Goal: Task Accomplishment & Management: Use online tool/utility

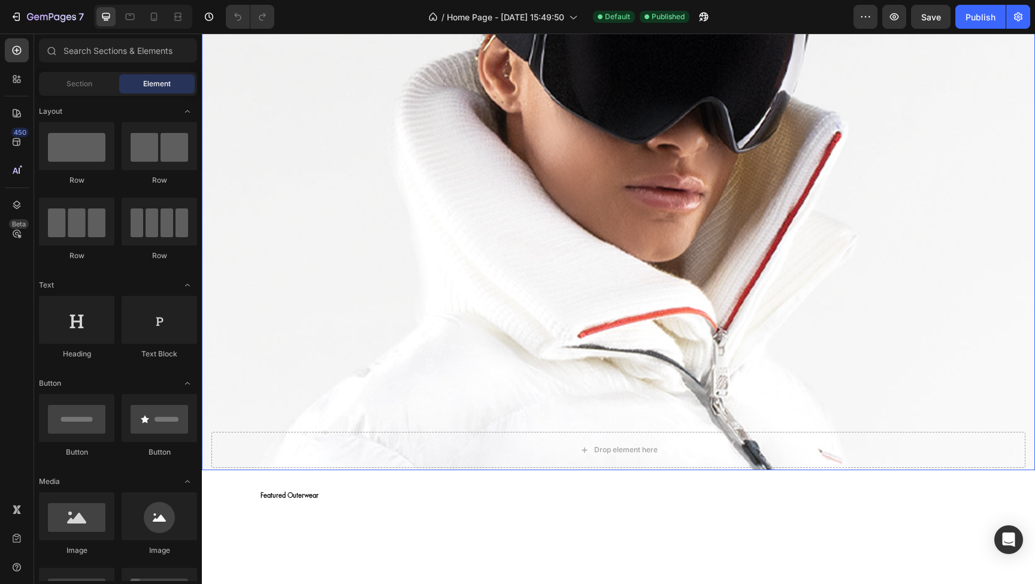
scroll to position [69, 0]
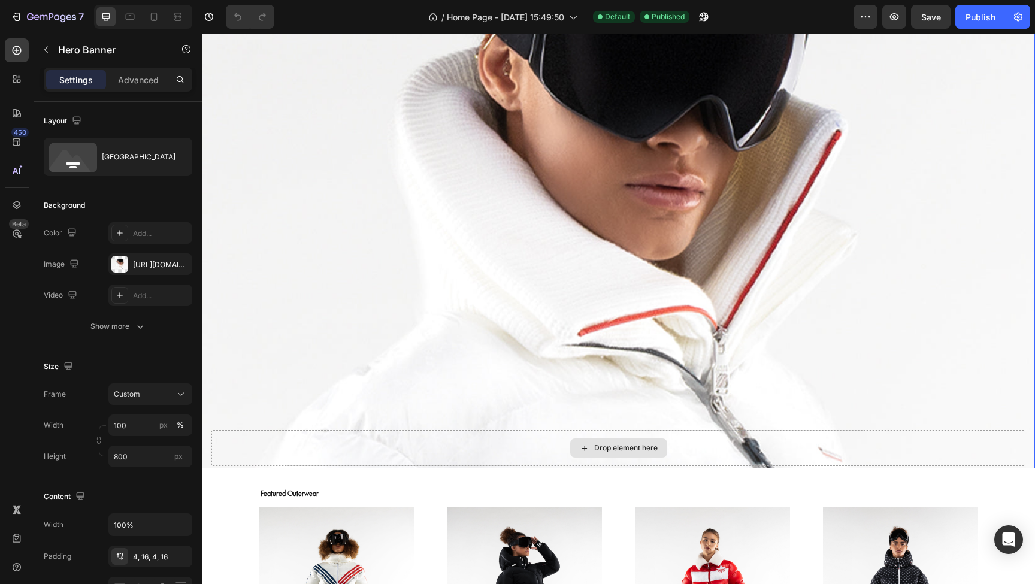
click at [521, 447] on div "Drop element here" at bounding box center [619, 448] width 814 height 36
click at [45, 47] on icon "button" at bounding box center [46, 50] width 10 height 10
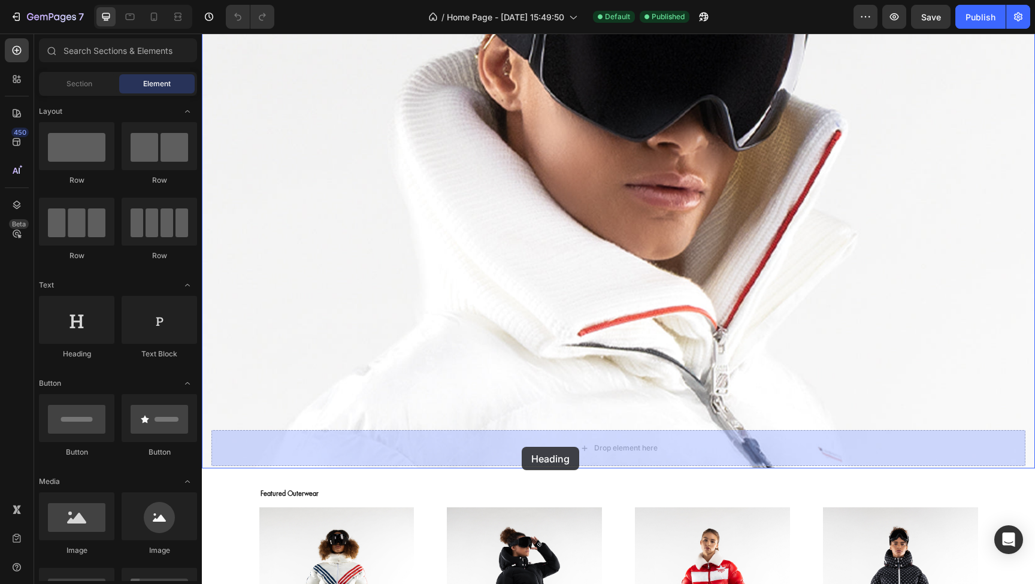
drag, startPoint x: 283, startPoint y: 354, endPoint x: 523, endPoint y: 445, distance: 256.6
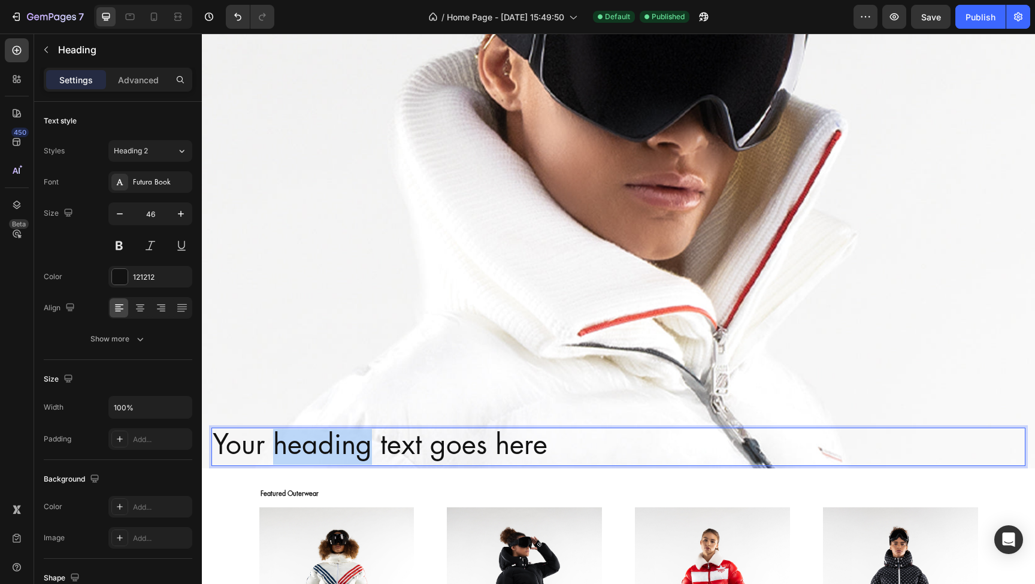
click at [304, 442] on p "Your heading text goes here" at bounding box center [619, 447] width 812 height 36
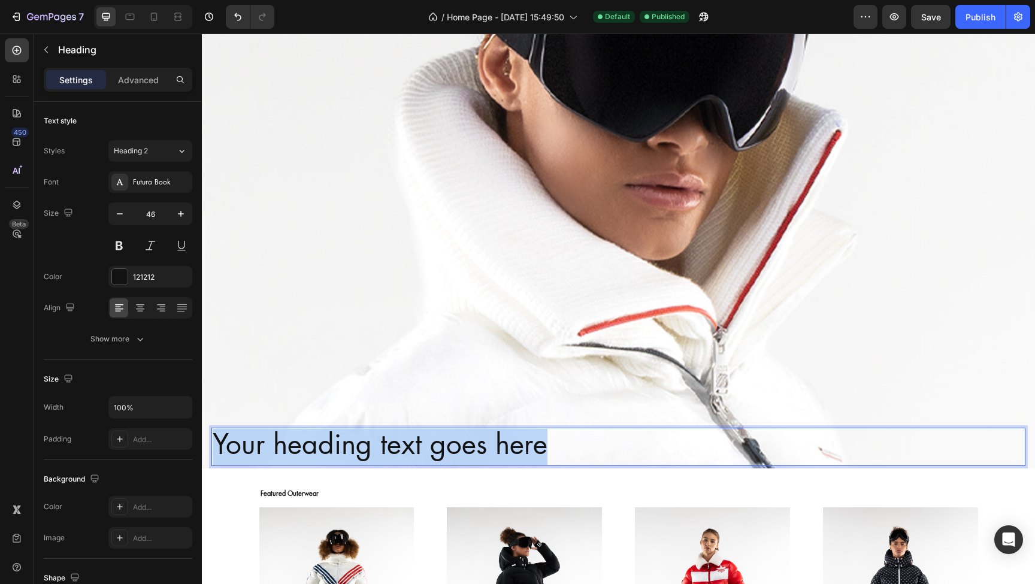
click at [304, 442] on p "Your heading text goes here" at bounding box center [619, 447] width 812 height 36
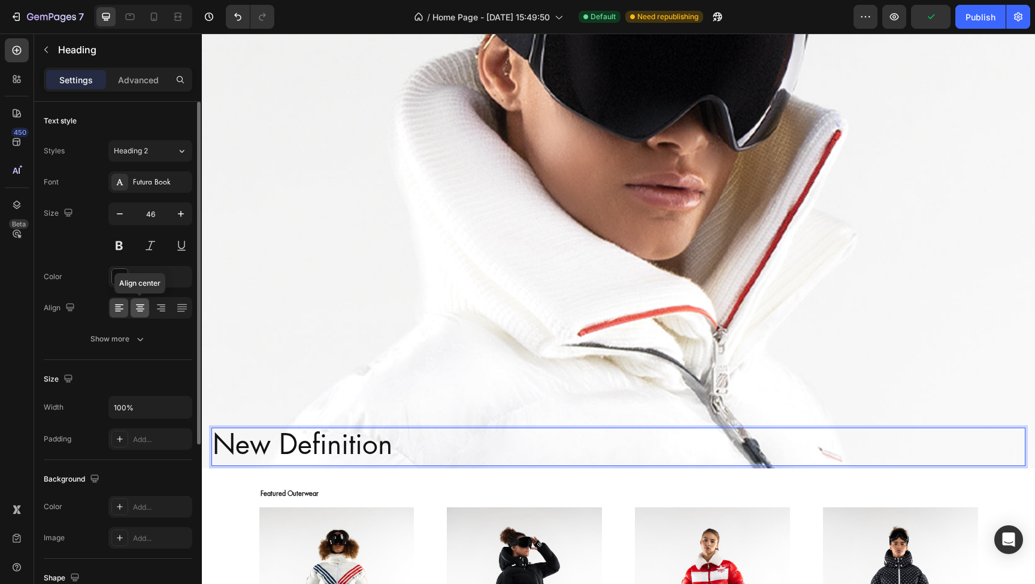
click at [143, 311] on icon at bounding box center [140, 308] width 12 height 12
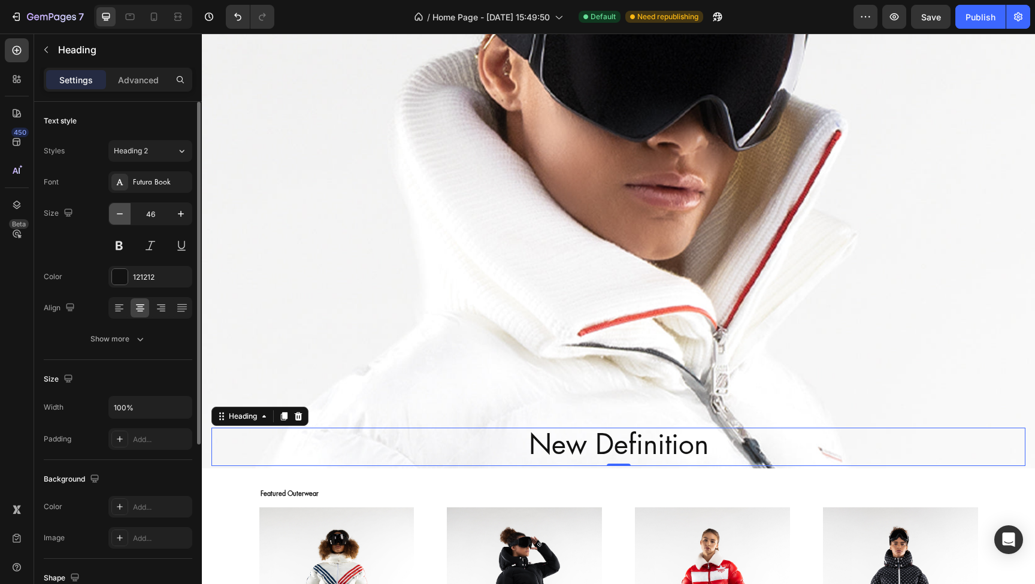
click at [119, 217] on icon "button" at bounding box center [120, 214] width 12 height 12
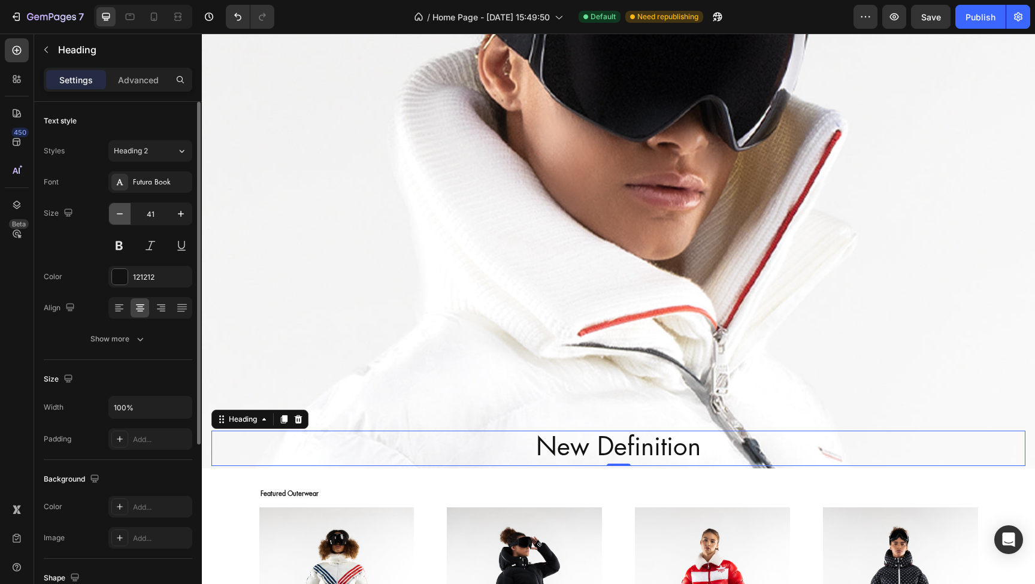
click at [119, 217] on icon "button" at bounding box center [120, 214] width 12 height 12
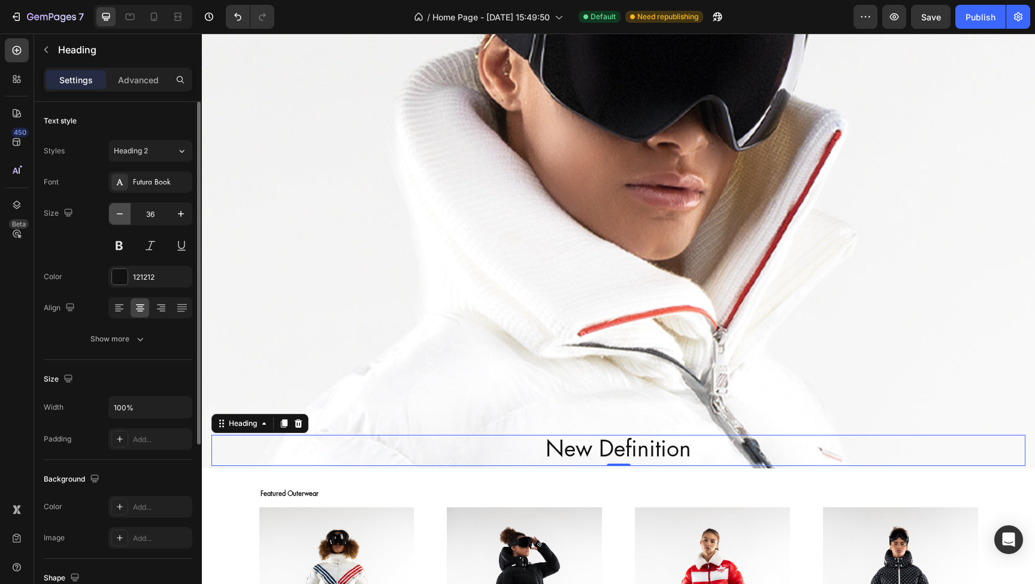
click at [119, 217] on icon "button" at bounding box center [120, 214] width 12 height 12
type input "35"
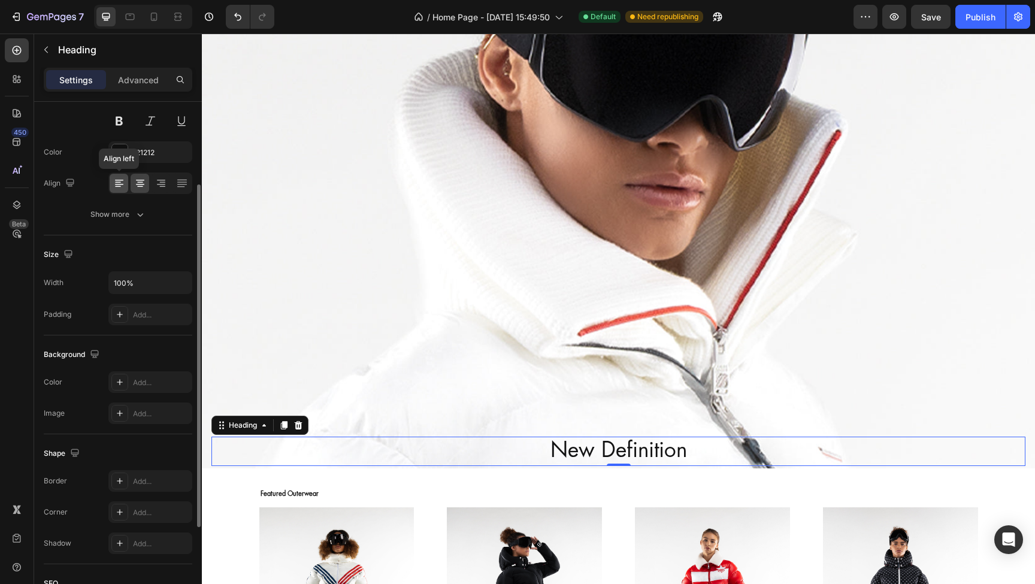
scroll to position [155, 0]
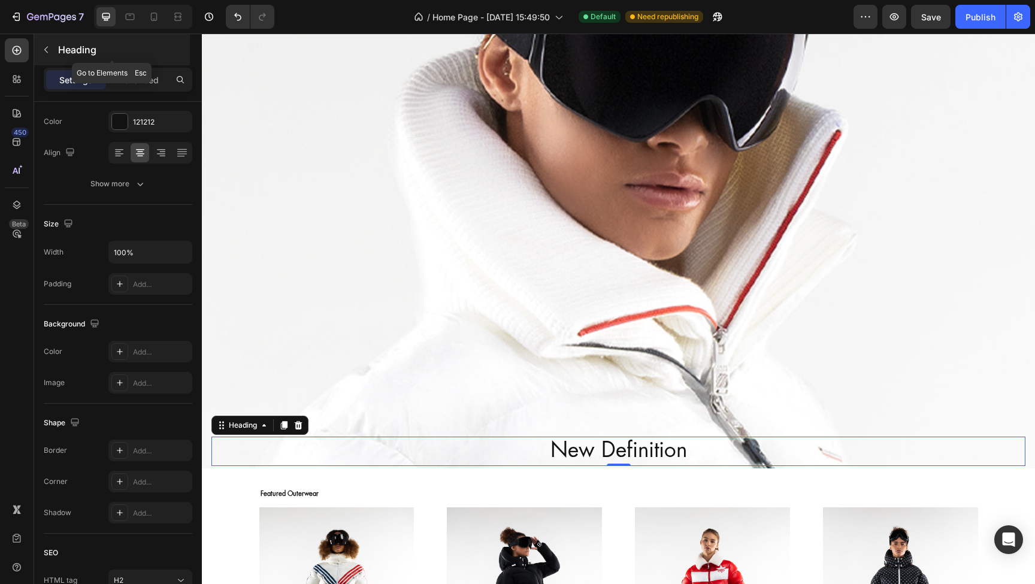
click at [46, 53] on icon "button" at bounding box center [46, 50] width 10 height 10
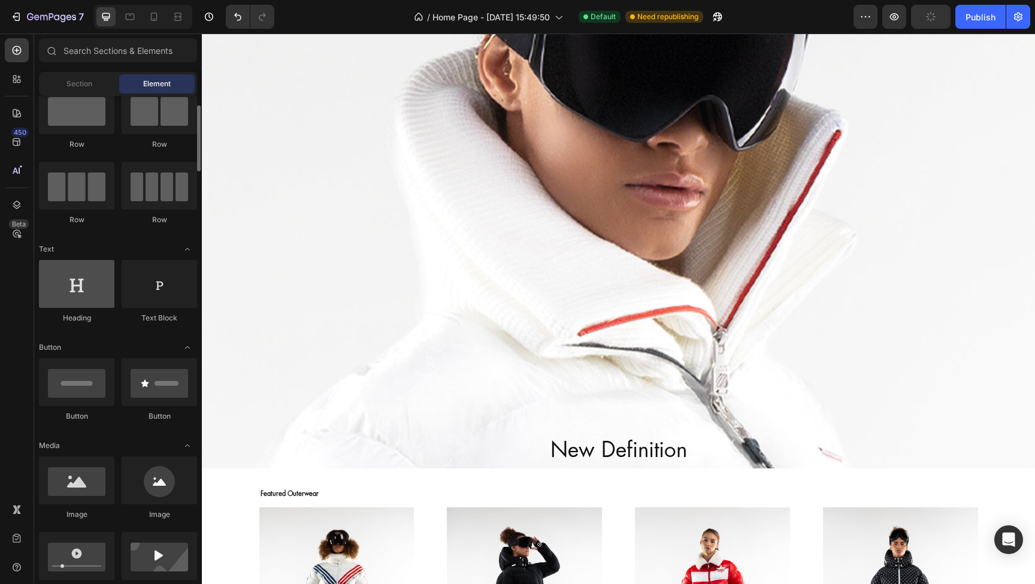
scroll to position [40, 0]
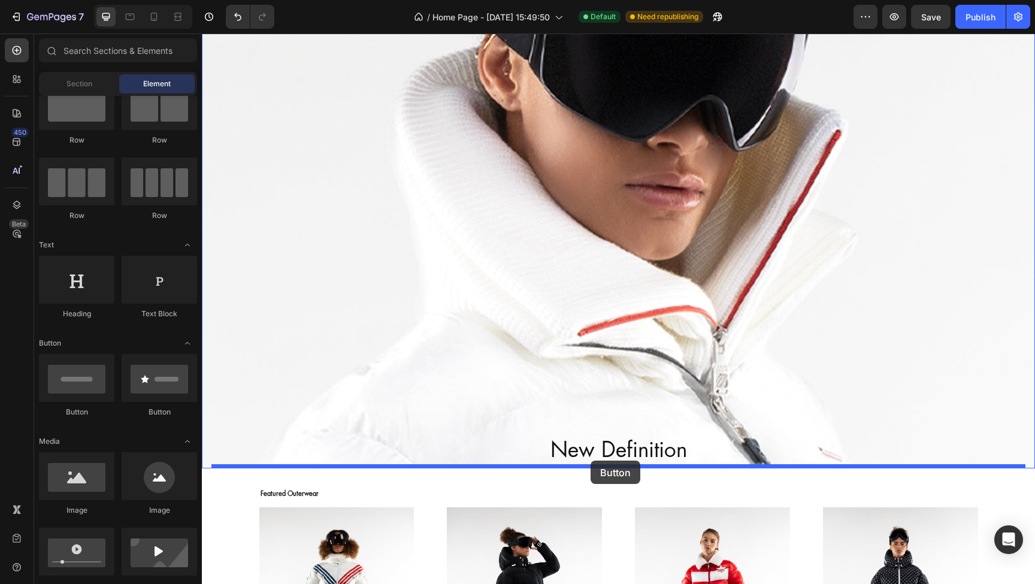
drag, startPoint x: 292, startPoint y: 420, endPoint x: 591, endPoint y: 461, distance: 301.2
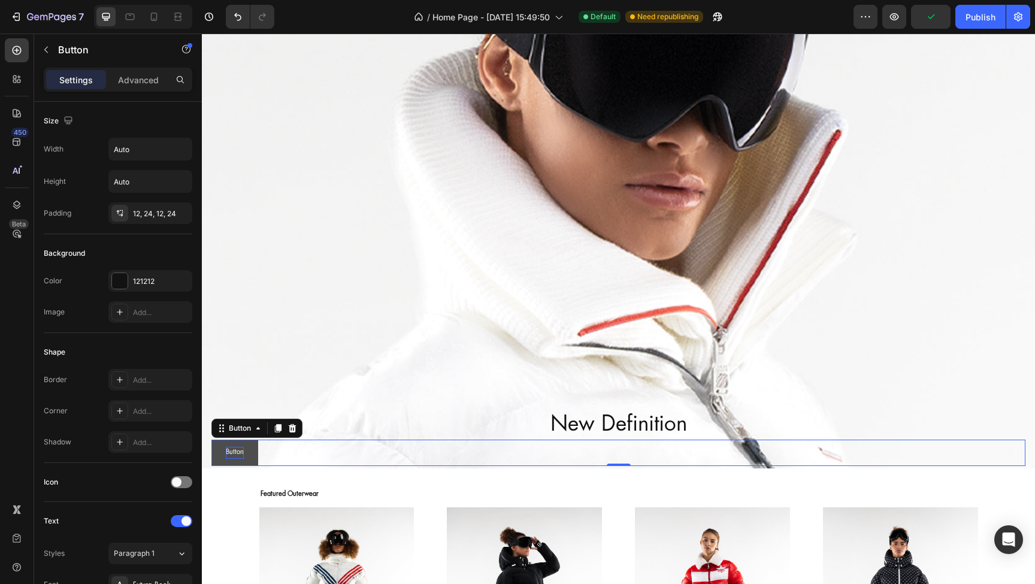
click at [236, 451] on p "Button" at bounding box center [235, 453] width 18 height 12
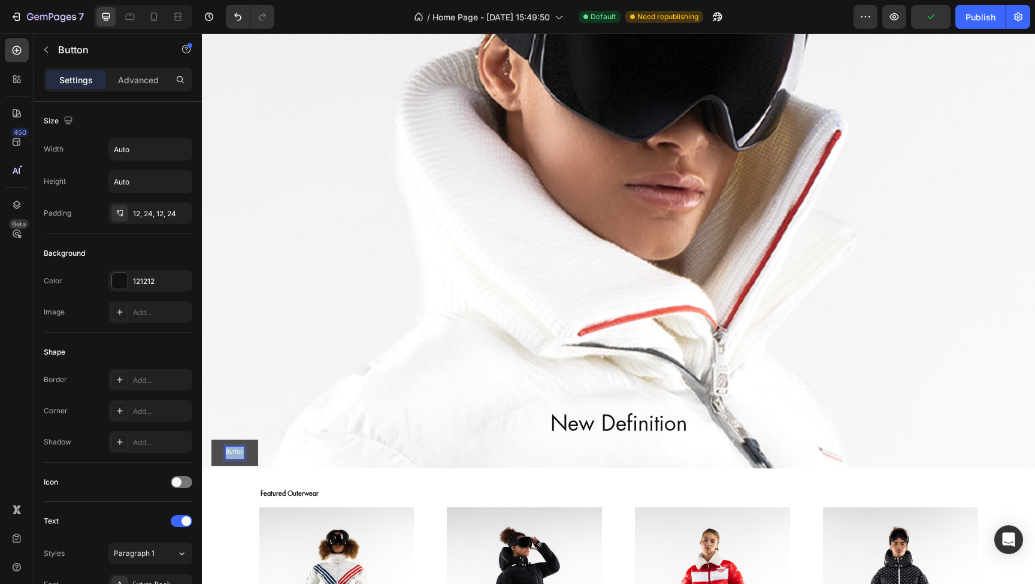
click at [236, 451] on p "Button" at bounding box center [235, 453] width 18 height 12
click at [235, 453] on button "SHOP" at bounding box center [235, 453] width 46 height 26
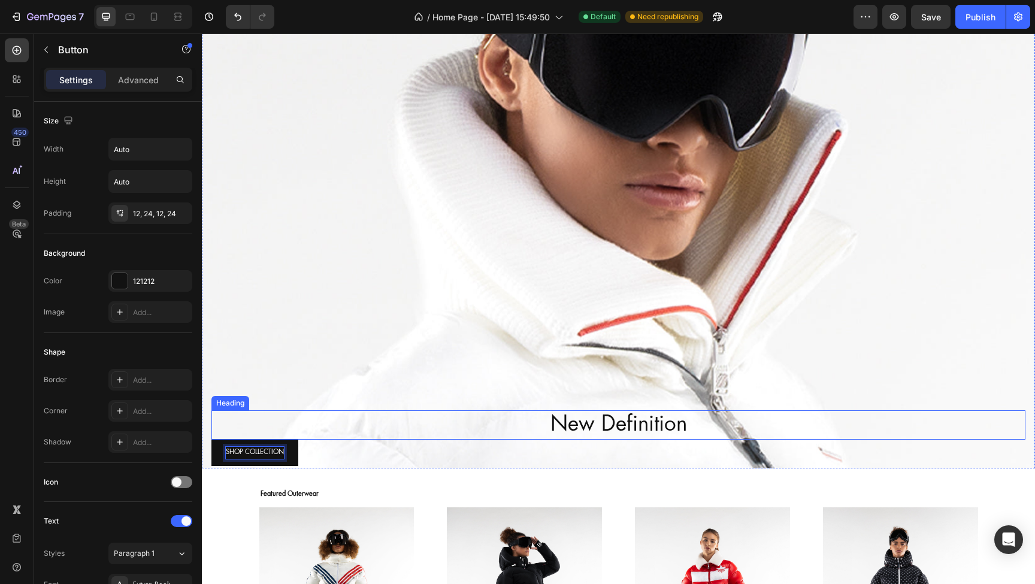
click at [270, 404] on div "Background Image" at bounding box center [618, 228] width 833 height 479
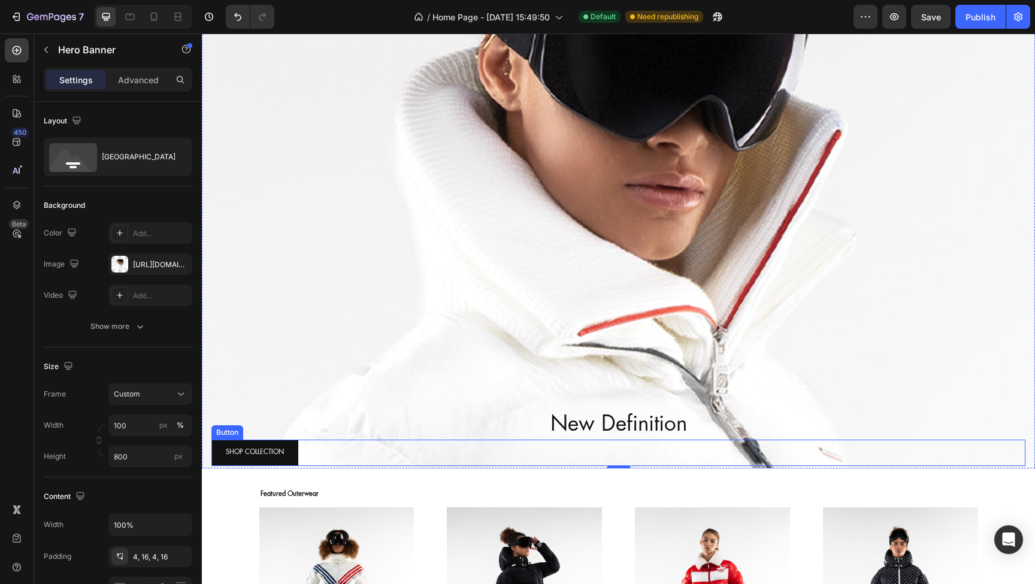
click at [306, 452] on div "SHOP COLLECTION Button" at bounding box center [619, 453] width 814 height 26
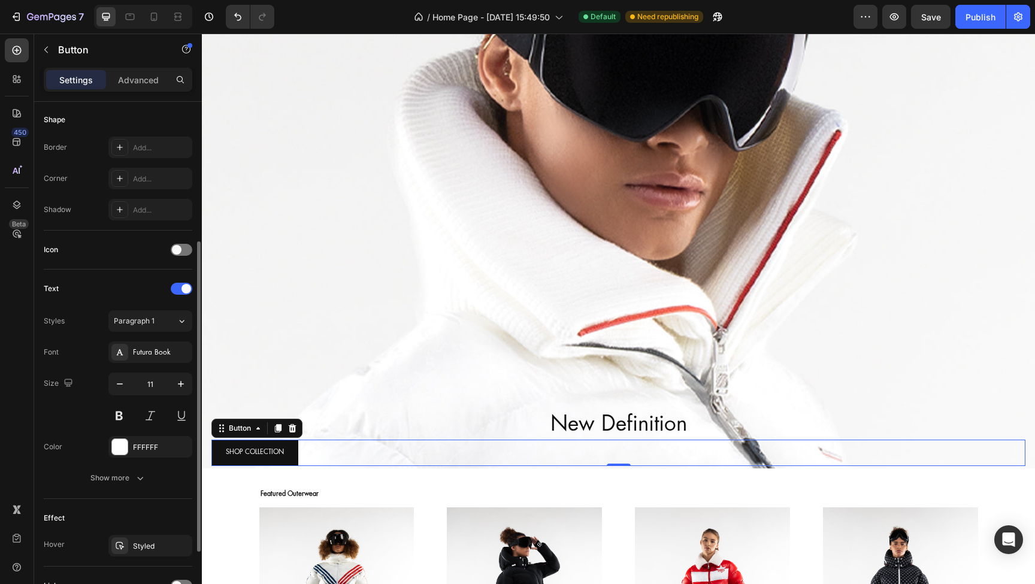
scroll to position [343, 0]
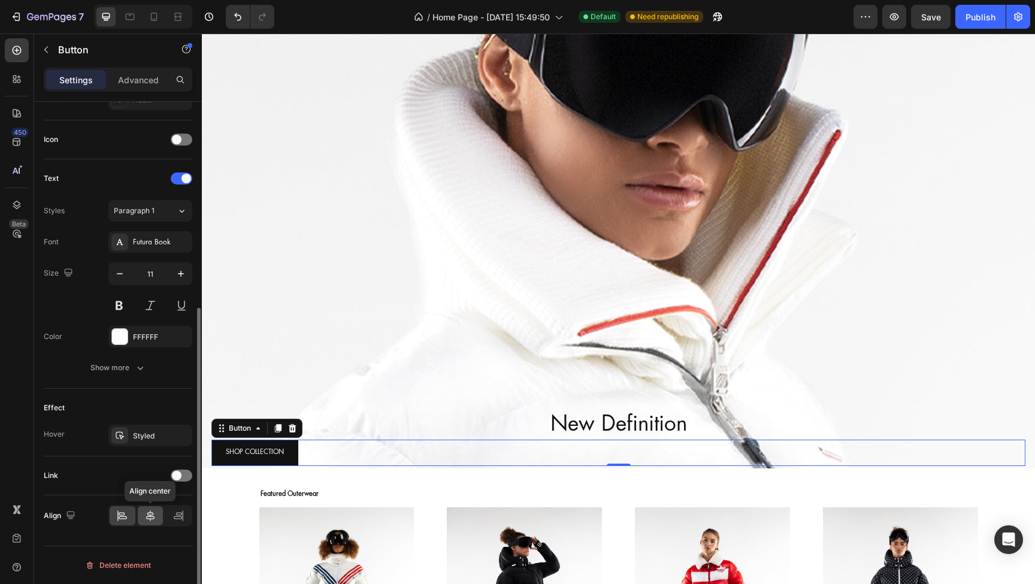
click at [151, 515] on icon at bounding box center [150, 516] width 12 height 12
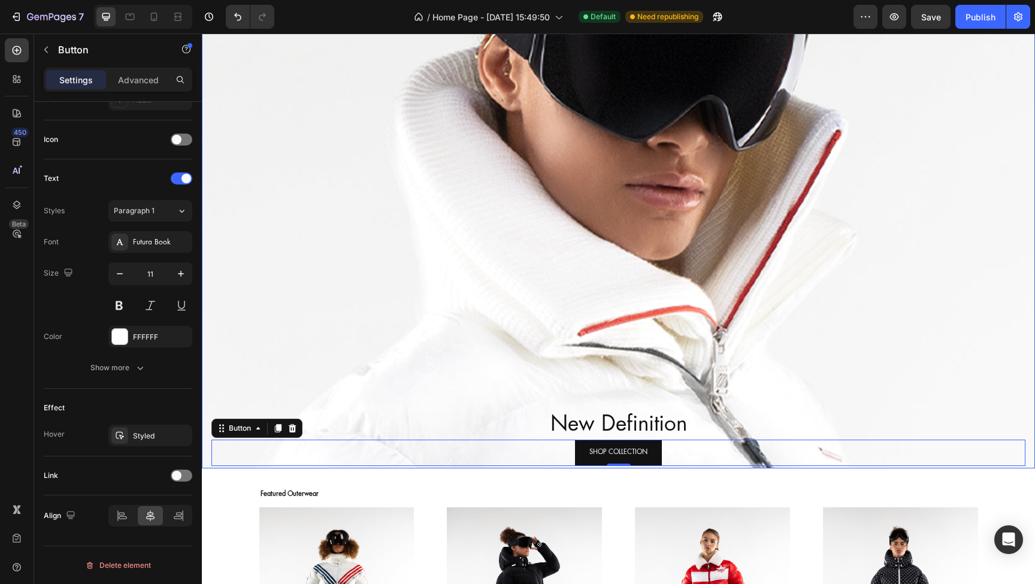
click at [555, 352] on div "Background Image" at bounding box center [618, 228] width 833 height 479
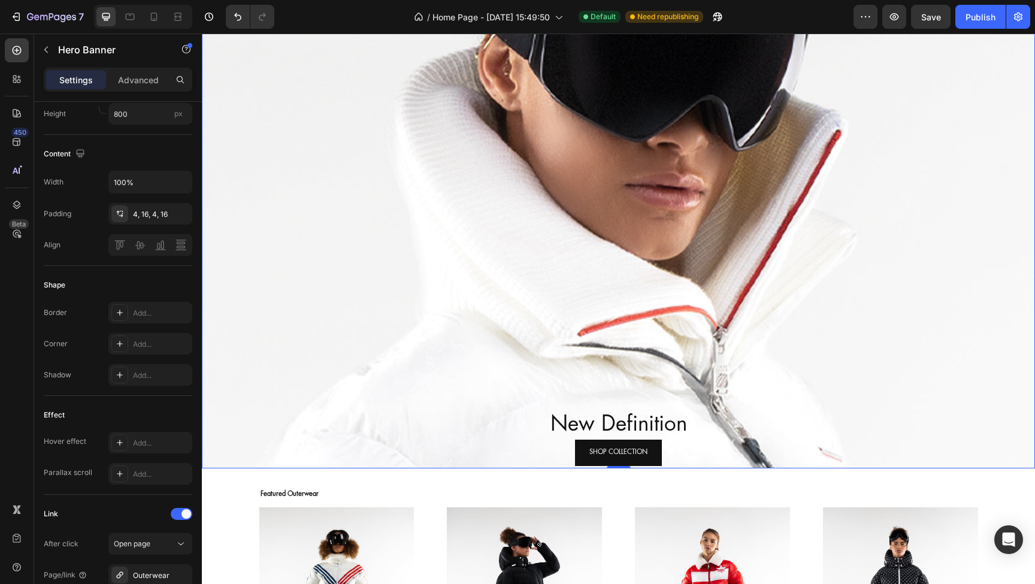
scroll to position [0, 0]
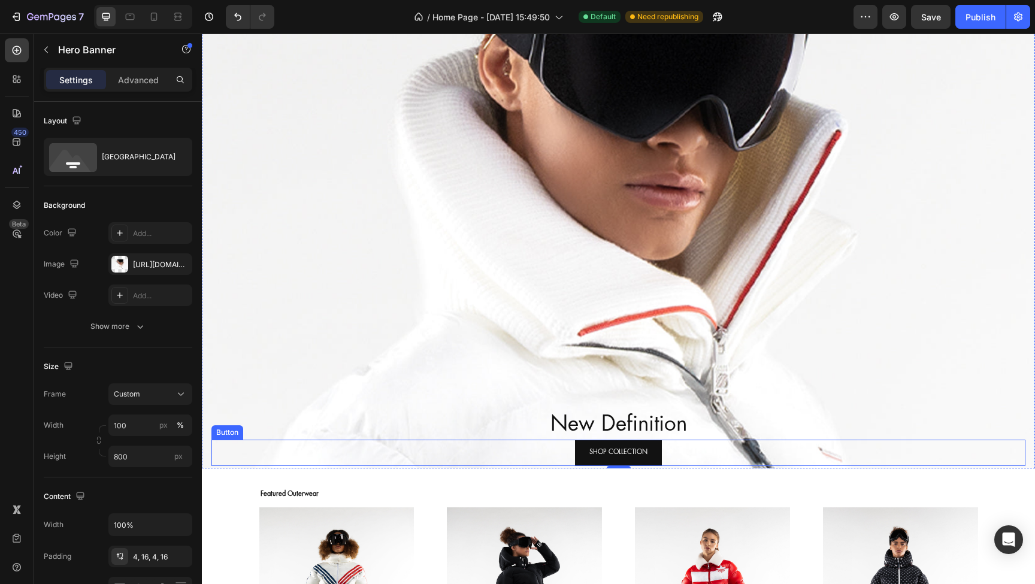
click at [687, 448] on div "SHOP COLLECTION Button" at bounding box center [619, 453] width 814 height 26
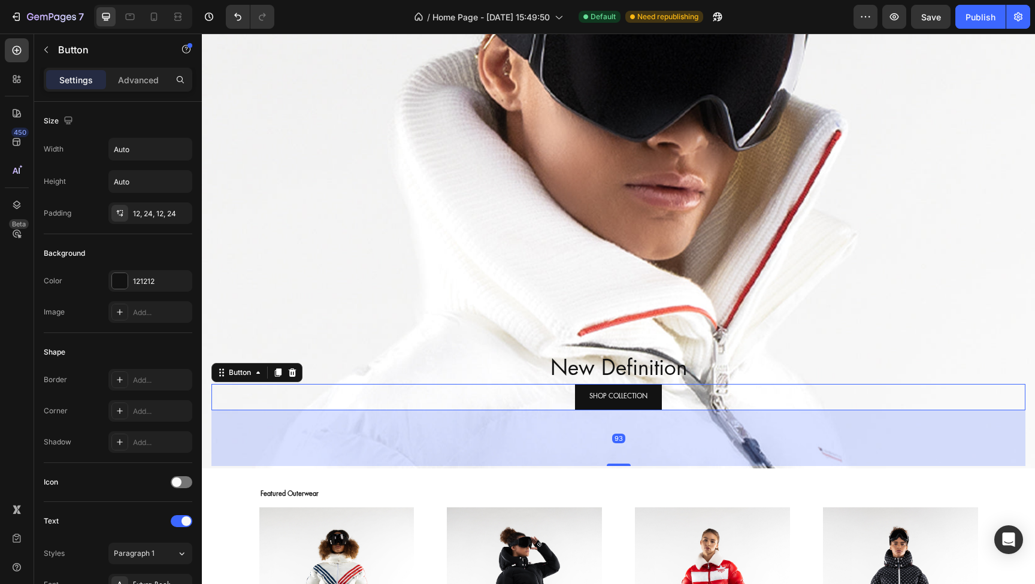
drag, startPoint x: 625, startPoint y: 465, endPoint x: 633, endPoint y: 521, distance: 56.4
click at [633, 521] on div "New Definition Heading SHOP COLLECTION Button 93 Hero Banner Section 1 Featured…" at bounding box center [618, 521] width 833 height 1064
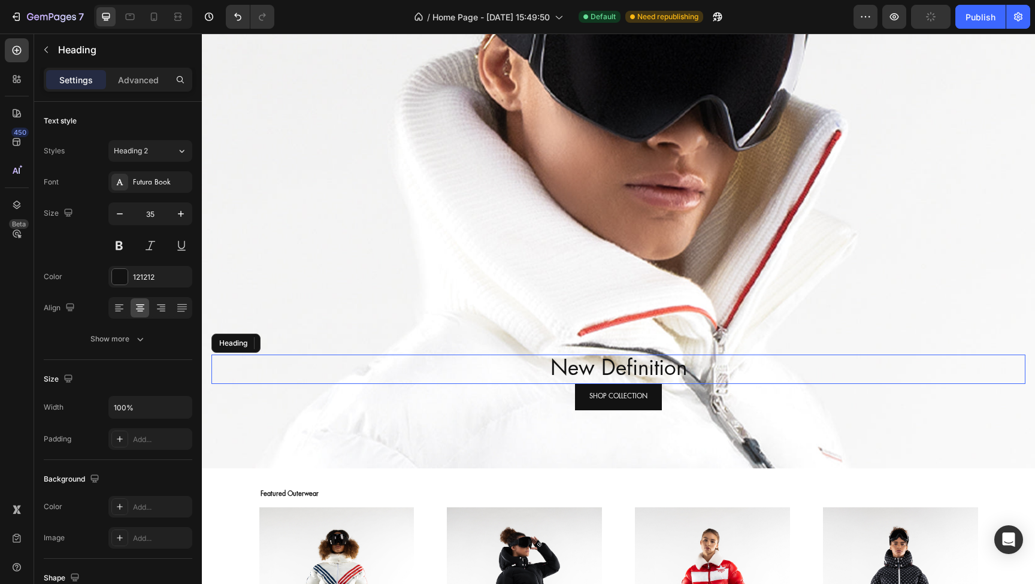
click at [605, 362] on p "New Definition" at bounding box center [619, 370] width 812 height 28
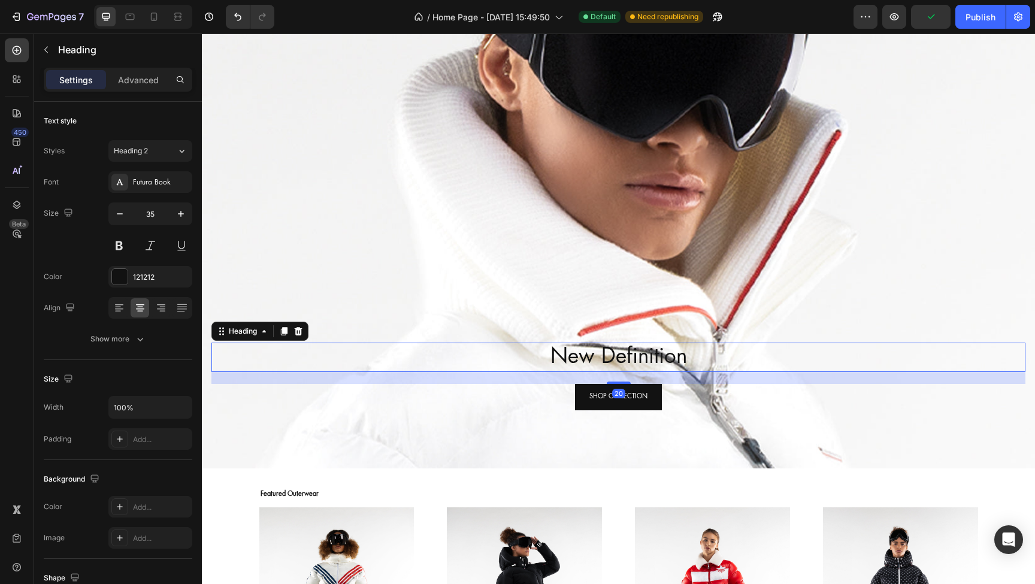
drag, startPoint x: 617, startPoint y: 382, endPoint x: 617, endPoint y: 394, distance: 12.0
click at [617, 372] on div "20" at bounding box center [619, 372] width 814 height 0
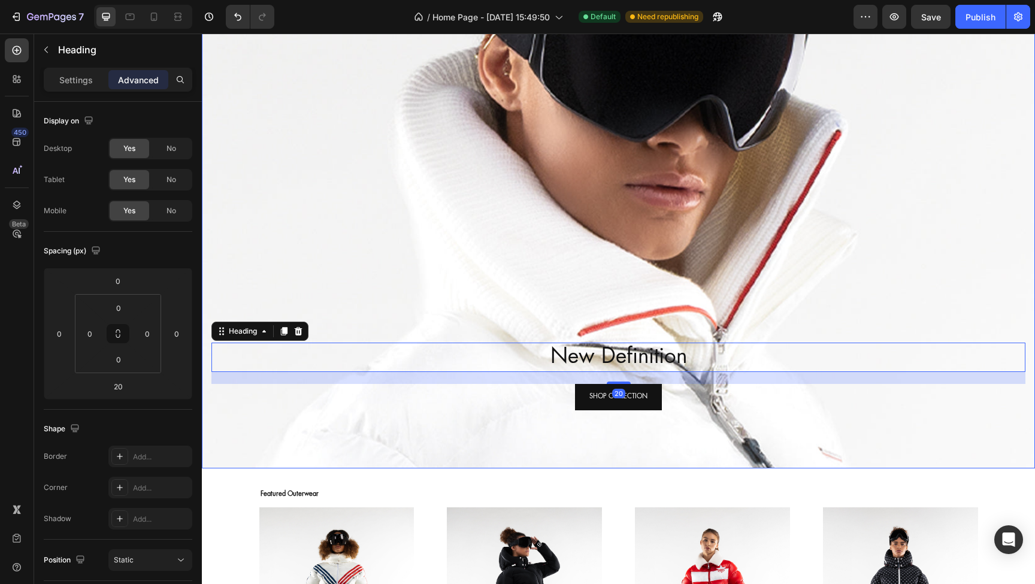
click at [493, 295] on div "Background Image" at bounding box center [618, 228] width 833 height 479
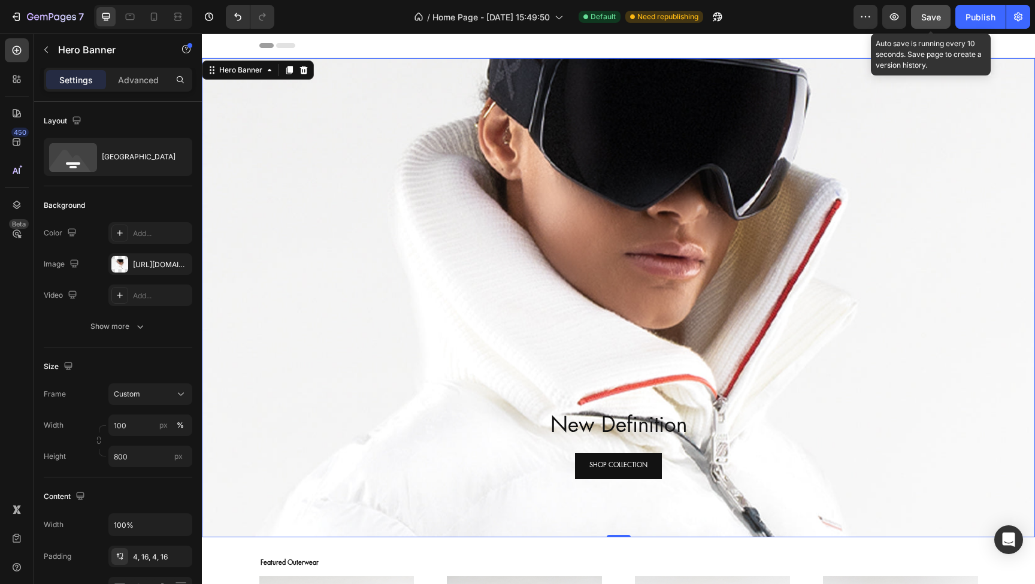
click at [926, 20] on span "Save" at bounding box center [932, 17] width 20 height 10
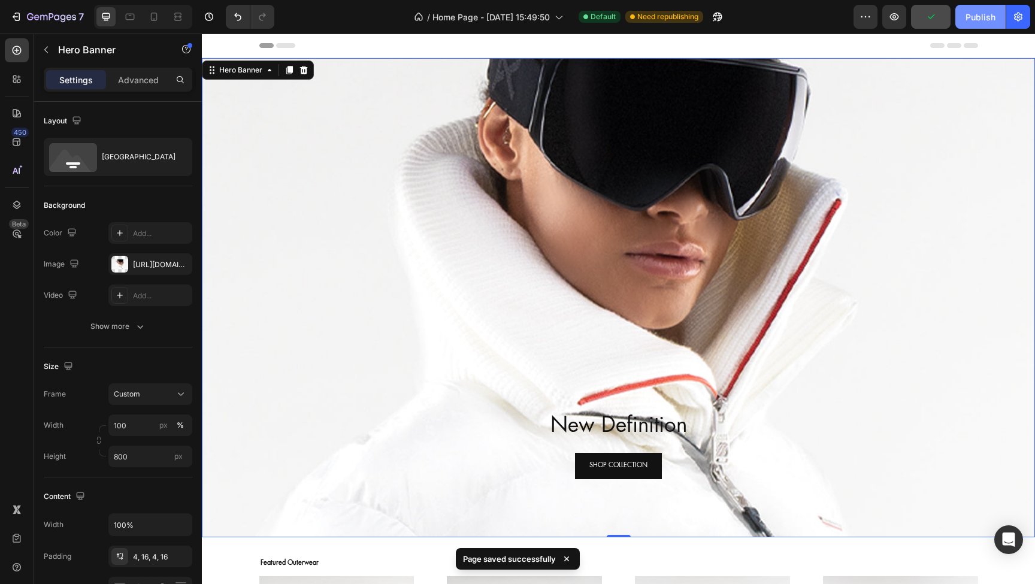
click at [975, 16] on div "Publish" at bounding box center [981, 17] width 30 height 13
click at [158, 20] on icon at bounding box center [154, 17] width 12 height 12
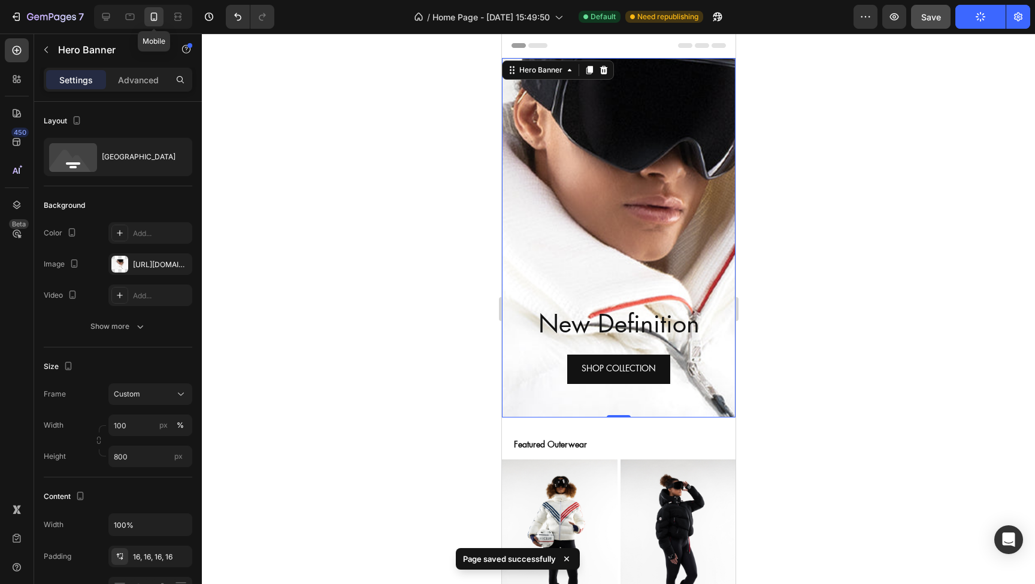
type input "600"
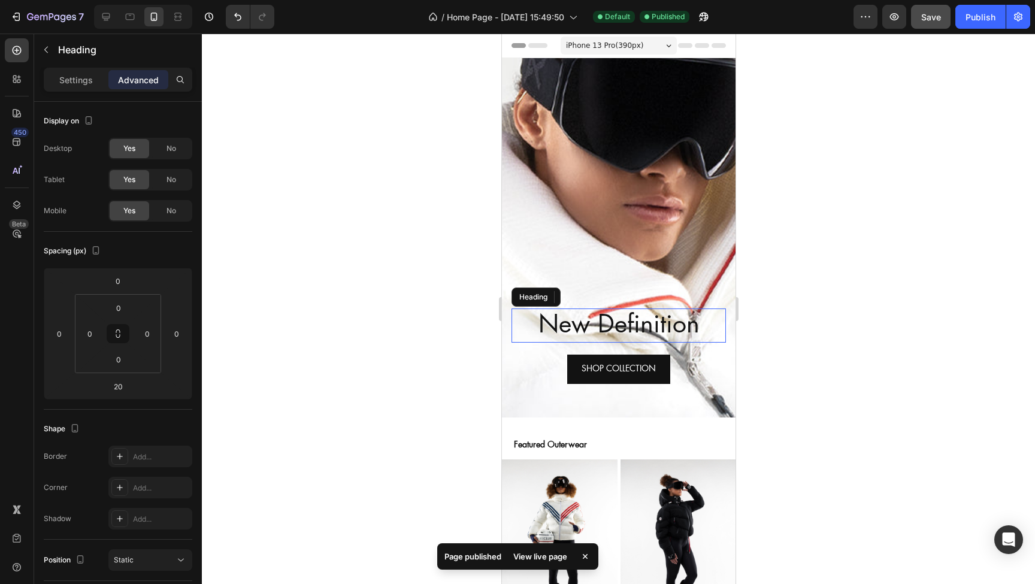
click at [598, 325] on p "New Definition" at bounding box center [618, 326] width 212 height 32
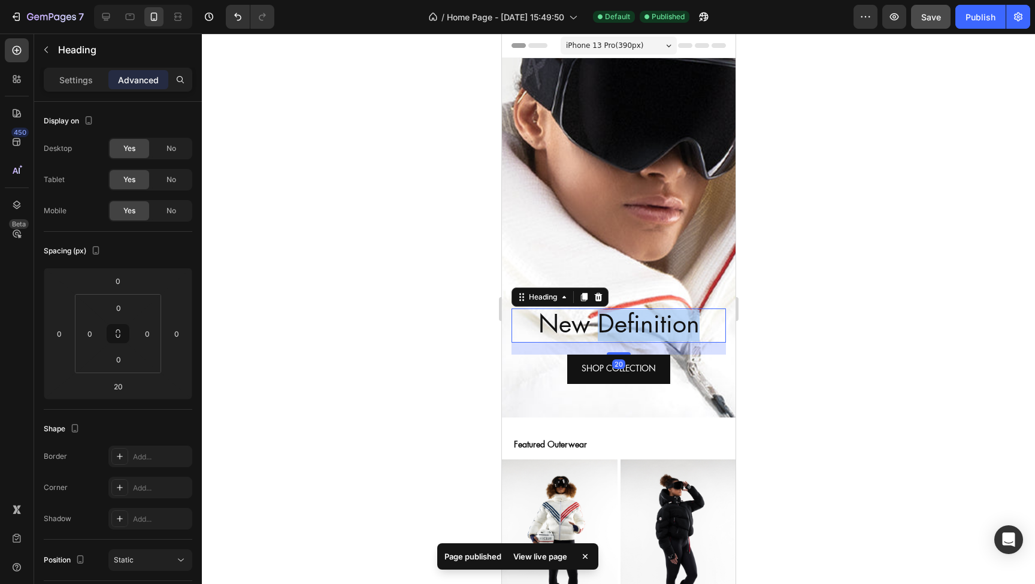
click at [598, 325] on p "New Definition" at bounding box center [618, 326] width 212 height 32
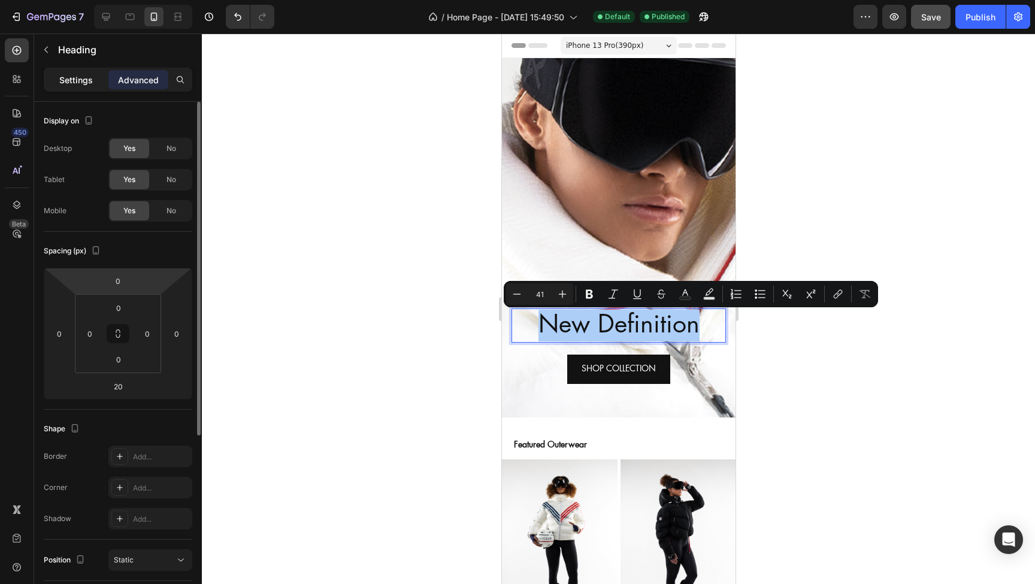
click at [75, 78] on p "Settings" at bounding box center [76, 80] width 34 height 13
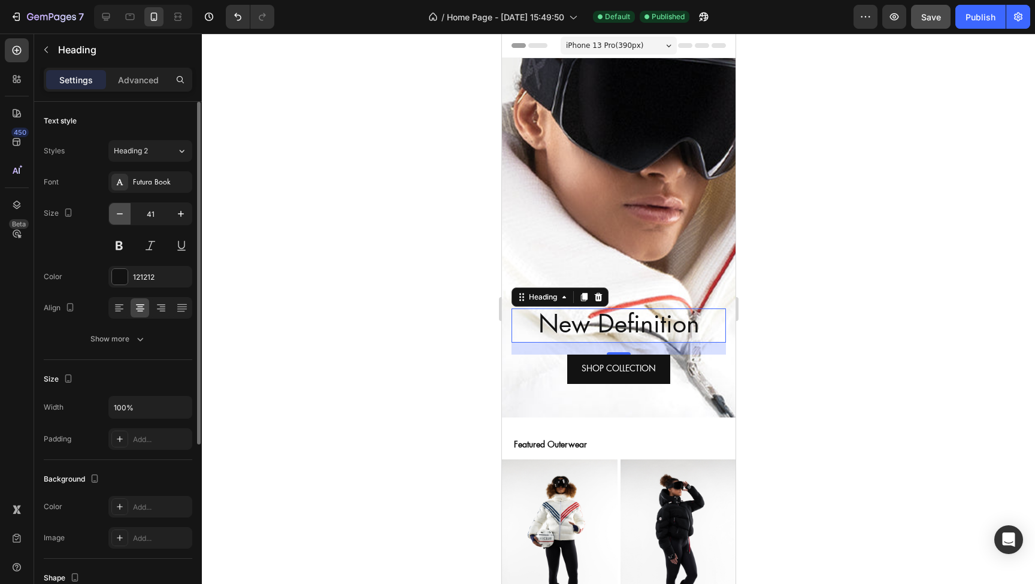
click at [120, 213] on icon "button" at bounding box center [120, 214] width 12 height 12
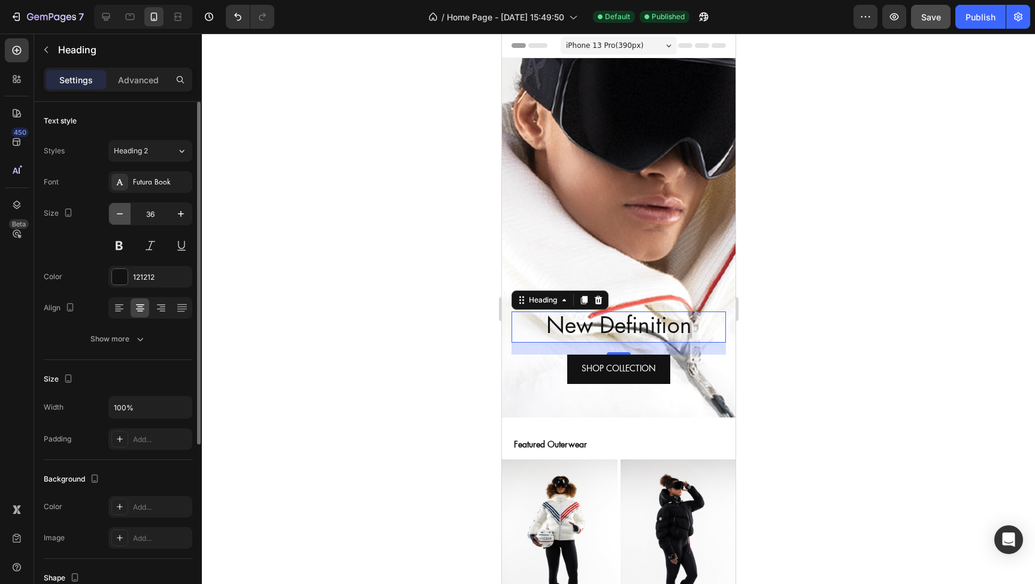
click at [120, 213] on icon "button" at bounding box center [120, 214] width 12 height 12
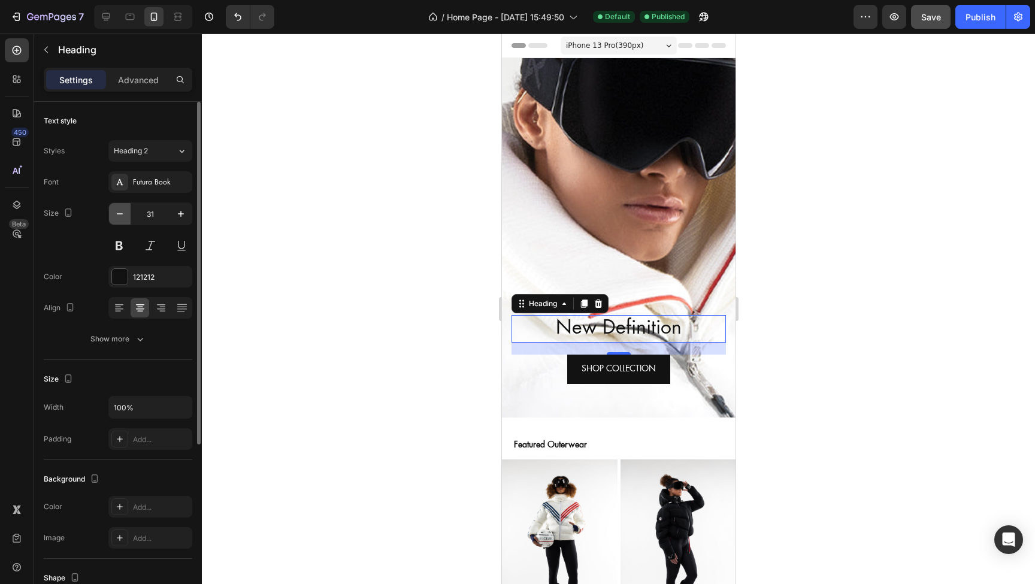
click at [120, 213] on icon "button" at bounding box center [120, 214] width 12 height 12
type input "28"
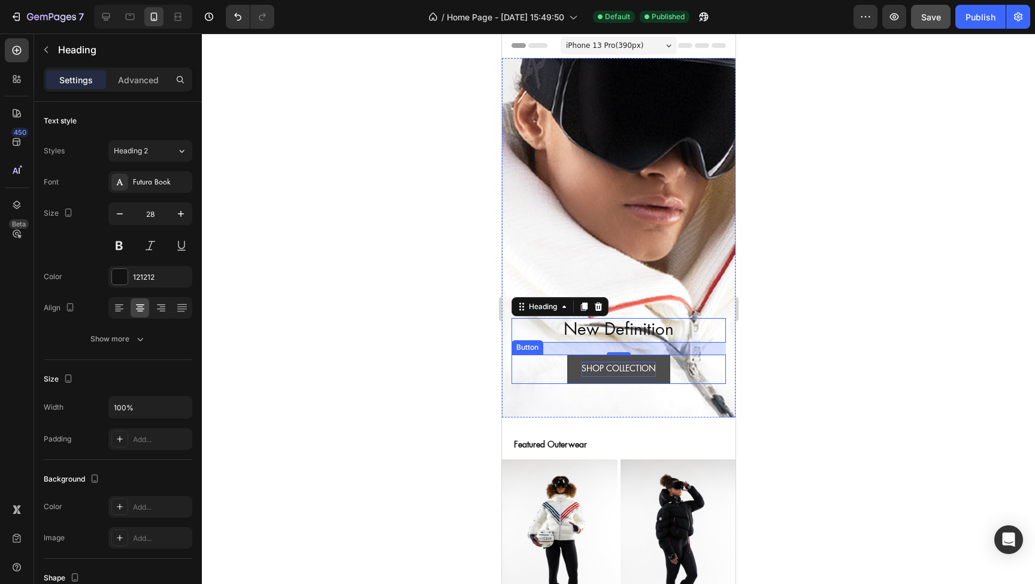
click at [586, 369] on p "SHOP COLLECTION" at bounding box center [618, 369] width 74 height 15
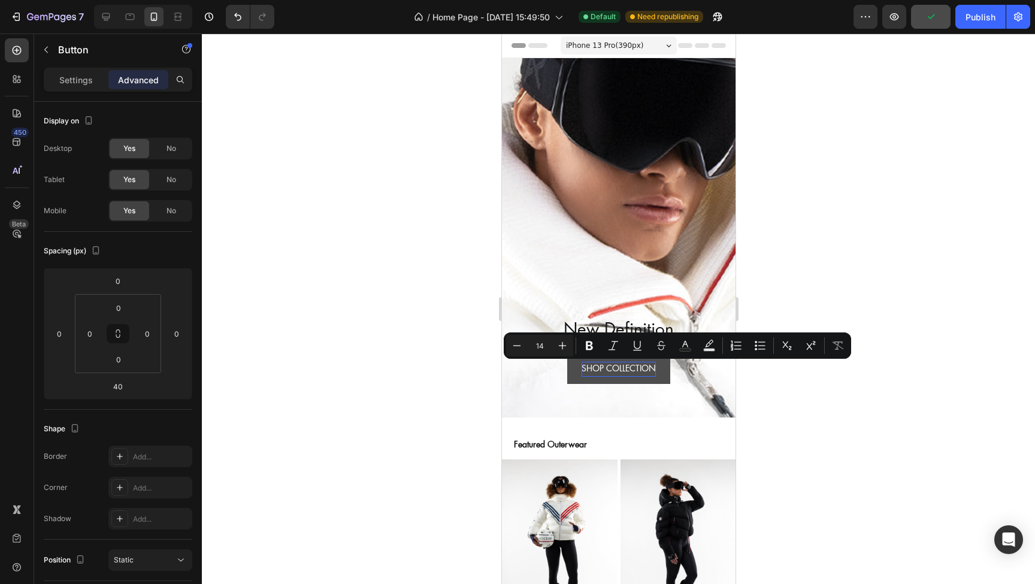
click at [563, 374] on div "SHOP COLLECTION Button 40" at bounding box center [618, 369] width 215 height 29
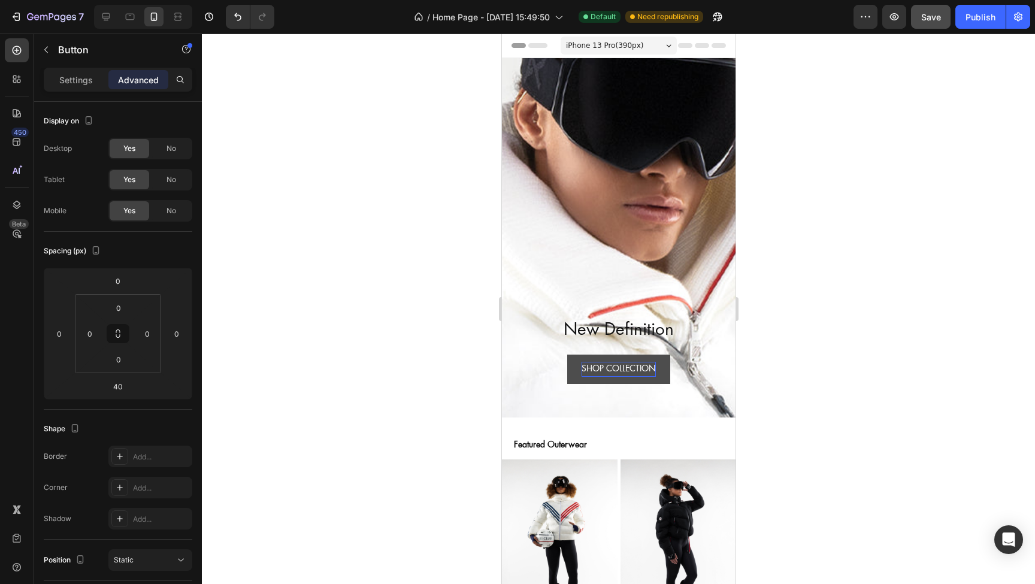
click at [603, 370] on p "SHOP COLLECTION" at bounding box center [618, 369] width 74 height 15
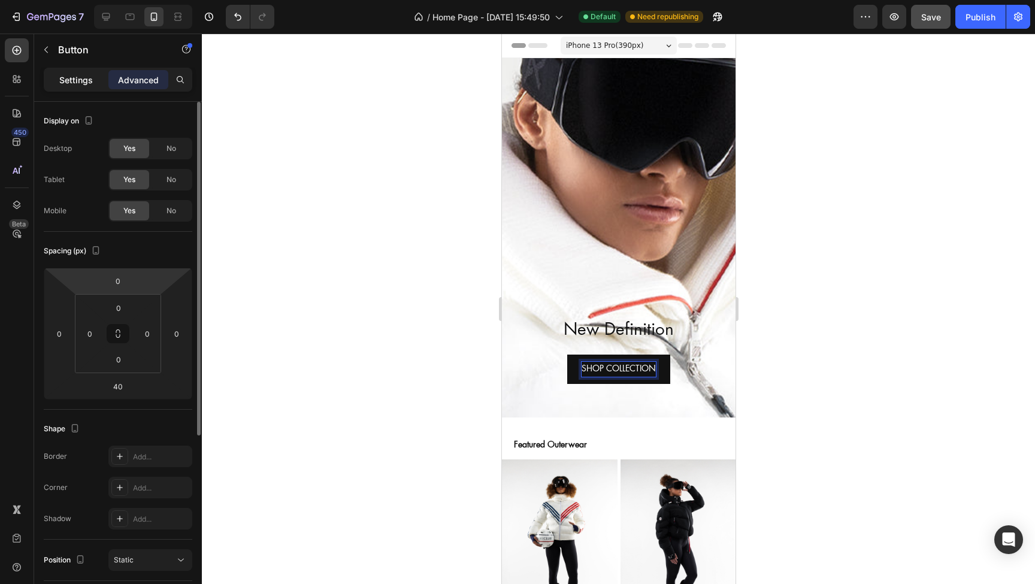
click at [77, 72] on div "Settings" at bounding box center [76, 79] width 60 height 19
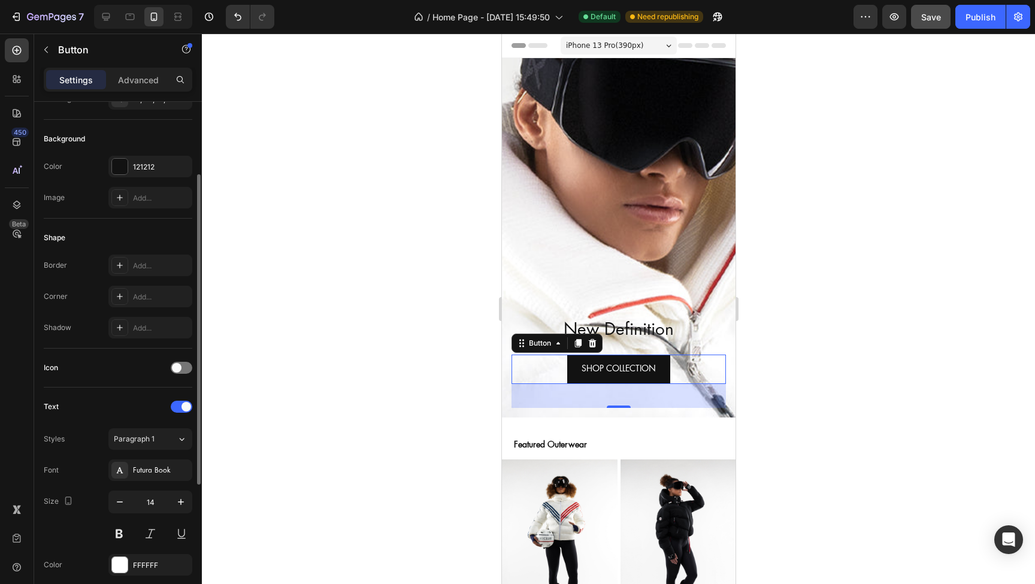
scroll to position [119, 0]
click at [120, 497] on icon "button" at bounding box center [120, 497] width 12 height 12
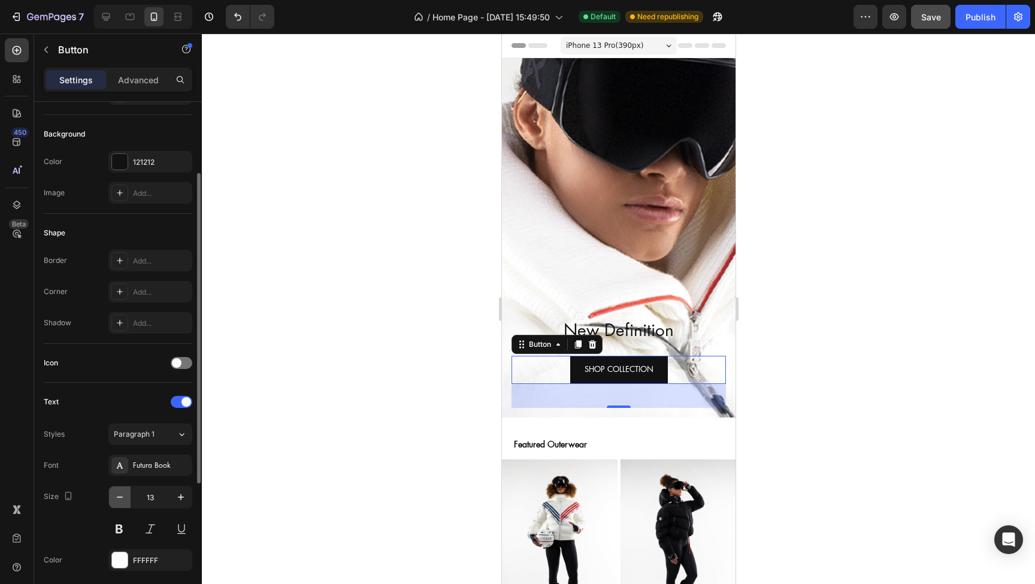
click at [120, 497] on icon "button" at bounding box center [120, 497] width 12 height 12
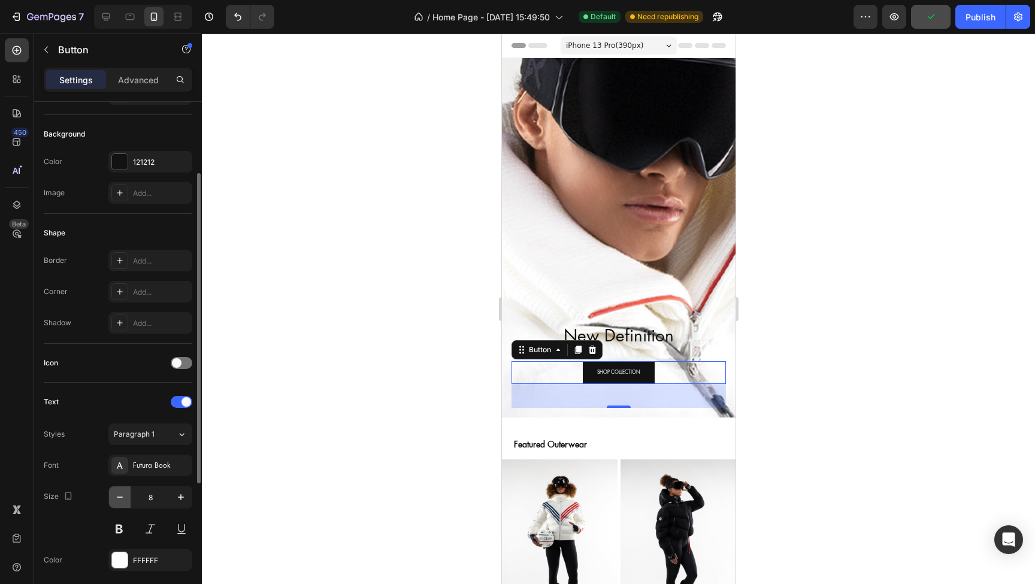
click at [120, 497] on icon "button" at bounding box center [120, 497] width 12 height 12
click at [181, 498] on icon "button" at bounding box center [181, 497] width 6 height 6
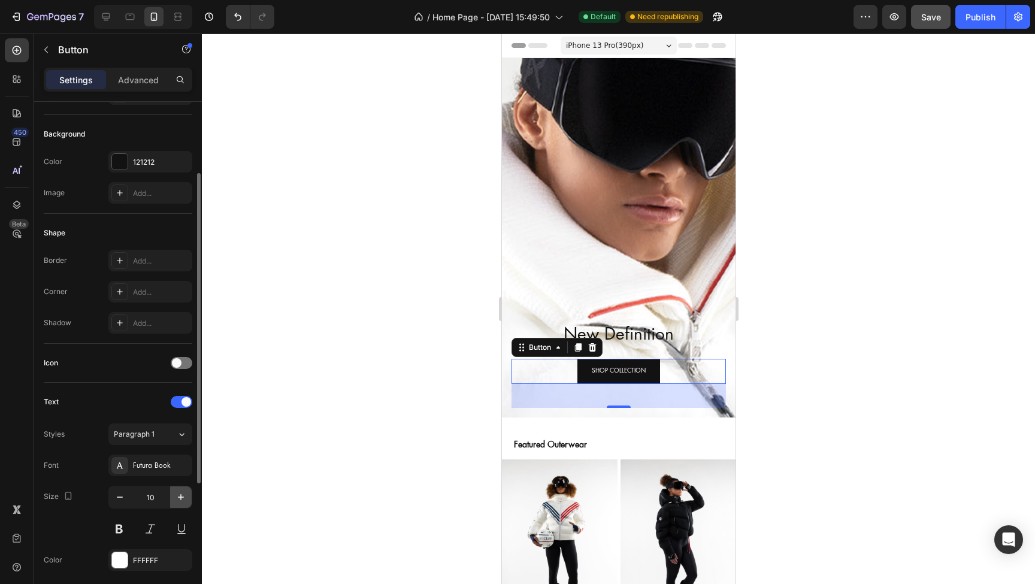
type input "11"
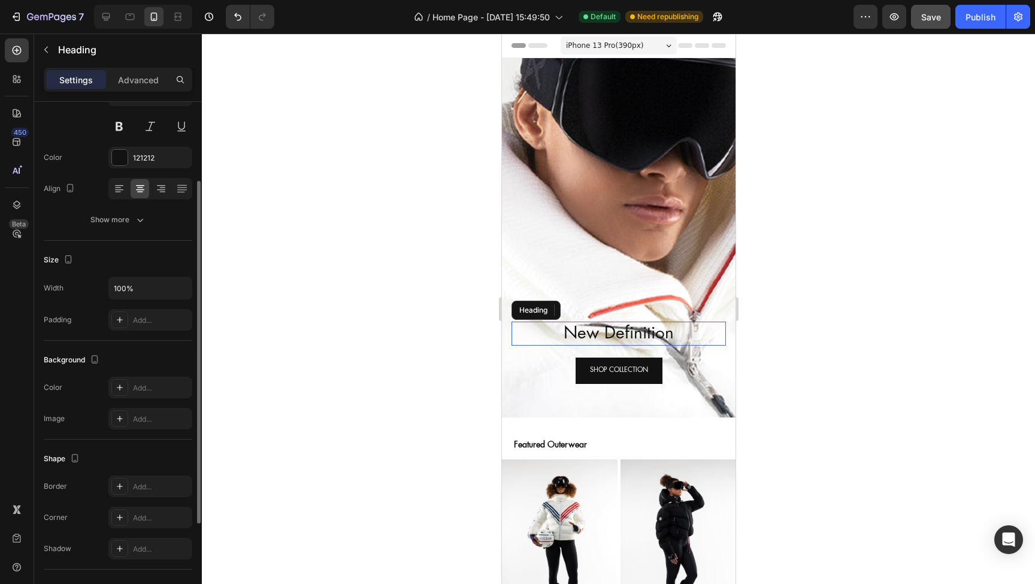
click at [634, 333] on p "New Definition" at bounding box center [618, 334] width 212 height 22
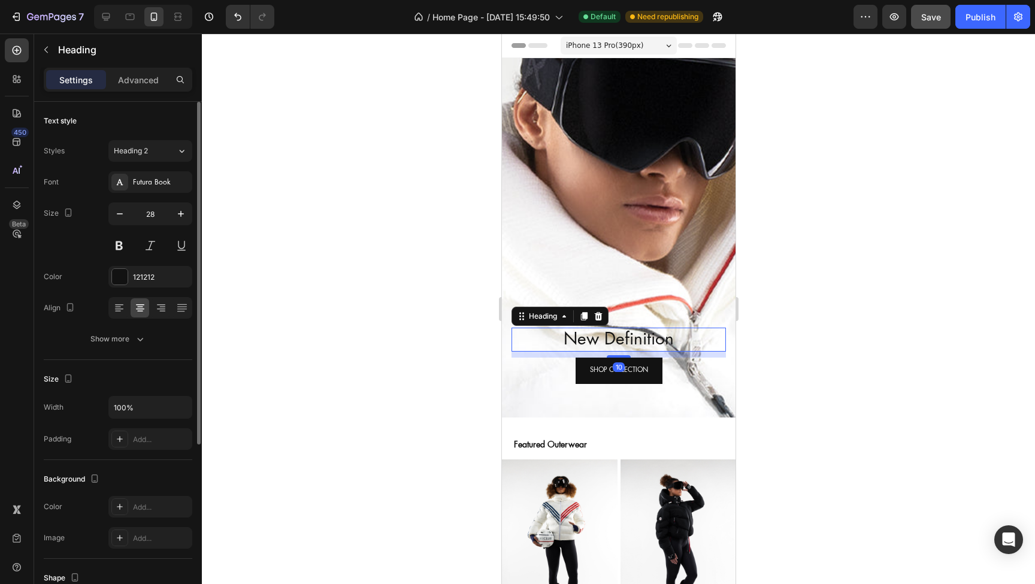
click at [623, 350] on div "New Definition Heading 10" at bounding box center [618, 340] width 215 height 24
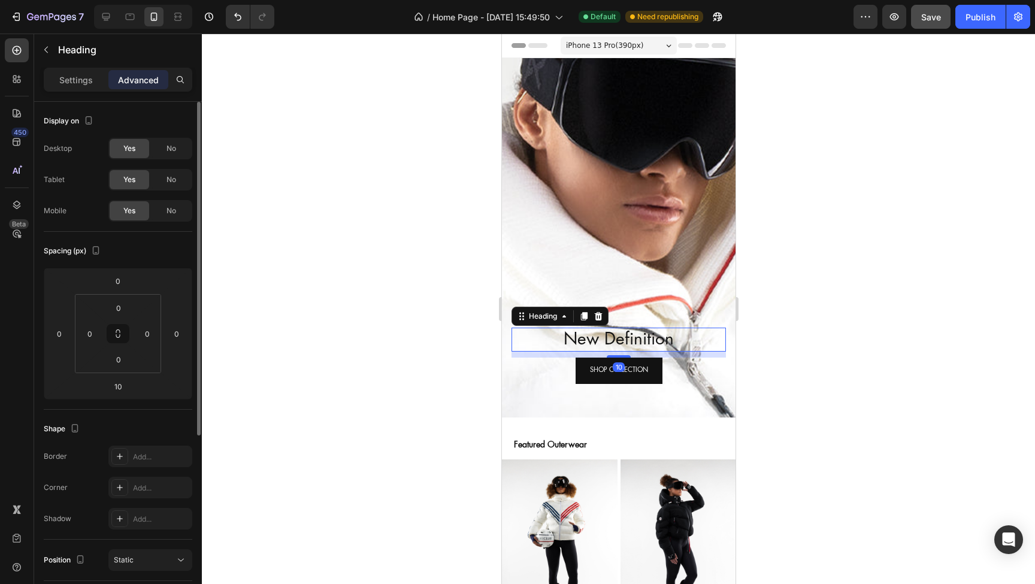
click at [372, 328] on div at bounding box center [618, 309] width 833 height 551
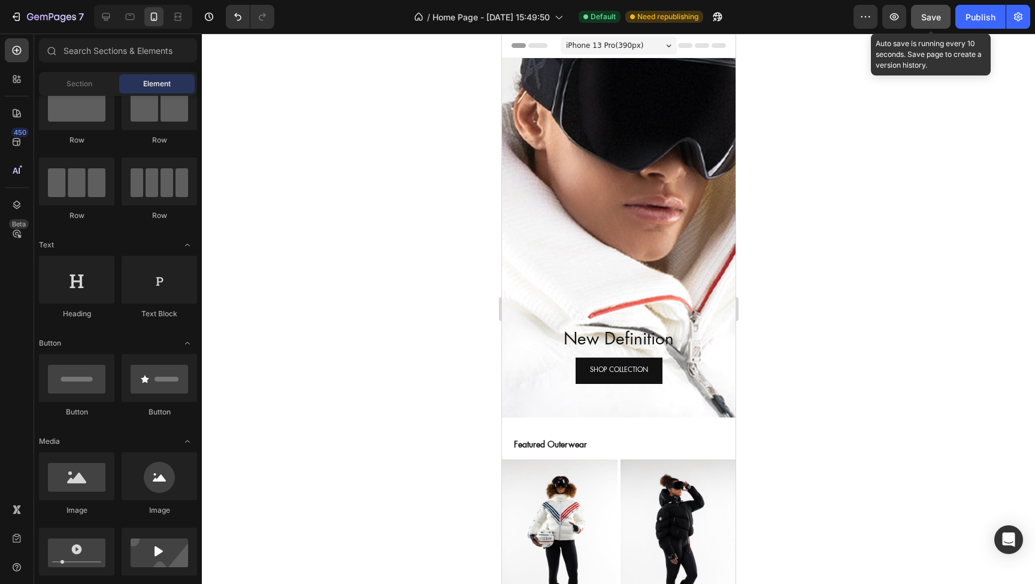
click at [940, 22] on div "Save" at bounding box center [932, 17] width 20 height 13
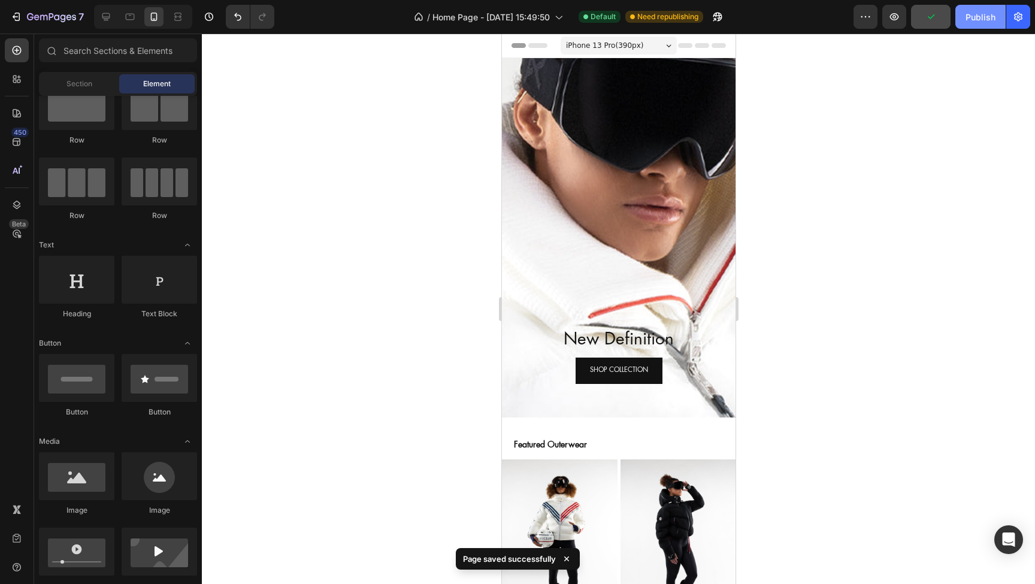
click at [976, 23] on div "Publish" at bounding box center [981, 17] width 30 height 13
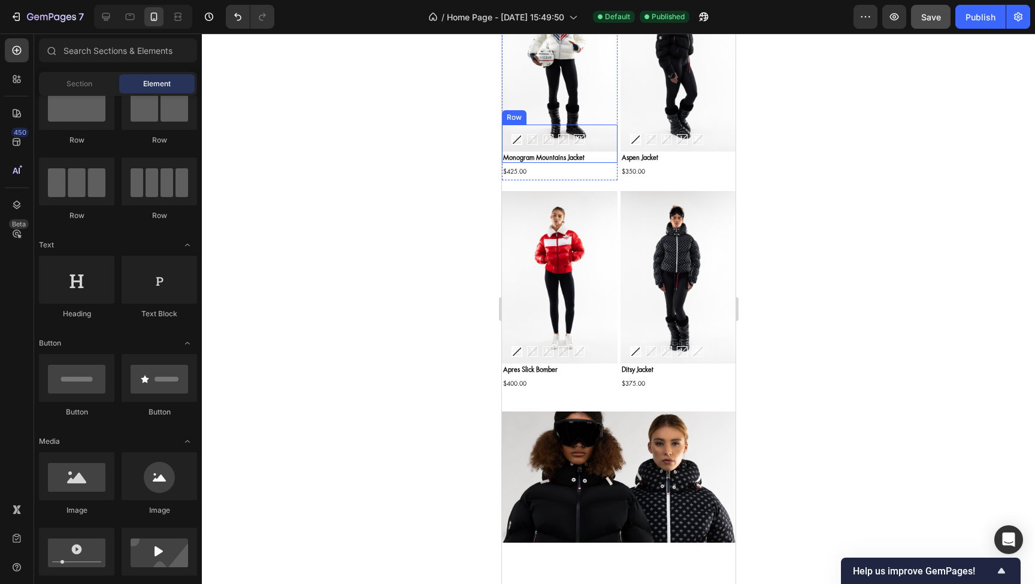
scroll to position [476, 0]
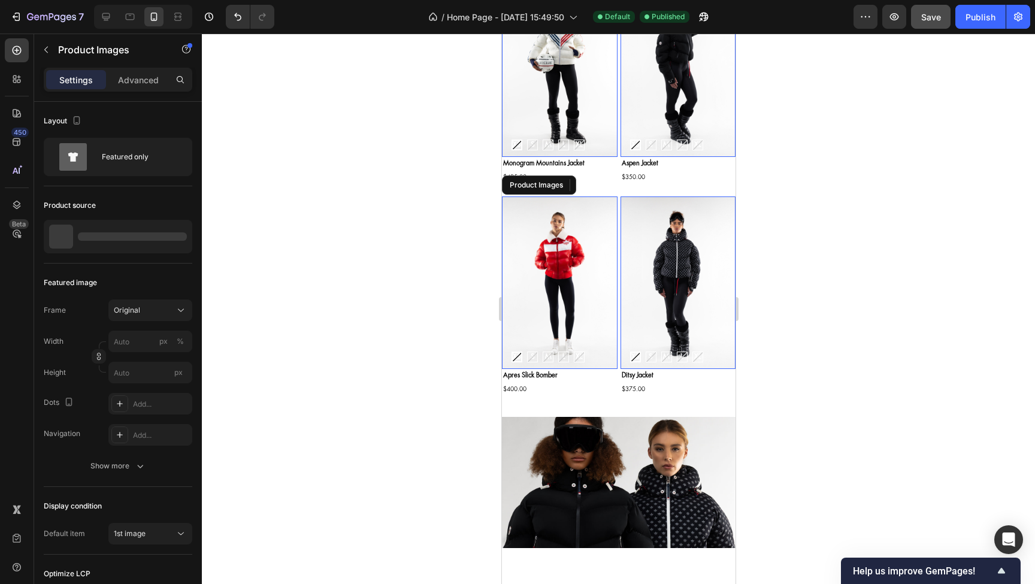
click at [525, 258] on img at bounding box center [560, 283] width 116 height 173
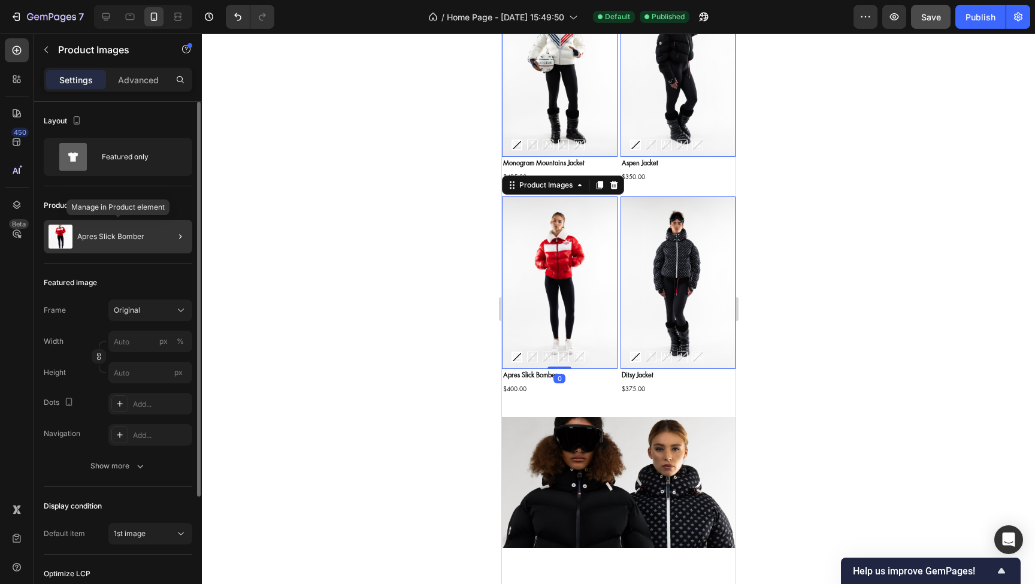
click at [146, 239] on div "Apres Slick Bomber" at bounding box center [118, 237] width 149 height 34
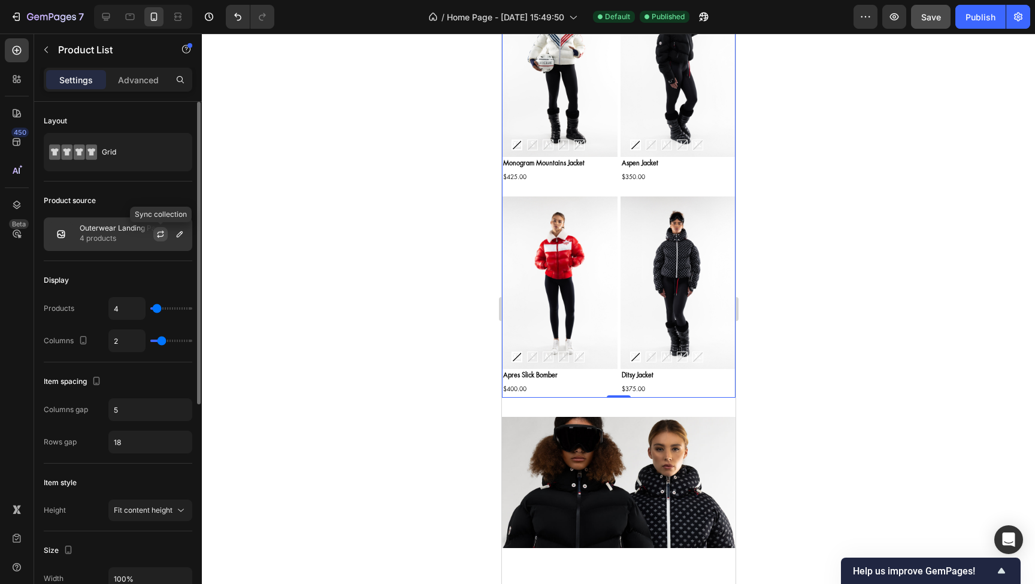
click at [161, 234] on icon "button" at bounding box center [161, 234] width 10 height 10
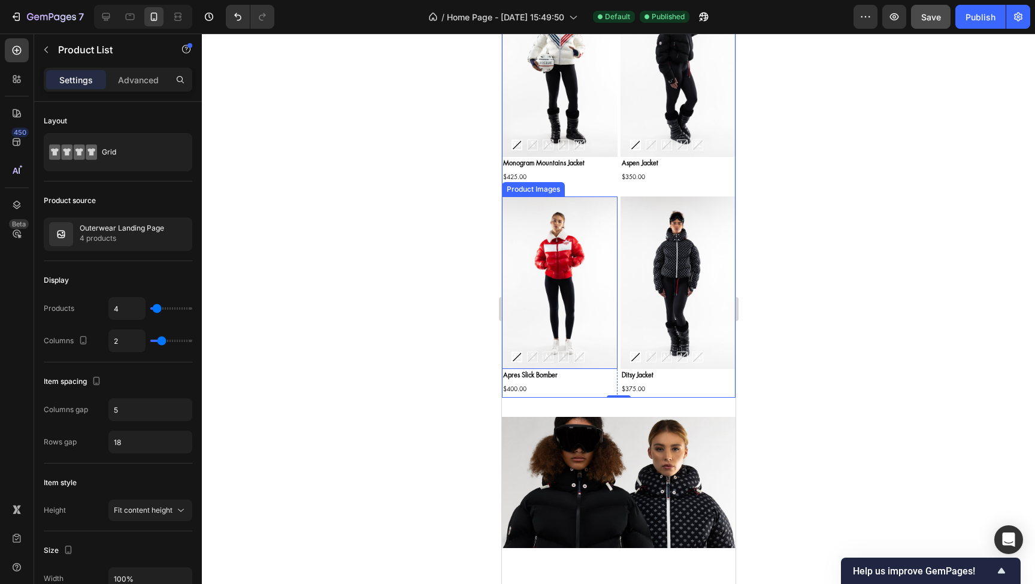
click at [566, 277] on img at bounding box center [560, 283] width 116 height 173
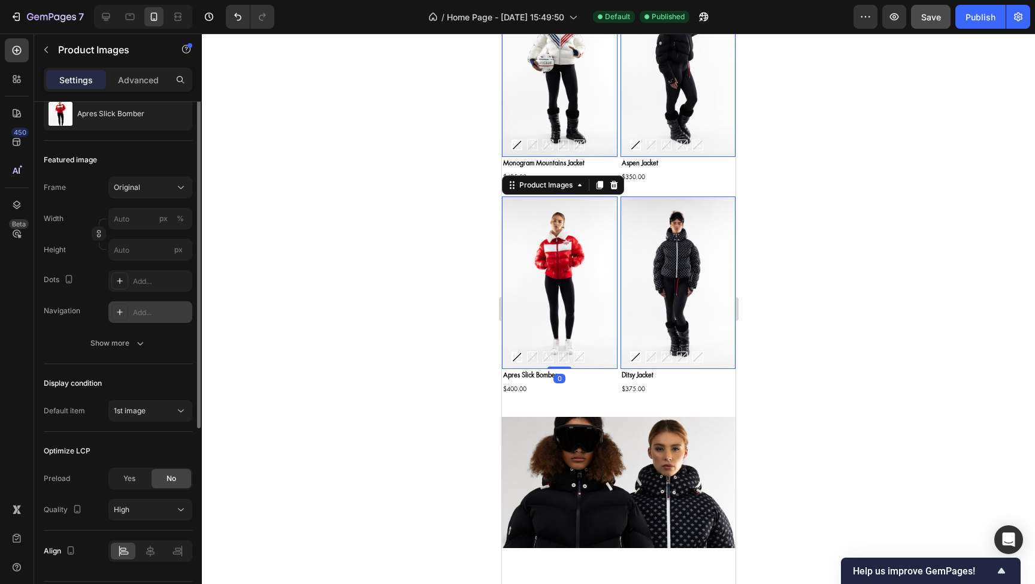
scroll to position [141, 0]
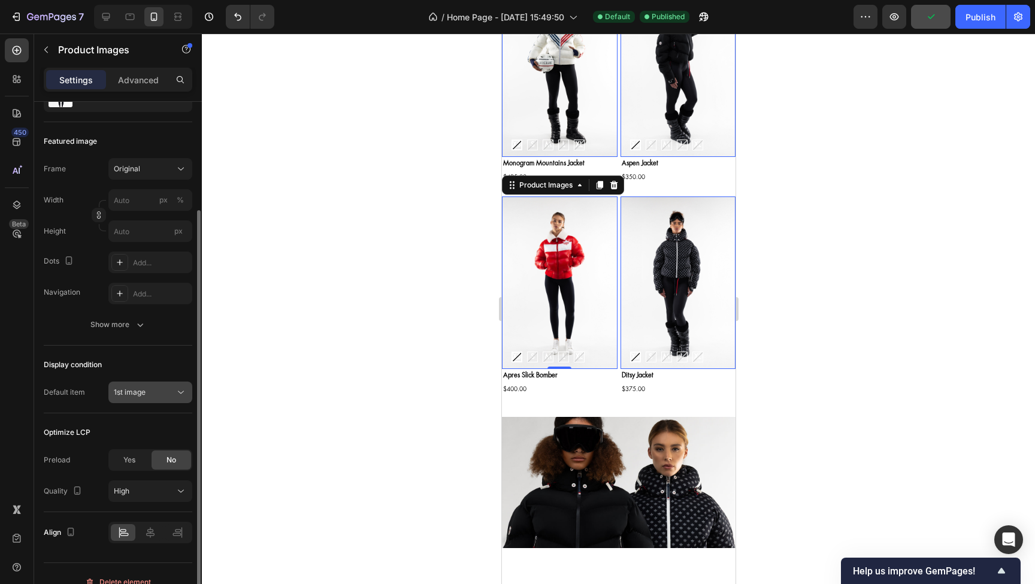
click at [146, 392] on div "1st image" at bounding box center [144, 392] width 61 height 11
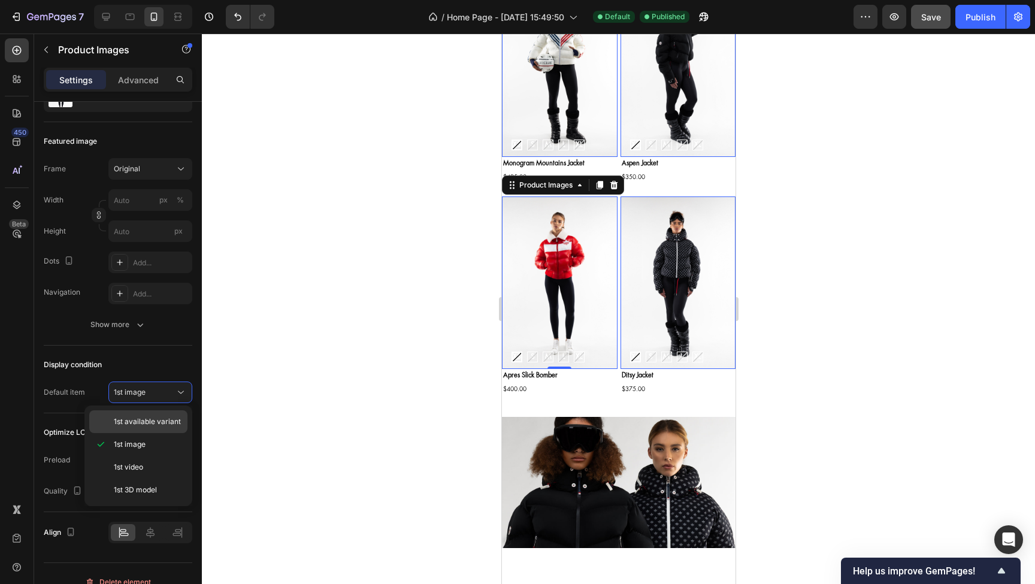
click at [147, 419] on span "1st available variant" at bounding box center [147, 421] width 67 height 11
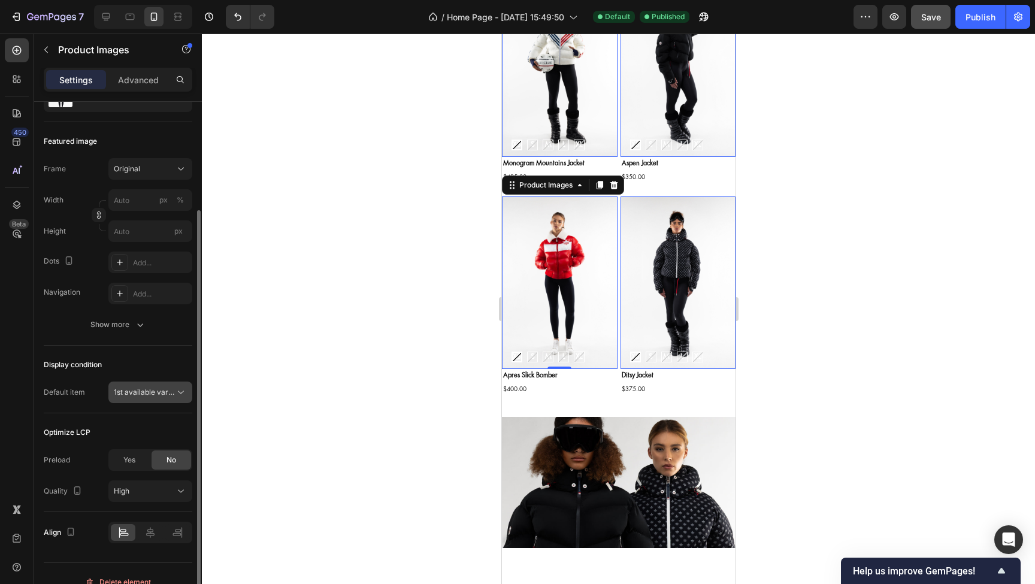
click at [162, 397] on span "1st available variant" at bounding box center [144, 392] width 61 height 11
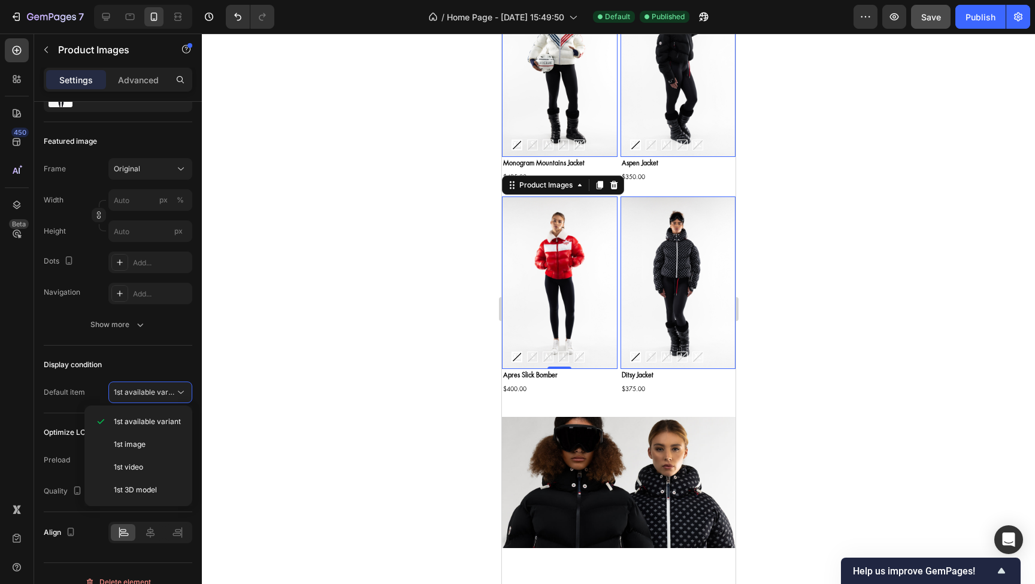
click at [312, 353] on div at bounding box center [618, 309] width 833 height 551
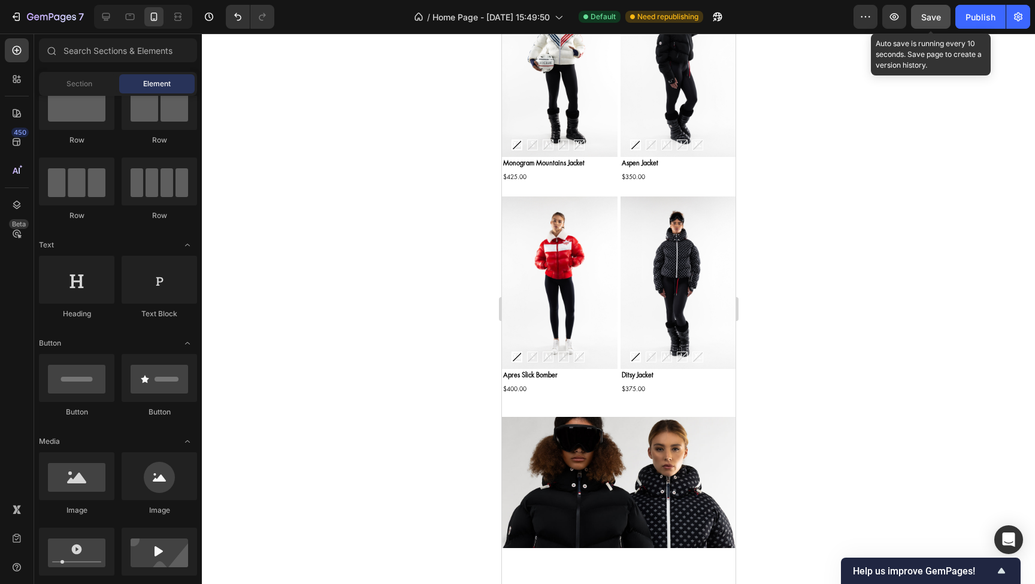
click at [941, 16] on span "Save" at bounding box center [932, 17] width 20 height 10
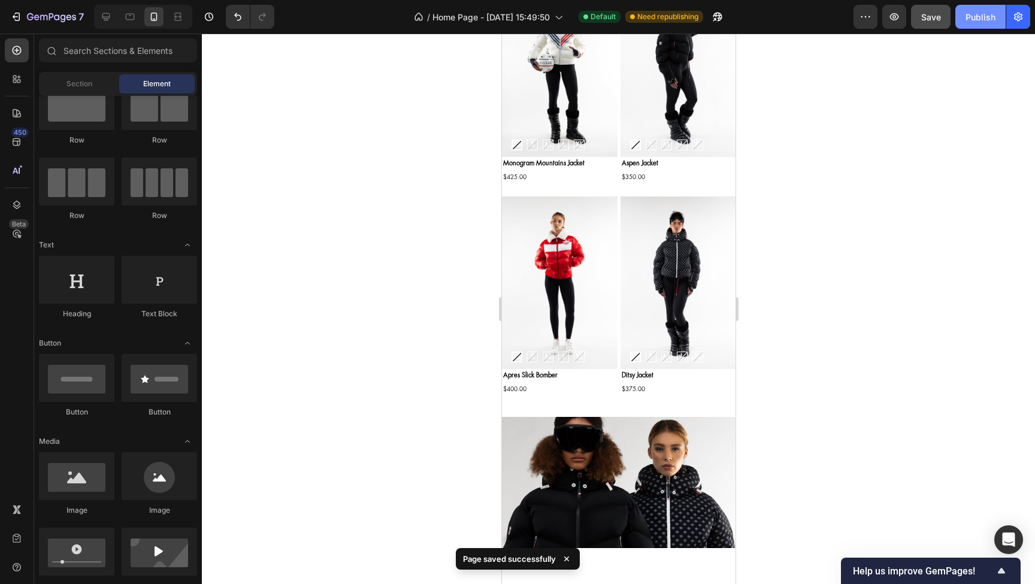
click at [977, 19] on div "Publish" at bounding box center [981, 17] width 30 height 13
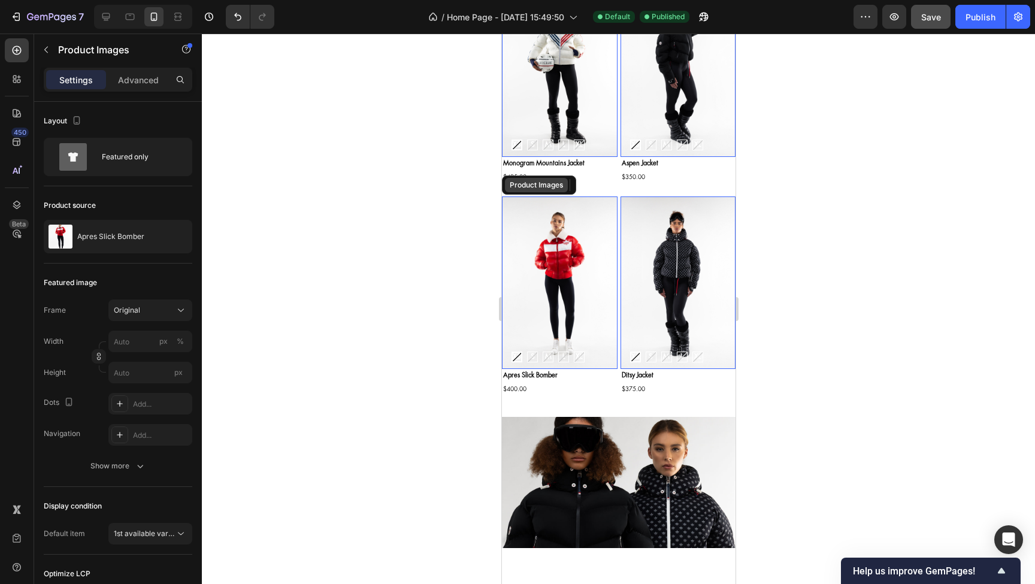
click at [524, 188] on div "Product Images" at bounding box center [536, 185] width 58 height 11
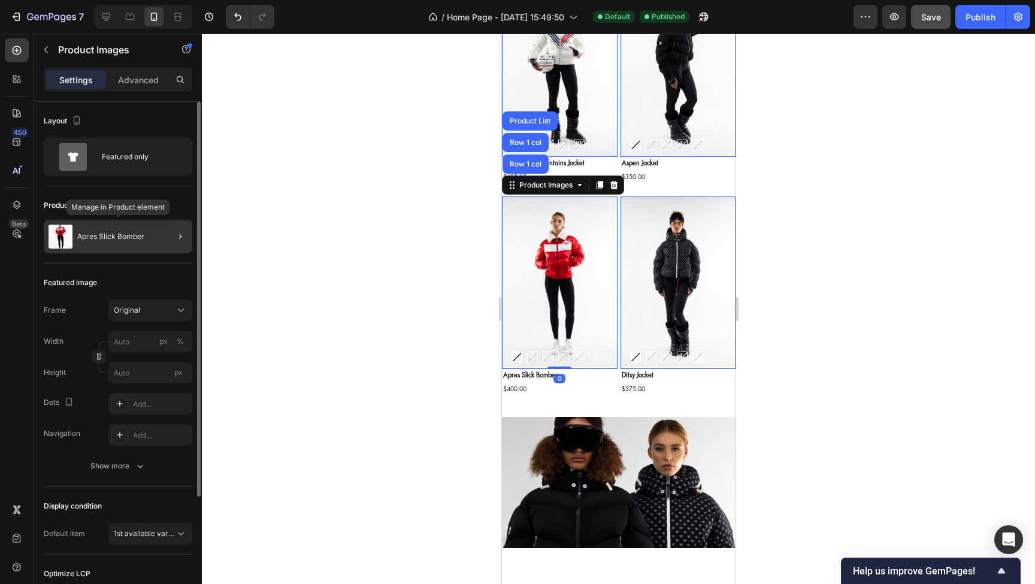
click at [123, 238] on p "Apres Slick Bomber" at bounding box center [110, 236] width 67 height 8
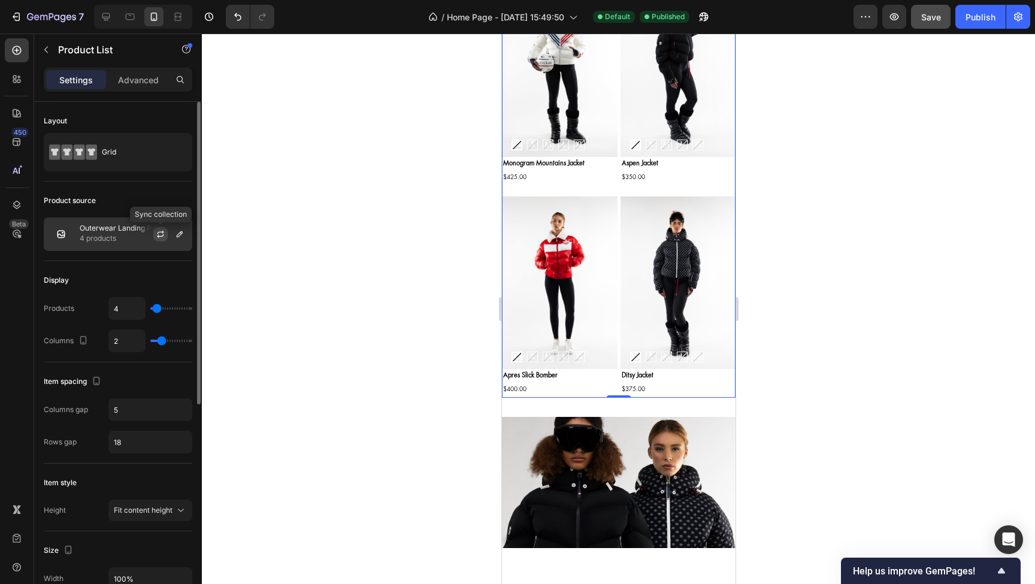
scroll to position [0, 0]
click at [160, 236] on icon "button" at bounding box center [160, 236] width 7 height 4
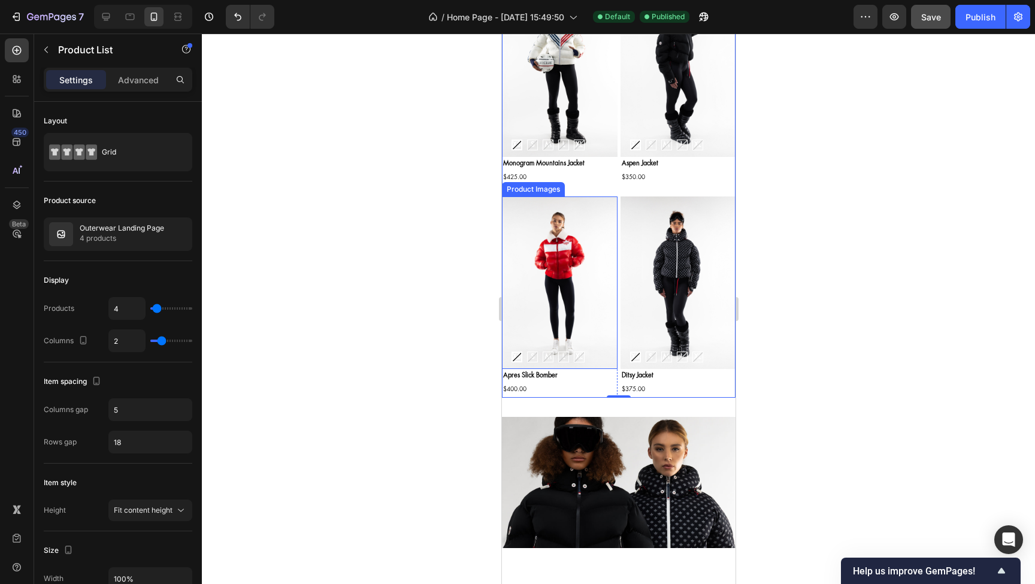
click at [558, 262] on img at bounding box center [560, 283] width 116 height 173
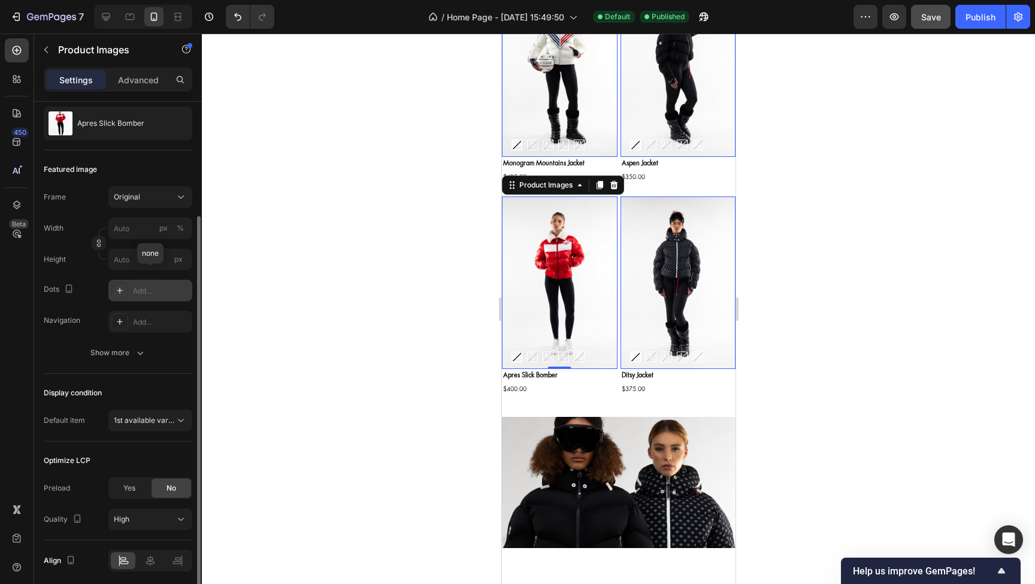
scroll to position [158, 0]
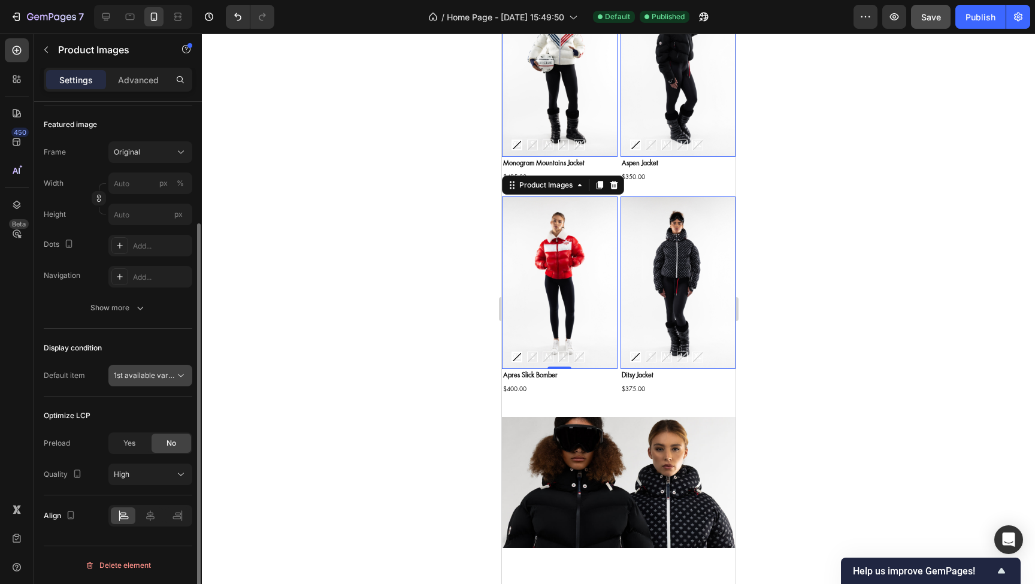
click at [168, 377] on span "1st available variant" at bounding box center [147, 375] width 67 height 9
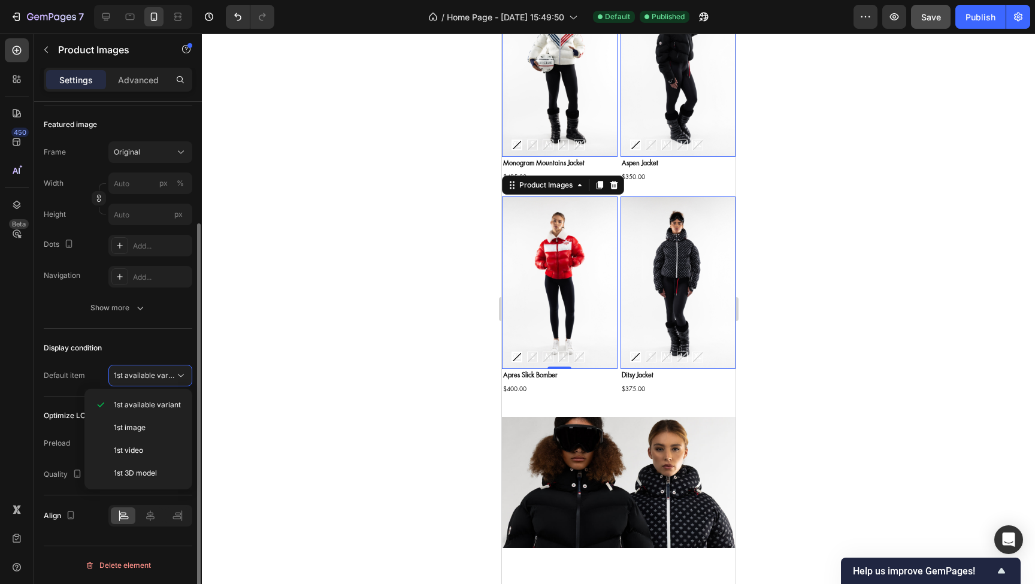
click at [139, 345] on div "Display condition" at bounding box center [118, 348] width 149 height 19
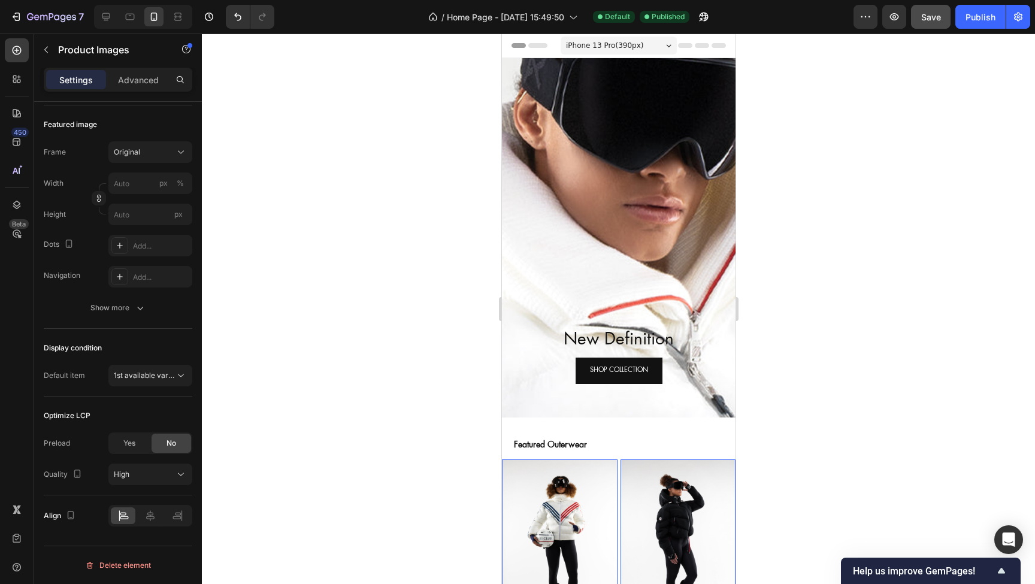
scroll to position [0, 0]
click at [70, 17] on icon "button" at bounding box center [51, 18] width 49 height 10
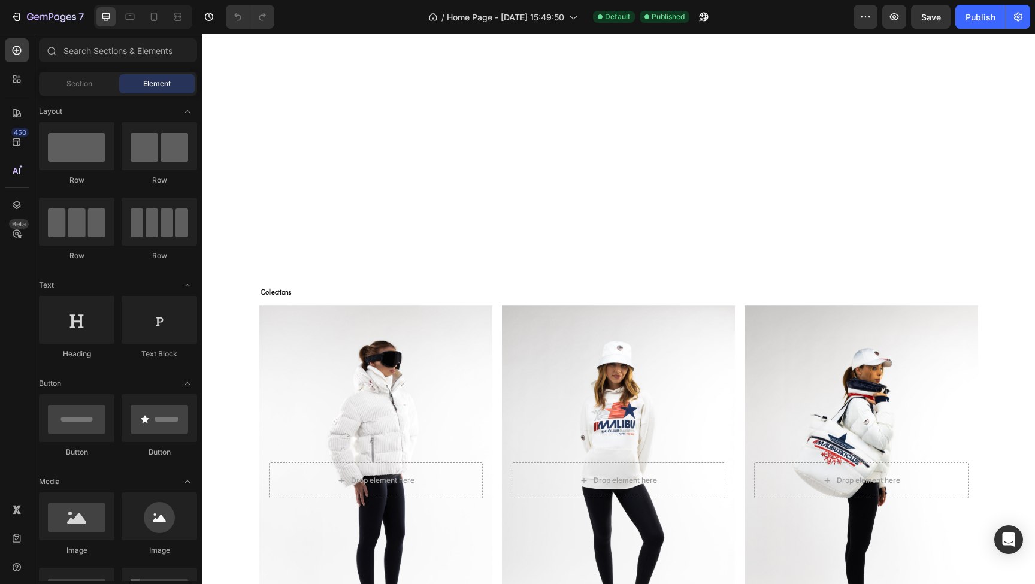
scroll to position [1061, 0]
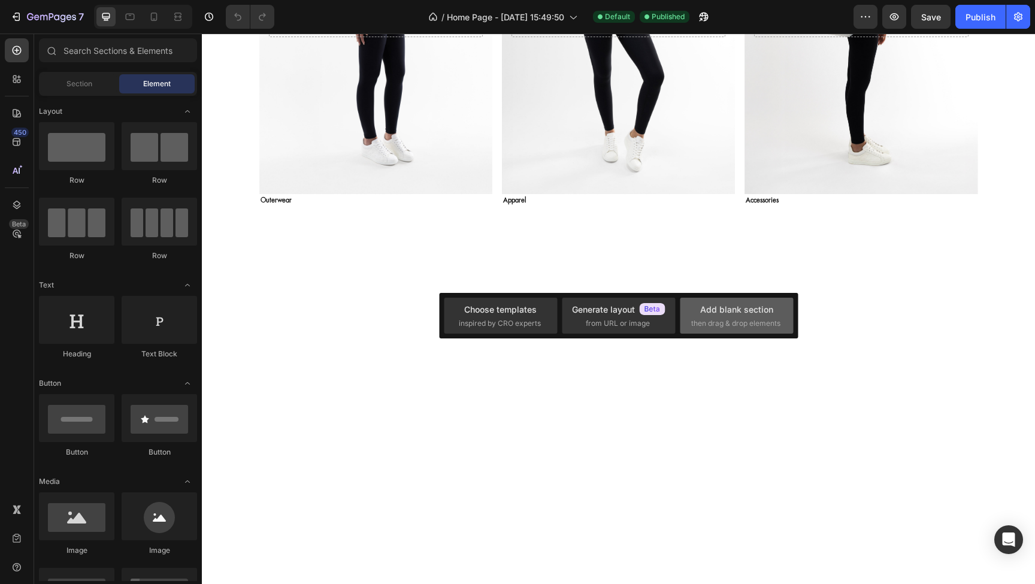
click at [729, 321] on span "then drag & drop elements" at bounding box center [735, 323] width 89 height 11
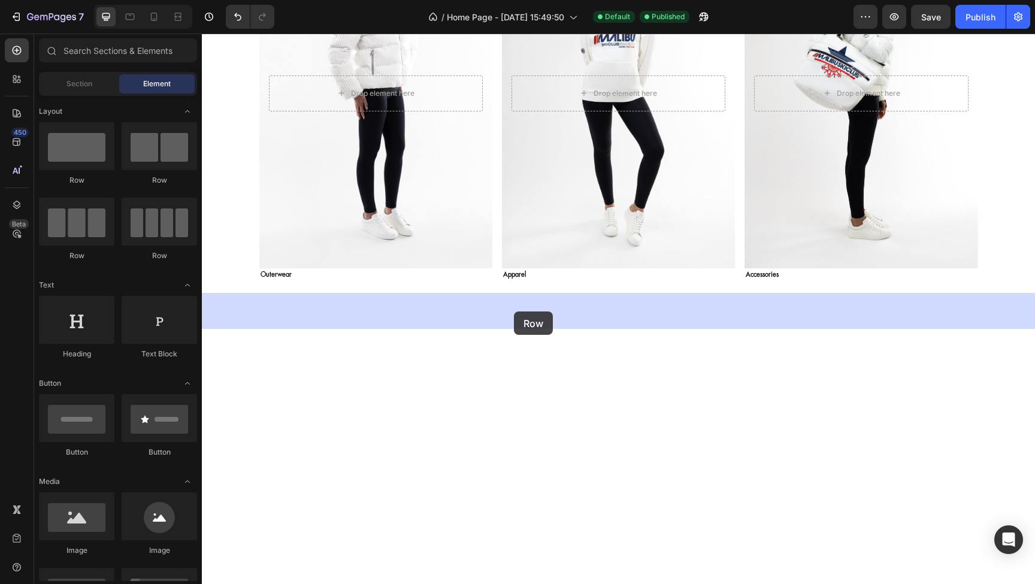
drag, startPoint x: 288, startPoint y: 189, endPoint x: 514, endPoint y: 312, distance: 257.1
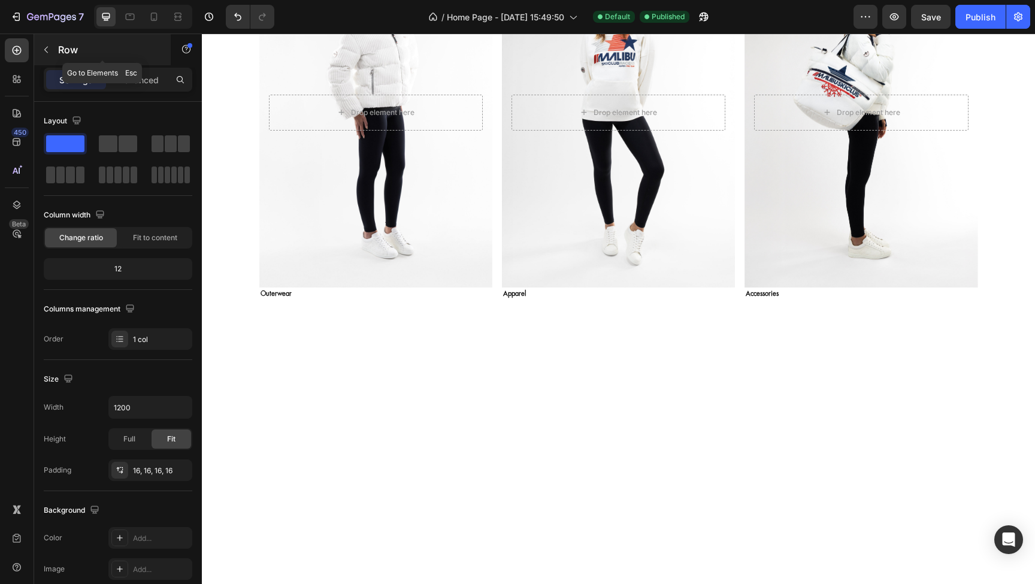
click at [47, 49] on icon "button" at bounding box center [46, 50] width 10 height 10
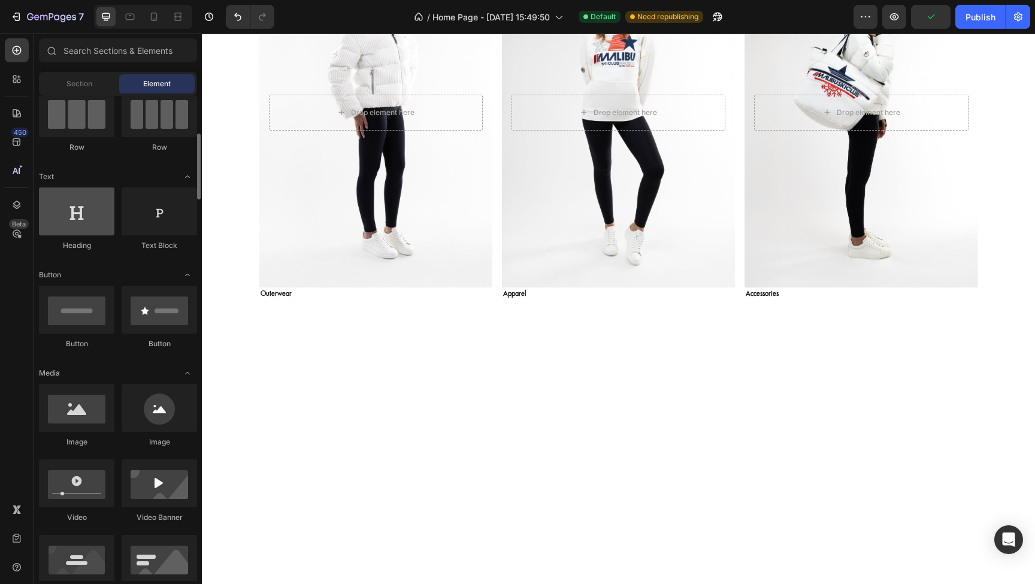
scroll to position [133, 0]
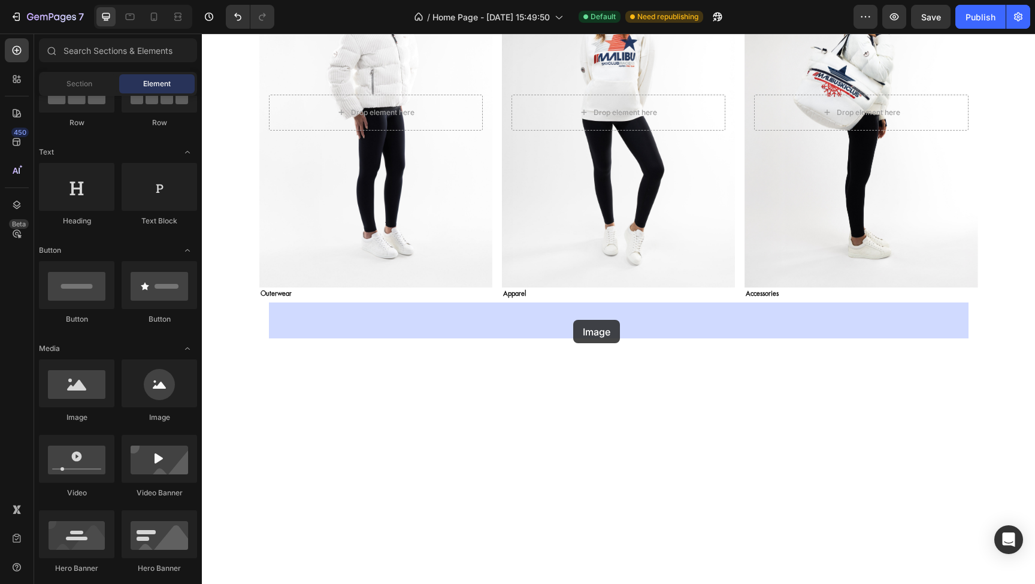
drag, startPoint x: 276, startPoint y: 428, endPoint x: 573, endPoint y: 320, distance: 316.7
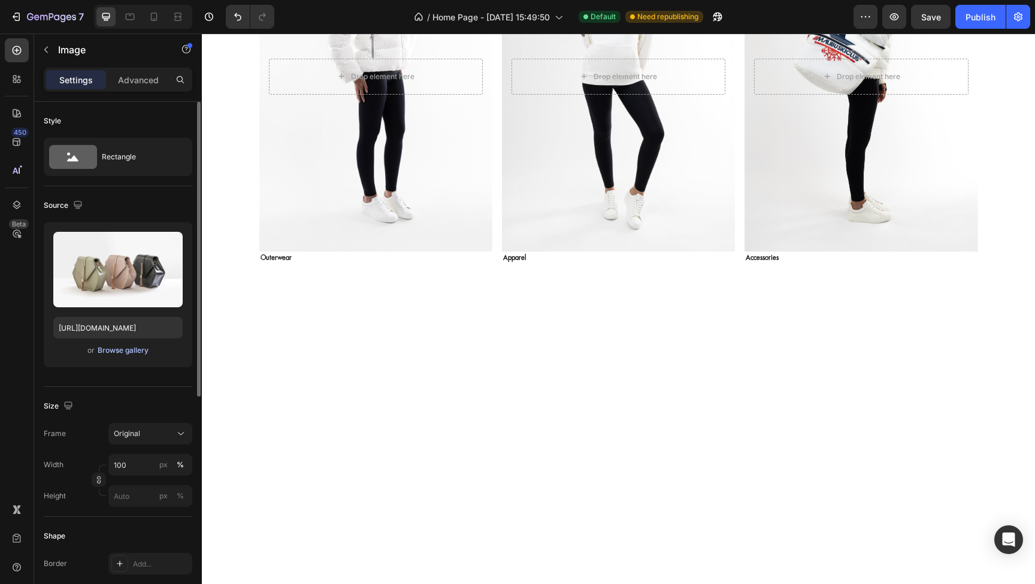
click at [104, 352] on div "Browse gallery" at bounding box center [123, 350] width 51 height 11
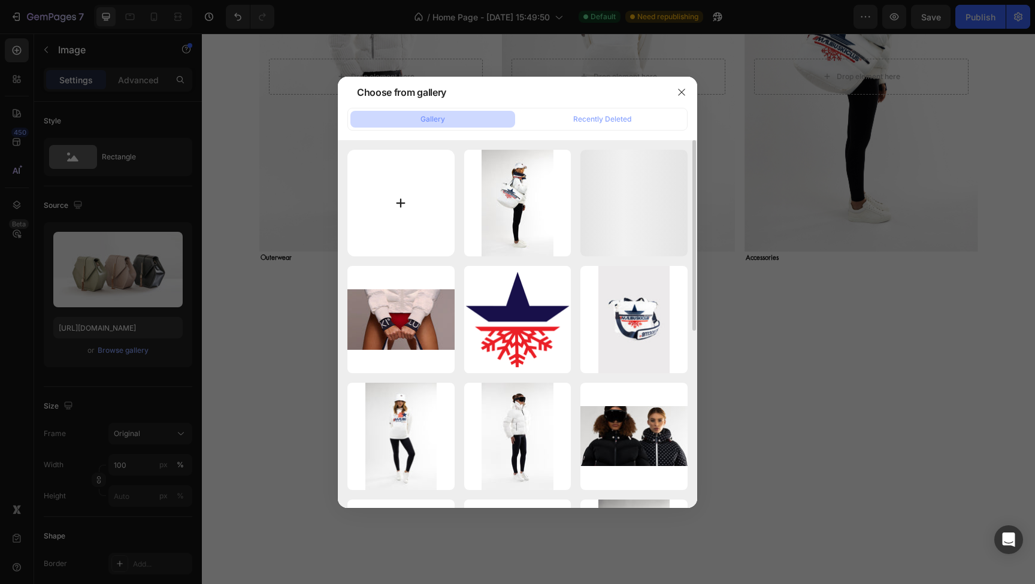
click at [401, 209] on input "file" at bounding box center [401, 203] width 107 height 107
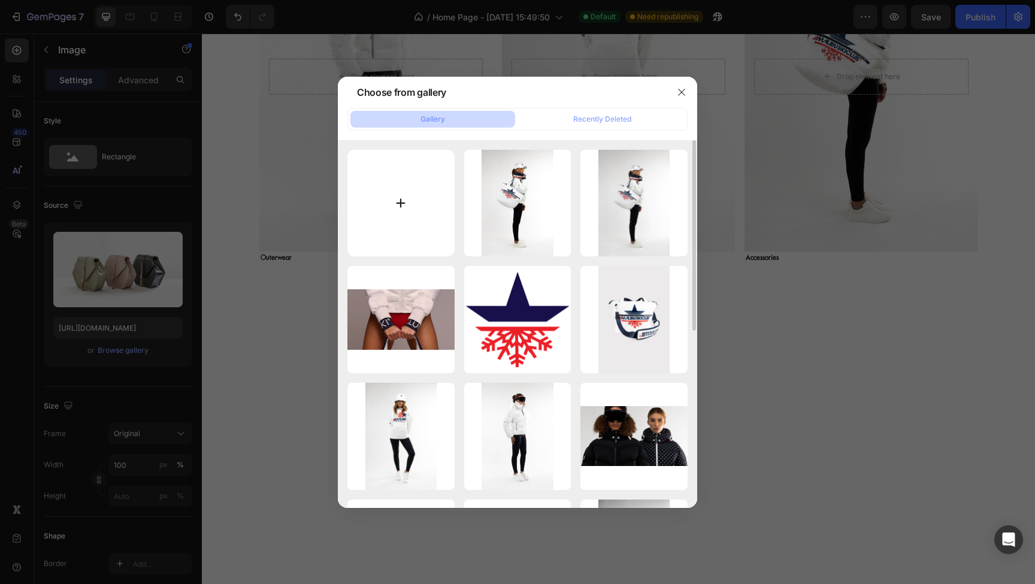
type input "C:\fakepath\logo_icons_NOLINES.svg"
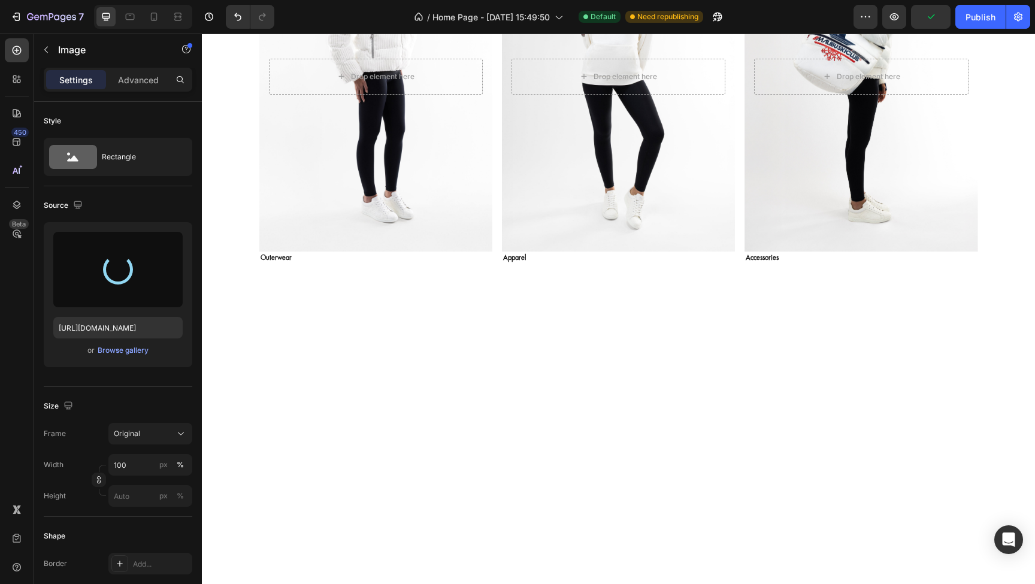
type input "https://cdn.shopify.com/s/files/1/0664/9649/5669/files/gempages_553363445689353…"
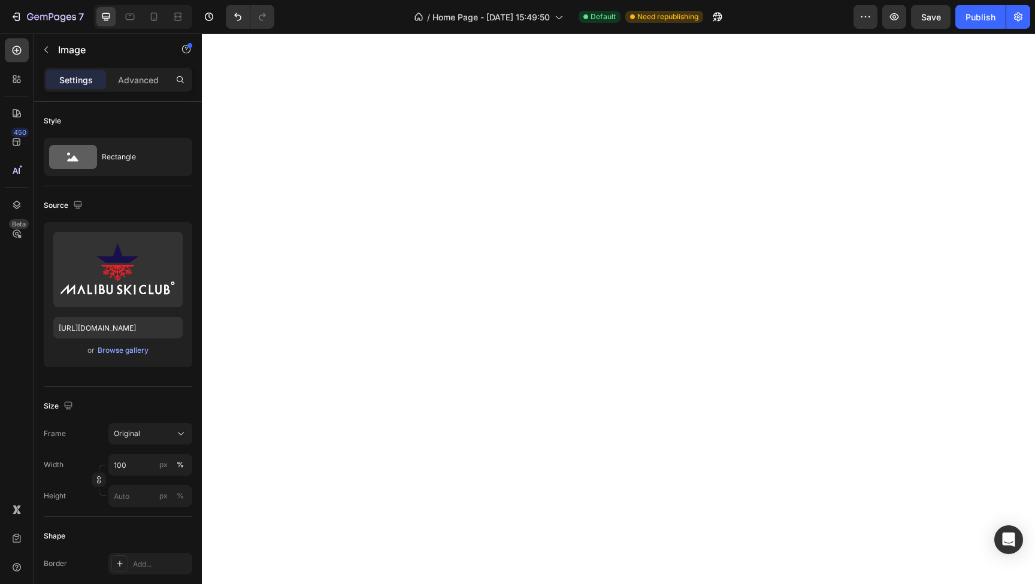
scroll to position [1267, 0]
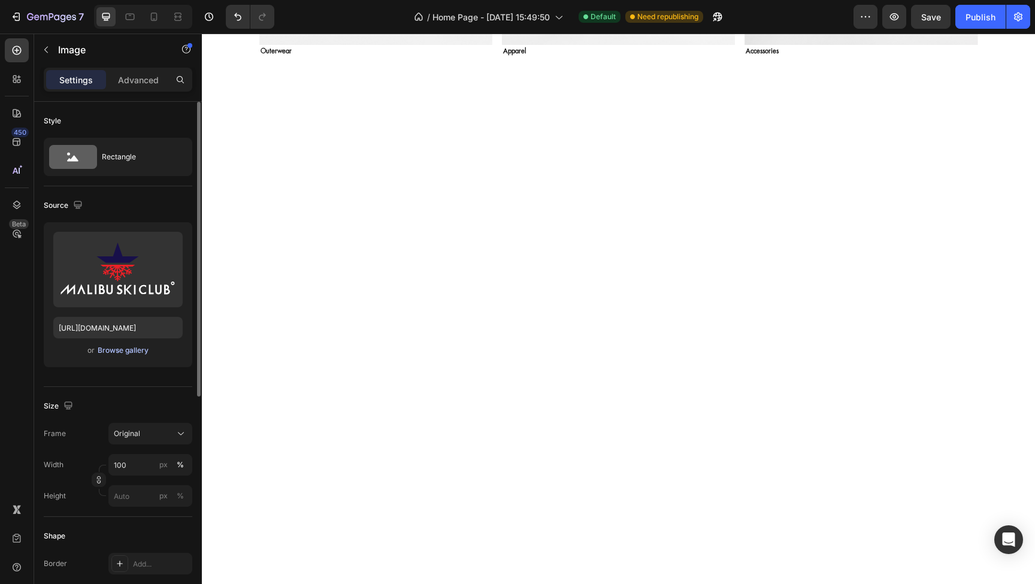
click at [124, 352] on div "Browse gallery" at bounding box center [123, 350] width 51 height 11
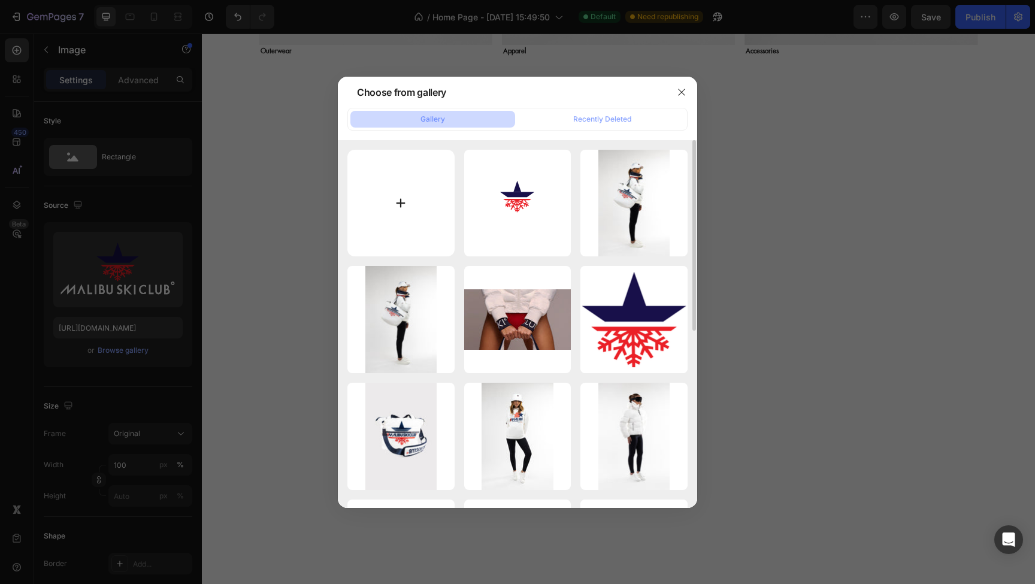
click at [391, 216] on input "file" at bounding box center [401, 203] width 107 height 107
type input "C:\fakepath\Logo_Star_Name.png"
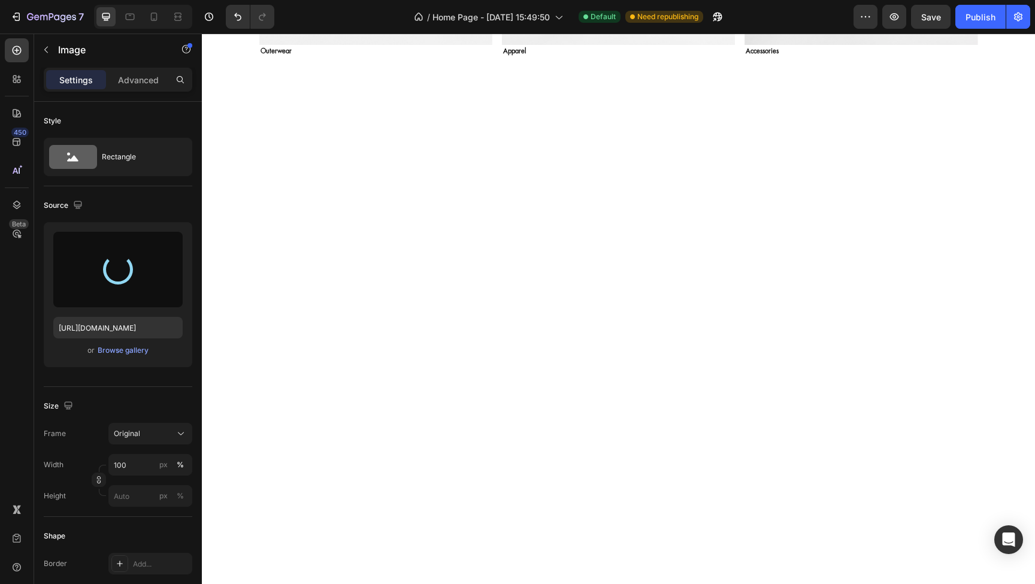
type input "https://cdn.shopify.com/s/files/1/0664/9649/5669/files/gempages_553363445689353…"
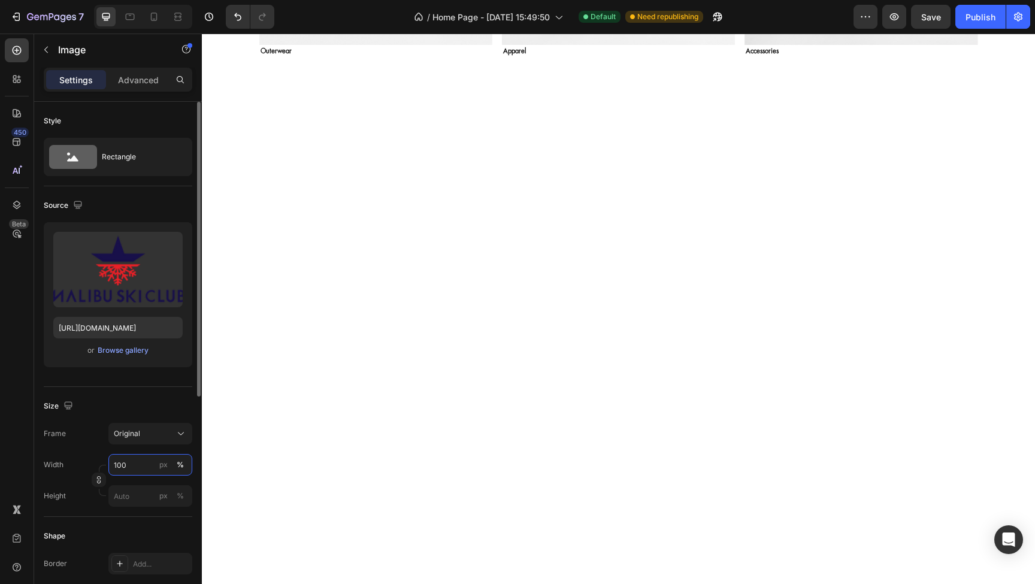
click at [135, 467] on input "100" at bounding box center [150, 465] width 84 height 22
click at [132, 466] on input "50" at bounding box center [150, 465] width 84 height 22
type input "40"
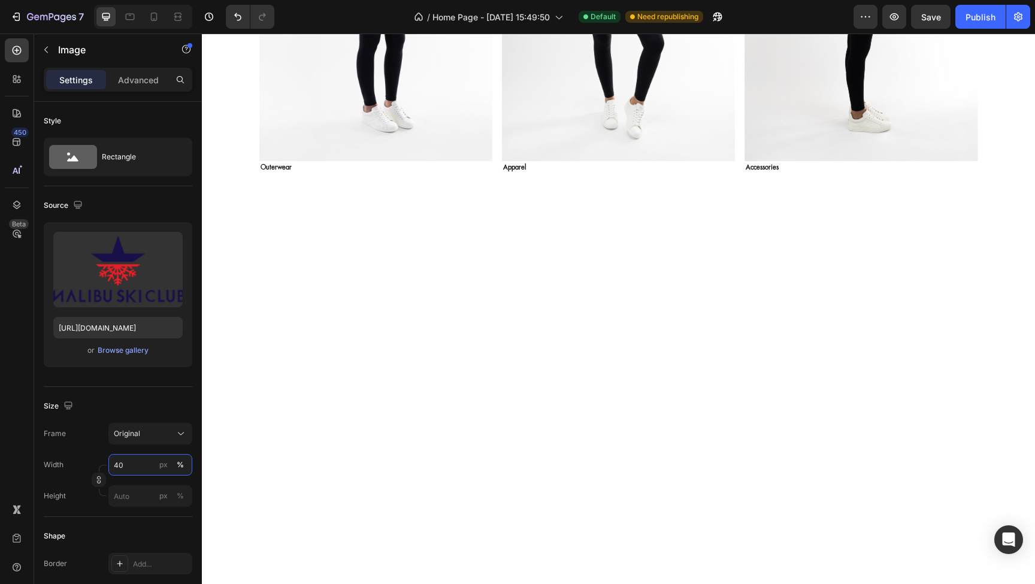
scroll to position [1154, 0]
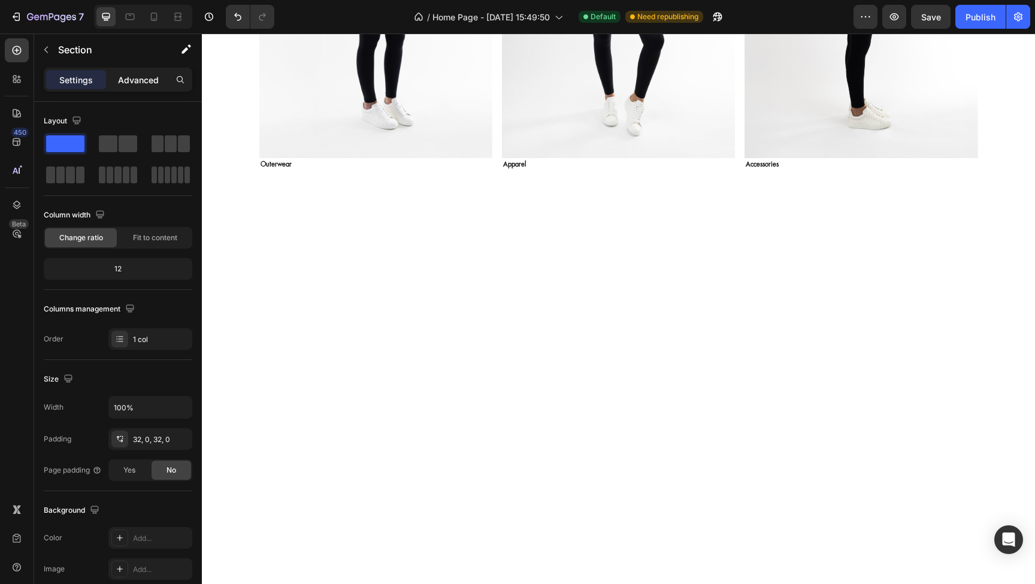
click at [137, 82] on p "Advanced" at bounding box center [138, 80] width 41 height 13
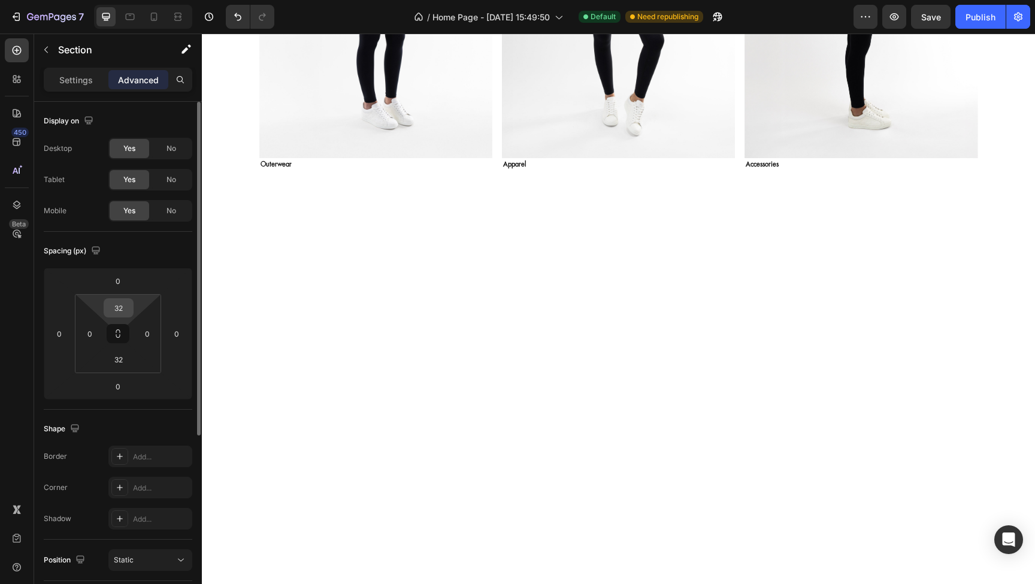
click at [126, 311] on input "32" at bounding box center [119, 308] width 24 height 18
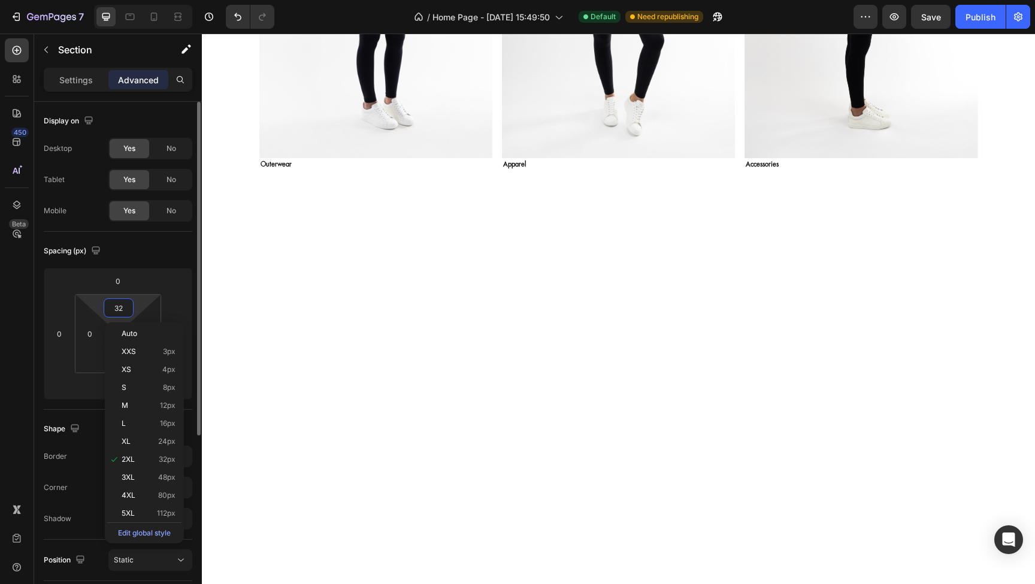
click at [126, 311] on input "32" at bounding box center [119, 308] width 24 height 18
type input "0"
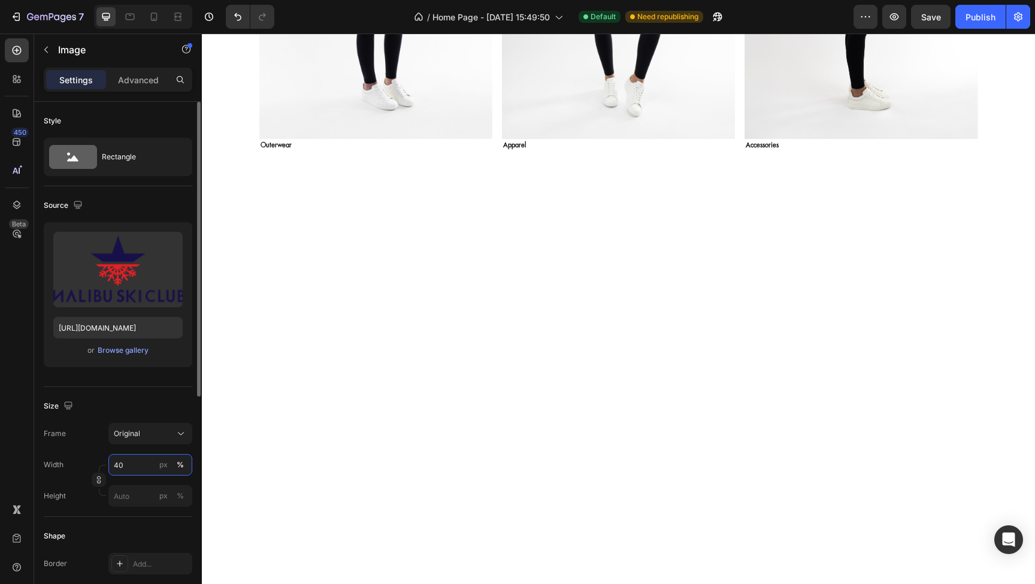
click at [131, 464] on input "40" at bounding box center [150, 465] width 84 height 22
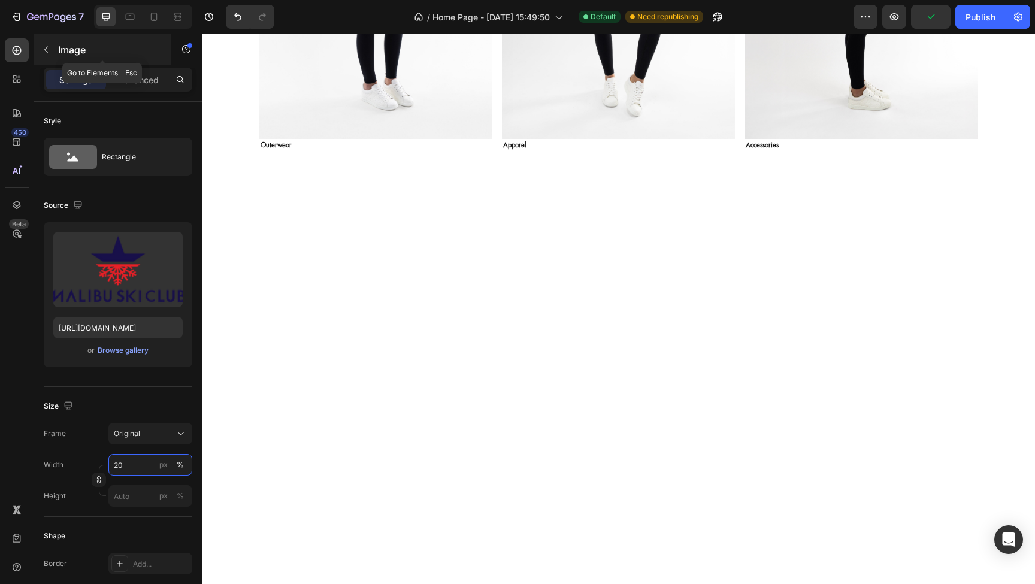
type input "20"
click at [46, 47] on icon "button" at bounding box center [46, 50] width 10 height 10
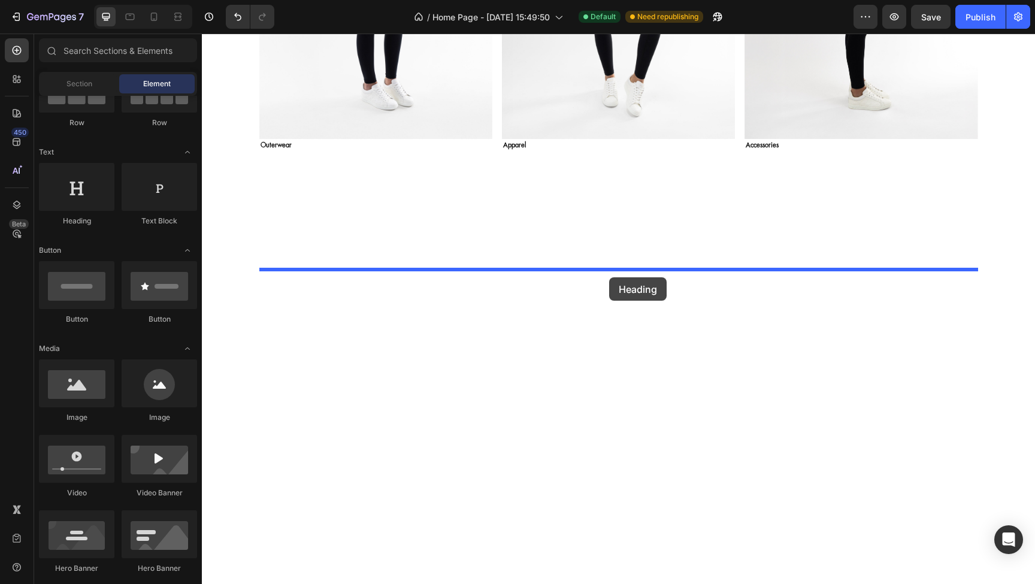
drag, startPoint x: 292, startPoint y: 238, endPoint x: 609, endPoint y: 277, distance: 319.4
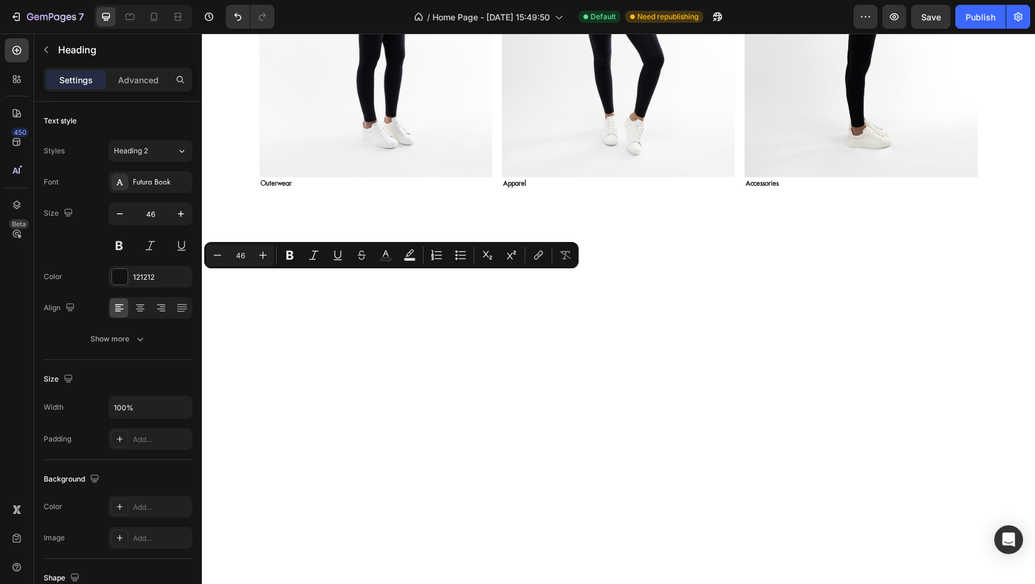
scroll to position [1203, 0]
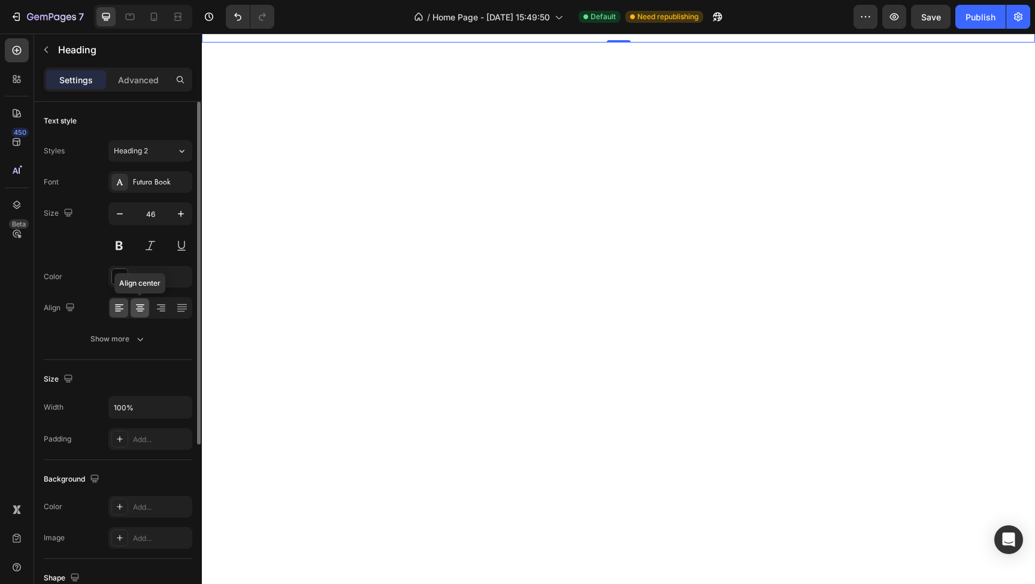
click at [140, 308] on icon at bounding box center [140, 308] width 12 height 12
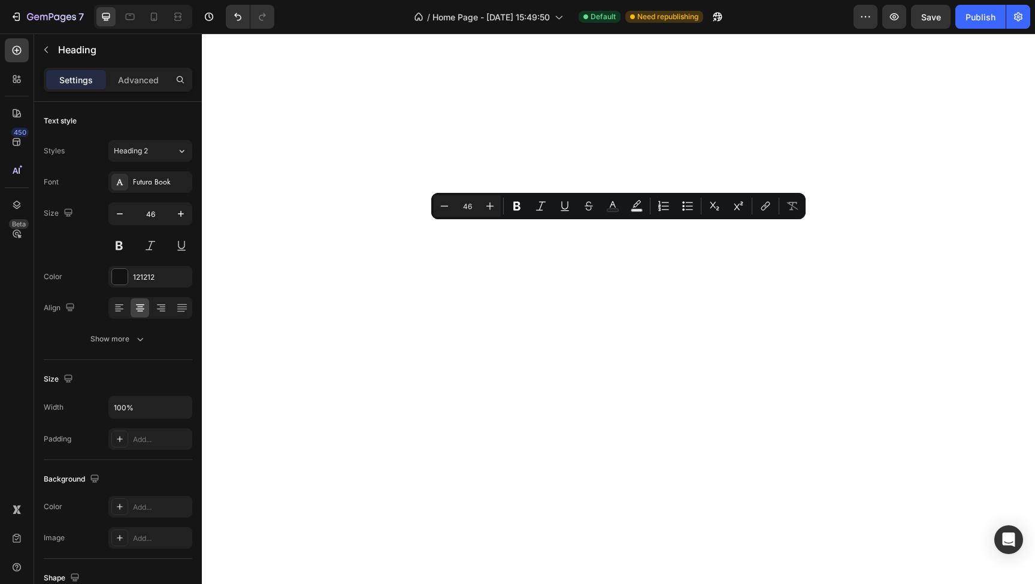
drag, startPoint x: 860, startPoint y: 416, endPoint x: 357, endPoint y: 240, distance: 532.9
click at [154, 214] on input "46" at bounding box center [151, 214] width 40 height 22
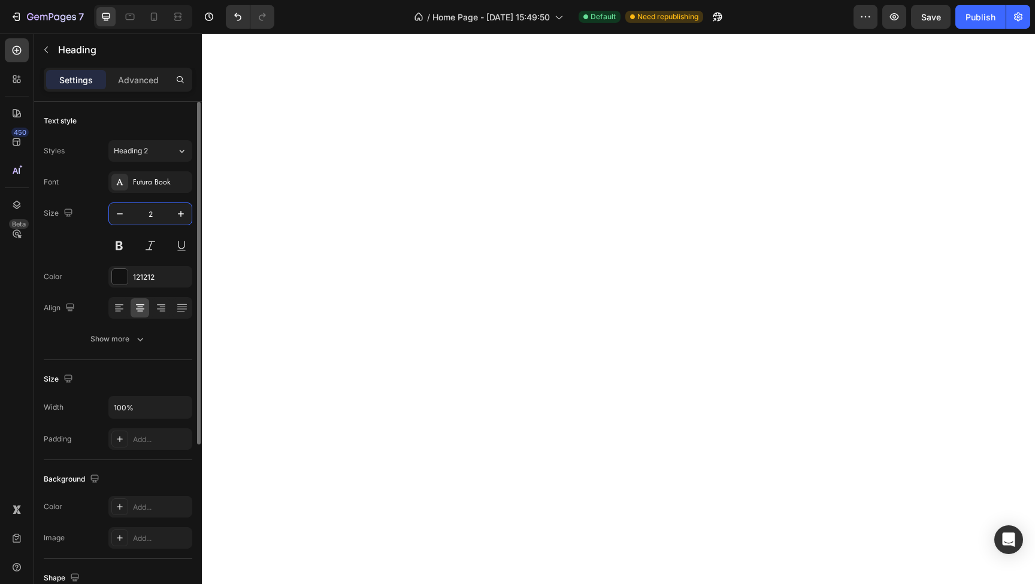
type input "22"
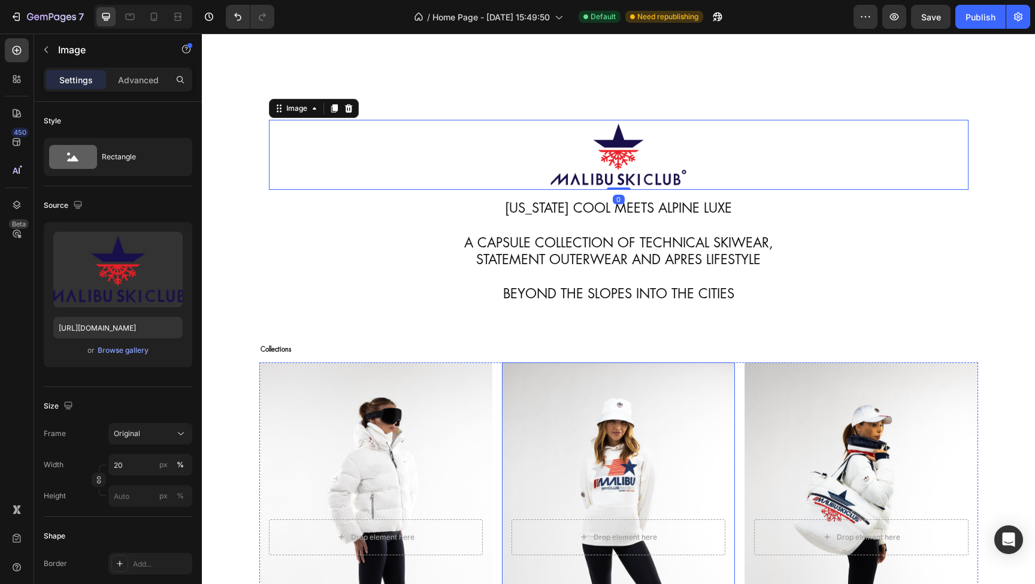
scroll to position [1224, 0]
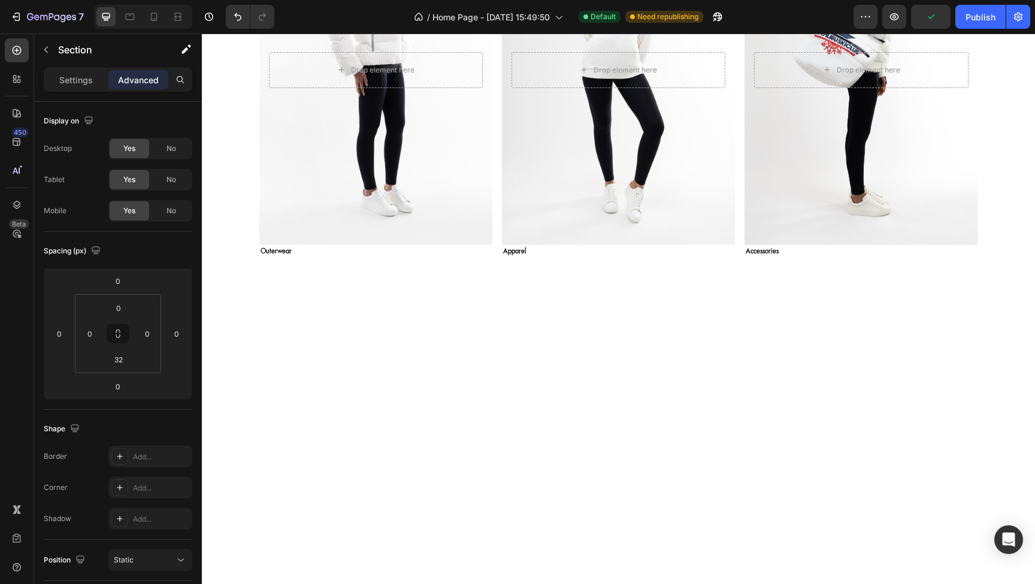
click at [125, 362] on input "32" at bounding box center [119, 360] width 24 height 18
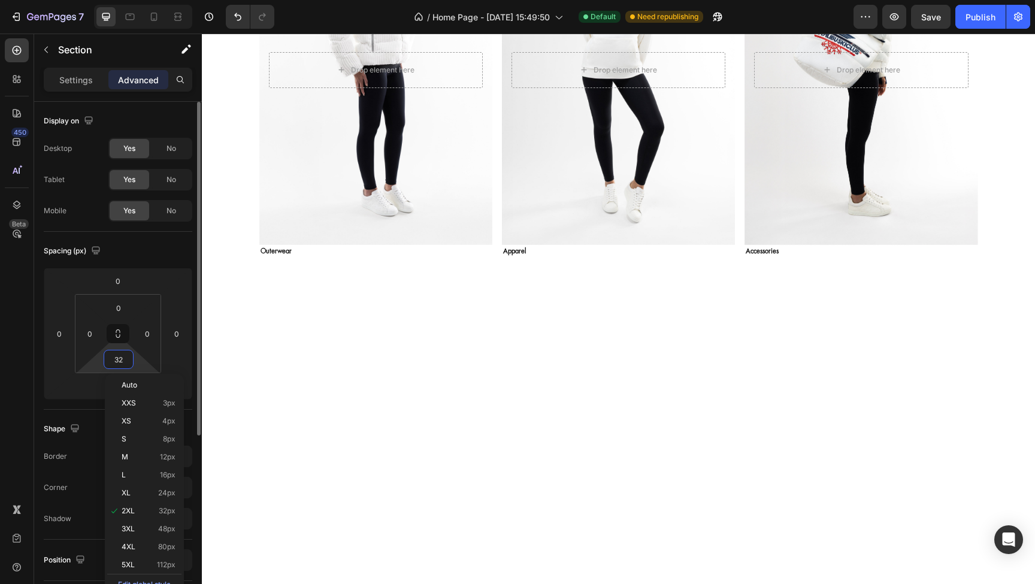
click at [125, 362] on input "32" at bounding box center [119, 360] width 24 height 18
type input "0"
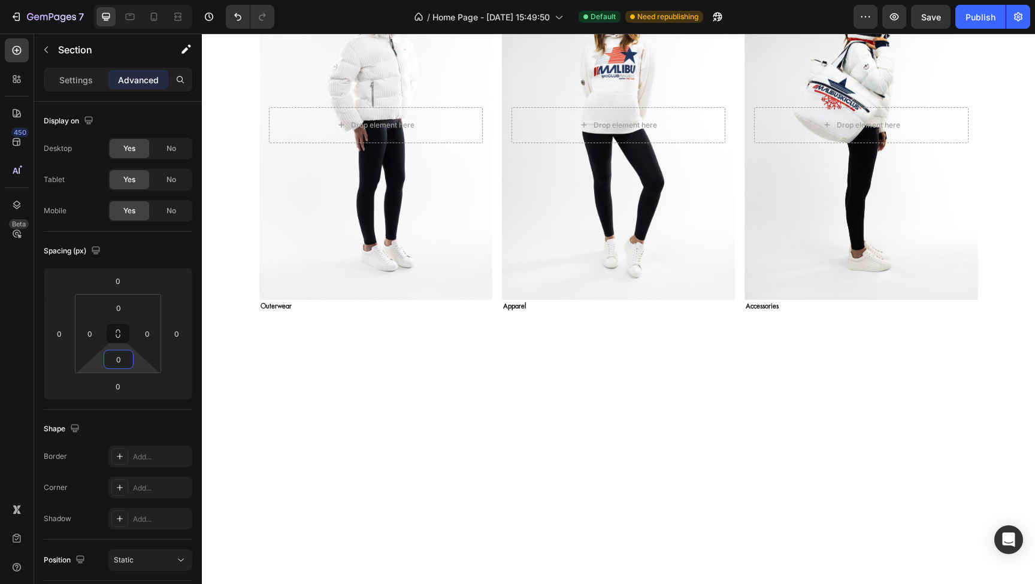
scroll to position [1132, 0]
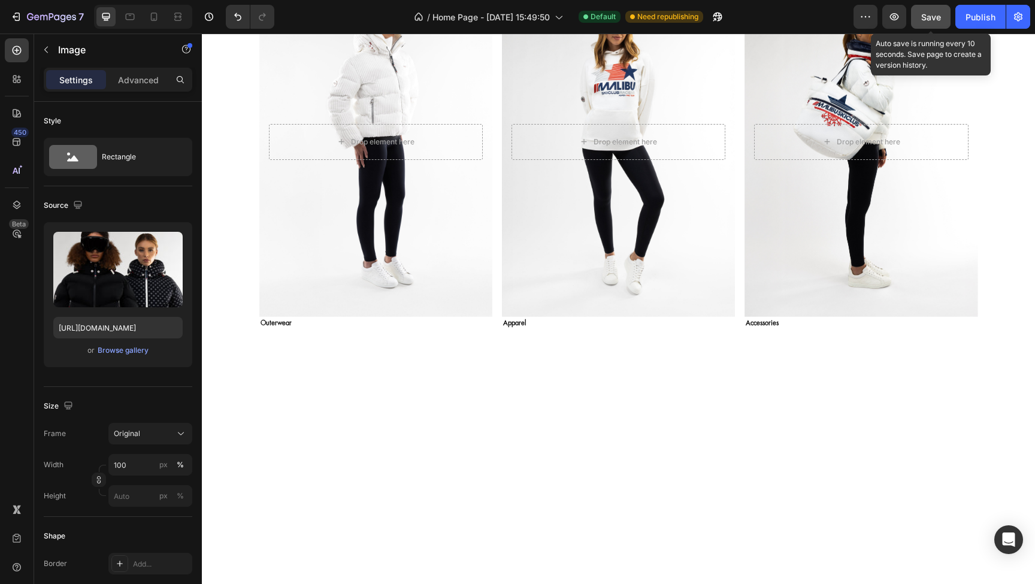
click at [928, 19] on span "Save" at bounding box center [932, 17] width 20 height 10
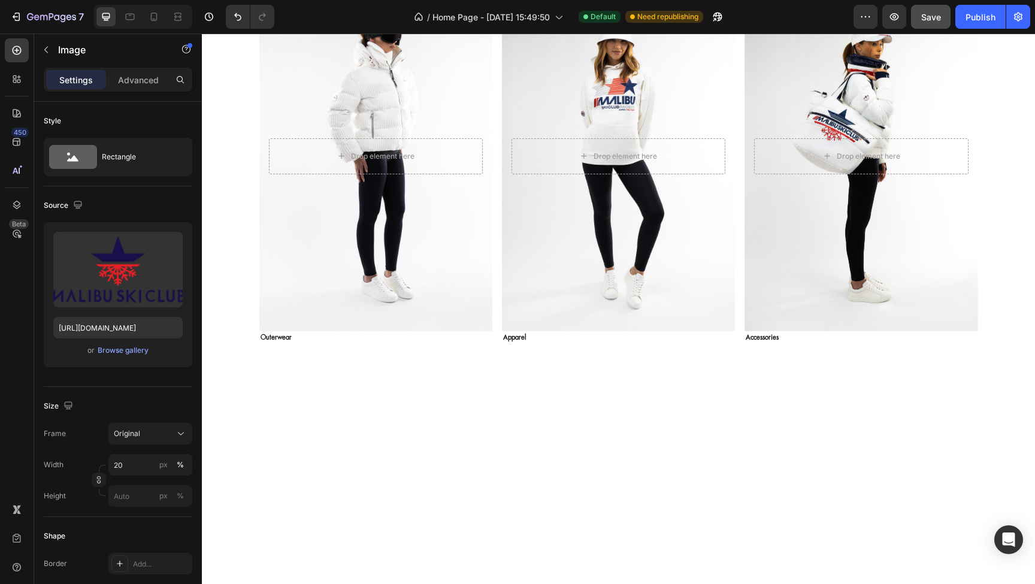
drag, startPoint x: 623, startPoint y: 280, endPoint x: 623, endPoint y: 295, distance: 14.4
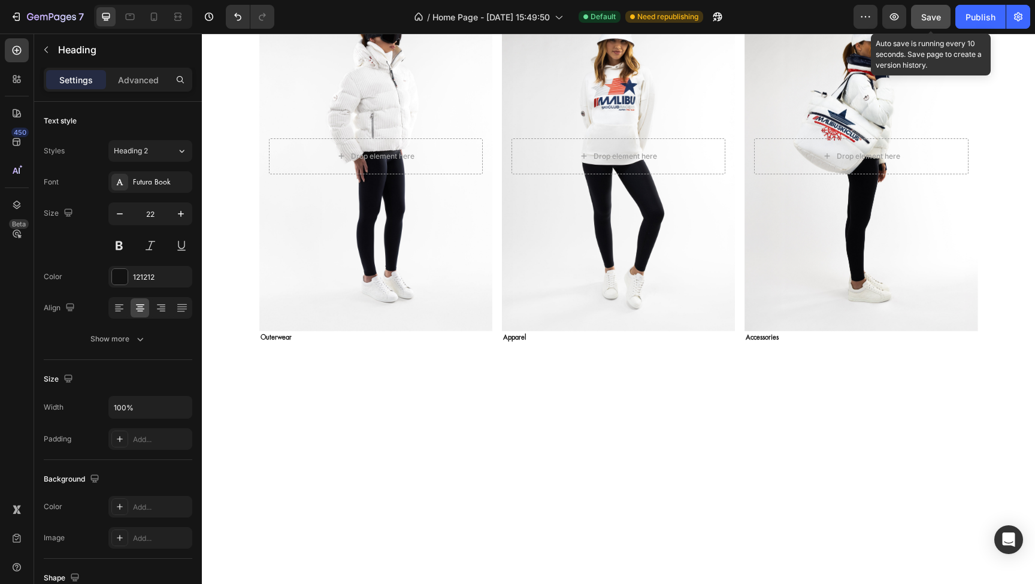
click at [925, 20] on span "Save" at bounding box center [932, 17] width 20 height 10
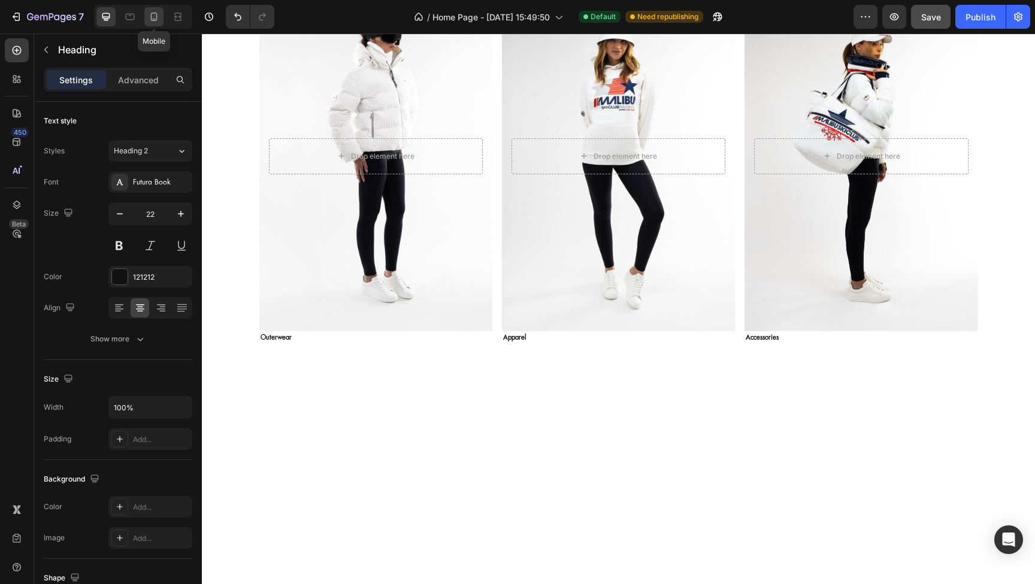
click at [156, 19] on icon at bounding box center [154, 17] width 7 height 8
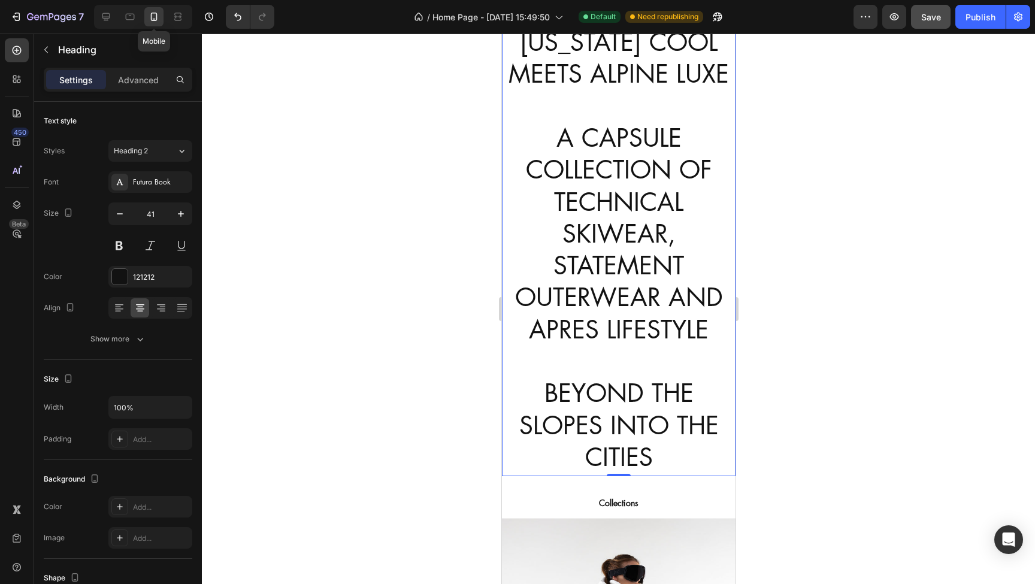
scroll to position [1084, 0]
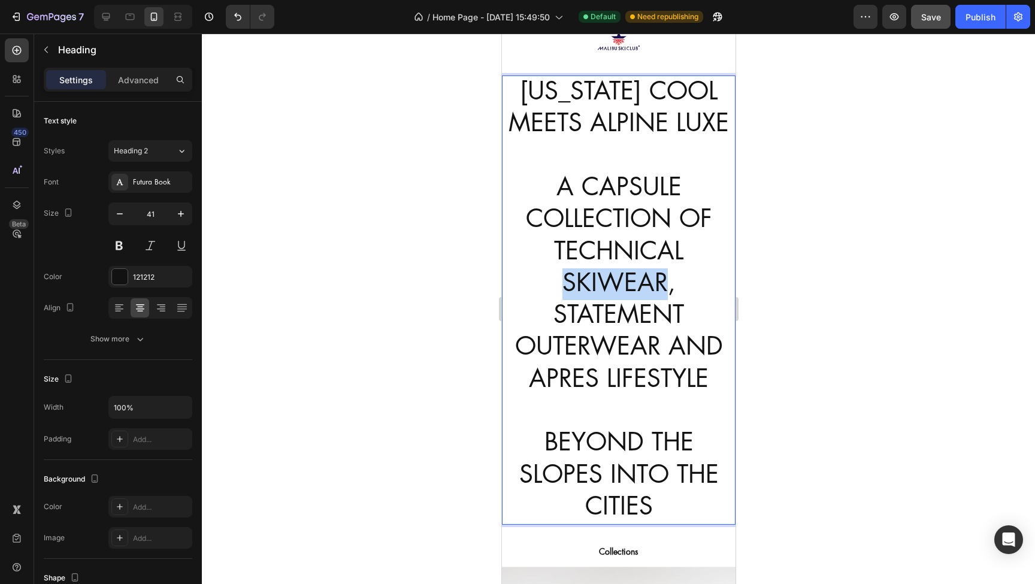
click at [644, 291] on p "CALIFORNIA COOL MEETS ALPINE LUXE A CAPSULE COLLECTION OF TECHNICAL SKIWEAR, ST…" at bounding box center [618, 300] width 231 height 447
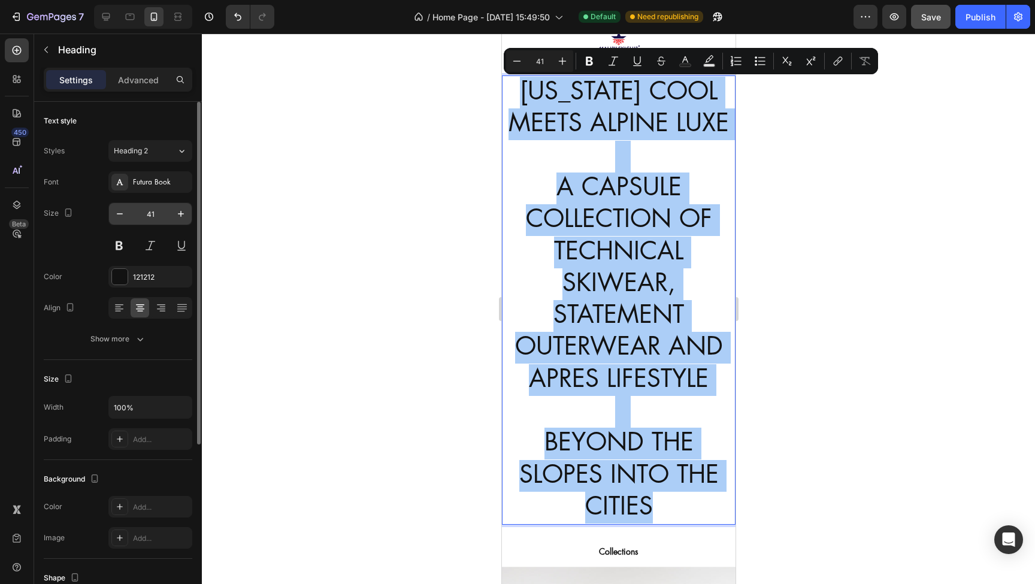
click at [155, 216] on input "41" at bounding box center [151, 214] width 40 height 22
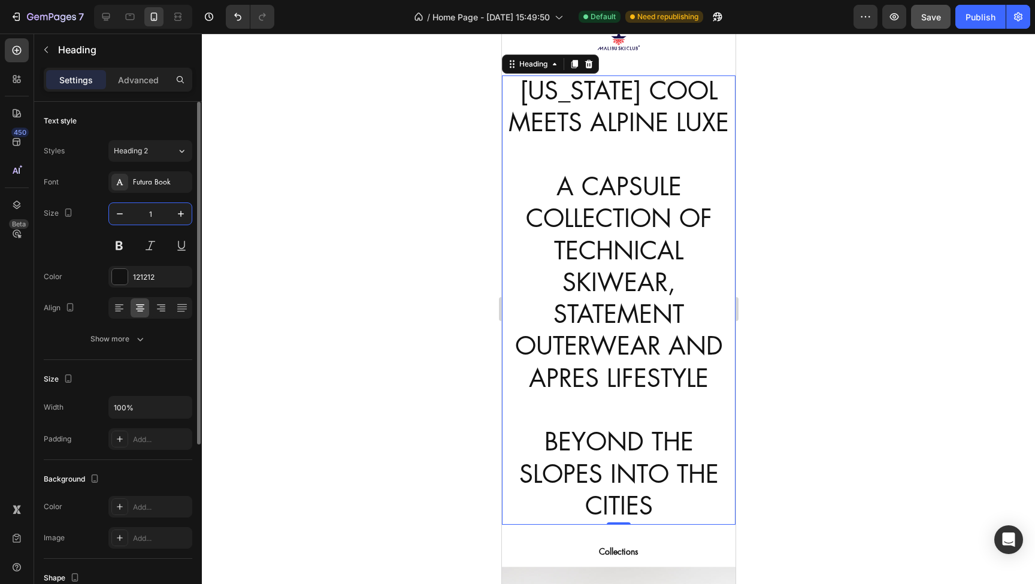
type input "18"
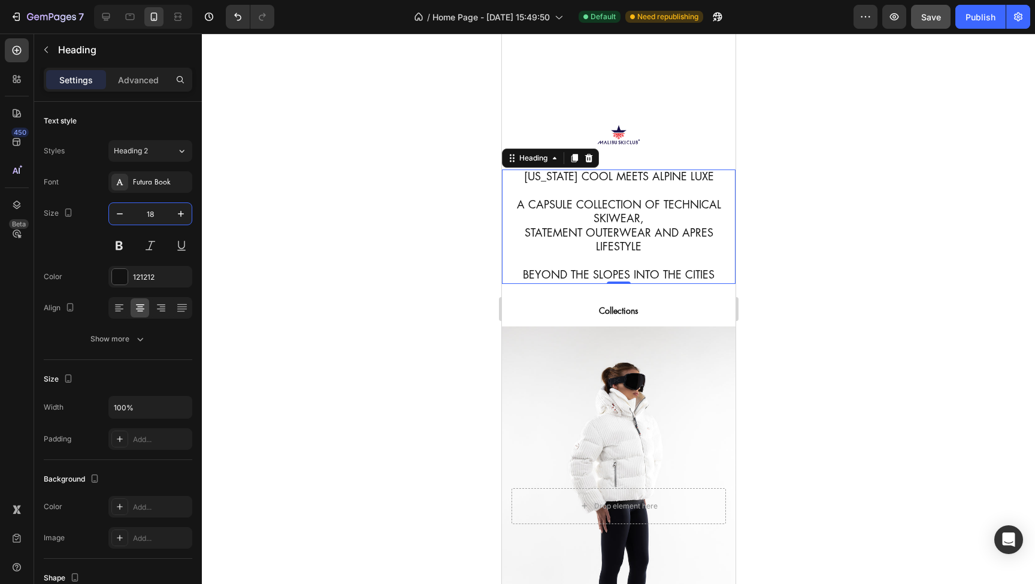
scroll to position [988, 0]
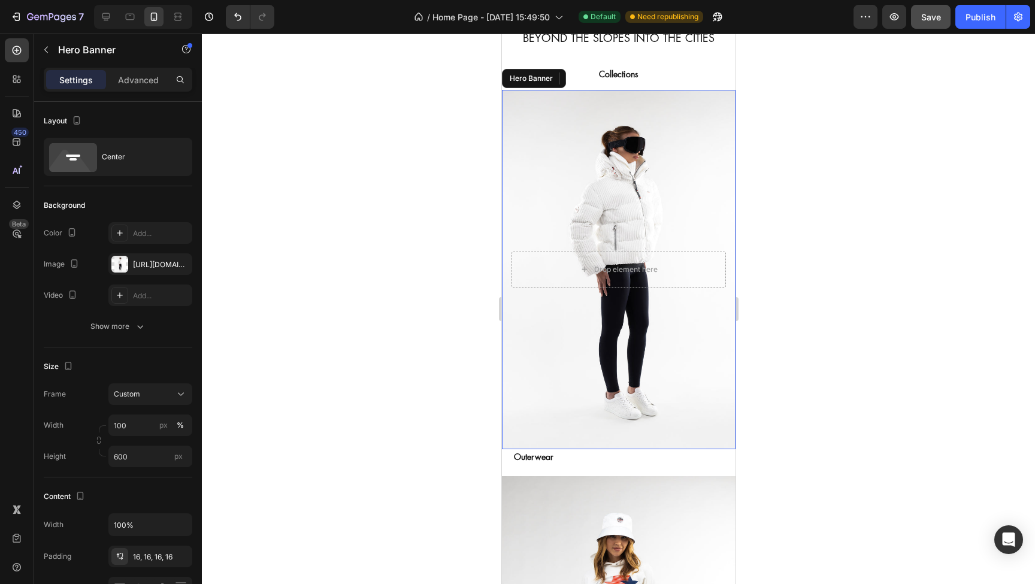
click at [624, 243] on div "Background Image" at bounding box center [619, 270] width 234 height 360
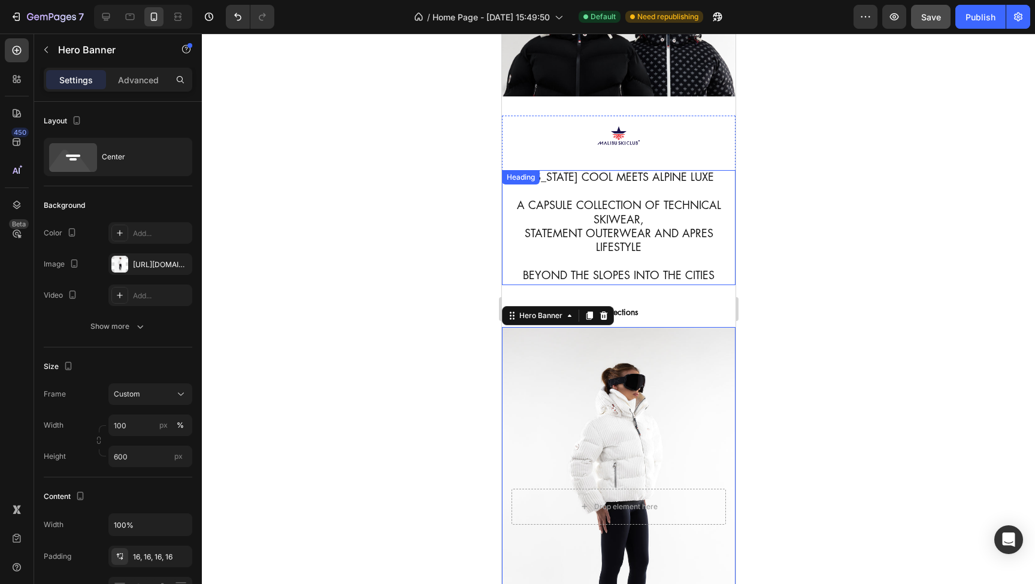
scroll to position [874, 0]
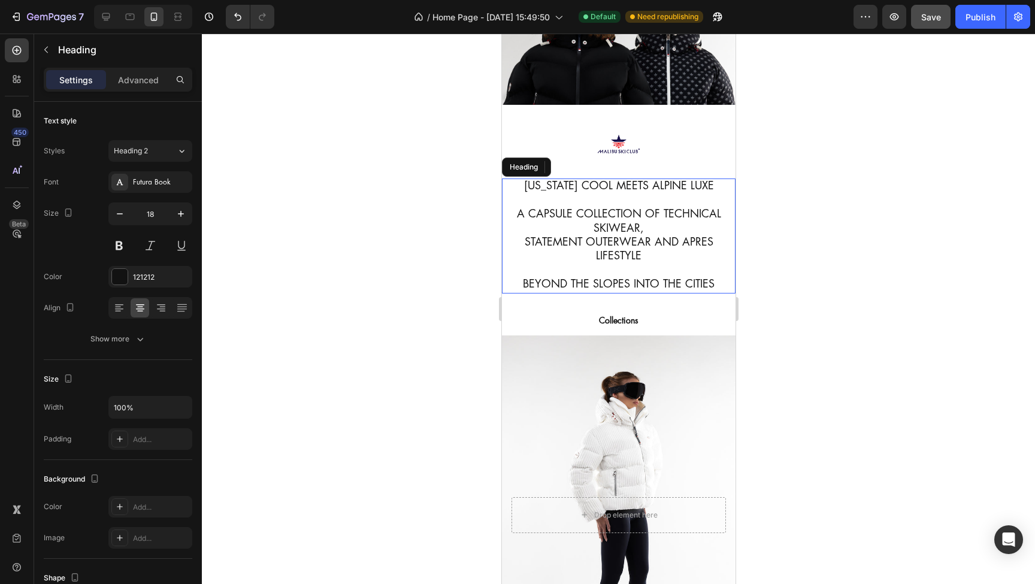
click at [610, 230] on p "CALIFORNIA COOL MEETS ALPINE LUXE A CAPSULE COLLECTION OF TECHNICAL SKIWEAR, ST…" at bounding box center [618, 236] width 231 height 112
click at [582, 249] on p "CALIFORNIA COOL MEETS ALPINE LUXE A CAPSULE COLLECTION OF TECHNICAL SKIWEAR, ST…" at bounding box center [618, 236] width 231 height 112
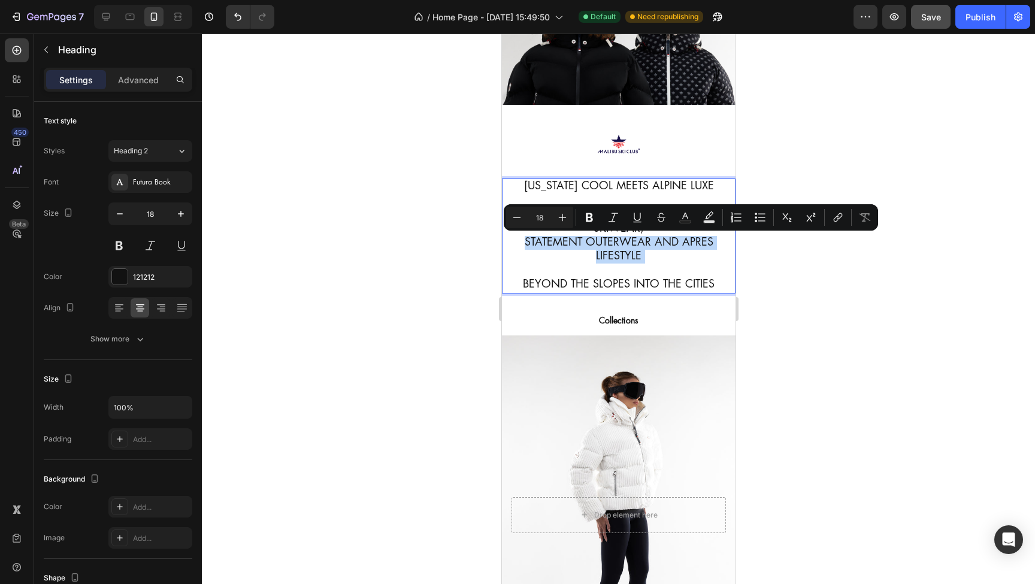
click at [543, 241] on p "CALIFORNIA COOL MEETS ALPINE LUXE A CAPSULE COLLECTION OF TECHNICAL SKIWEAR, ST…" at bounding box center [618, 236] width 231 height 112
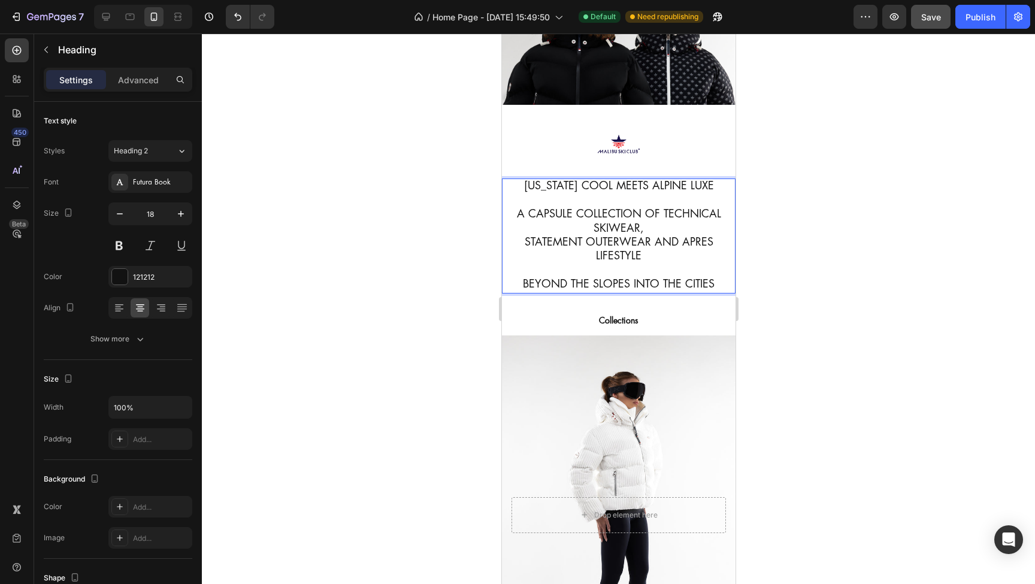
click at [524, 241] on p "CALIFORNIA COOL MEETS ALPINE LUXE A CAPSULE COLLECTION OF TECHNICAL SKIWEAR, ST…" at bounding box center [618, 236] width 231 height 112
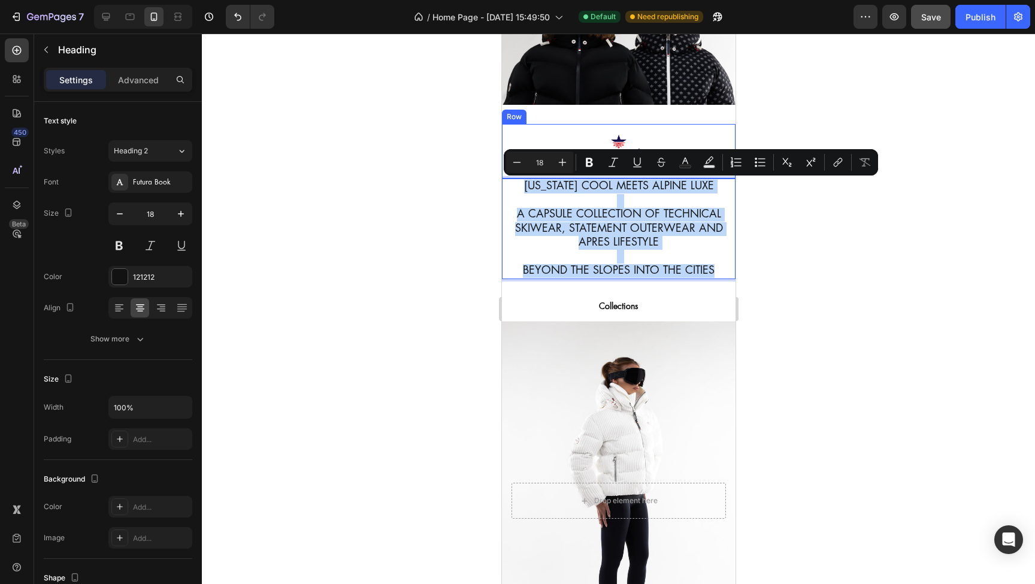
drag, startPoint x: 712, startPoint y: 269, endPoint x: 529, endPoint y: 174, distance: 206.4
click at [529, 174] on div "Image Row CALIFORNIA COOL MEETS ALPINE LUXE A CAPSULE COLLECTION OF TECHNICAL S…" at bounding box center [619, 202] width 234 height 156
click at [554, 232] on p "CALIFORNIA COOL MEETS ALPINE LUXE A CAPSULE COLLECTION OF TECHNICAL SKIWEAR, ST…" at bounding box center [618, 229] width 231 height 98
drag, startPoint x: 714, startPoint y: 268, endPoint x: 518, endPoint y: 185, distance: 213.5
click at [518, 185] on p "CALIFORNIA COOL MEETS ALPINE LUXE A CAPSULE COLLECTION OF TECHNICAL SKIWEAR, ST…" at bounding box center [618, 229] width 231 height 98
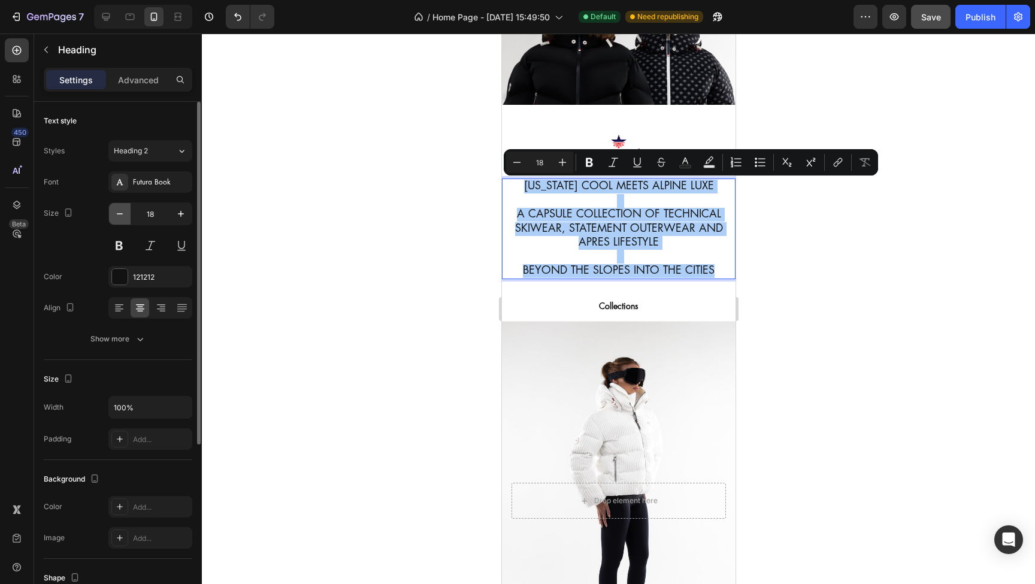
click at [122, 213] on icon "button" at bounding box center [120, 214] width 12 height 12
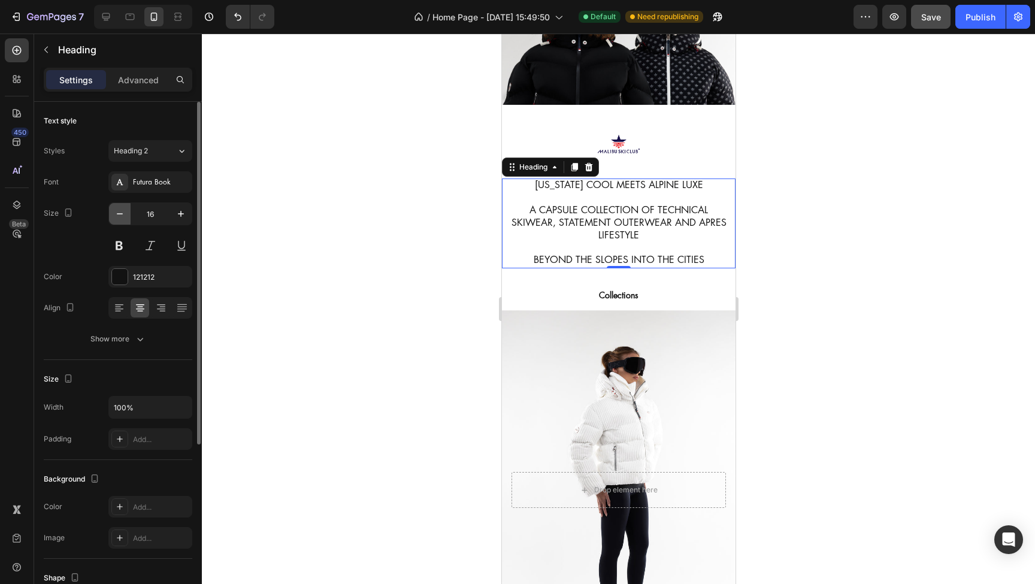
click at [122, 213] on icon "button" at bounding box center [120, 214] width 12 height 12
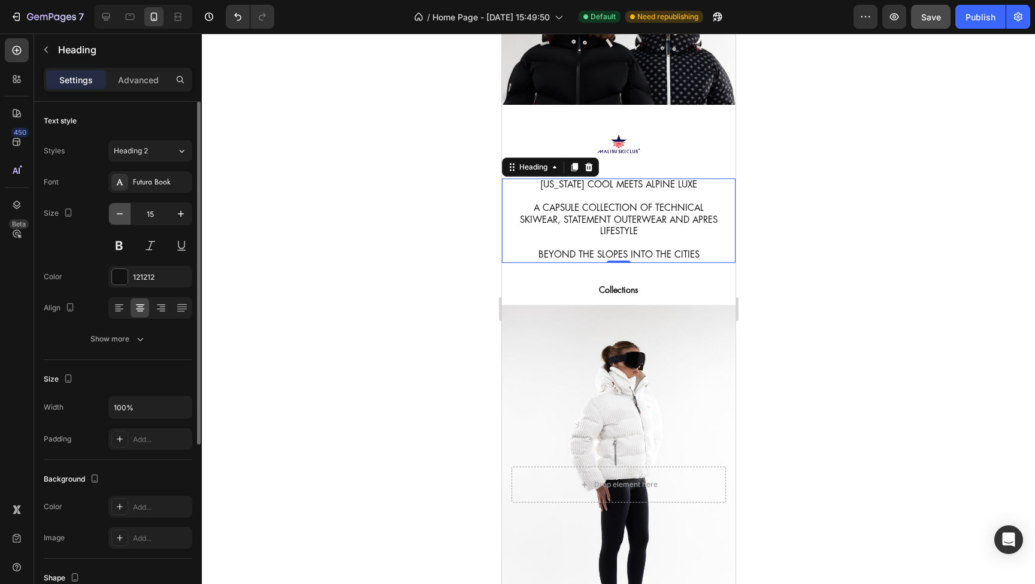
type input "14"
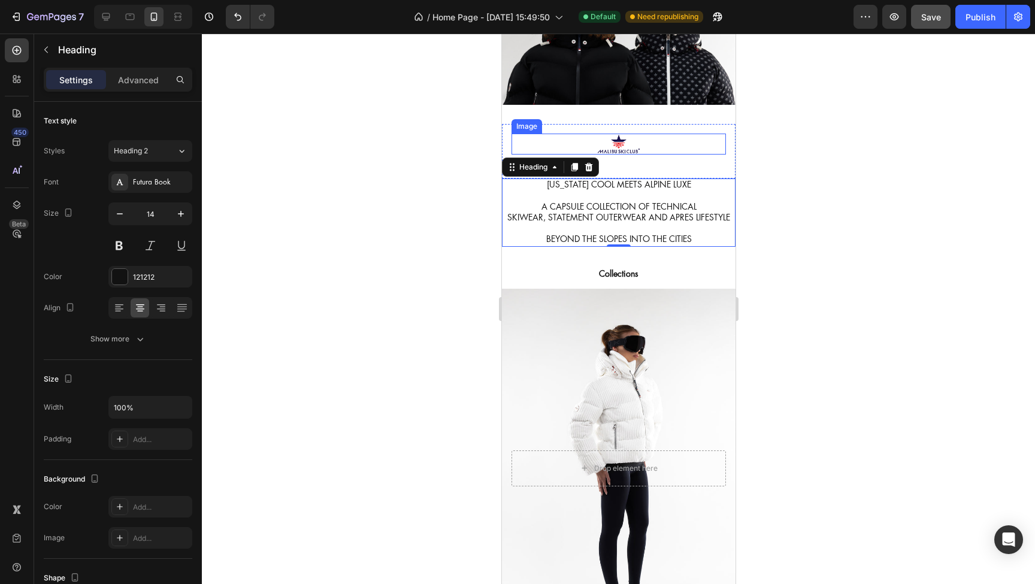
click at [624, 146] on img at bounding box center [618, 145] width 43 height 22
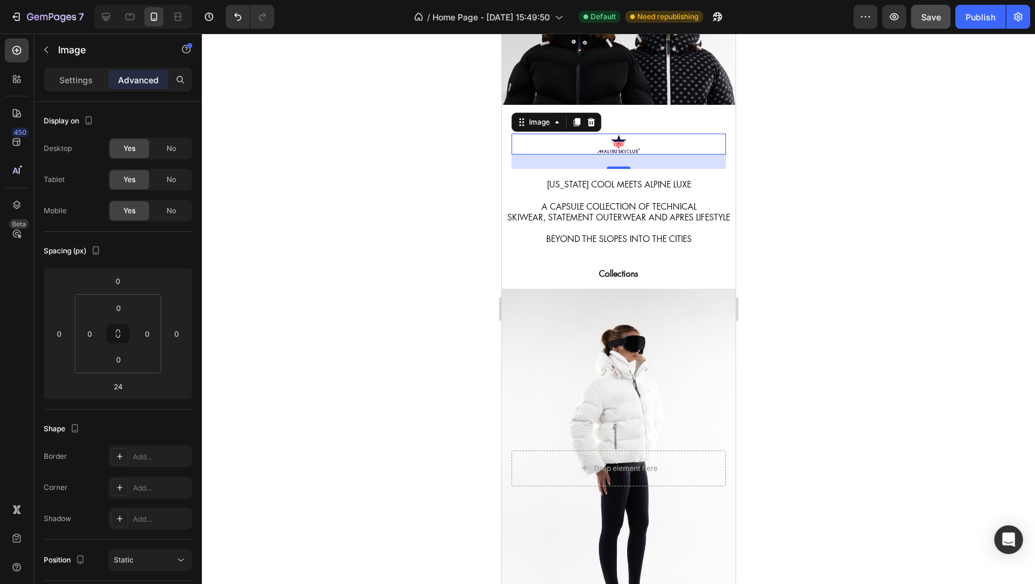
click at [620, 146] on img at bounding box center [618, 145] width 43 height 22
click at [80, 81] on p "Settings" at bounding box center [76, 80] width 34 height 13
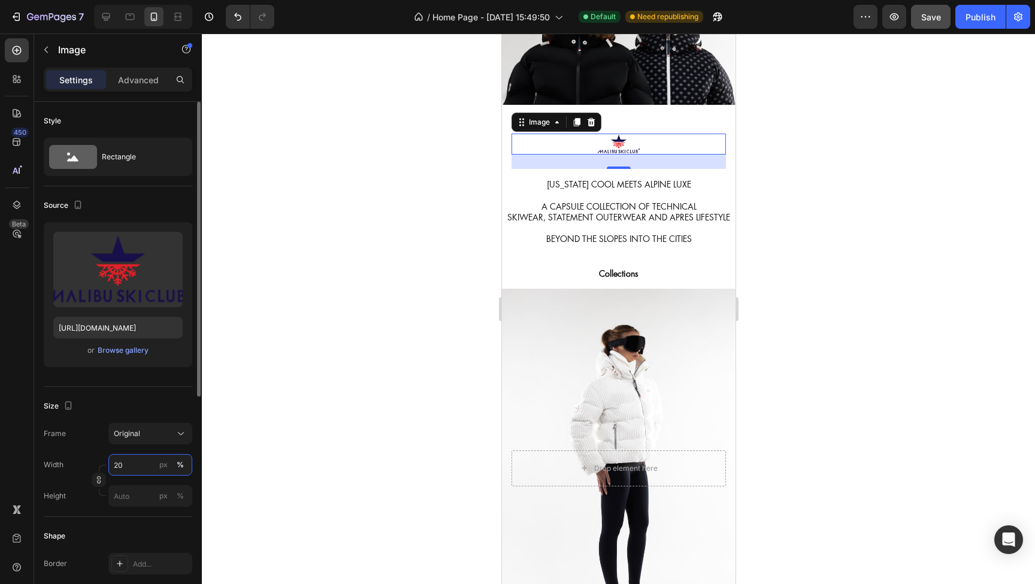
click at [132, 466] on input "20" at bounding box center [150, 465] width 84 height 22
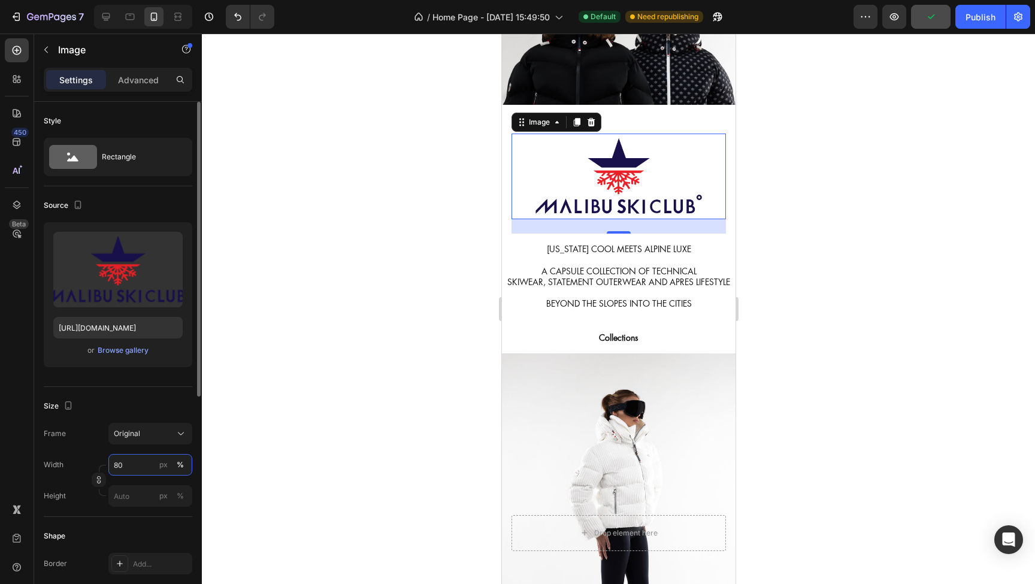
click at [131, 466] on input "80" at bounding box center [150, 465] width 84 height 22
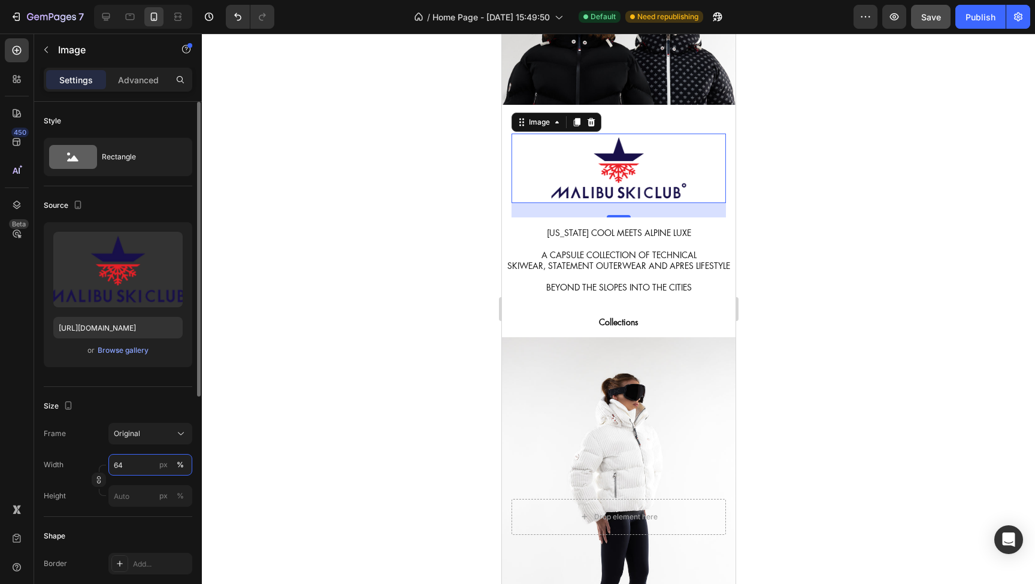
type input "63"
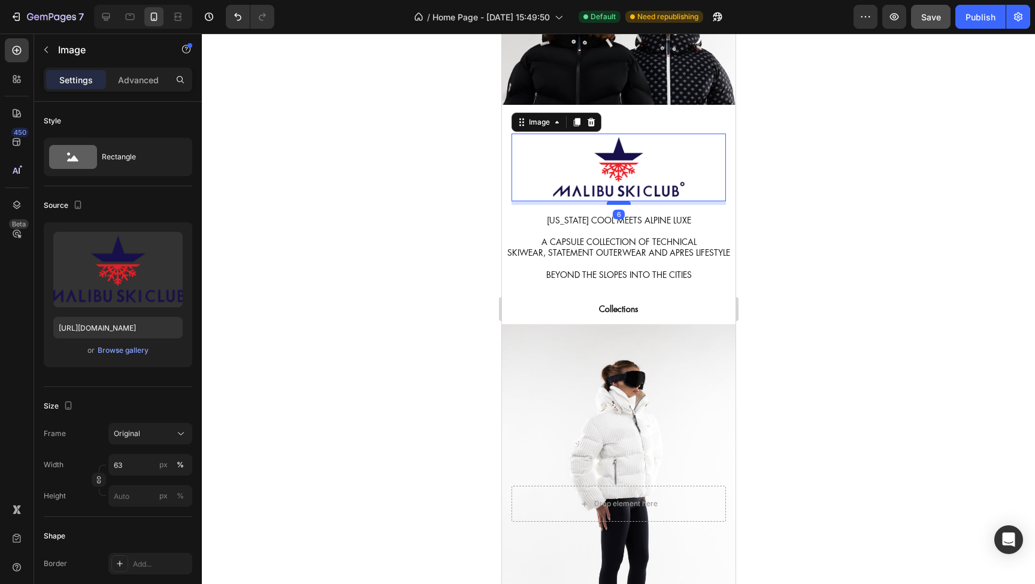
drag, startPoint x: 623, startPoint y: 214, endPoint x: 622, endPoint y: 203, distance: 10.9
click at [622, 203] on div at bounding box center [618, 203] width 24 height 4
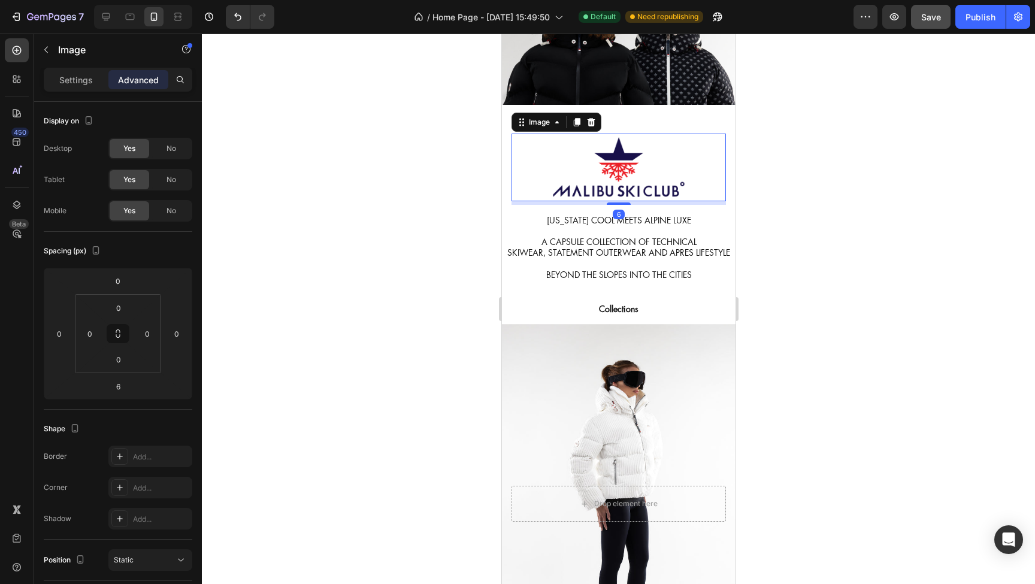
click at [383, 227] on div at bounding box center [618, 309] width 833 height 551
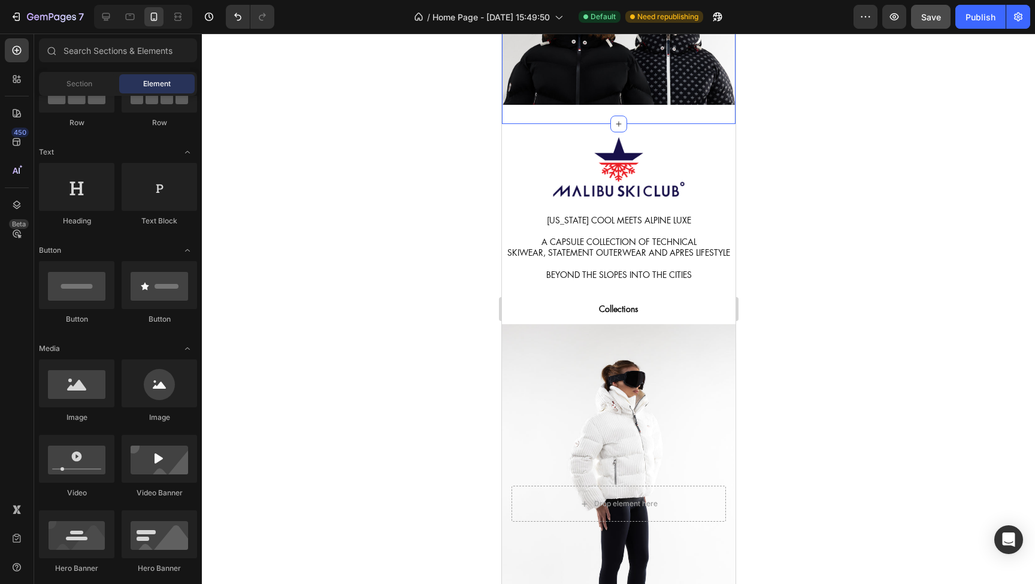
click at [628, 111] on div "Image Section 4" at bounding box center [619, 39] width 234 height 170
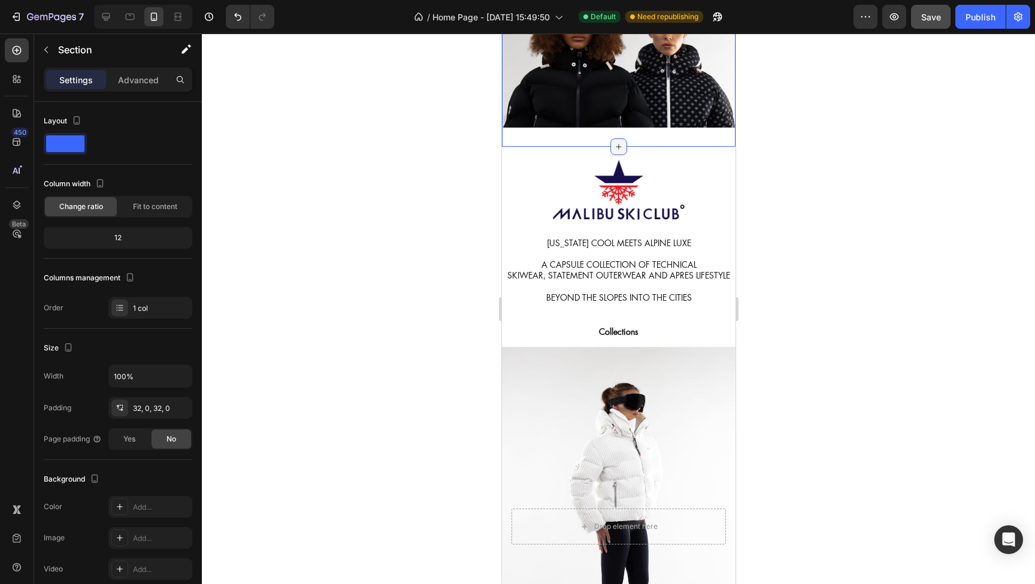
scroll to position [840, 0]
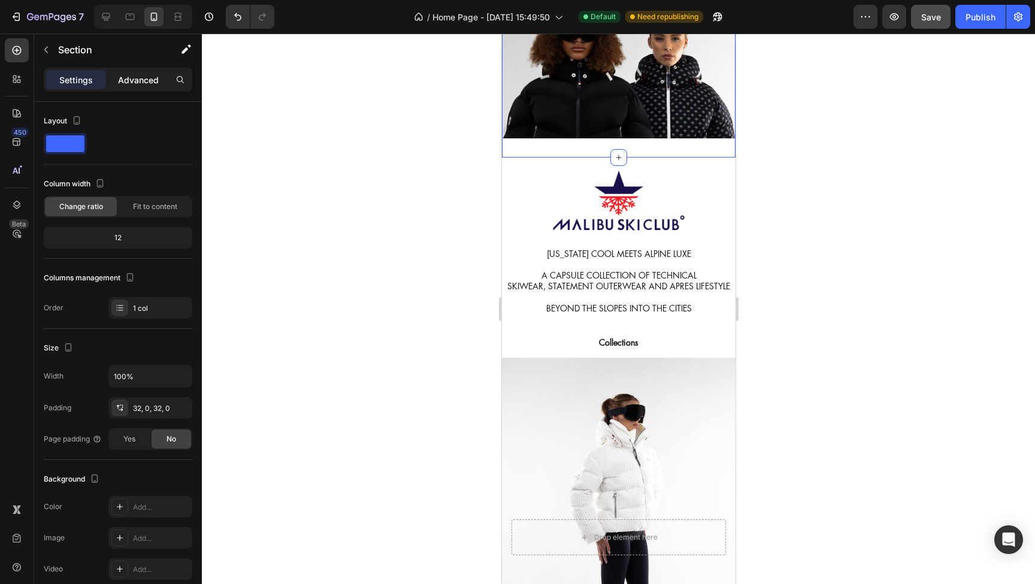
click at [121, 84] on p "Advanced" at bounding box center [138, 80] width 41 height 13
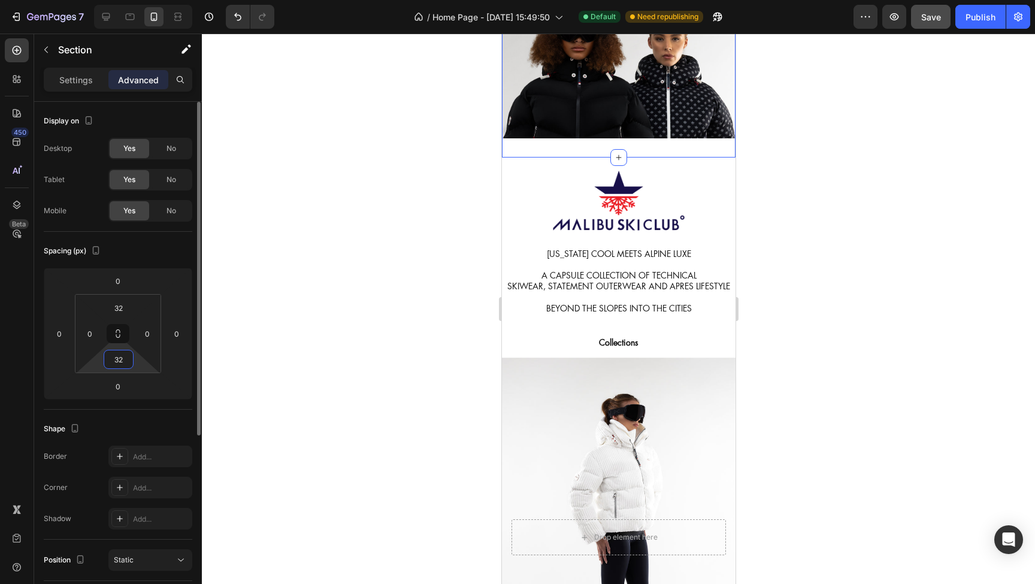
click at [127, 361] on input "32" at bounding box center [119, 360] width 24 height 18
type input "0"
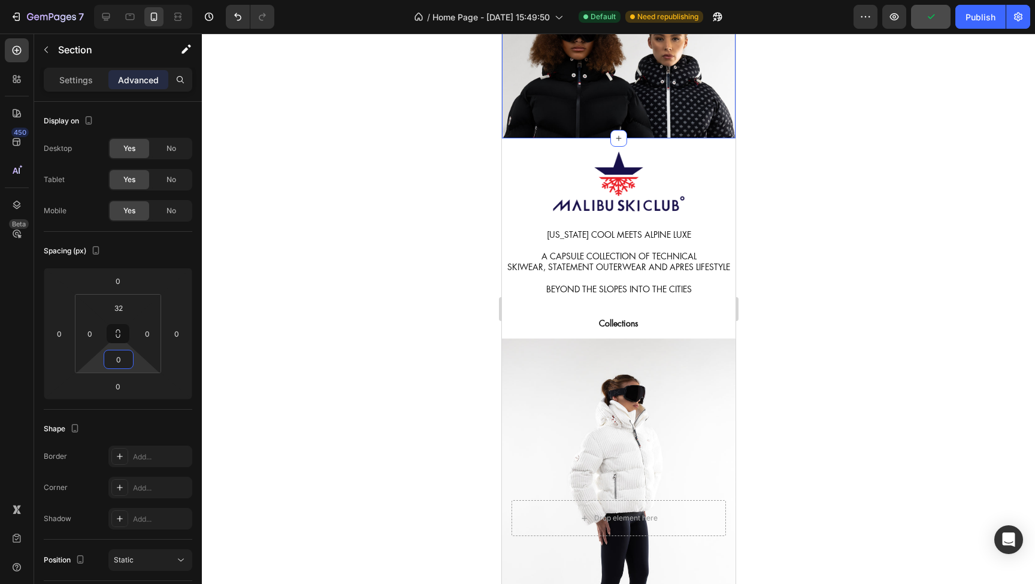
click at [386, 242] on div at bounding box center [618, 309] width 833 height 551
click at [618, 164] on img at bounding box center [618, 182] width 135 height 68
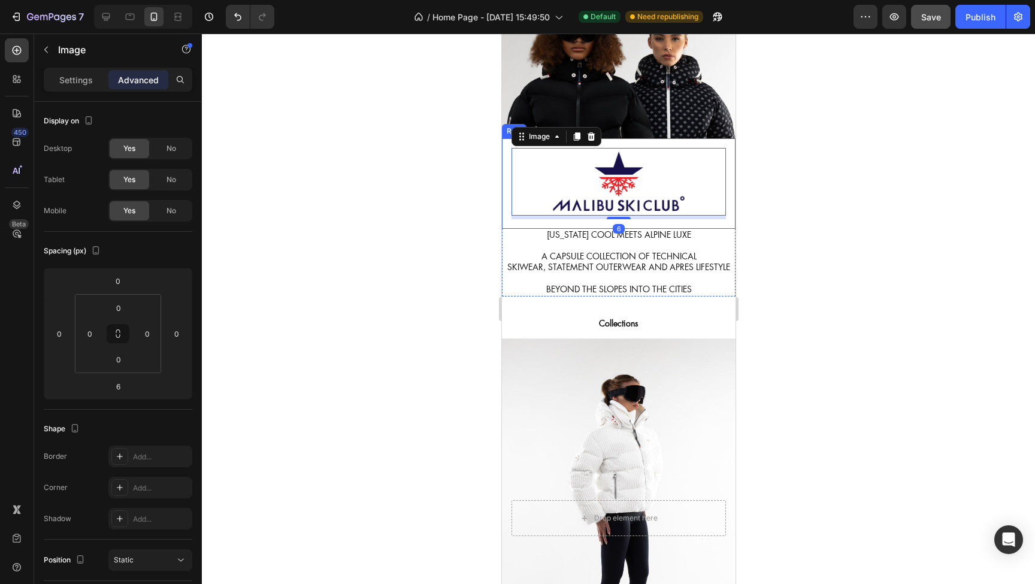
click at [459, 215] on div at bounding box center [618, 309] width 833 height 551
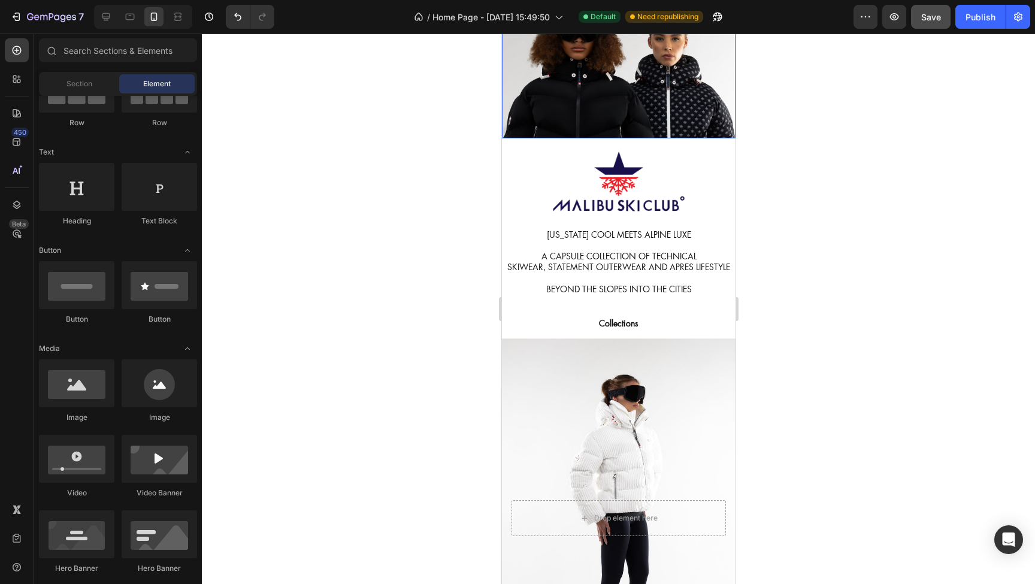
click at [629, 112] on img at bounding box center [619, 72] width 234 height 131
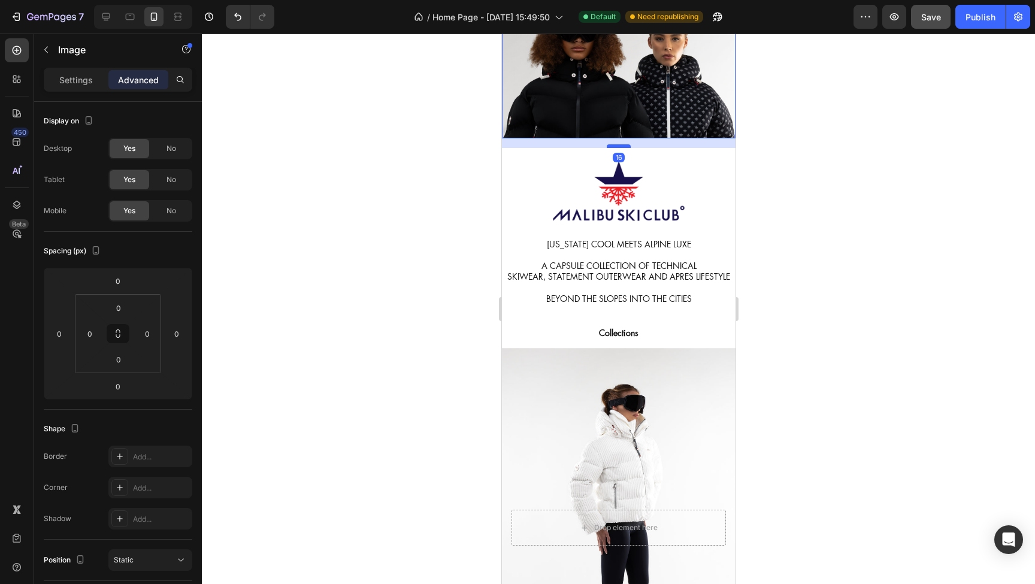
drag, startPoint x: 623, startPoint y: 136, endPoint x: 623, endPoint y: 146, distance: 9.6
click at [623, 146] on div at bounding box center [618, 146] width 24 height 4
type input "16"
click at [380, 199] on div at bounding box center [618, 309] width 833 height 551
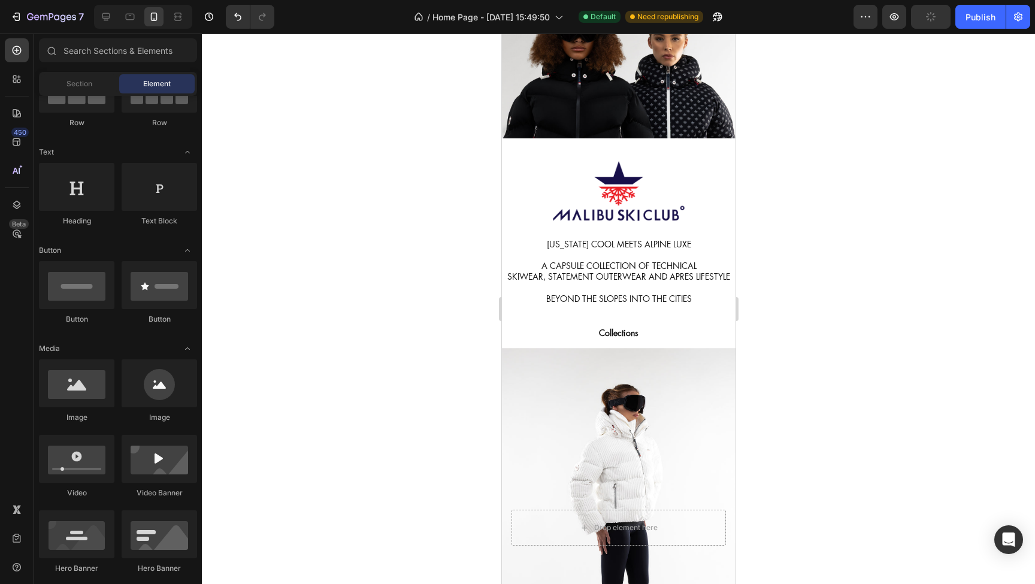
click at [383, 171] on div at bounding box center [618, 309] width 833 height 551
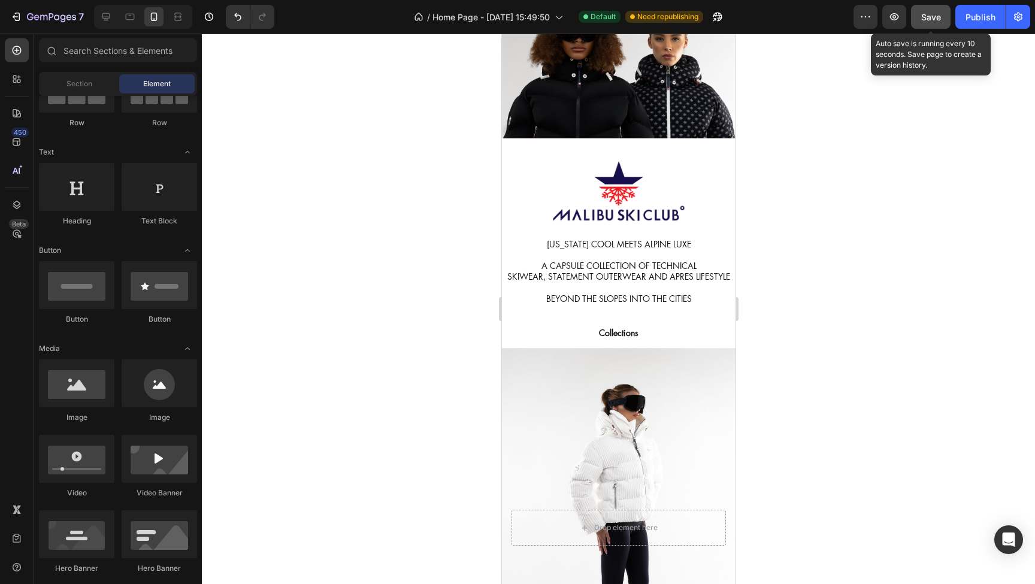
click at [926, 16] on span "Save" at bounding box center [932, 17] width 20 height 10
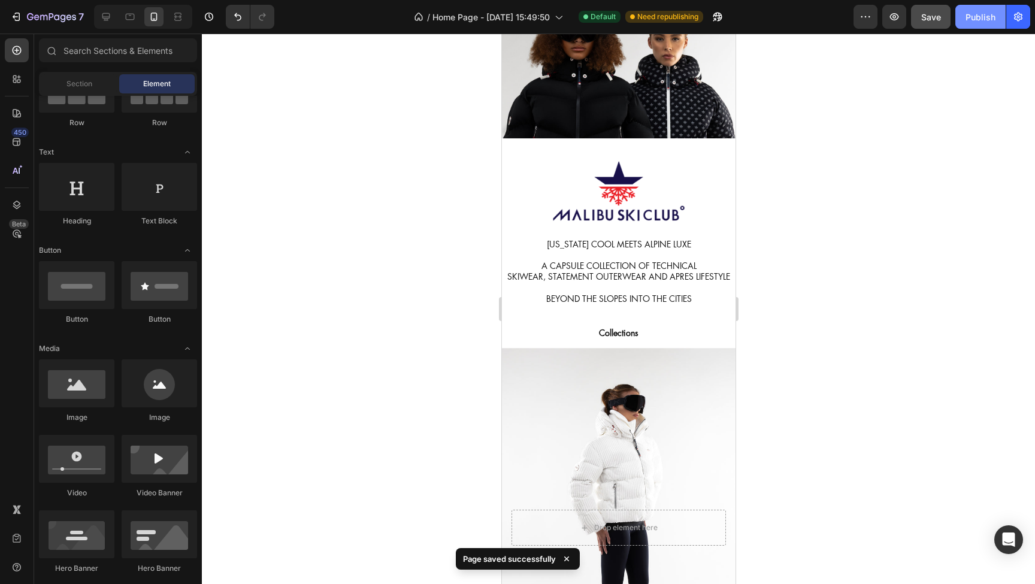
click at [978, 17] on div "Publish" at bounding box center [981, 17] width 30 height 13
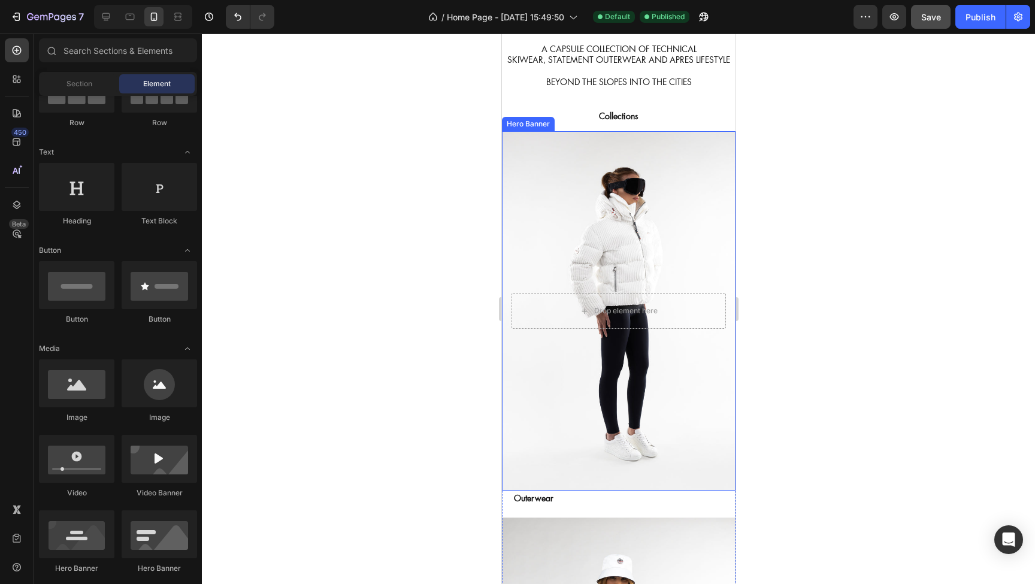
scroll to position [1073, 0]
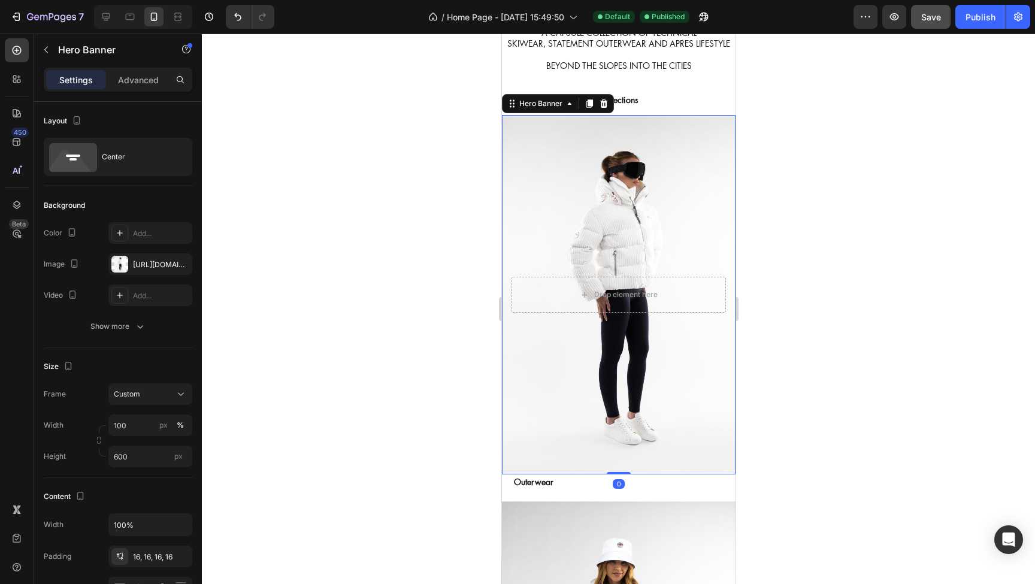
click at [603, 175] on div "Background Image" at bounding box center [619, 295] width 234 height 360
click at [154, 262] on div "https://cdn.shopify.com/s/files/1/0664/9649/5669/files/gempages_553363445689353…" at bounding box center [150, 264] width 35 height 11
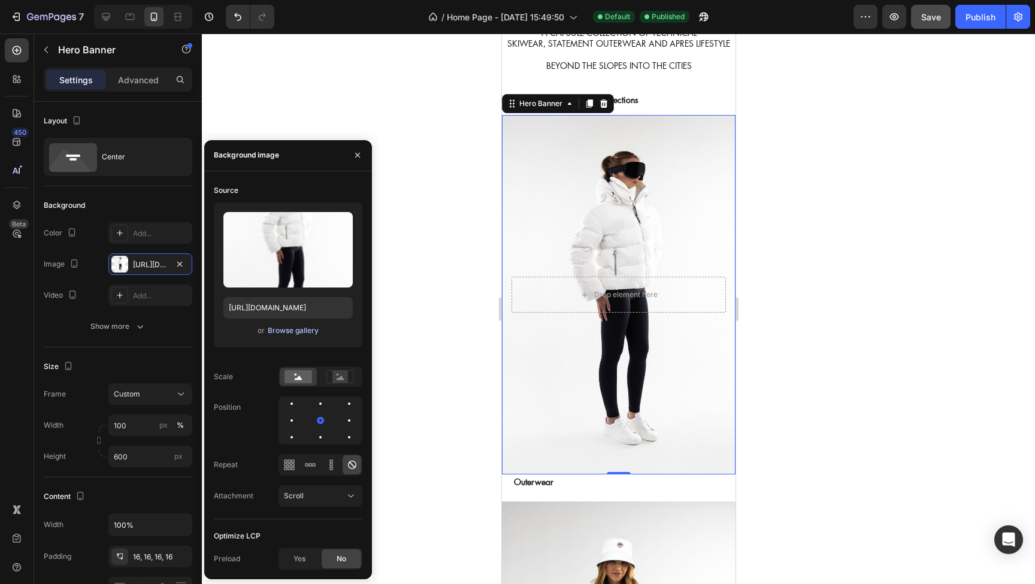
click at [294, 328] on div "Browse gallery" at bounding box center [293, 330] width 51 height 11
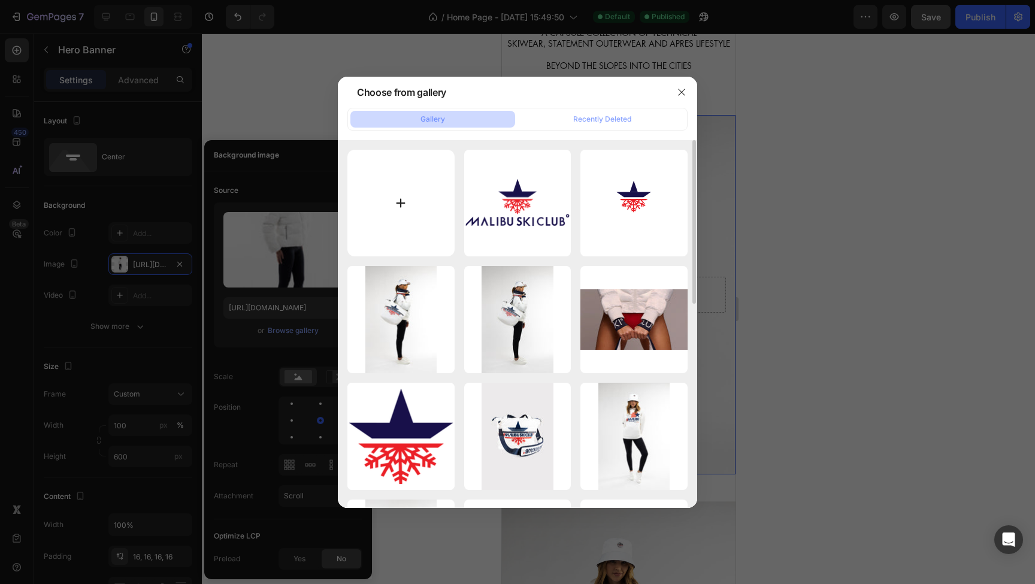
click at [401, 210] on input "file" at bounding box center [401, 203] width 107 height 107
click at [682, 90] on icon "button" at bounding box center [682, 92] width 10 height 10
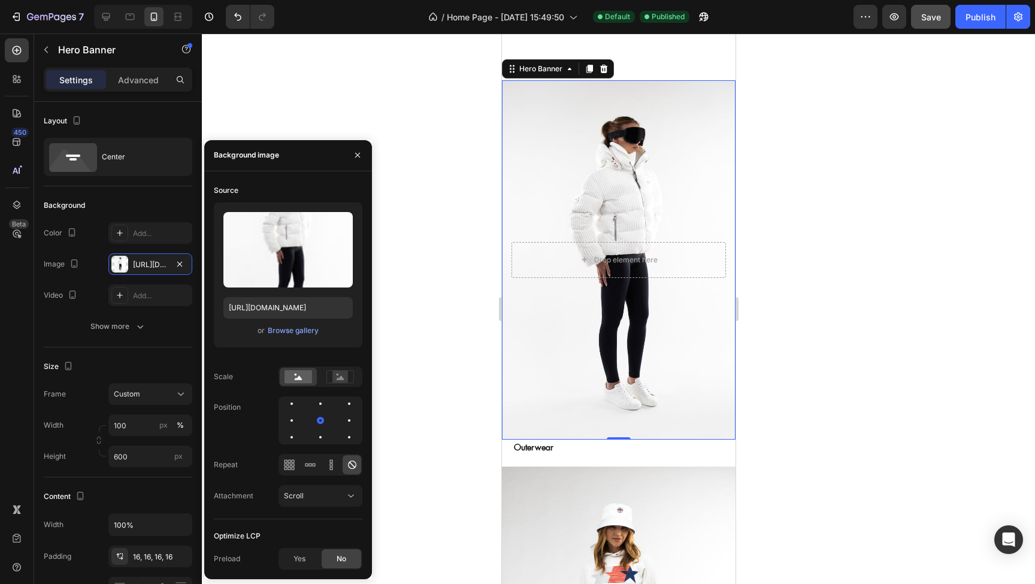
scroll to position [1097, 0]
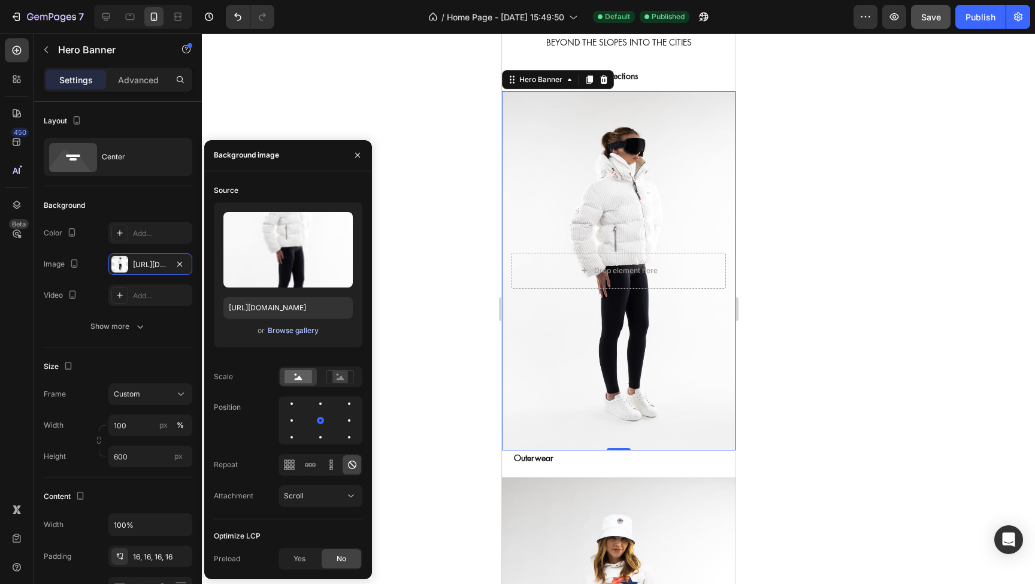
click at [294, 335] on div "Browse gallery" at bounding box center [293, 330] width 51 height 11
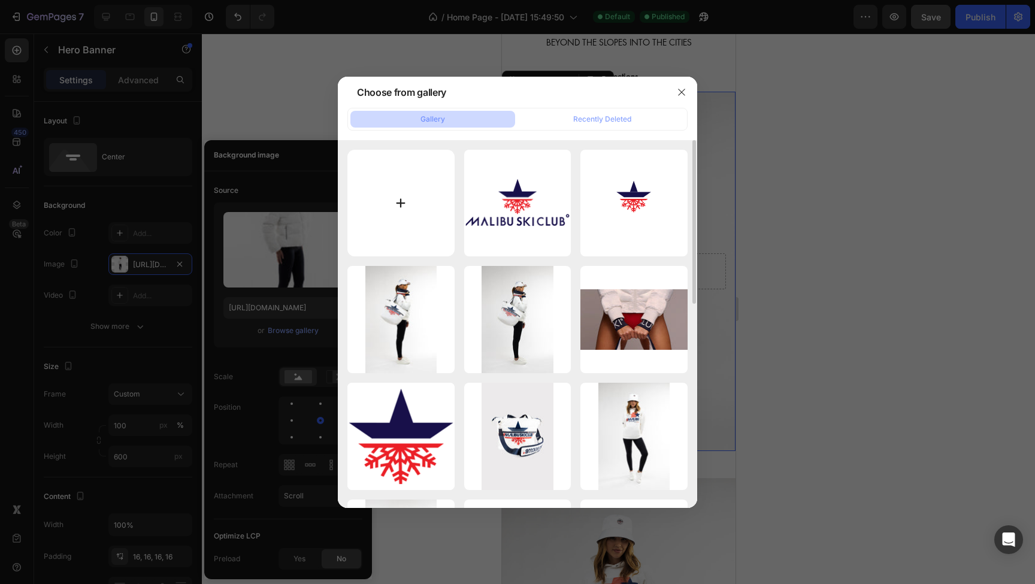
click at [398, 201] on input "file" at bounding box center [401, 203] width 107 height 107
type input "C:\fakepath\MALIBU SKI AUG ECOM SHOOT0765.jpg"
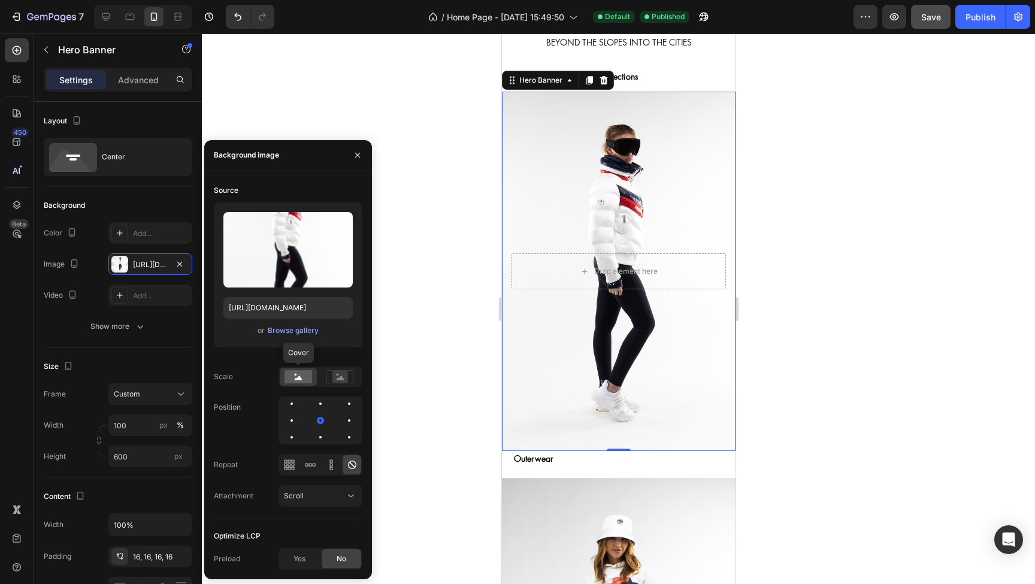
type input "https://cdn.shopify.com/s/files/1/0664/9649/5669/files/gempages_553363445689353…"
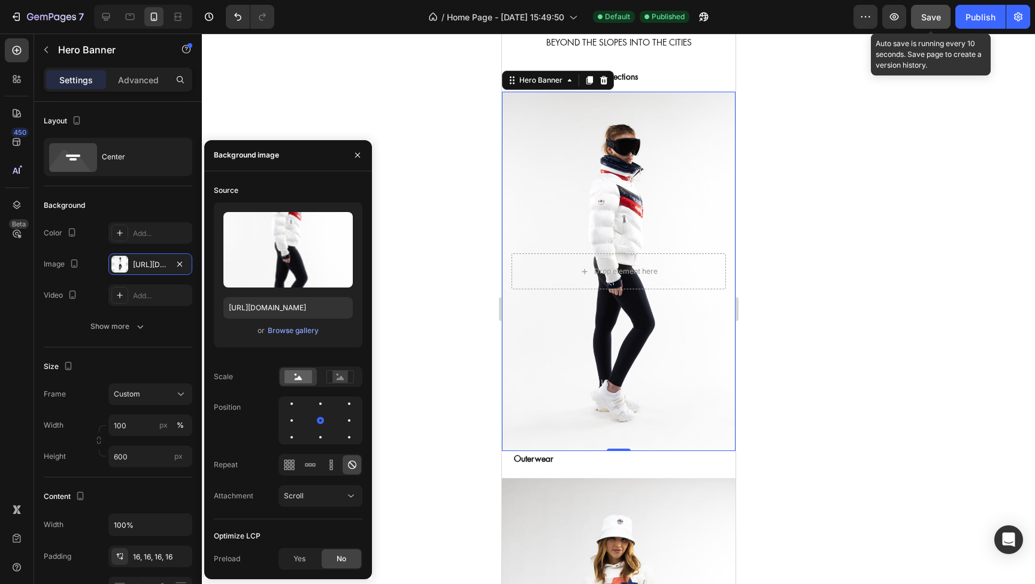
click at [933, 20] on span "Save" at bounding box center [932, 17] width 20 height 10
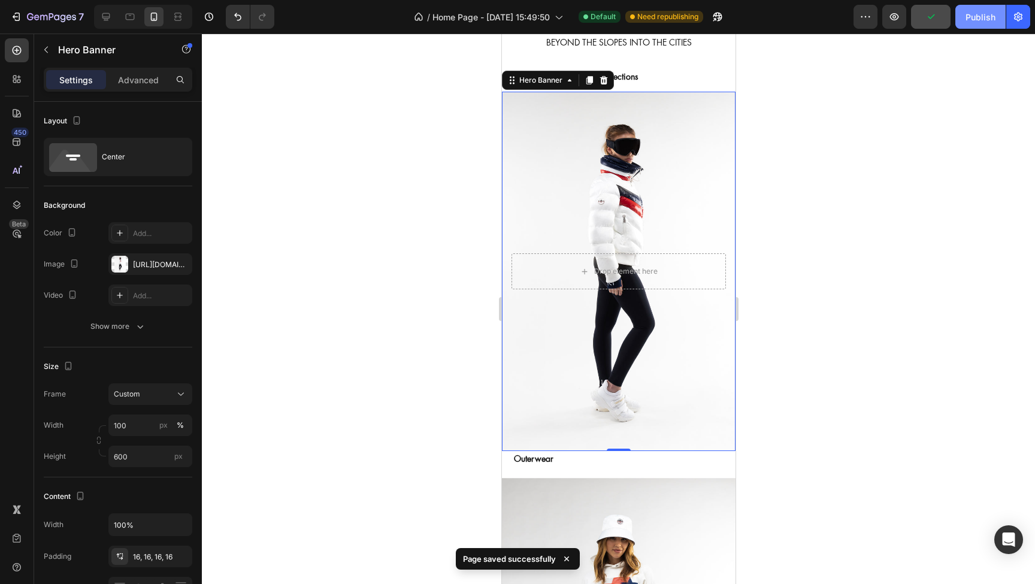
click at [980, 17] on div "Publish" at bounding box center [981, 17] width 30 height 13
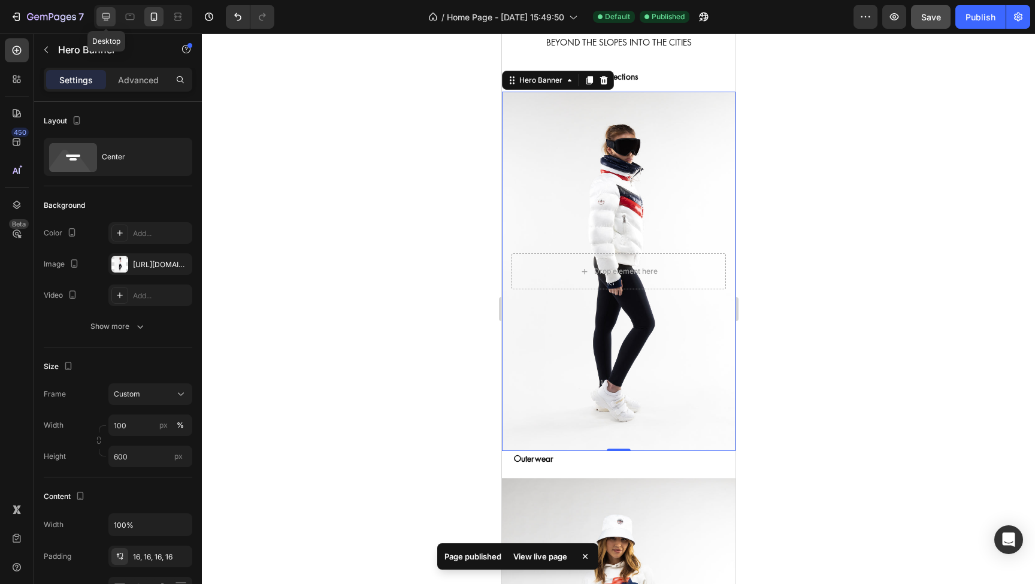
click at [104, 18] on icon at bounding box center [106, 17] width 8 height 8
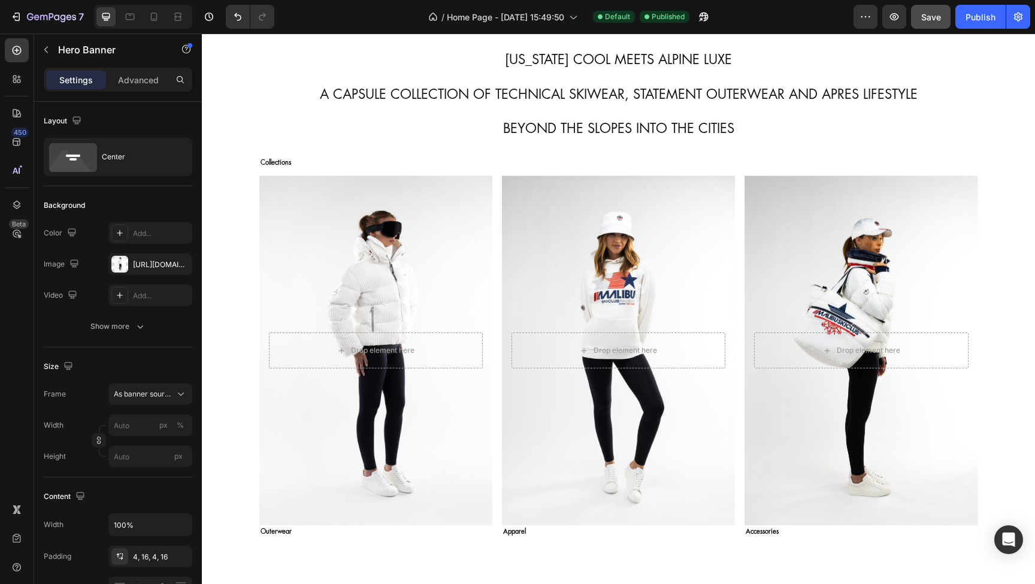
scroll to position [1394, 0]
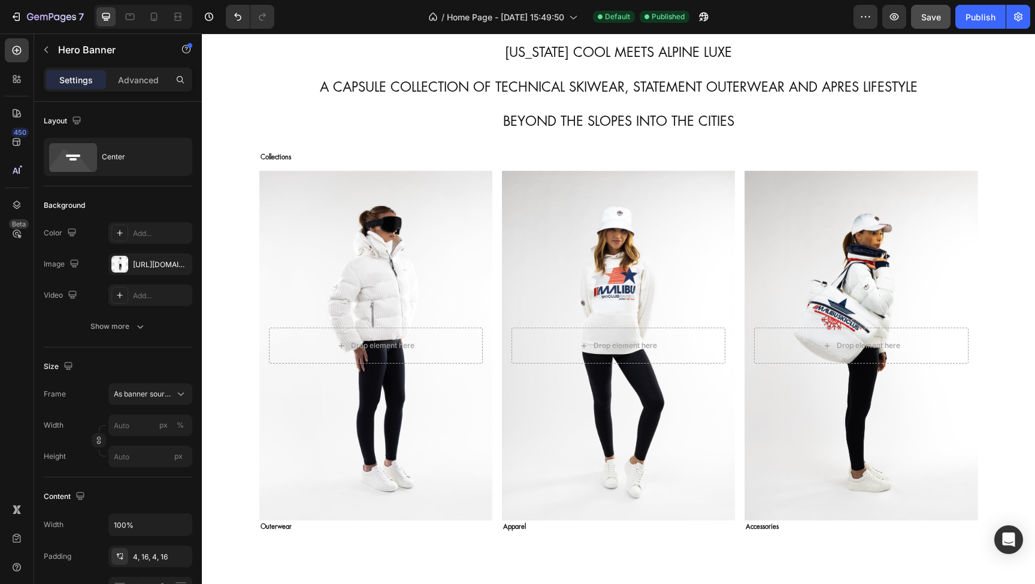
click at [376, 259] on div "Background Image" at bounding box center [375, 346] width 233 height 350
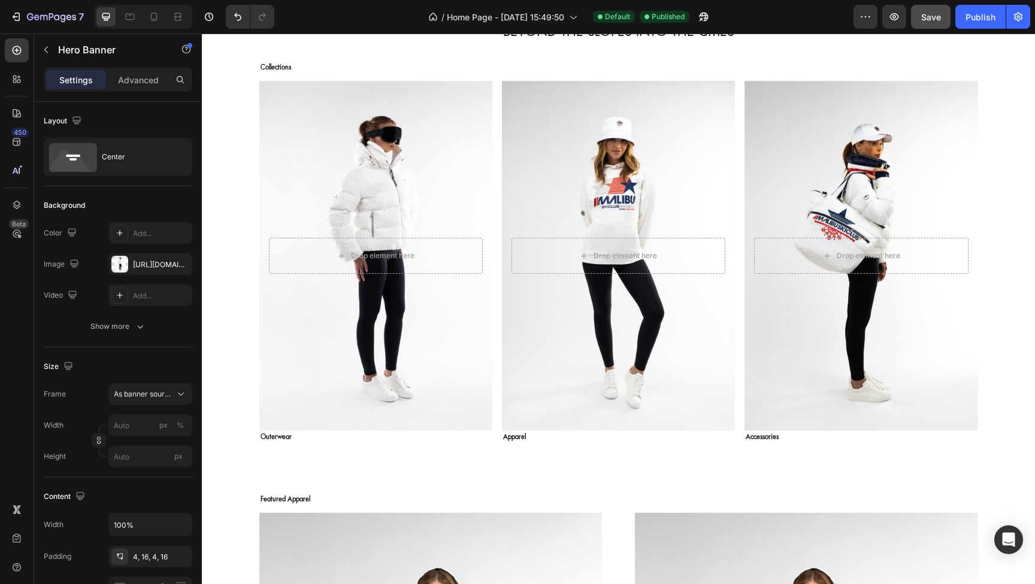
click at [395, 144] on div "Background Image" at bounding box center [375, 256] width 233 height 350
click at [560, 189] on div "Background Image" at bounding box center [618, 256] width 233 height 350
click at [410, 186] on div "Background Image" at bounding box center [375, 256] width 233 height 350
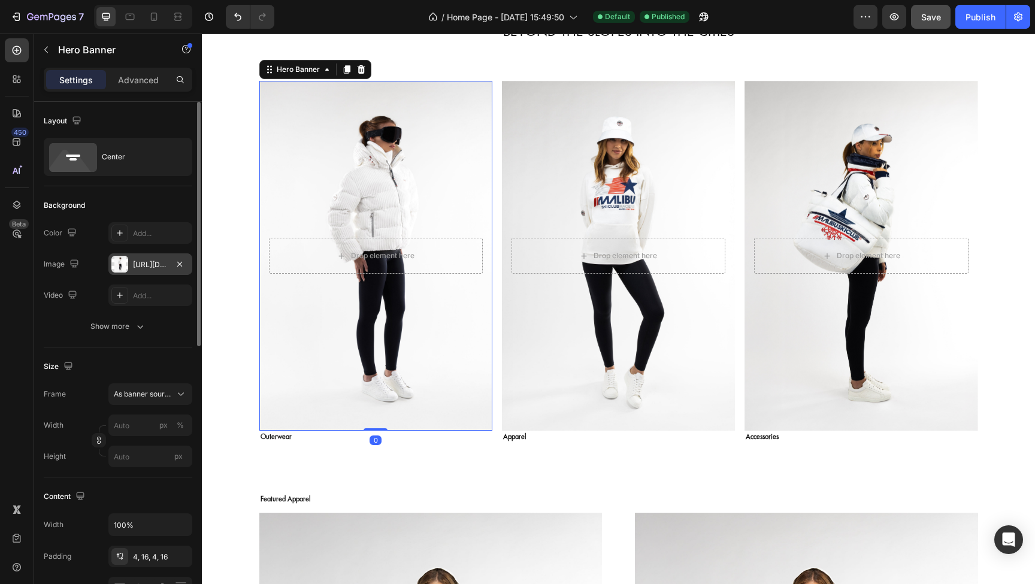
click at [162, 264] on div "https://cdn.shopify.com/s/files/1/0664/9649/5669/files/gempages_553363445689353…" at bounding box center [150, 264] width 35 height 11
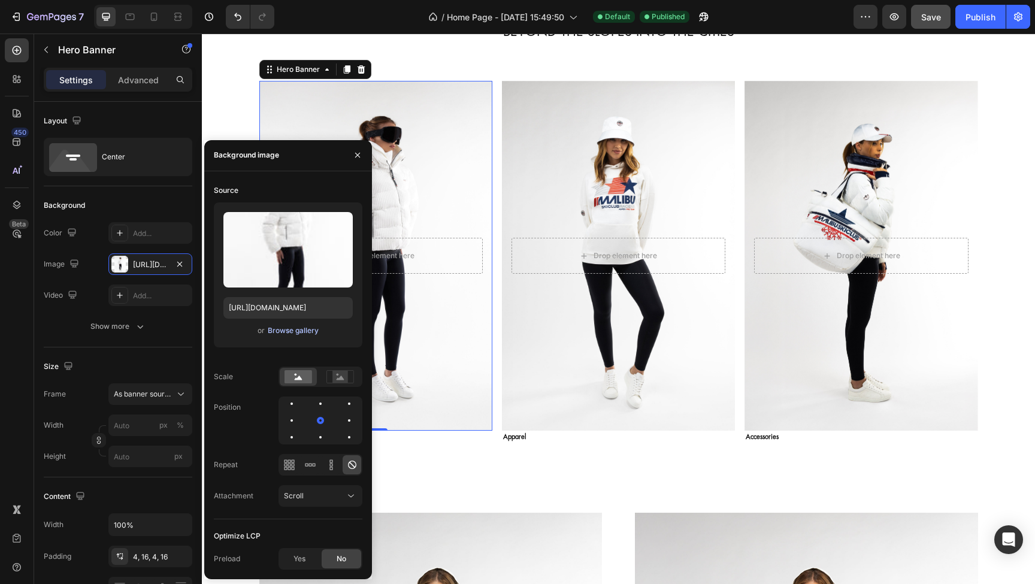
click at [290, 330] on div "Browse gallery" at bounding box center [293, 330] width 51 height 11
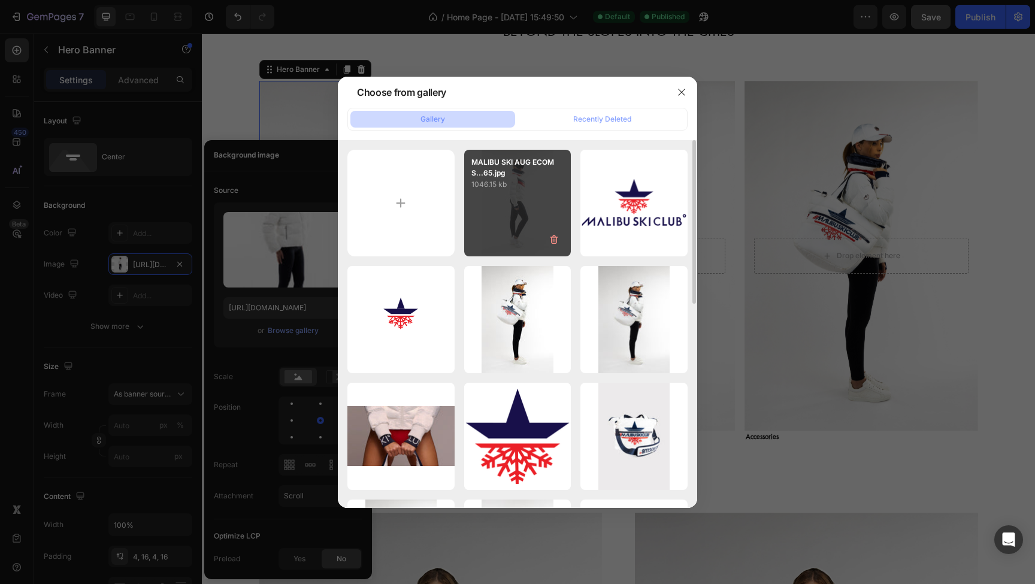
click at [510, 203] on div "MALIBU SKI AUG ECOM S...65.jpg 1046.15 kb" at bounding box center [517, 203] width 107 height 107
type input "https://cdn.shopify.com/s/files/1/0664/9649/5669/files/gempages_553363445689353…"
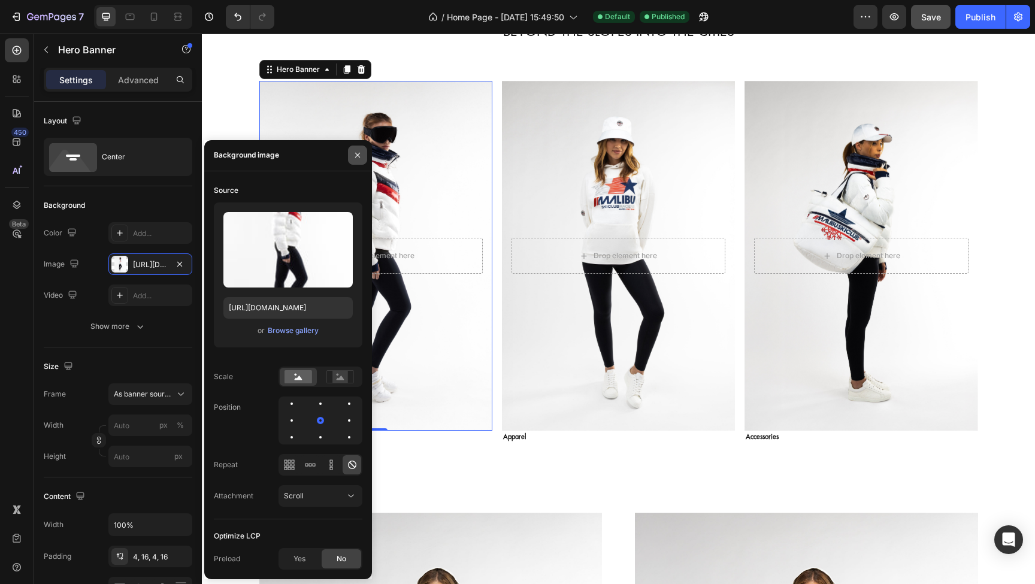
click at [358, 156] on icon "button" at bounding box center [357, 155] width 5 height 5
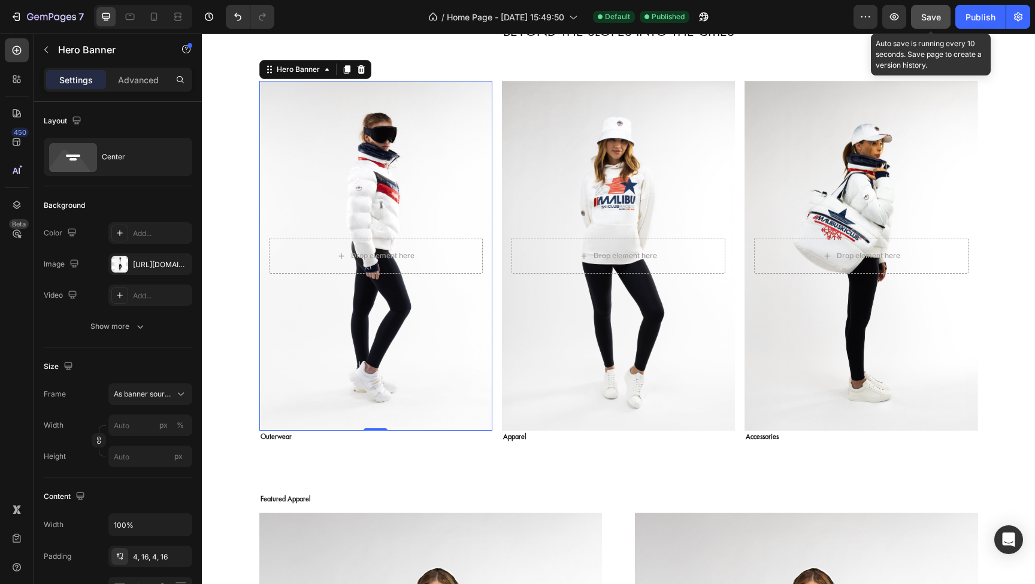
click at [929, 23] on button "Save" at bounding box center [931, 17] width 40 height 24
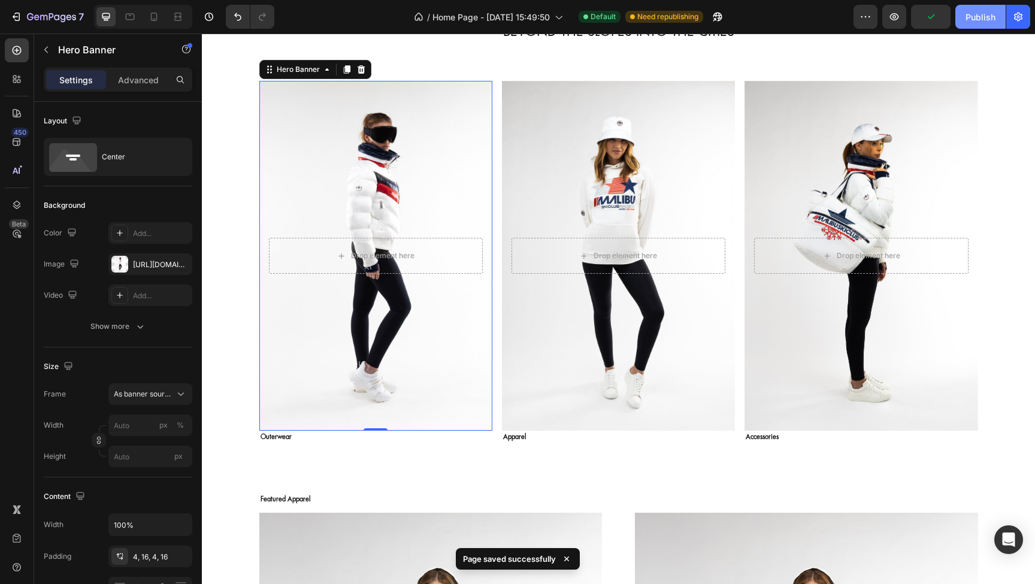
click at [976, 20] on div "Publish" at bounding box center [981, 17] width 30 height 13
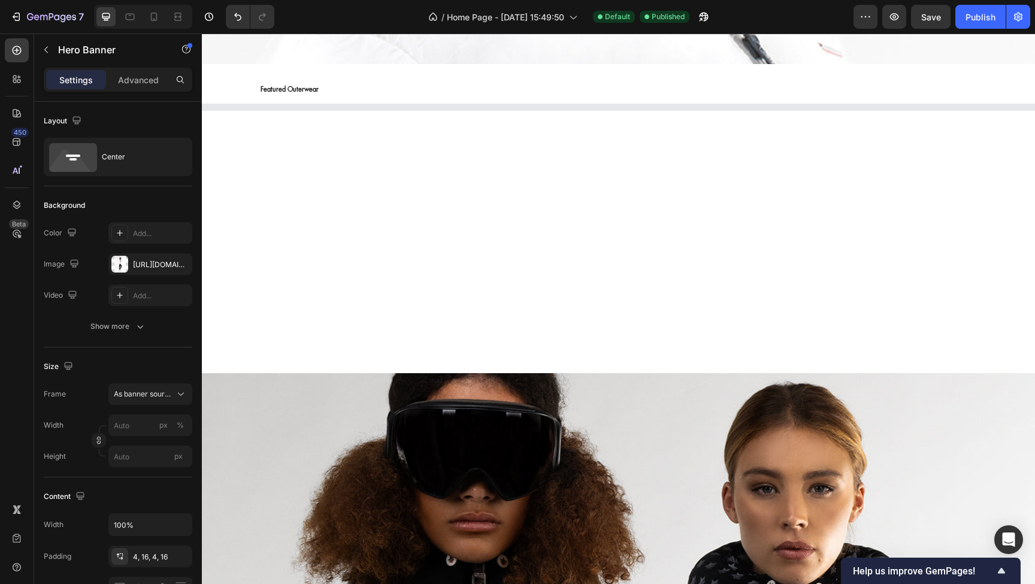
scroll to position [484, 0]
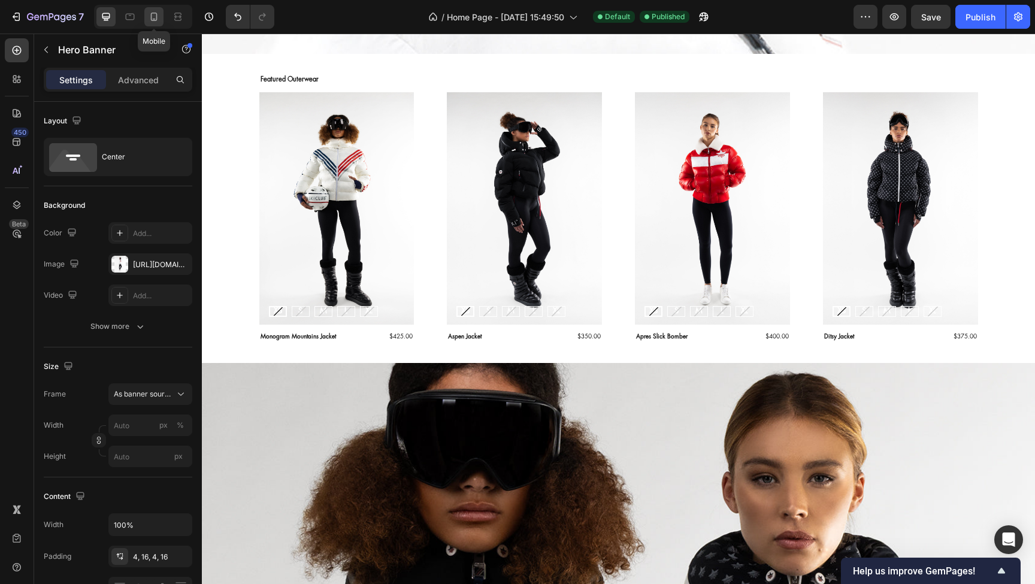
click at [154, 19] on icon at bounding box center [154, 19] width 3 height 1
type input "100"
type input "600"
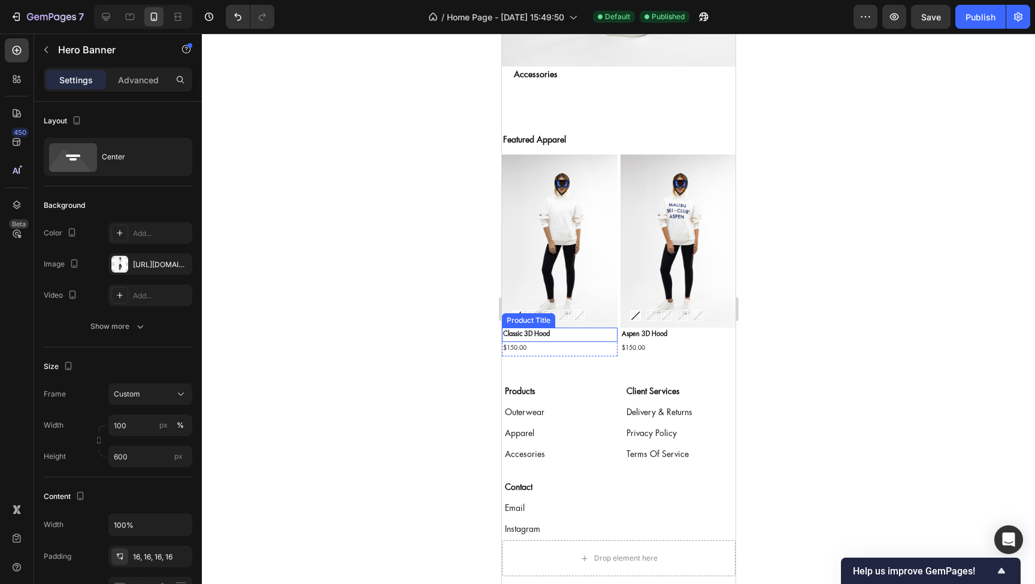
scroll to position [2287, 0]
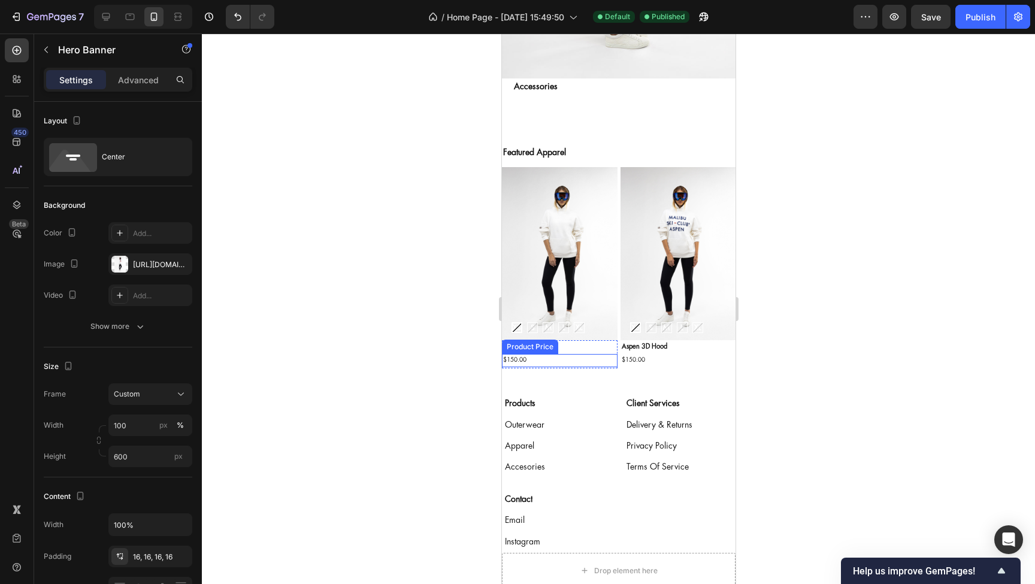
click at [530, 347] on div "Product Price" at bounding box center [530, 347] width 52 height 11
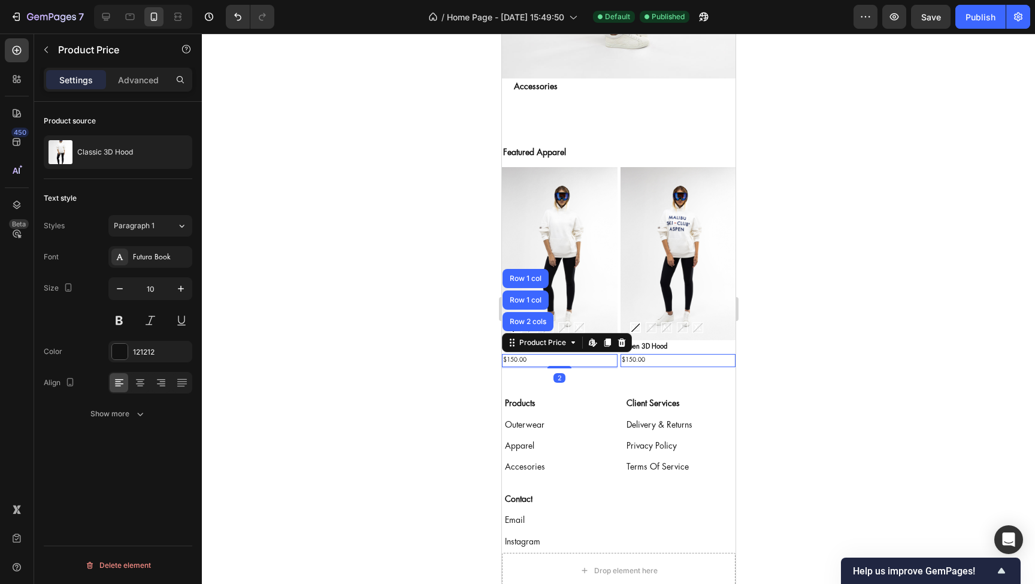
click at [450, 313] on div at bounding box center [618, 309] width 833 height 551
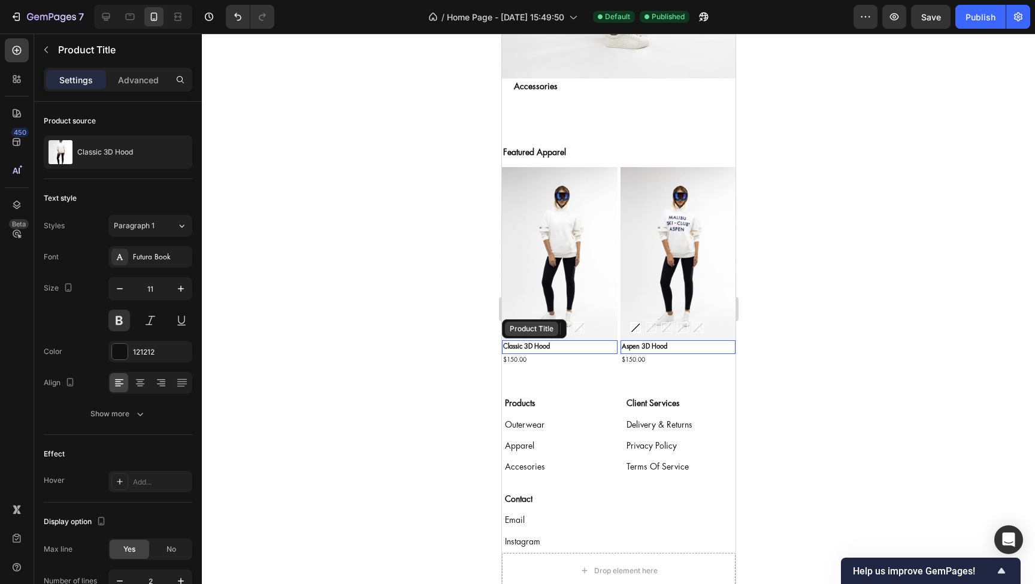
click at [522, 336] on div "Product Title" at bounding box center [534, 328] width 65 height 19
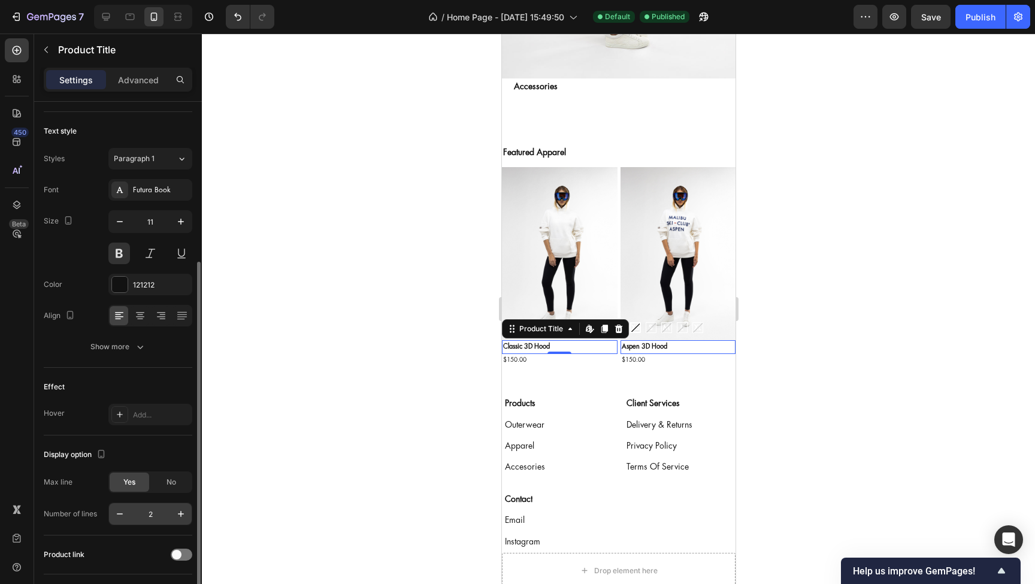
scroll to position [0, 0]
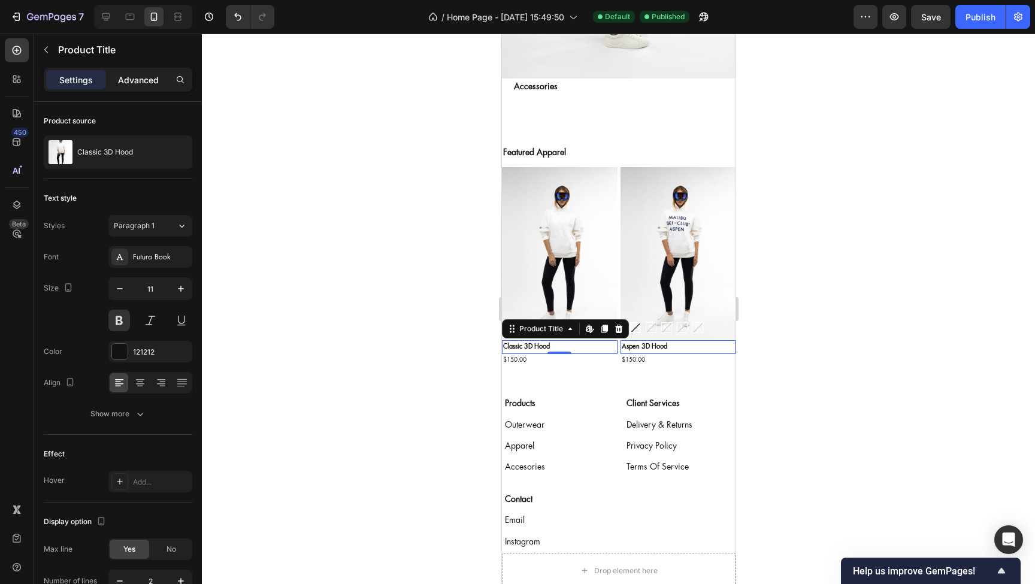
click at [138, 77] on p "Advanced" at bounding box center [138, 80] width 41 height 13
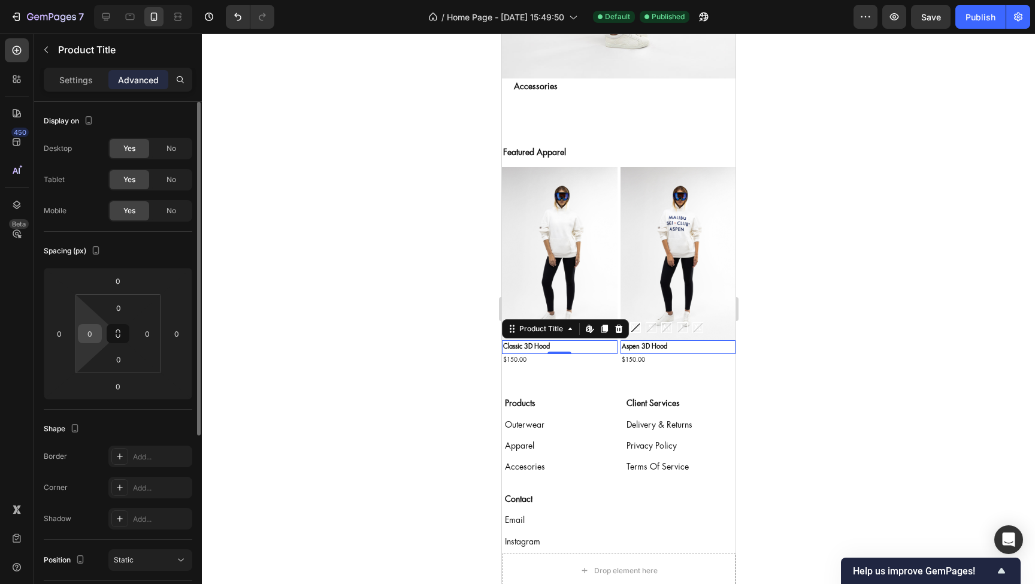
click at [95, 333] on input "0" at bounding box center [90, 334] width 18 height 18
type input "18"
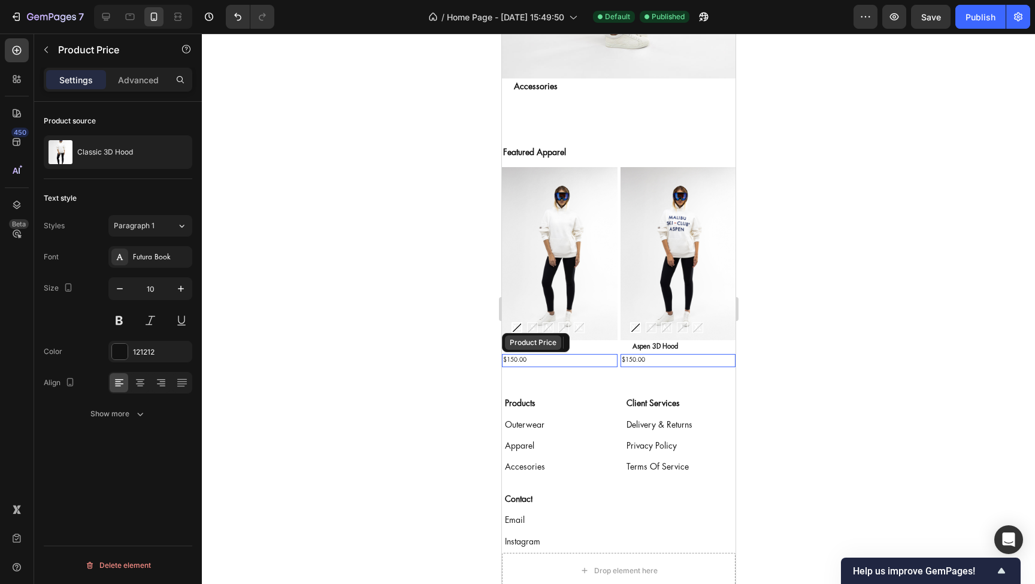
click at [524, 347] on div "Product Price" at bounding box center [533, 342] width 52 height 11
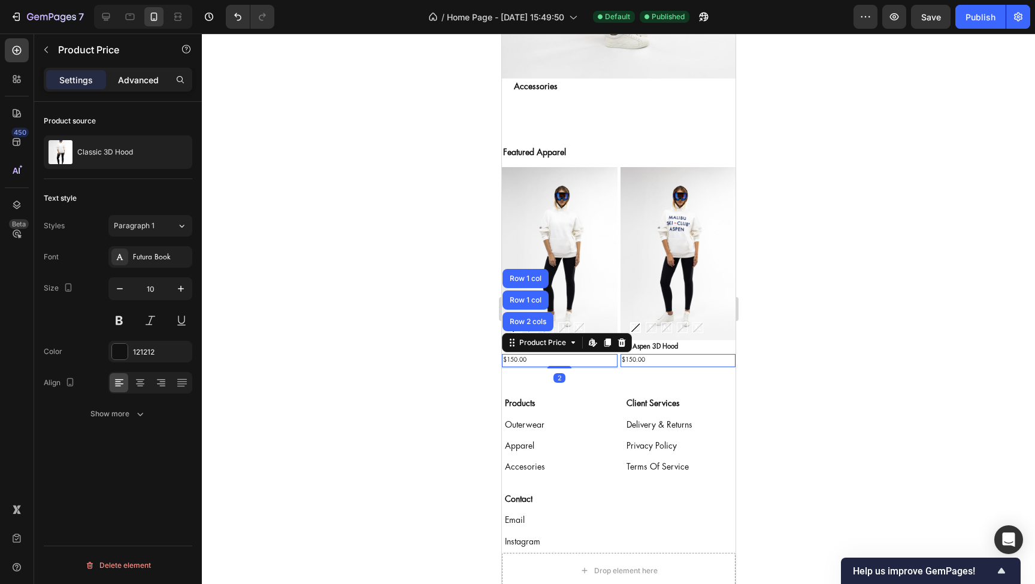
click at [135, 78] on p "Advanced" at bounding box center [138, 80] width 41 height 13
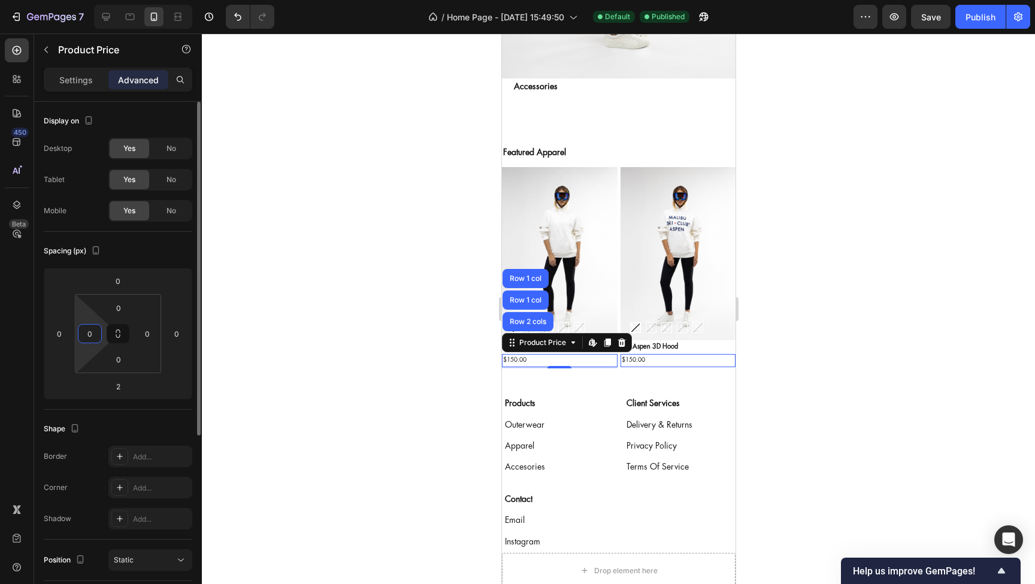
click at [98, 333] on input "0" at bounding box center [90, 334] width 18 height 18
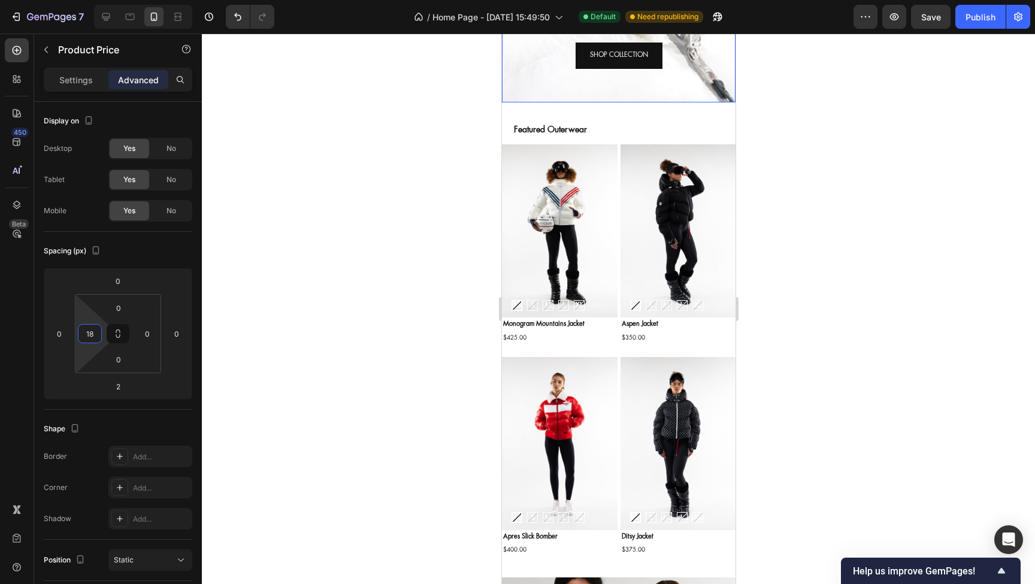
scroll to position [508, 0]
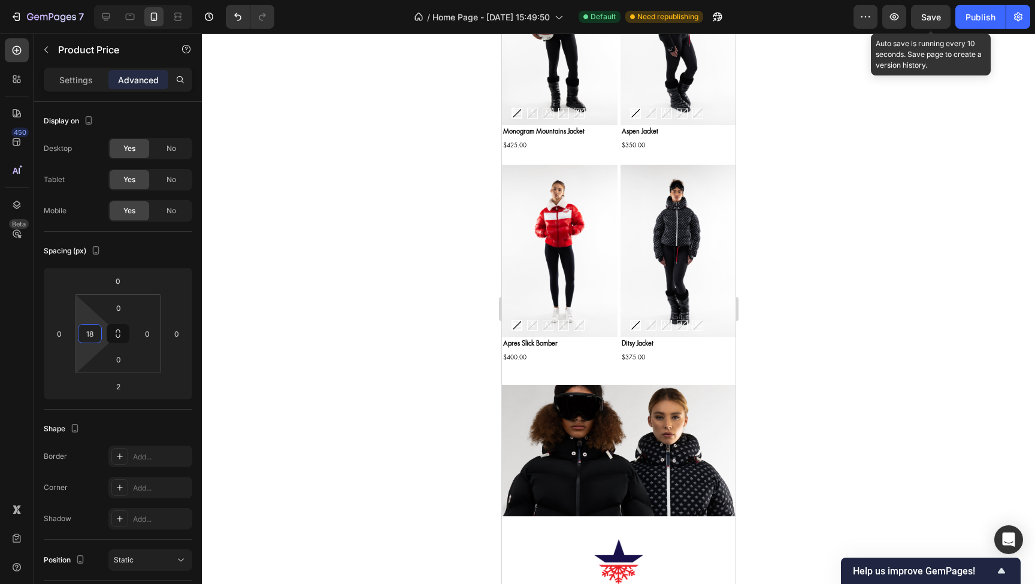
type input "18"
click at [928, 16] on span "Save" at bounding box center [932, 17] width 20 height 10
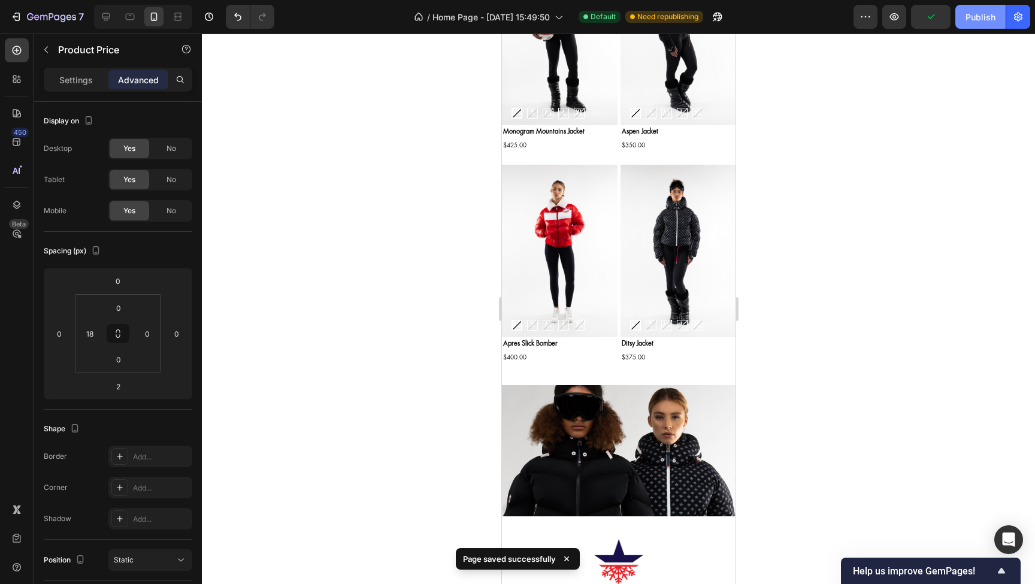
click at [977, 19] on div "Publish" at bounding box center [981, 17] width 30 height 13
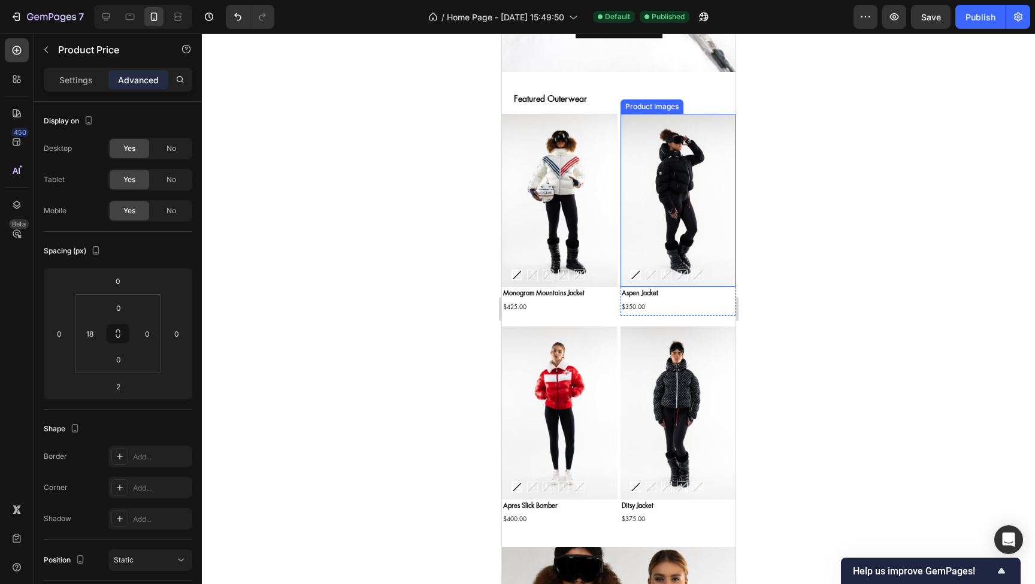
scroll to position [346, 0]
click at [649, 106] on div "Product Images" at bounding box center [652, 106] width 58 height 11
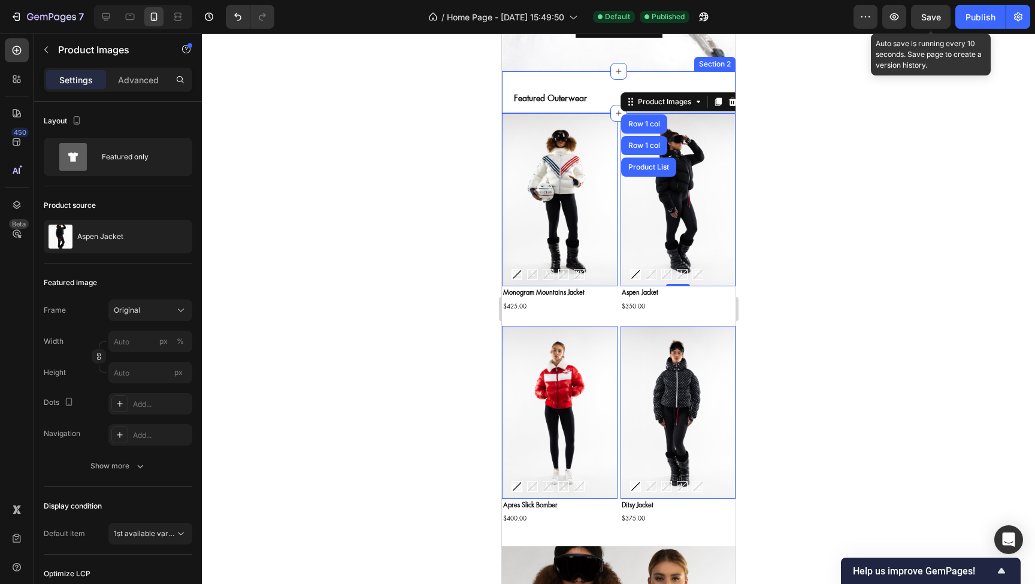
click at [929, 14] on span "Save" at bounding box center [932, 17] width 20 height 10
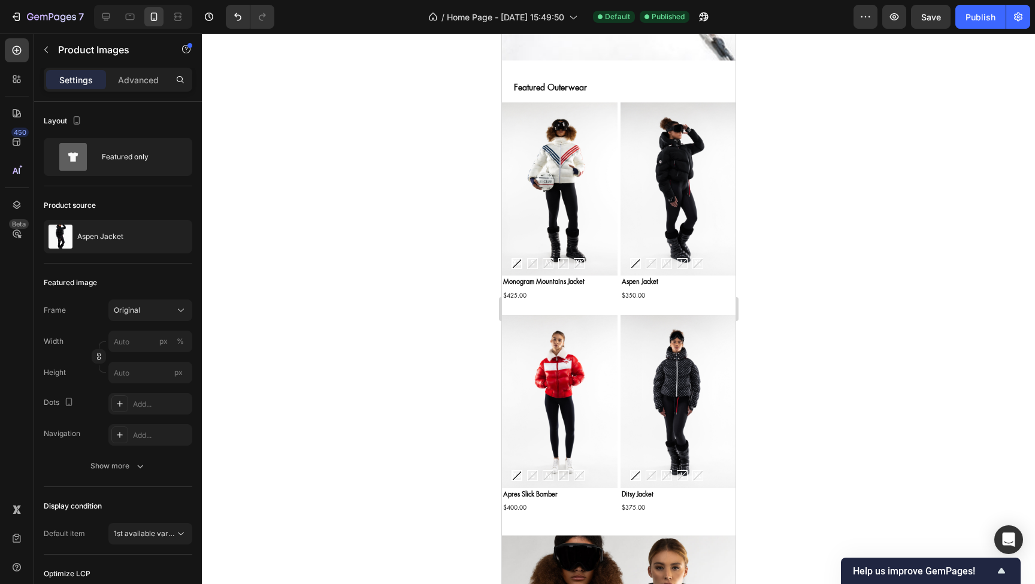
scroll to position [280, 0]
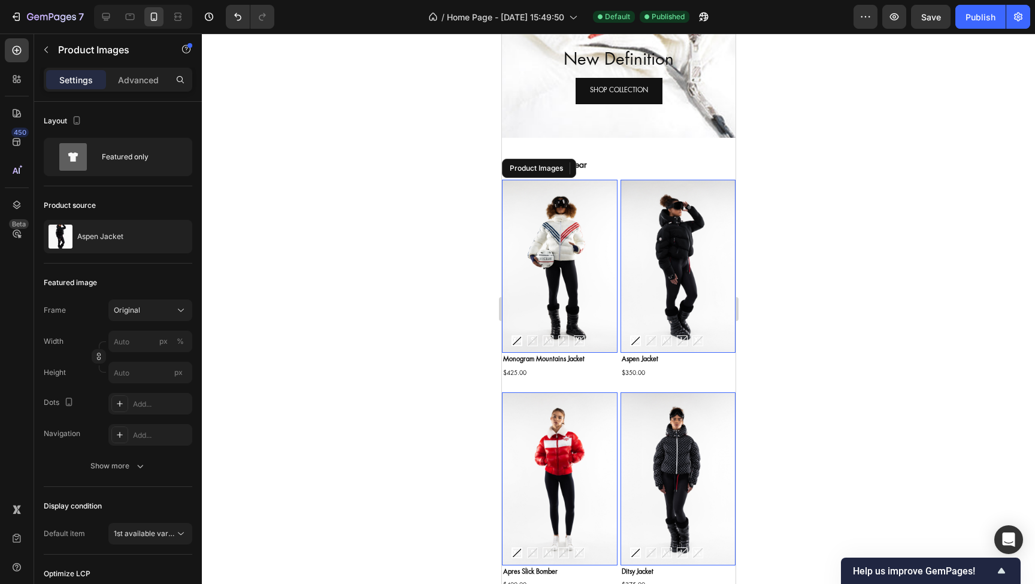
click at [527, 199] on img at bounding box center [560, 266] width 116 height 173
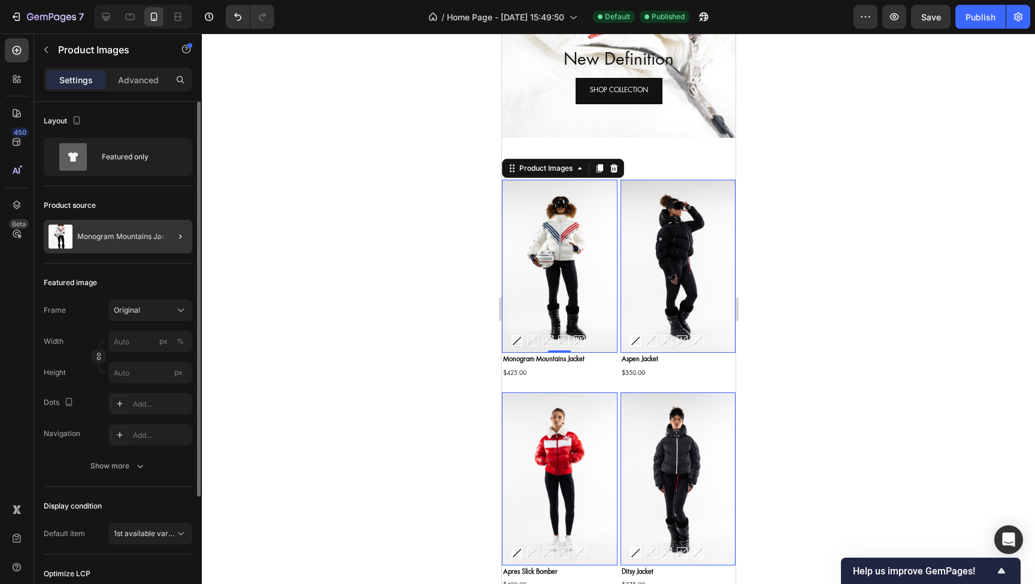
click at [165, 235] on div at bounding box center [176, 237] width 34 height 34
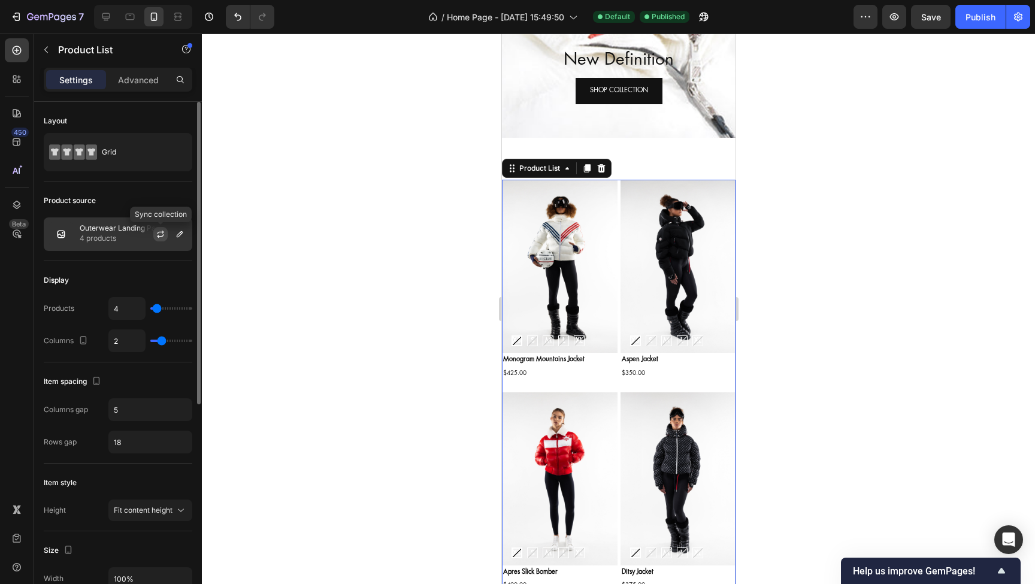
click at [159, 232] on icon "button" at bounding box center [161, 233] width 7 height 4
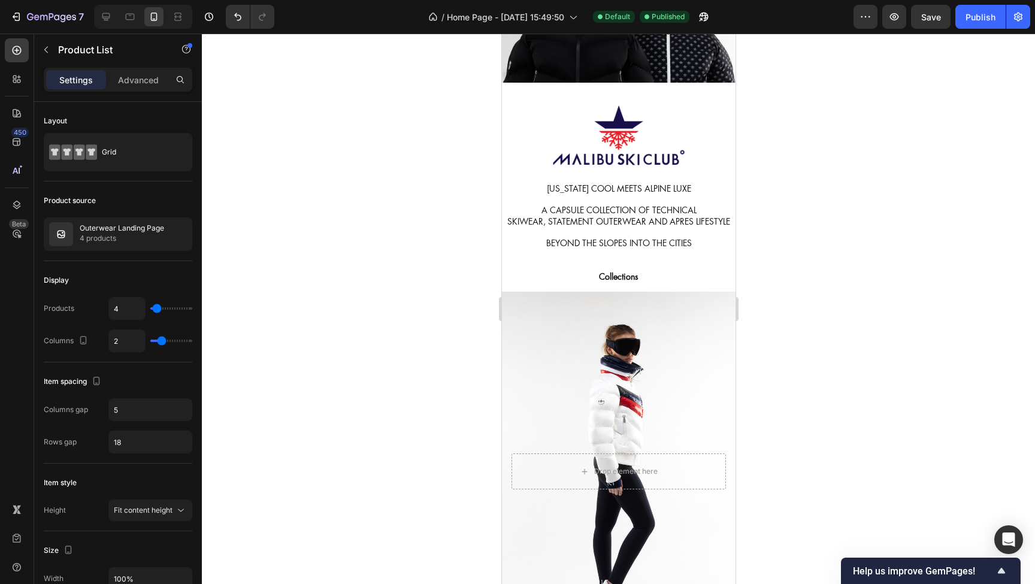
scroll to position [935, 0]
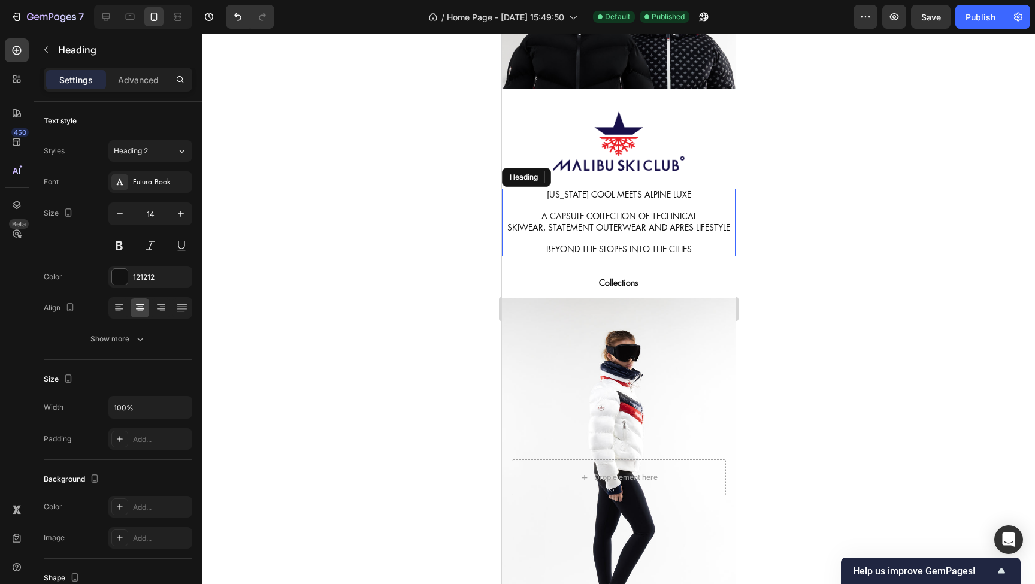
click at [633, 228] on h2 "CALIFORNIA COOL MEETS ALPINE LUXE A CAPSULE COLLECTION OF TECHNICAL SKIWEAR, ST…" at bounding box center [619, 223] width 234 height 68
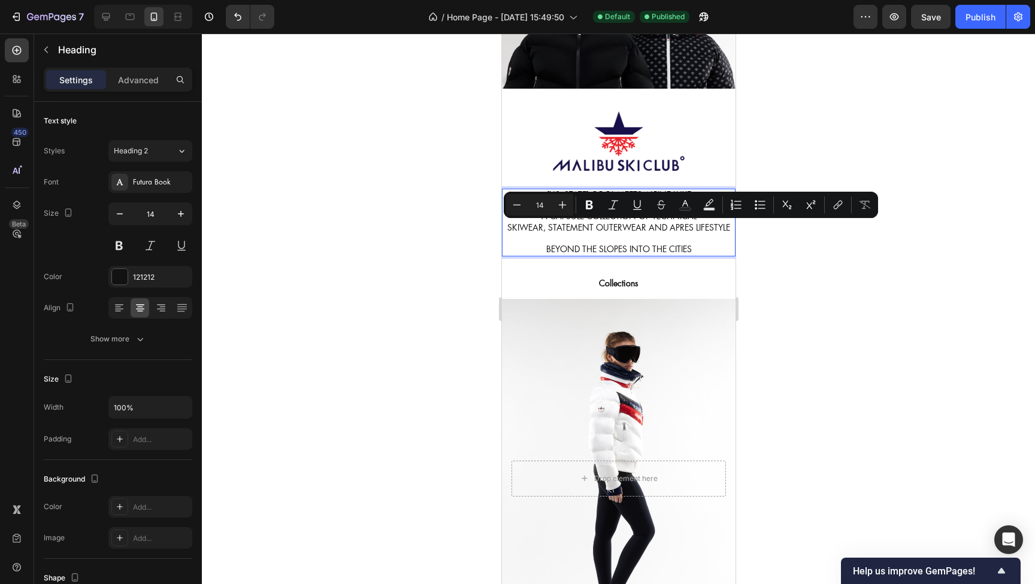
click at [654, 226] on p "CALIFORNIA COOL MEETS ALPINE LUXE A CAPSULE COLLECTION OF TECHNICAL SKIWEAR, ST…" at bounding box center [618, 222] width 231 height 65
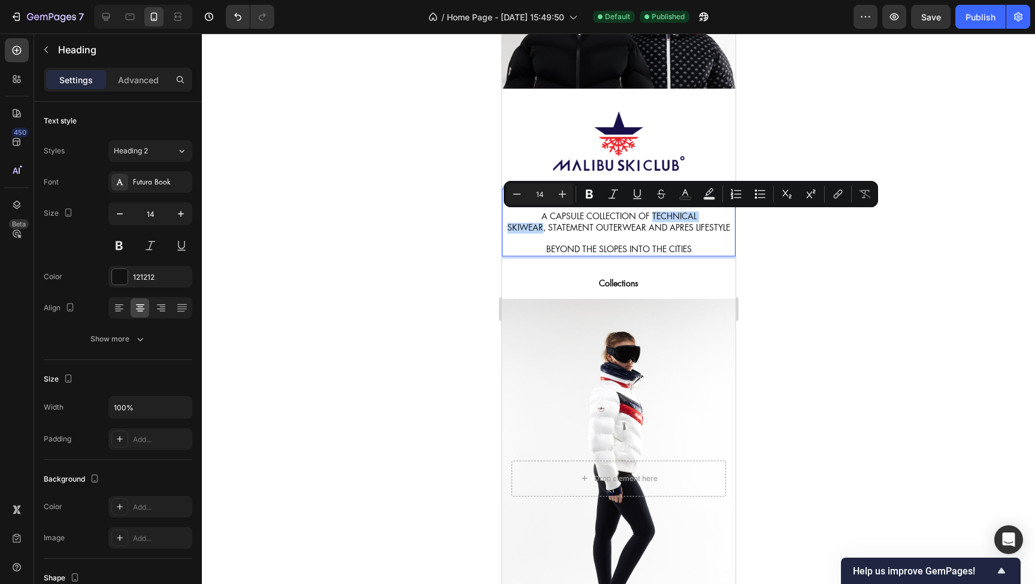
drag, startPoint x: 632, startPoint y: 216, endPoint x: 714, endPoint y: 218, distance: 82.7
click at [714, 218] on p "CALIFORNIA COOL MEETS ALPINE LUXE A CAPSULE COLLECTION OF TECHNICAL SKIWEAR, ST…" at bounding box center [618, 222] width 231 height 65
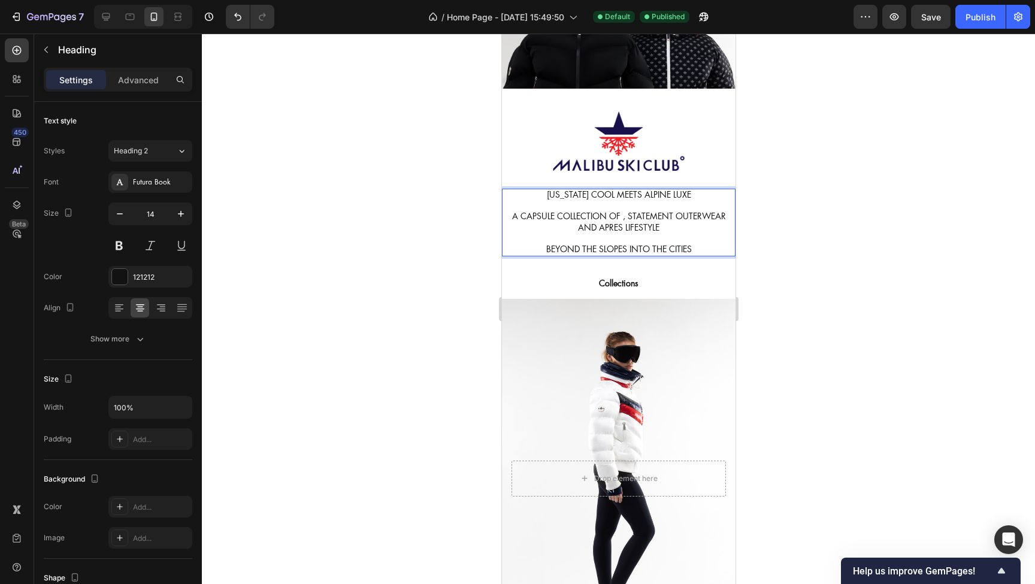
click at [629, 215] on p "CALIFORNIA COOL MEETS ALPINE LUXE A CAPSULE COLLECTION OF , STATEMENT OUTERWEAR…" at bounding box center [618, 222] width 231 height 65
click at [714, 216] on p "CALIFORNIA COOL MEETS ALPINE LUXE A CAPSULE COLLECTION OF STATEMENT OUTERWEAR A…" at bounding box center [618, 222] width 231 height 65
click at [673, 216] on p "CALIFORNIA COOL MEETS ALPINE LUXE A CAPSULE COLLECTION OF STATEMENT OUTERWEAR A…" at bounding box center [618, 222] width 231 height 65
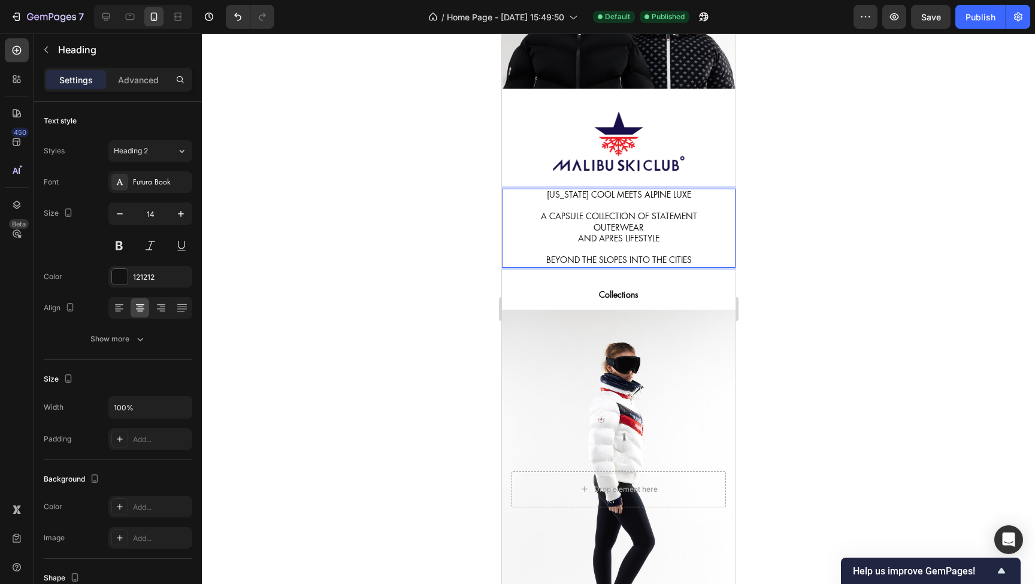
click at [576, 239] on p "CALIFORNIA COOL MEETS ALPINE LUXE A CAPSULE COLLECTION OF STATEMENT OUTERWEAR A…" at bounding box center [618, 228] width 231 height 76
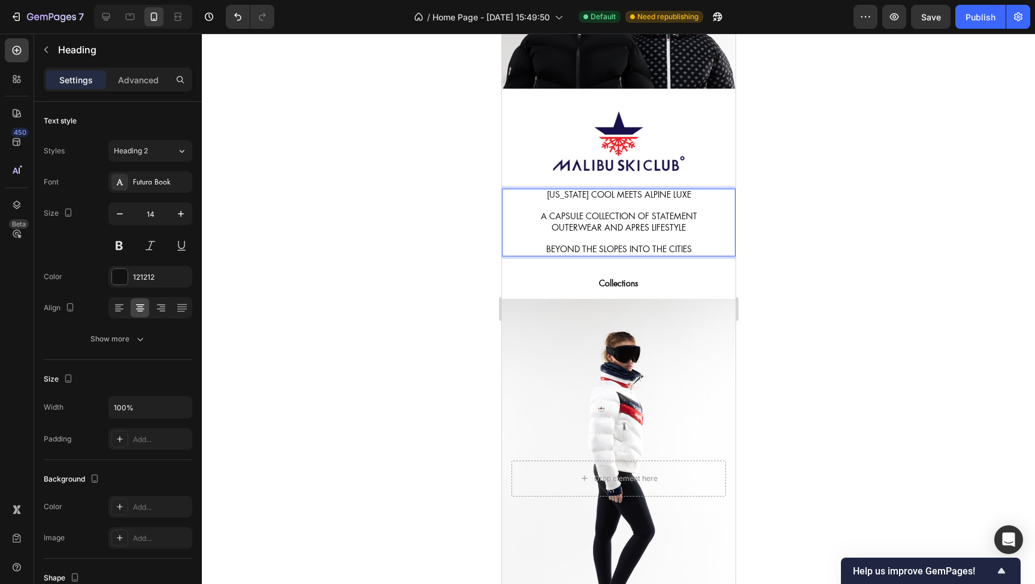
click at [626, 249] on p "CALIFORNIA COOL MEETS ALPINE LUXE A CAPSULE COLLECTION OF STATEMENT OUTERWEAR A…" at bounding box center [618, 222] width 231 height 65
click at [968, 20] on div "Publish" at bounding box center [981, 17] width 30 height 13
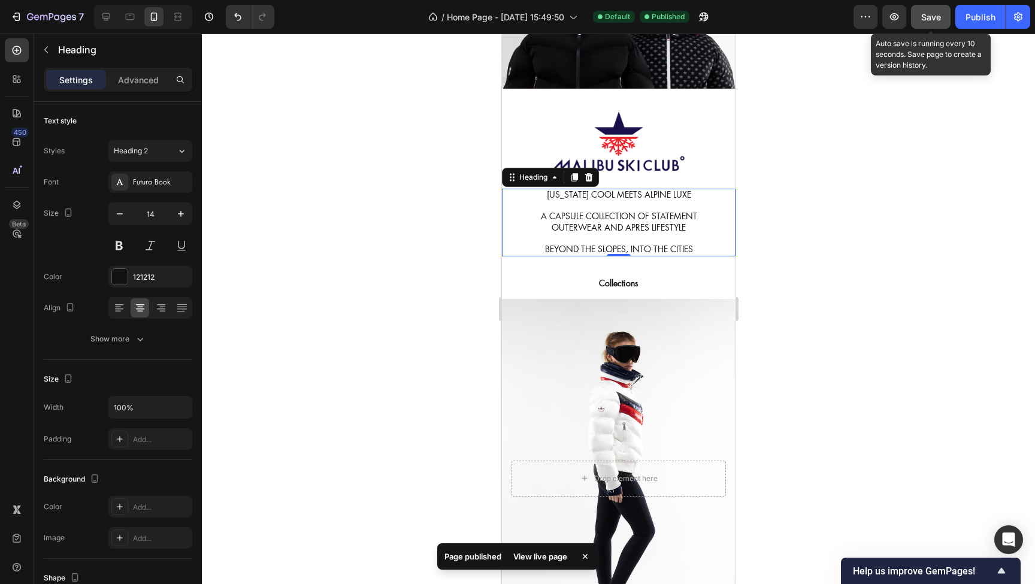
click at [928, 25] on button "Save" at bounding box center [931, 17] width 40 height 24
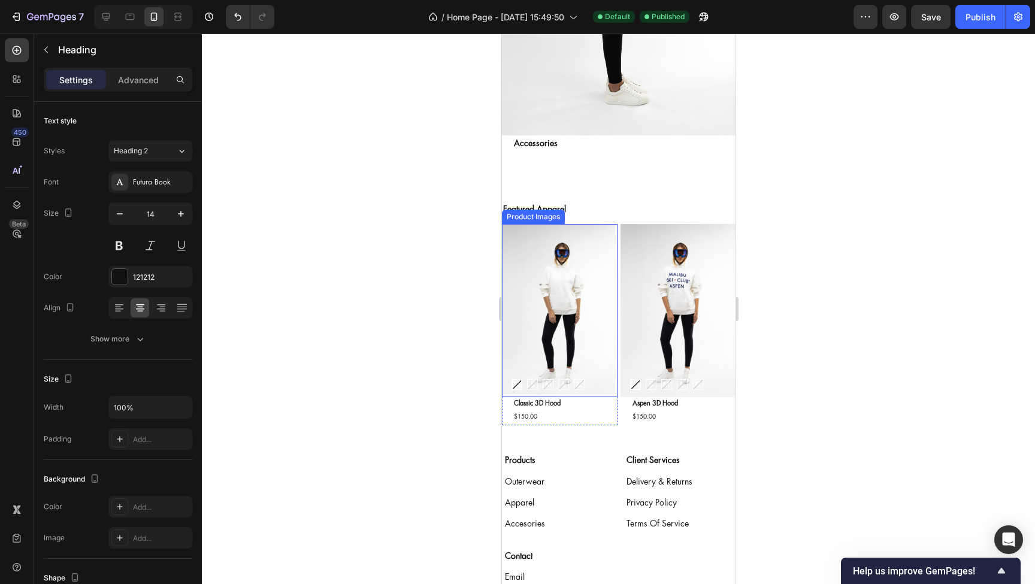
scroll to position [2233, 0]
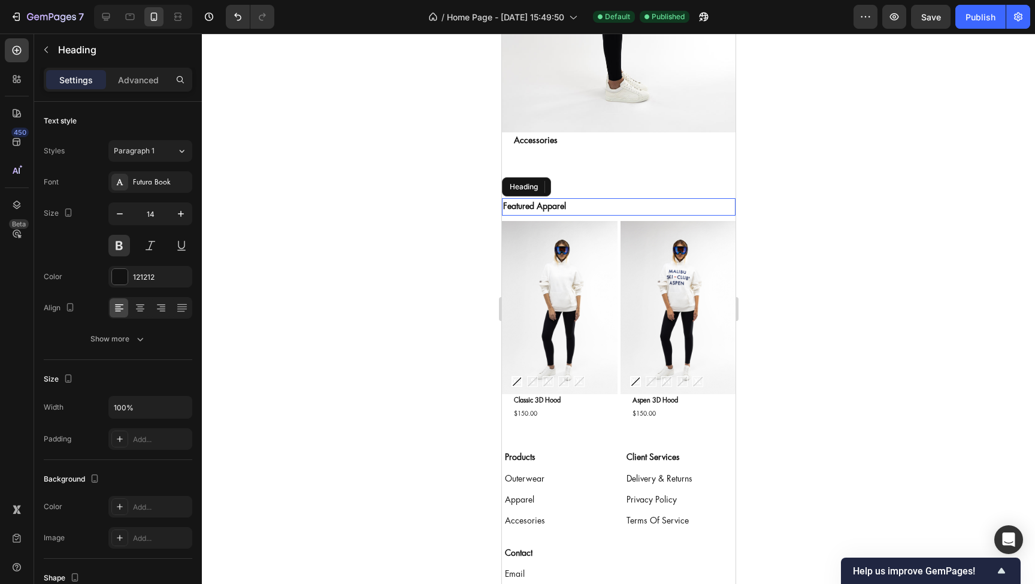
click at [533, 203] on h2 "Featured Apparel" at bounding box center [619, 206] width 234 height 17
click at [134, 82] on p "Advanced" at bounding box center [138, 80] width 41 height 13
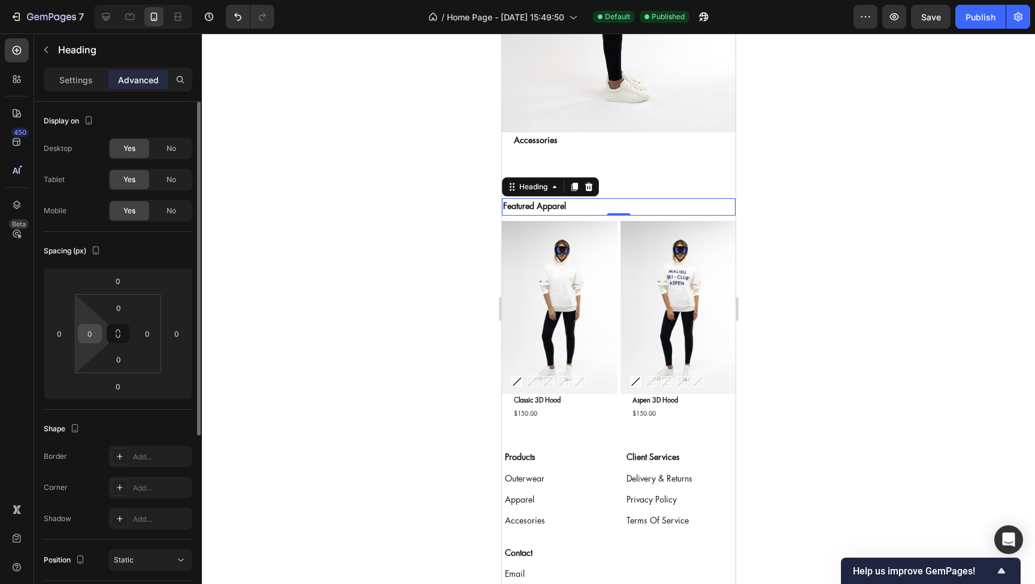
click at [101, 336] on div "0" at bounding box center [90, 333] width 24 height 19
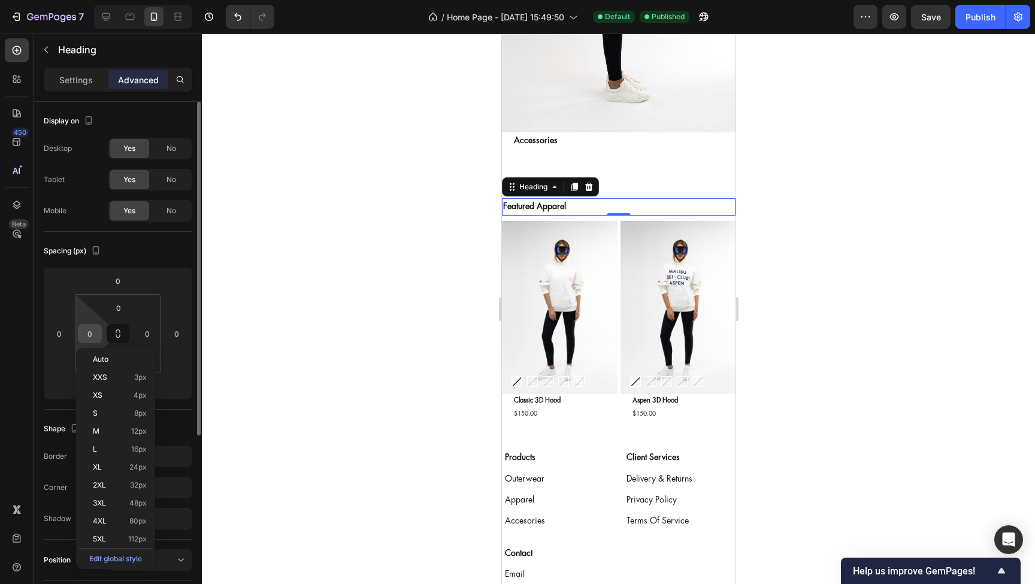
click at [94, 335] on input "0" at bounding box center [90, 334] width 18 height 18
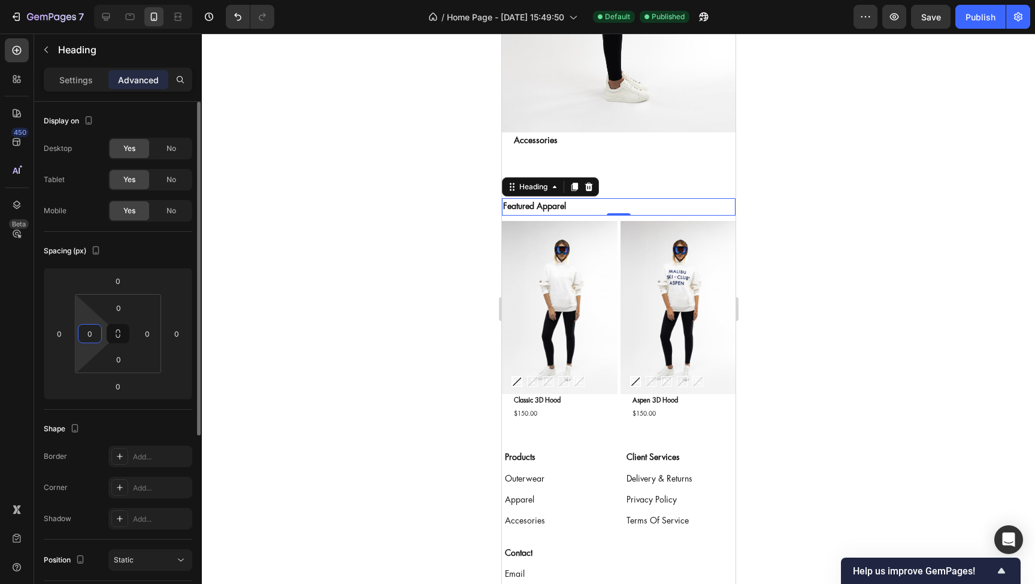
click at [94, 335] on input "0" at bounding box center [90, 334] width 18 height 18
type input "18"
click at [367, 306] on div at bounding box center [618, 309] width 833 height 551
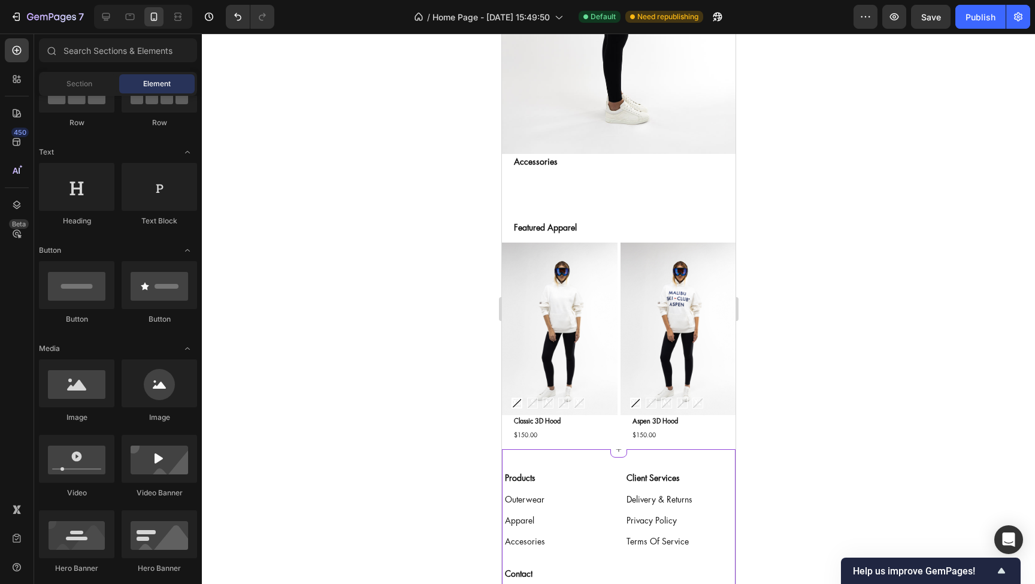
scroll to position [2210, 0]
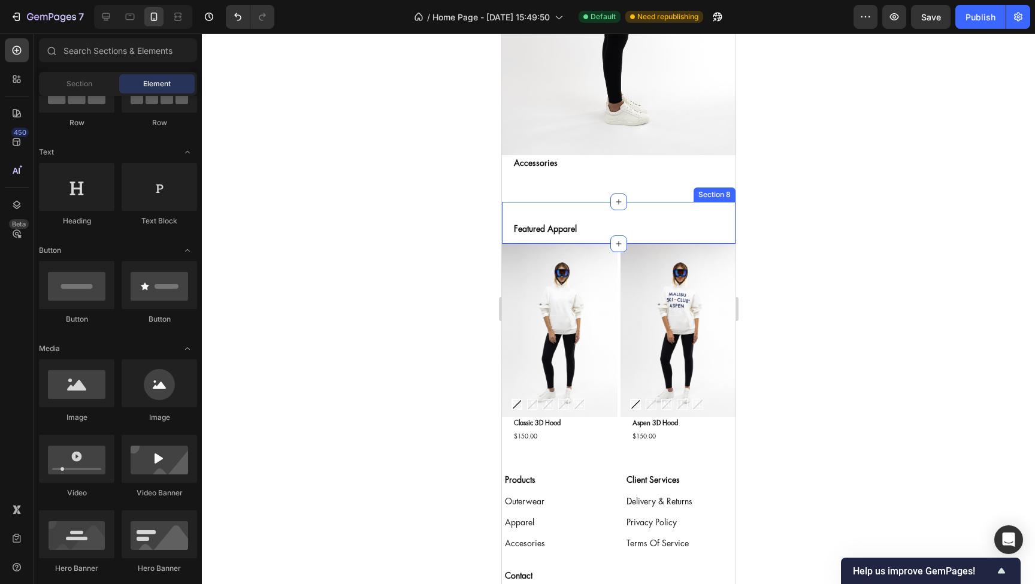
click at [526, 206] on div "Featured Apparel Heading Row Section 8" at bounding box center [619, 223] width 234 height 42
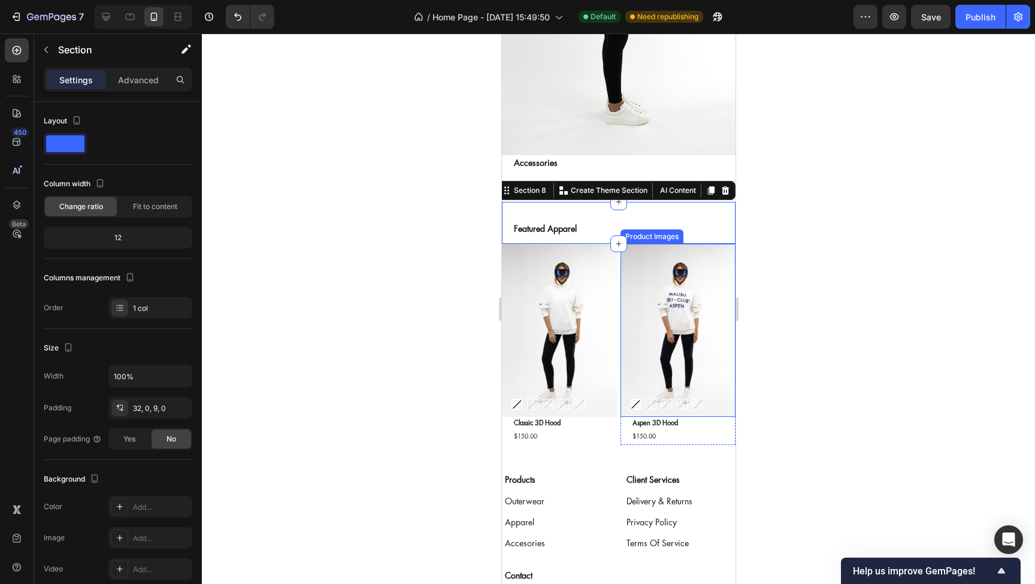
click at [810, 303] on div at bounding box center [618, 309] width 833 height 551
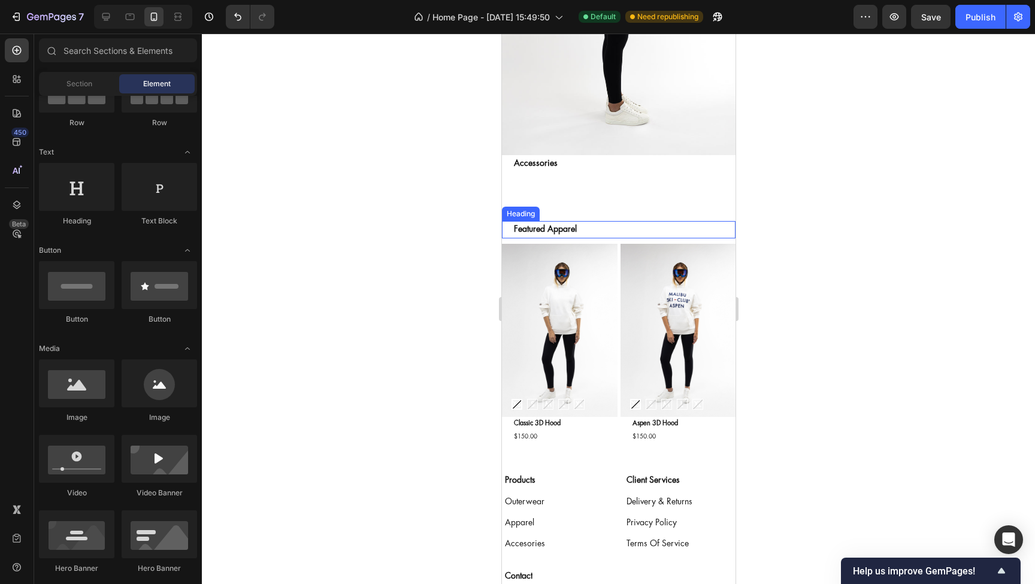
click at [554, 228] on h2 "Featured Apparel" at bounding box center [623, 229] width 223 height 17
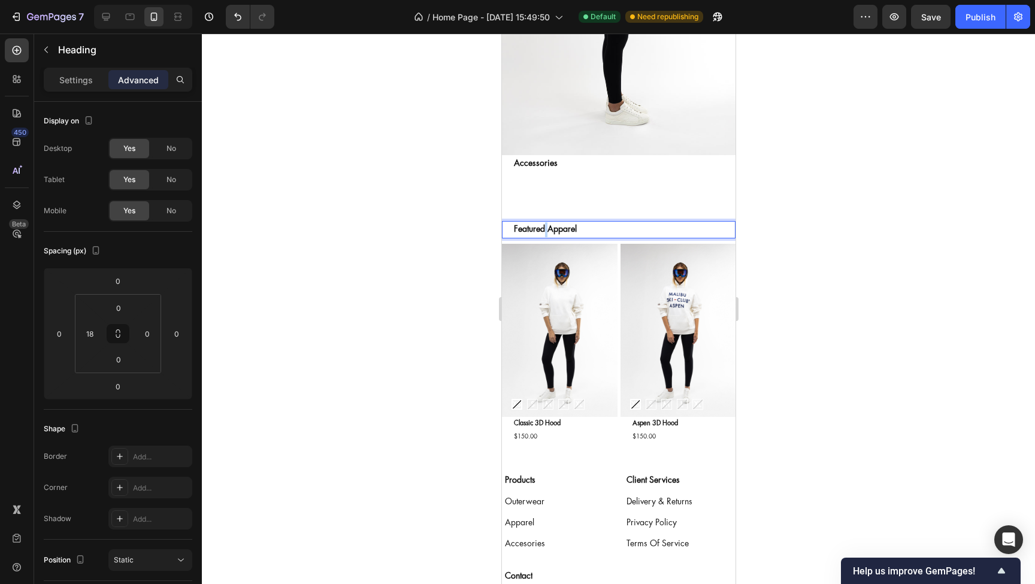
click at [548, 229] on p "Featured Apparel" at bounding box center [624, 229] width 221 height 15
click at [421, 225] on div at bounding box center [618, 309] width 833 height 551
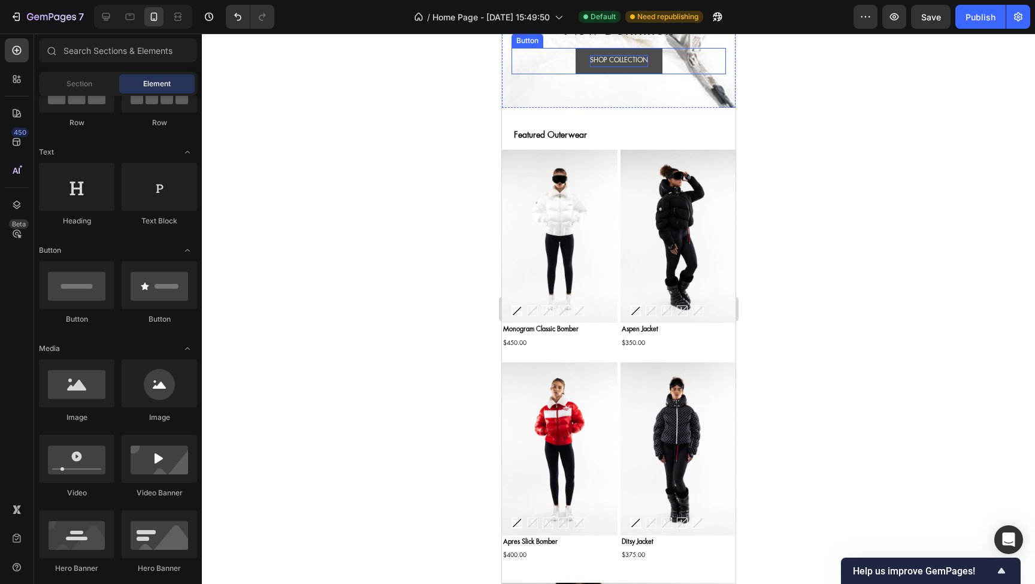
scroll to position [309, 0]
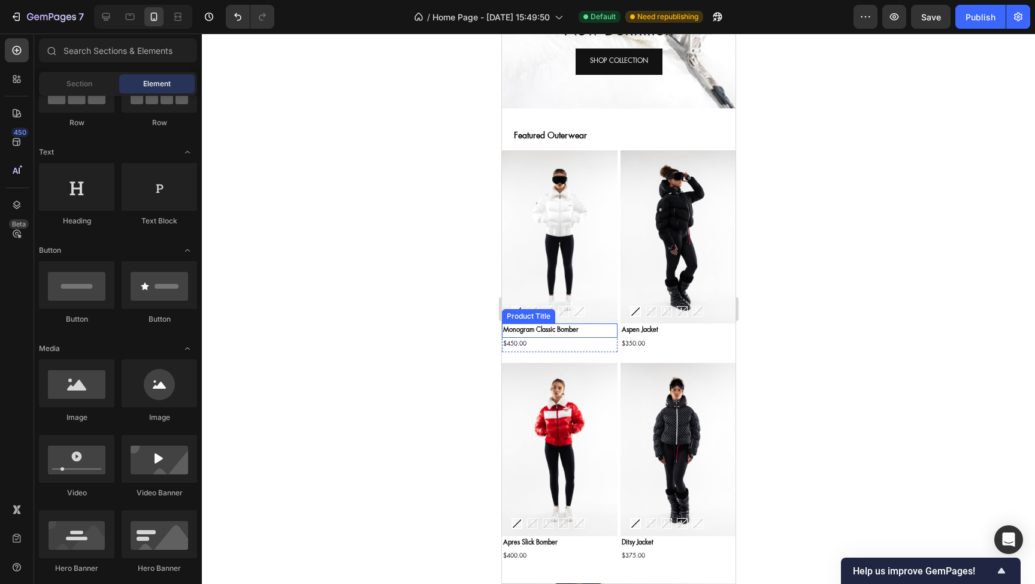
click at [529, 317] on div "Product Title" at bounding box center [528, 316] width 49 height 11
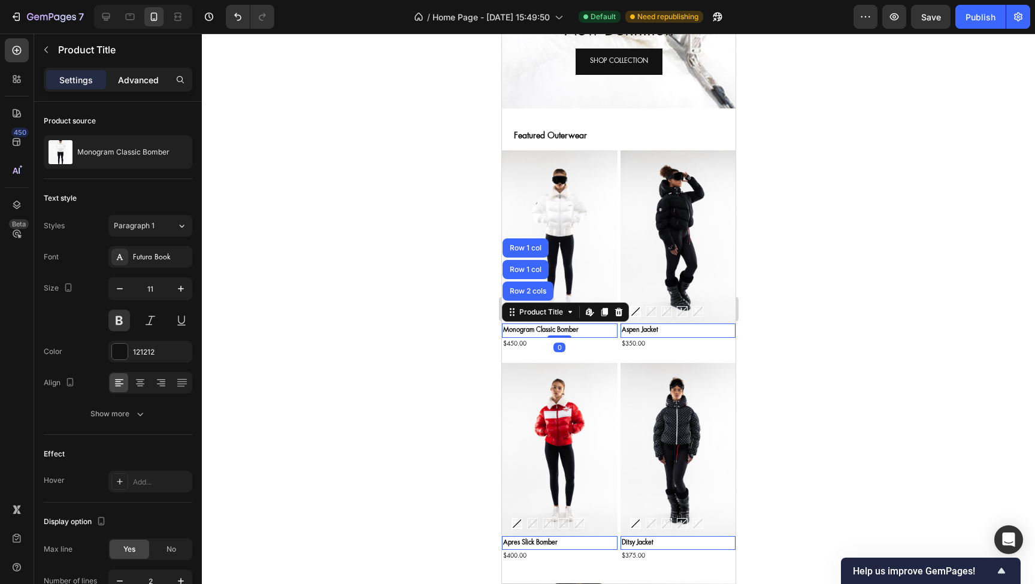
click at [134, 79] on p "Advanced" at bounding box center [138, 80] width 41 height 13
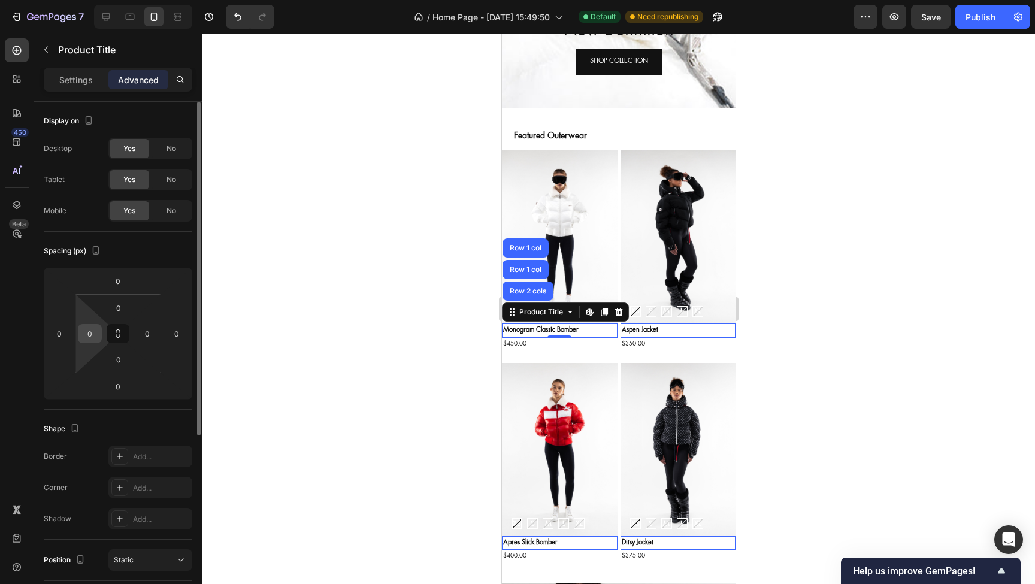
click at [99, 331] on div "0" at bounding box center [90, 333] width 24 height 19
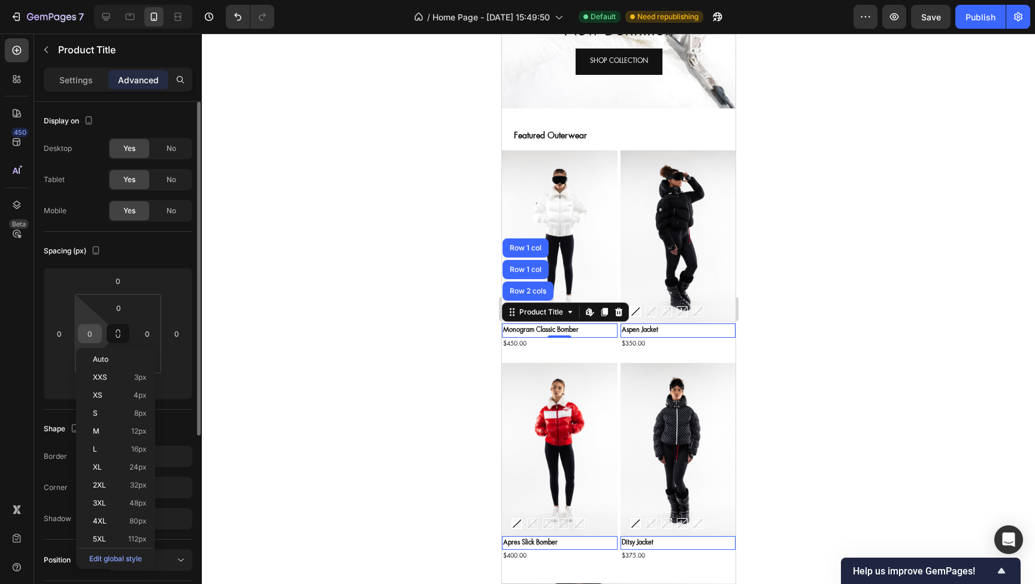
click at [93, 333] on input "0" at bounding box center [90, 334] width 18 height 18
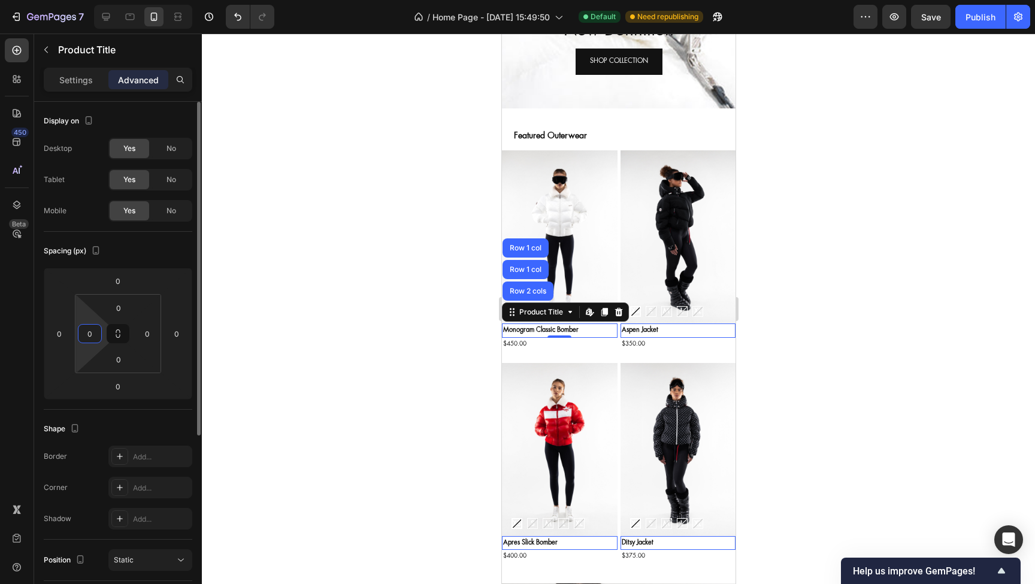
click at [93, 333] on input "0" at bounding box center [90, 334] width 18 height 18
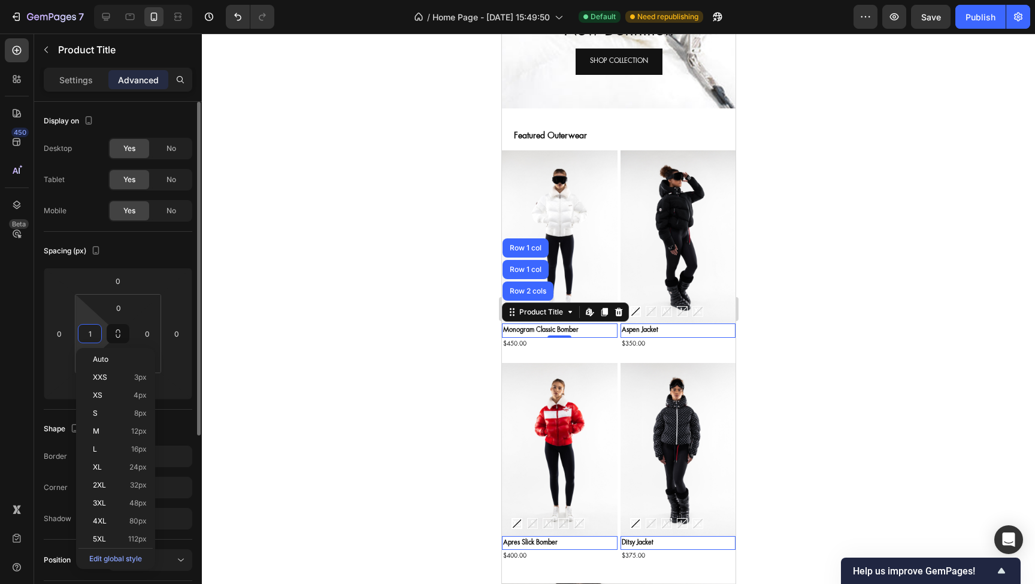
type input "18"
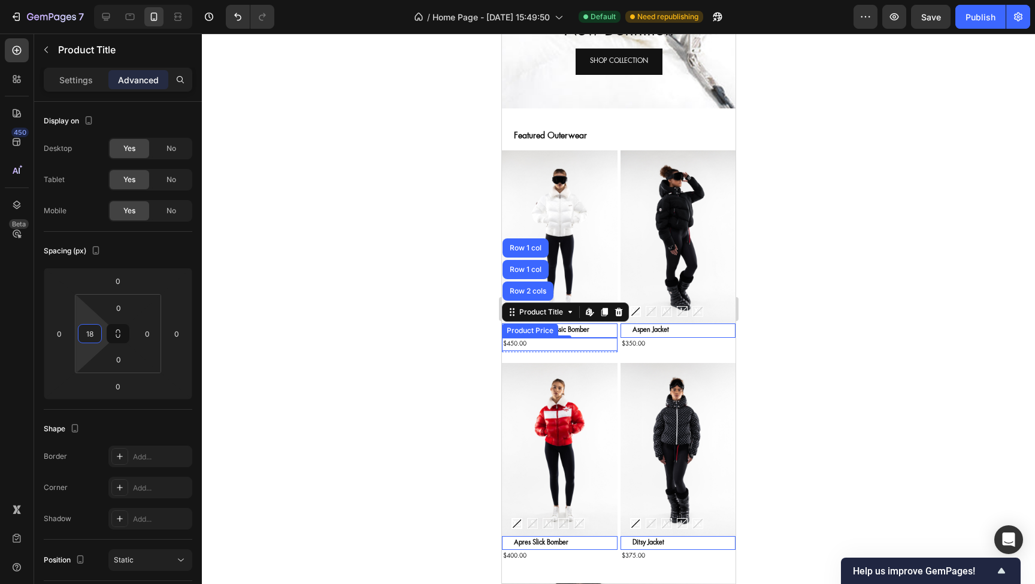
click at [530, 333] on div "Product Price" at bounding box center [530, 331] width 56 height 14
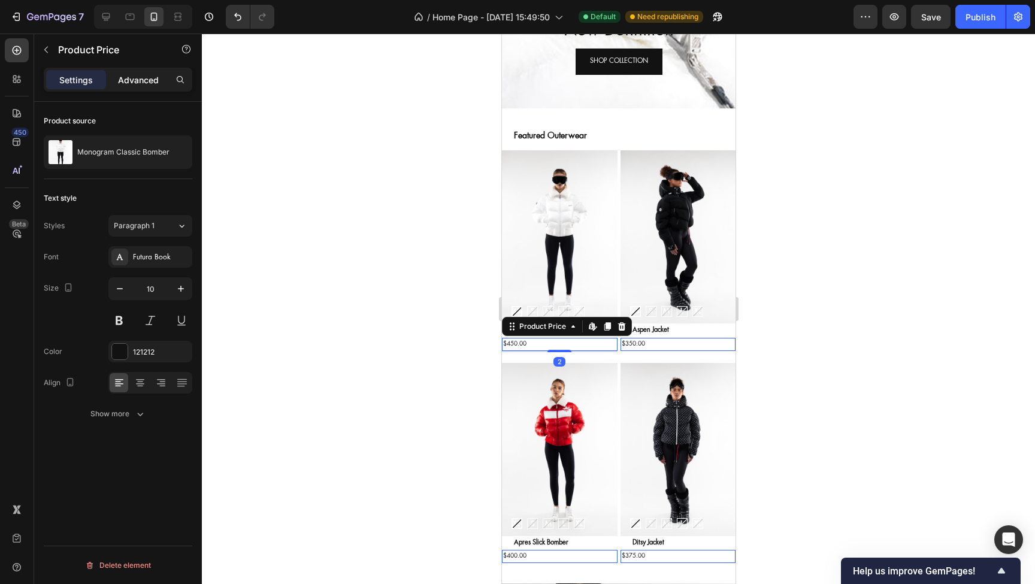
click at [136, 83] on p "Advanced" at bounding box center [138, 80] width 41 height 13
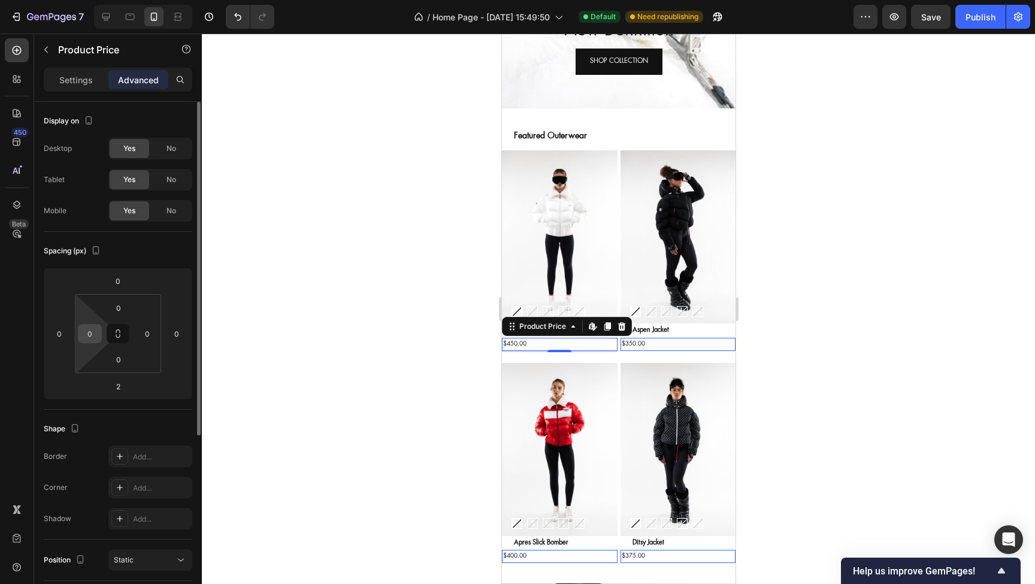
click at [99, 337] on div "0" at bounding box center [90, 333] width 24 height 19
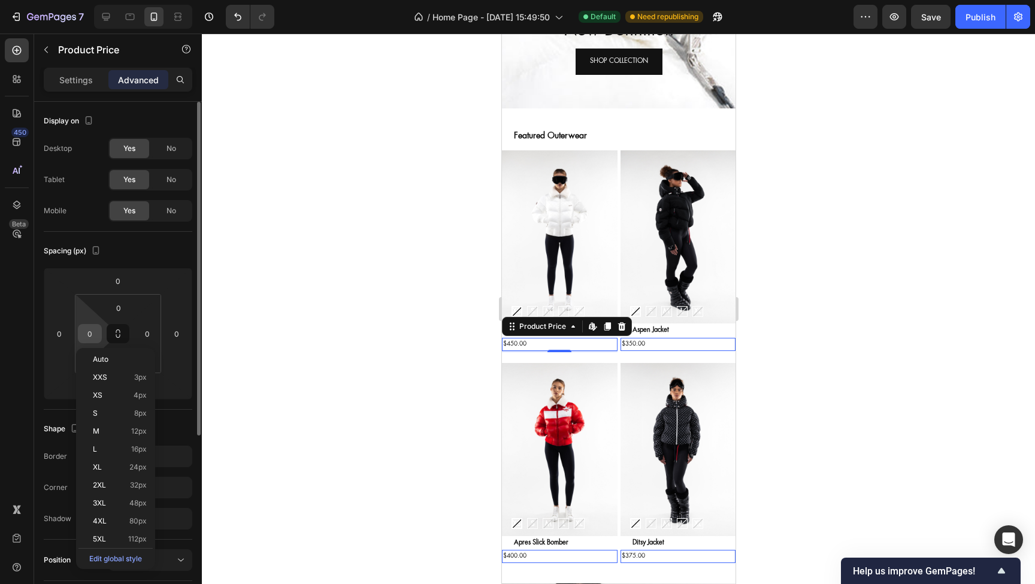
click at [94, 333] on input "0" at bounding box center [90, 334] width 18 height 18
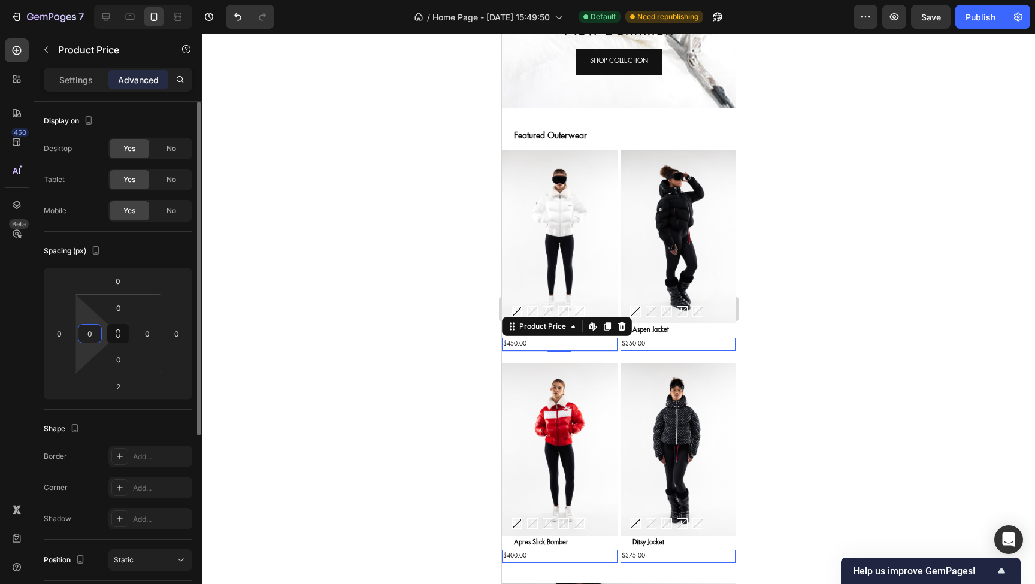
click at [94, 333] on input "0" at bounding box center [90, 334] width 18 height 18
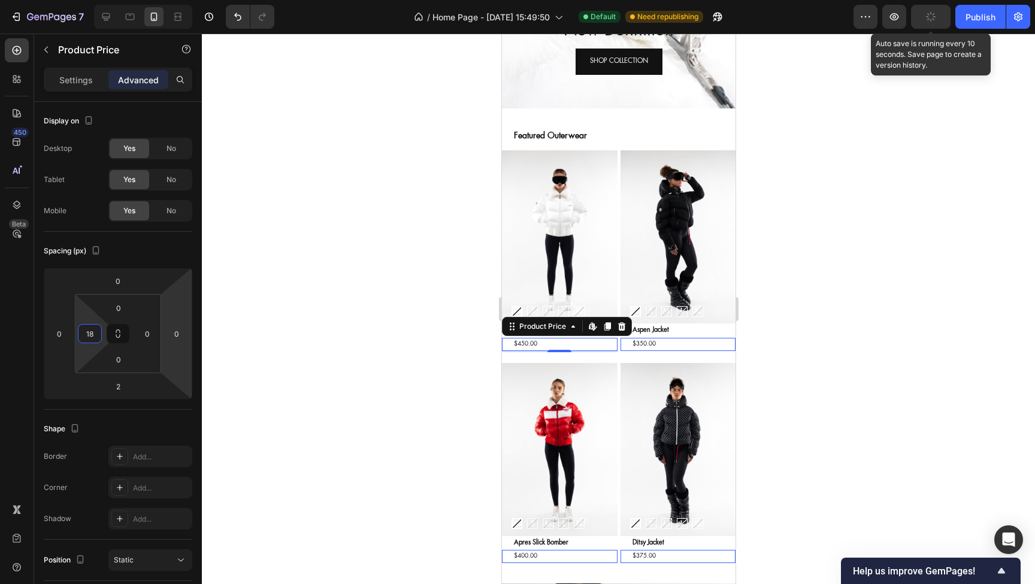
type input "18"
click at [935, 22] on button "button" at bounding box center [931, 17] width 40 height 24
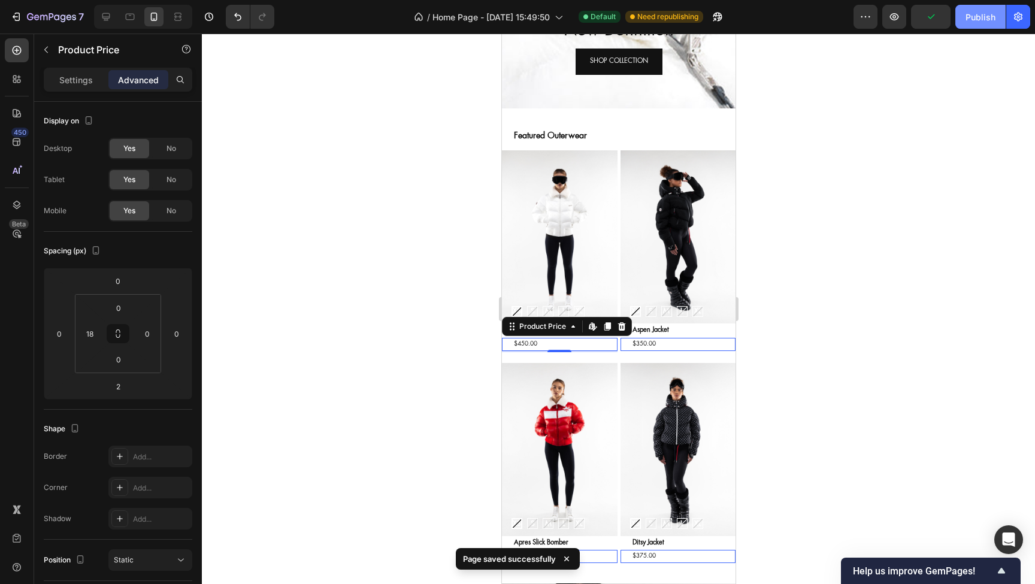
click at [975, 25] on button "Publish" at bounding box center [981, 17] width 50 height 24
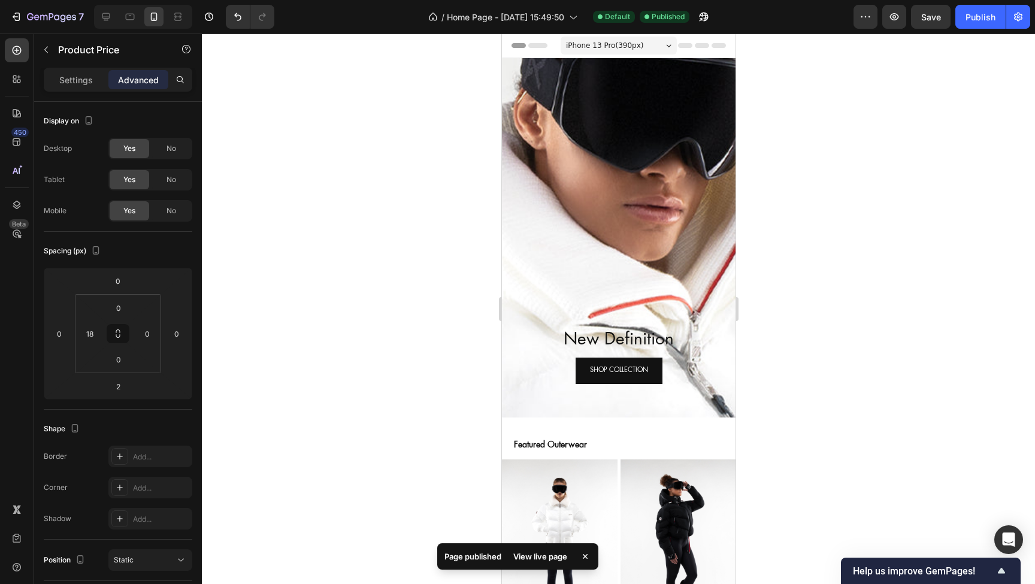
scroll to position [0, 0]
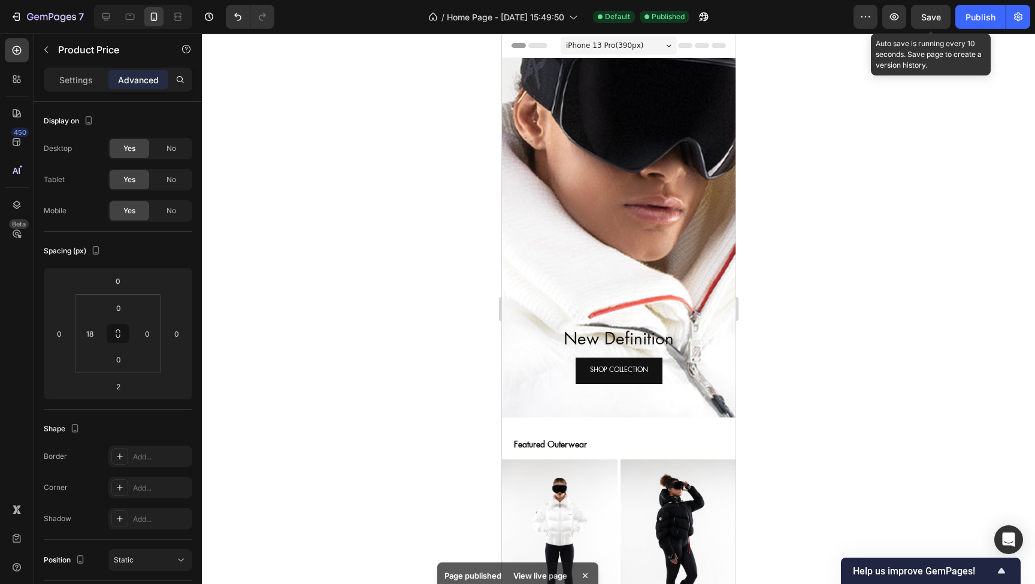
click at [937, 20] on span "Save" at bounding box center [932, 17] width 20 height 10
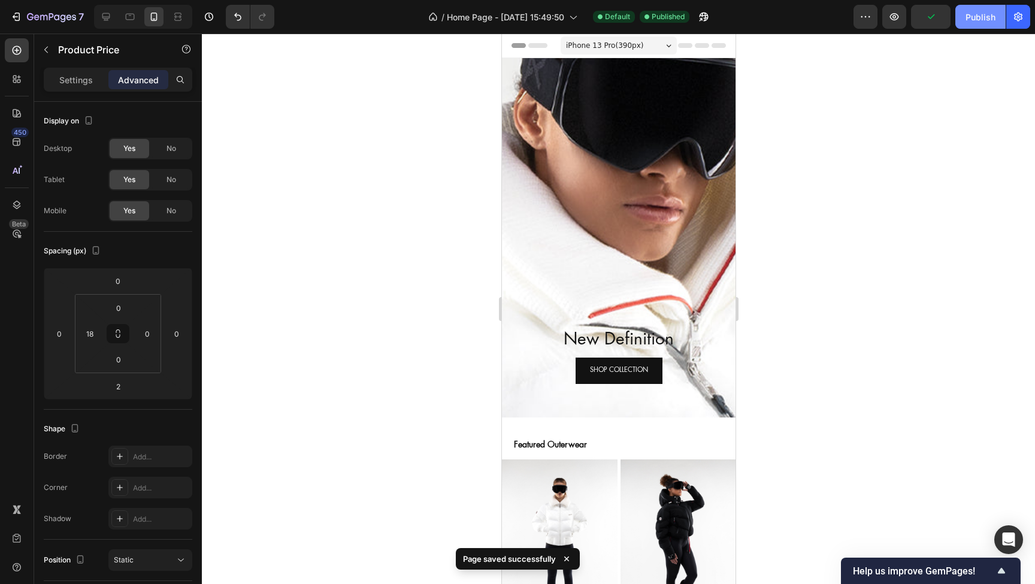
click at [980, 18] on div "Publish" at bounding box center [981, 17] width 30 height 13
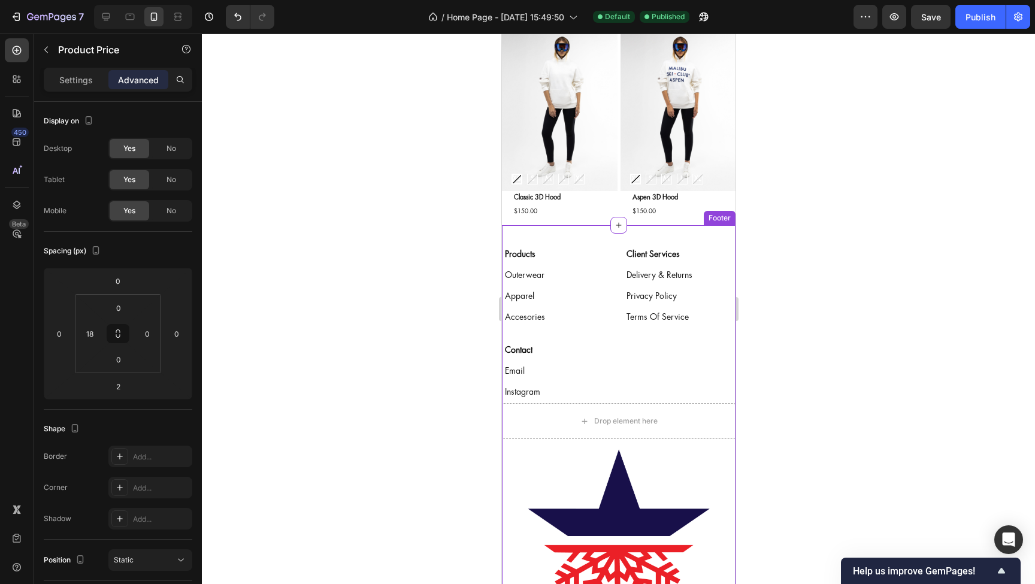
scroll to position [2430, 0]
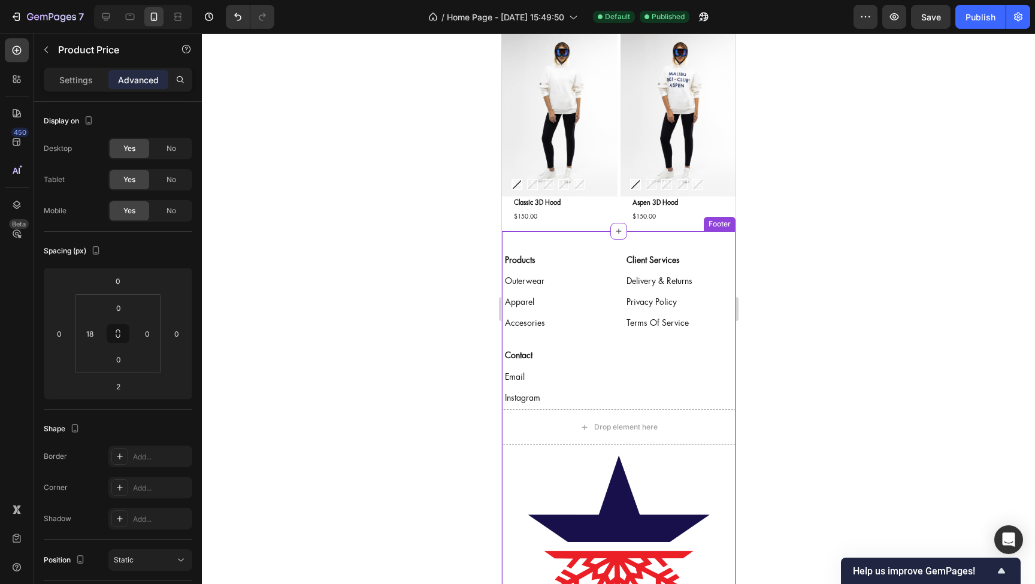
click at [590, 274] on div "Outerwear Button" at bounding box center [558, 281] width 112 height 21
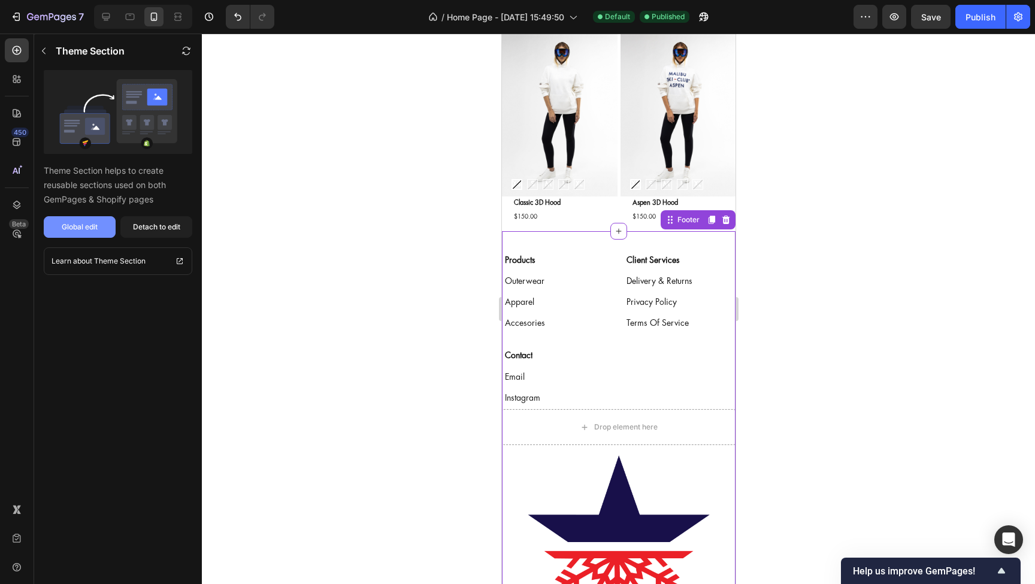
click at [84, 229] on div "Global edit" at bounding box center [80, 227] width 36 height 11
click at [44, 18] on icon "button" at bounding box center [43, 17] width 7 height 5
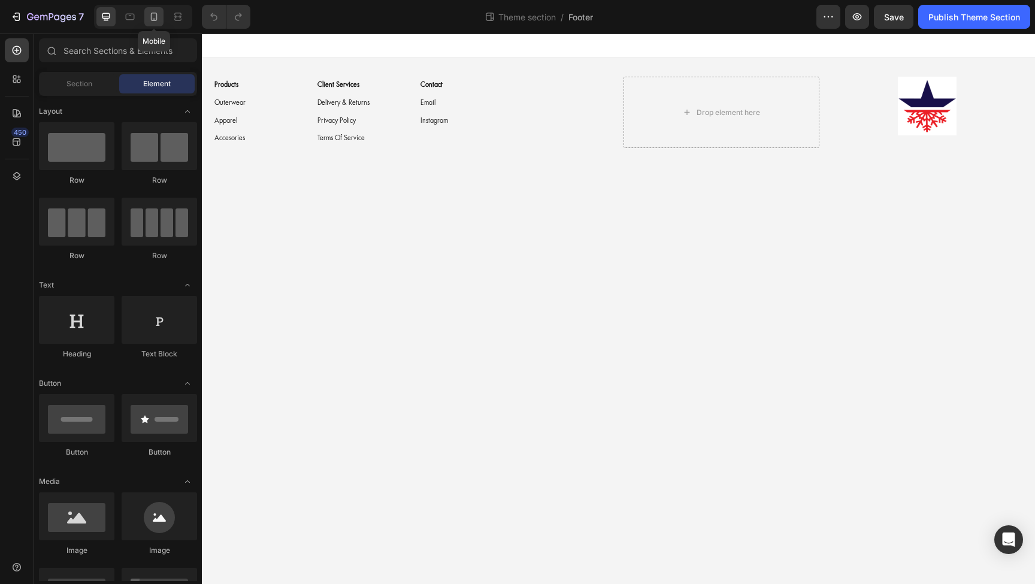
click at [152, 14] on icon at bounding box center [154, 17] width 7 height 8
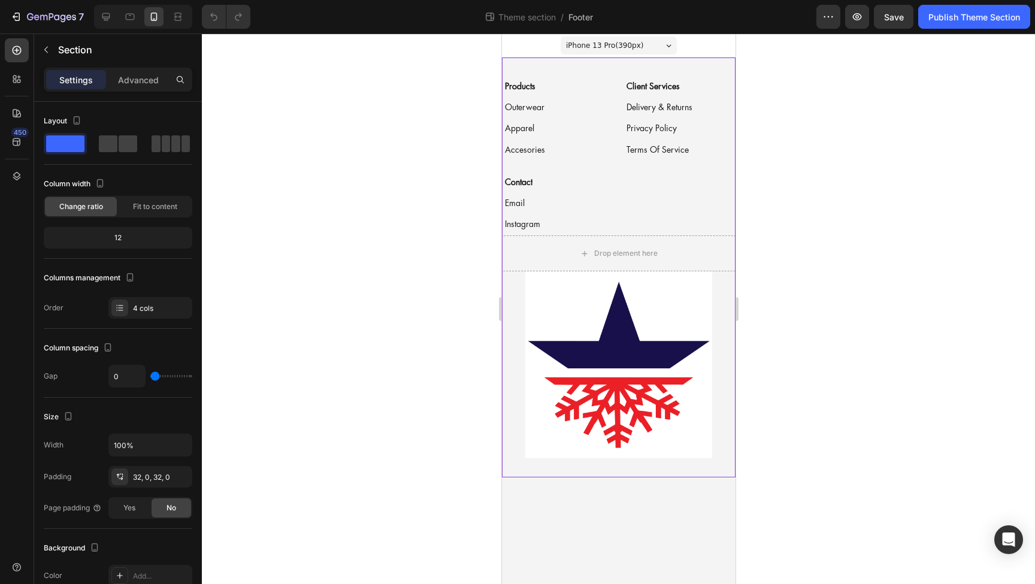
click at [548, 68] on div "Products Button Outerwear Button Apparel Button Accesories Button Client Servic…" at bounding box center [619, 268] width 234 height 420
click at [140, 82] on p "Advanced" at bounding box center [138, 80] width 41 height 13
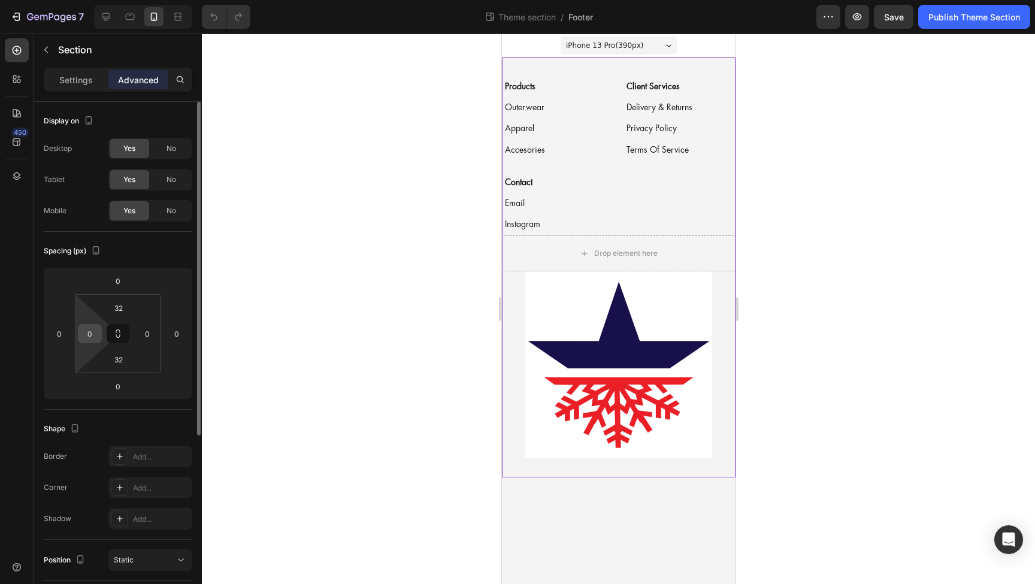
click at [96, 337] on input "0" at bounding box center [90, 334] width 18 height 18
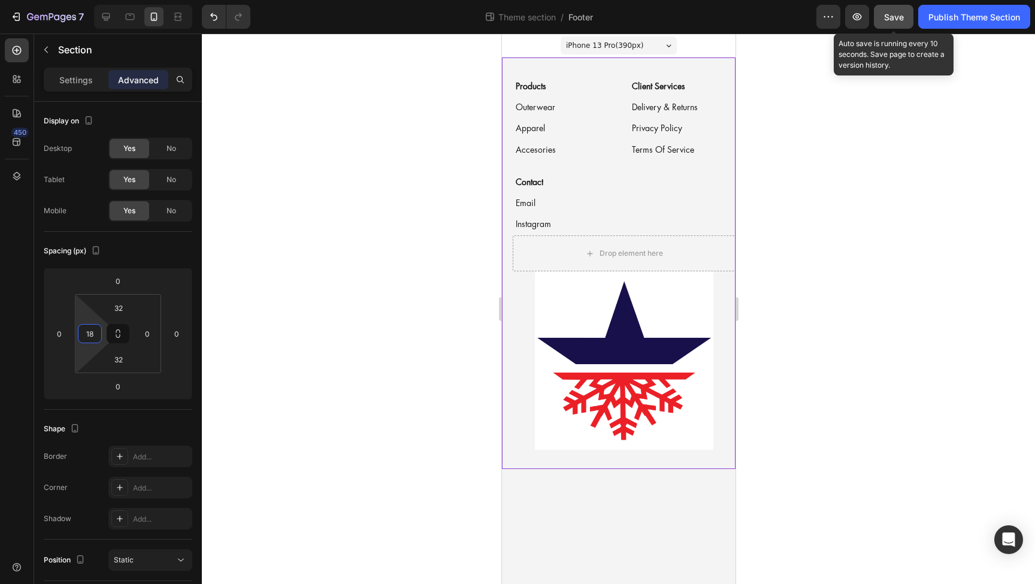
click at [886, 17] on span "Save" at bounding box center [894, 17] width 20 height 10
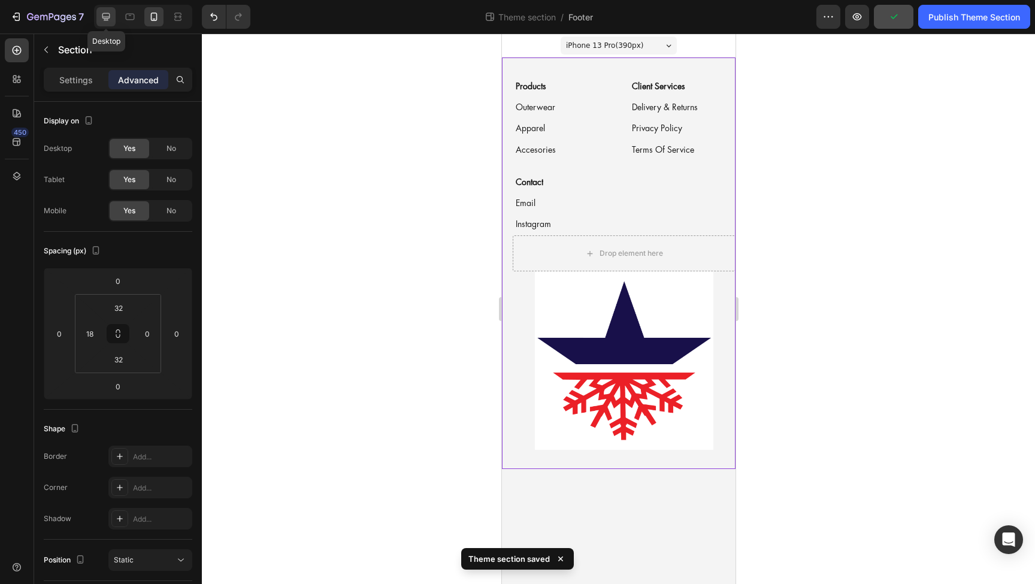
click at [105, 17] on icon at bounding box center [106, 17] width 8 height 8
type input "0"
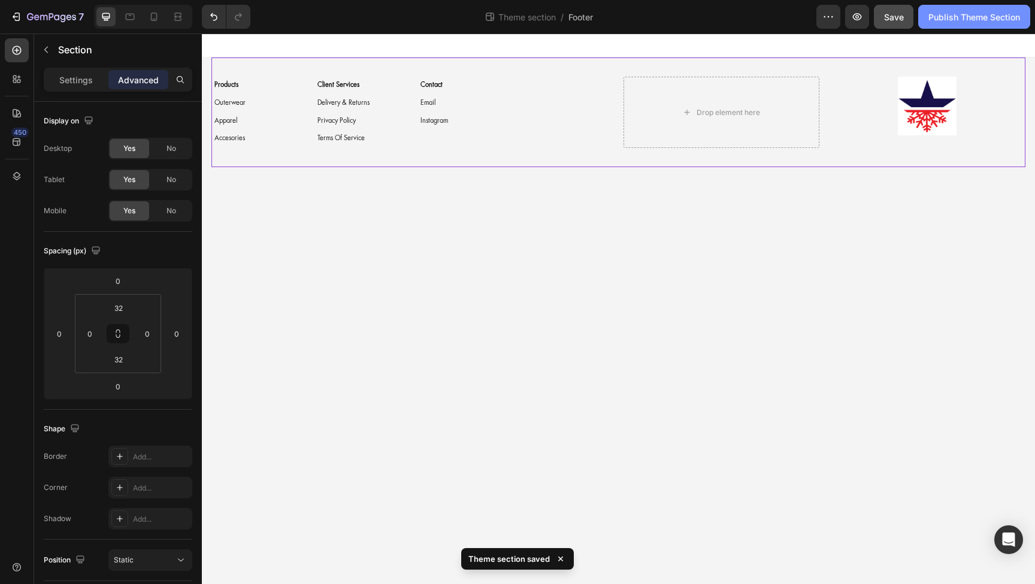
click at [958, 23] on div "Publish Theme Section" at bounding box center [975, 17] width 92 height 13
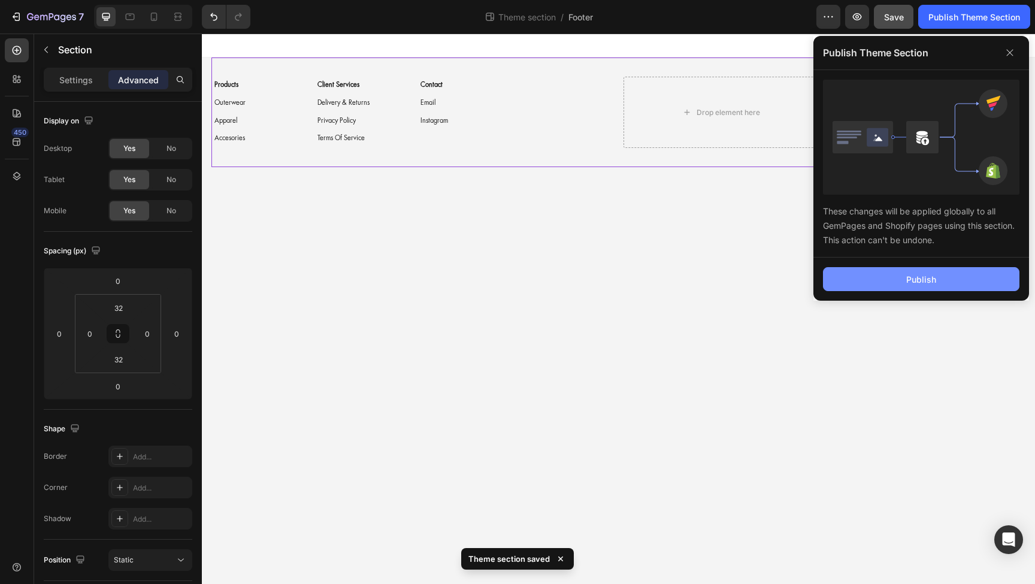
click at [916, 282] on div "Publish" at bounding box center [922, 279] width 30 height 13
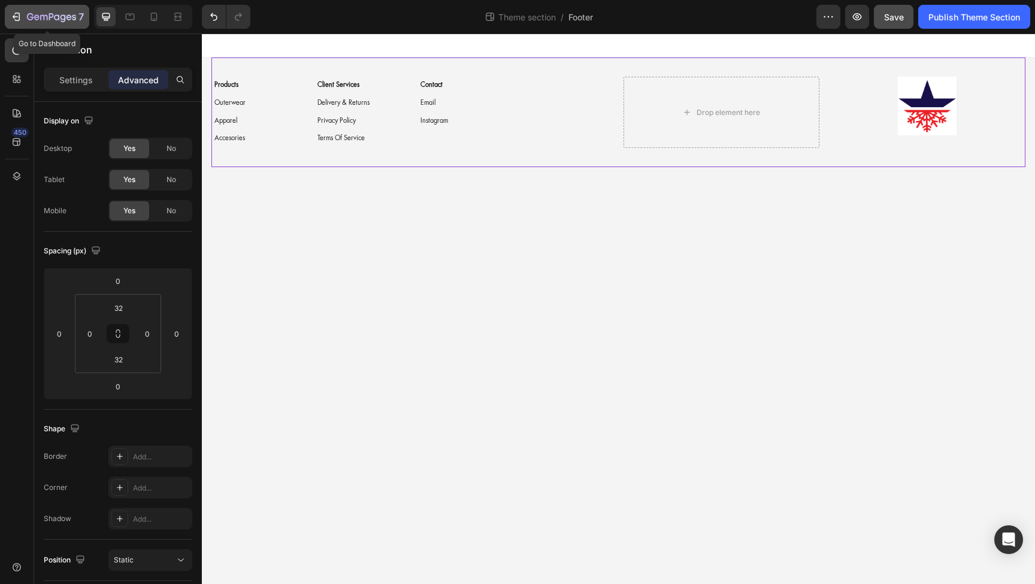
click at [39, 20] on icon "button" at bounding box center [51, 18] width 49 height 10
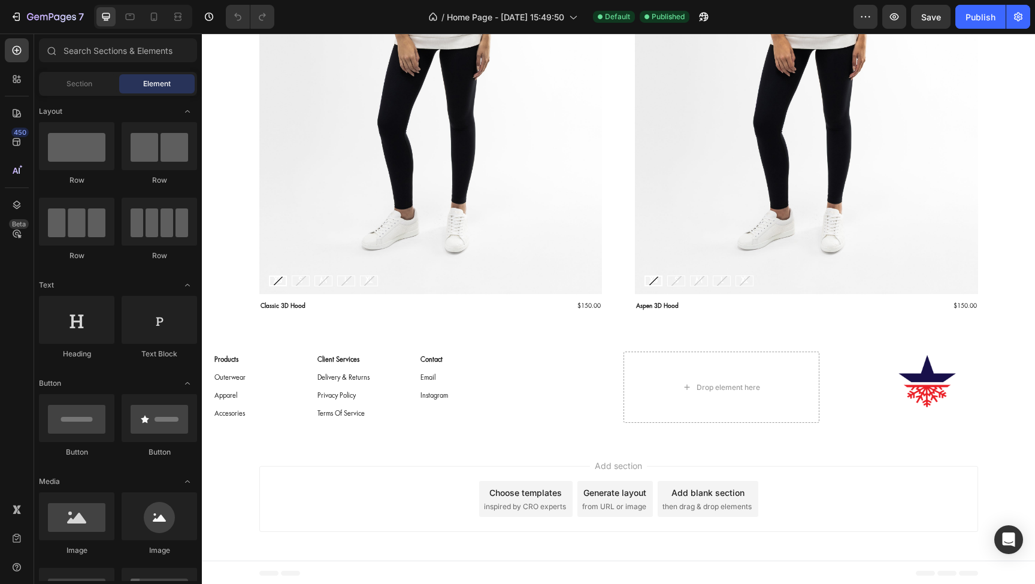
scroll to position [2230, 0]
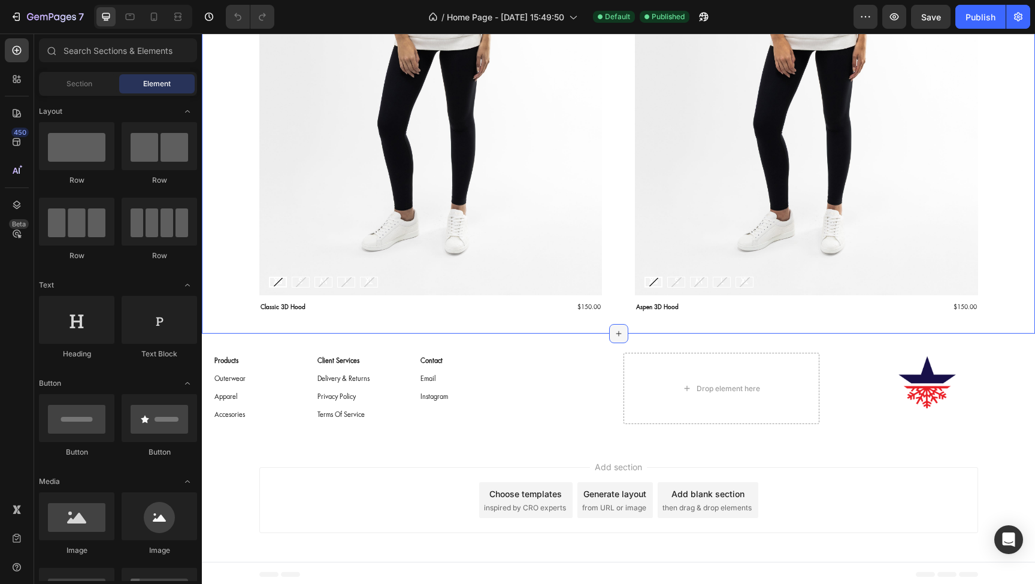
click at [618, 332] on icon at bounding box center [619, 334] width 10 height 10
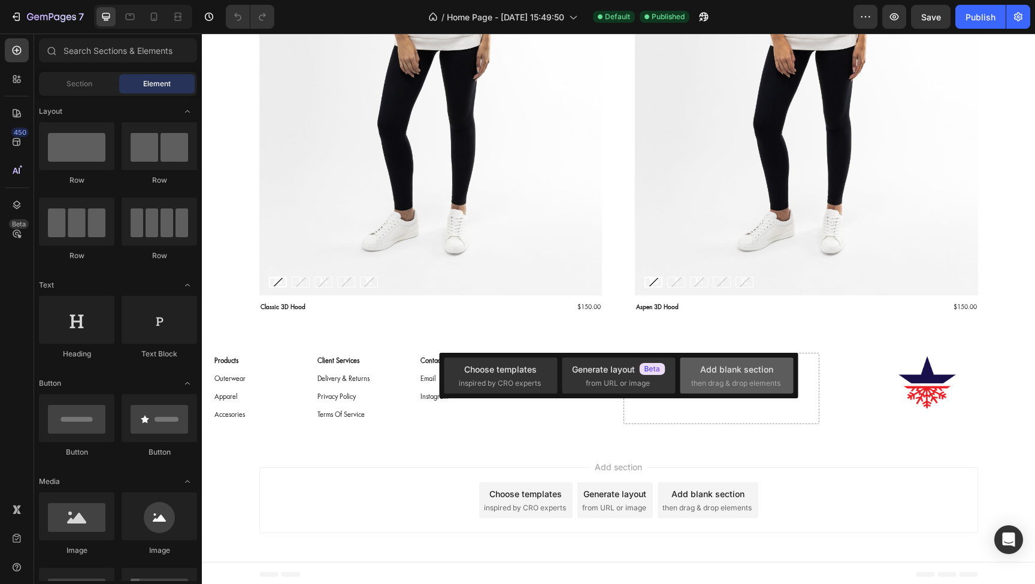
click at [706, 376] on div "Add blank section then drag & drop elements" at bounding box center [736, 376] width 91 height 26
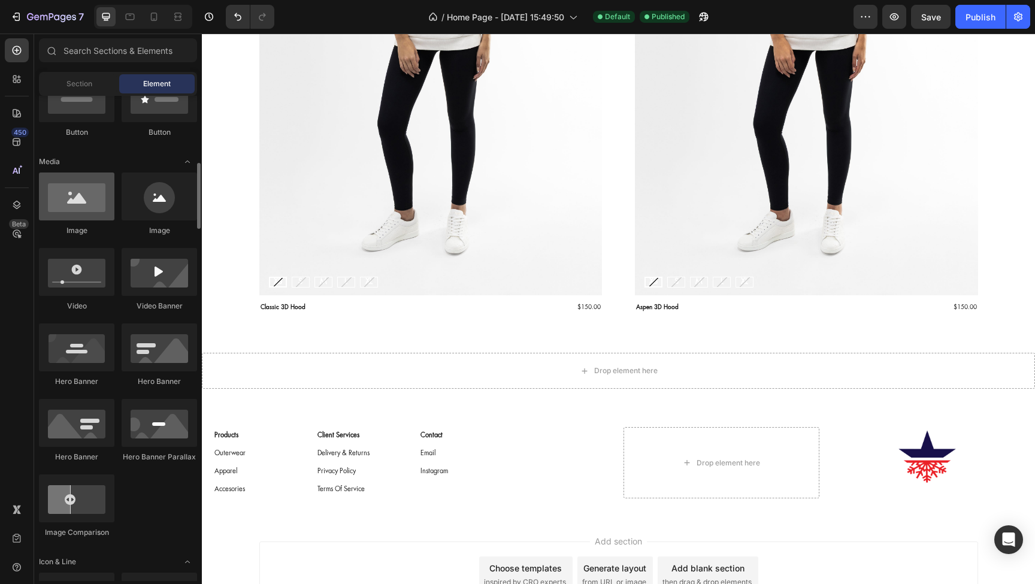
scroll to position [347, 0]
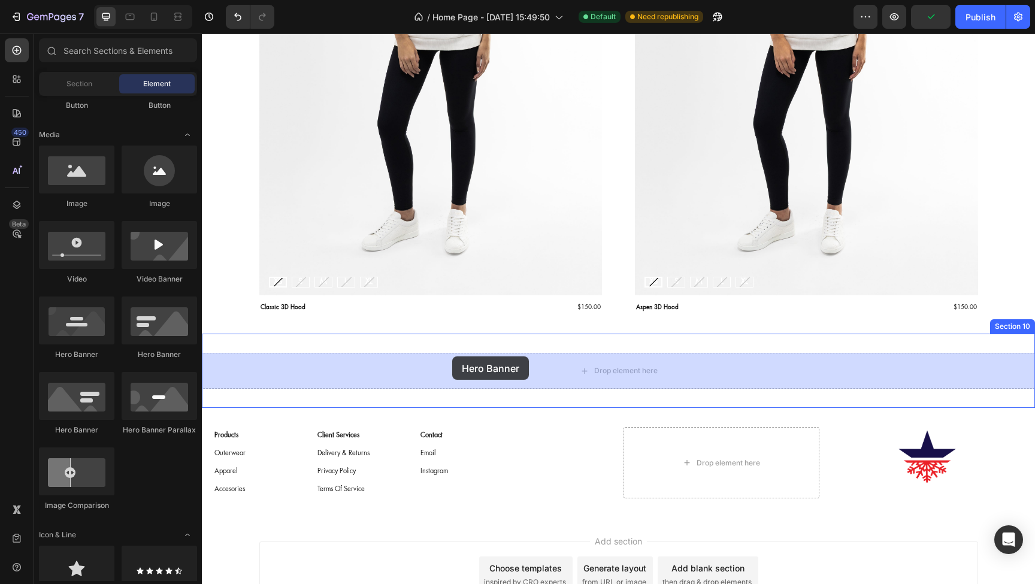
drag, startPoint x: 284, startPoint y: 361, endPoint x: 452, endPoint y: 357, distance: 168.4
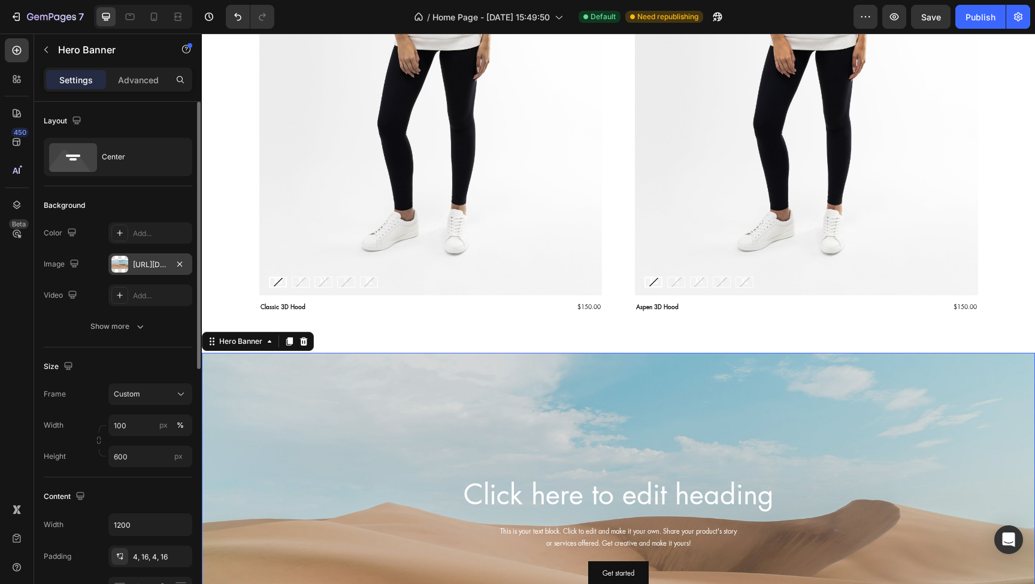
click at [155, 263] on div "https://cdn.shopify.com/s/files/1/2005/9307/files/background_settings.jpg" at bounding box center [150, 264] width 35 height 11
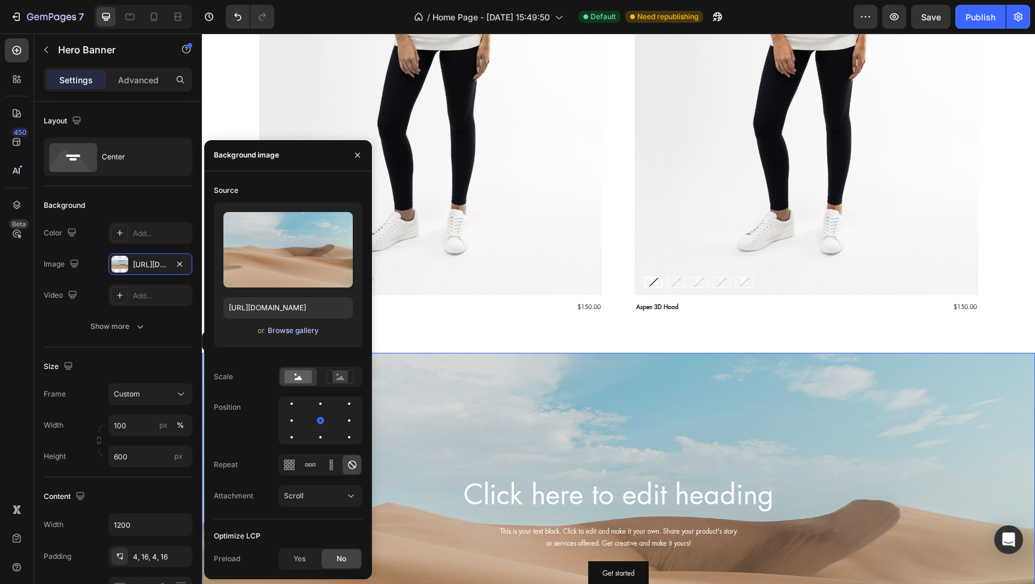
click at [283, 334] on div "Browse gallery" at bounding box center [293, 330] width 51 height 11
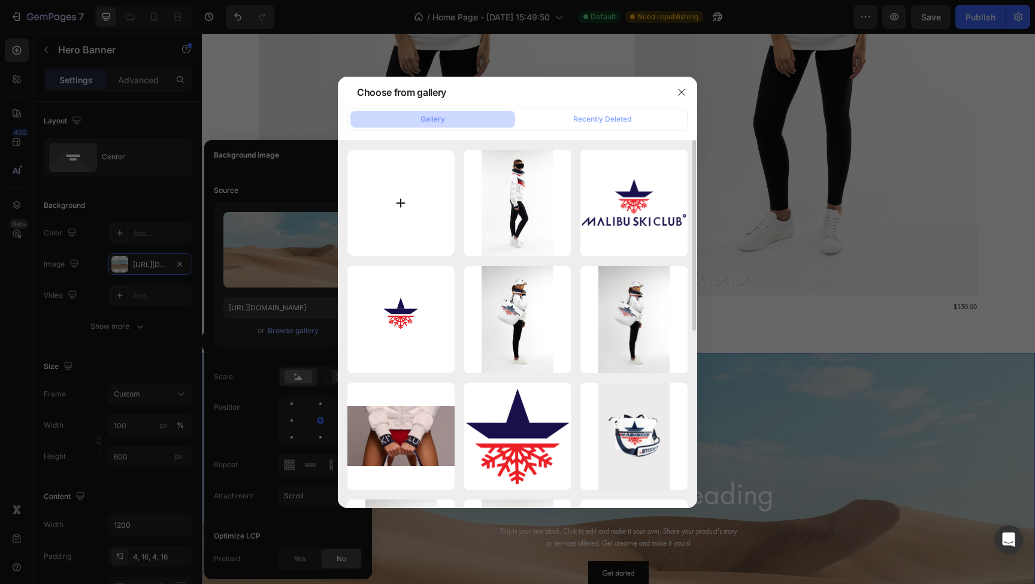
click at [415, 204] on input "file" at bounding box center [401, 203] width 107 height 107
type input "C:\fakepath\MOUNTAINS_BW_Desktop.jpg"
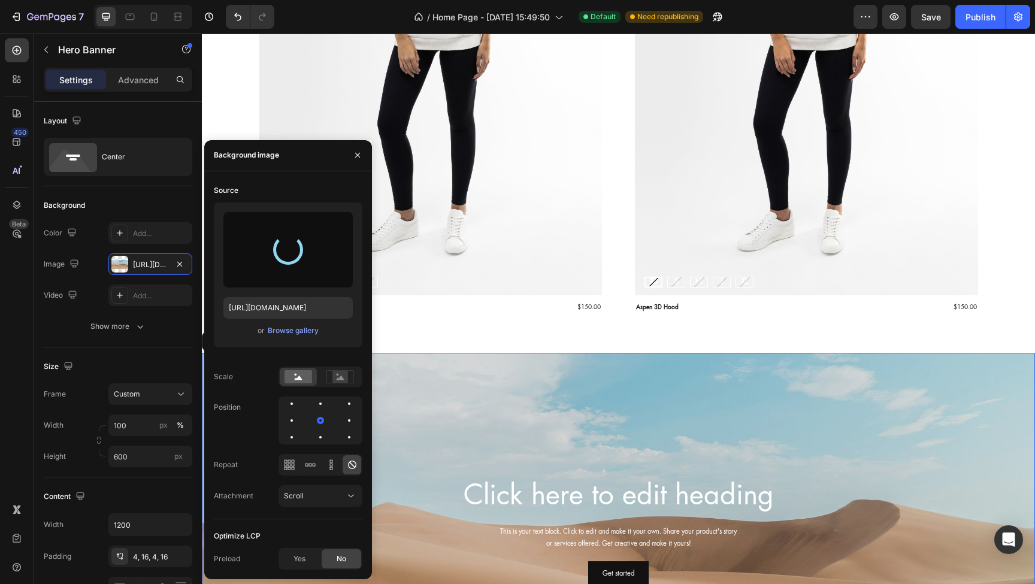
type input "https://cdn.shopify.com/s/files/1/0664/9649/5669/files/gempages_553363445689353…"
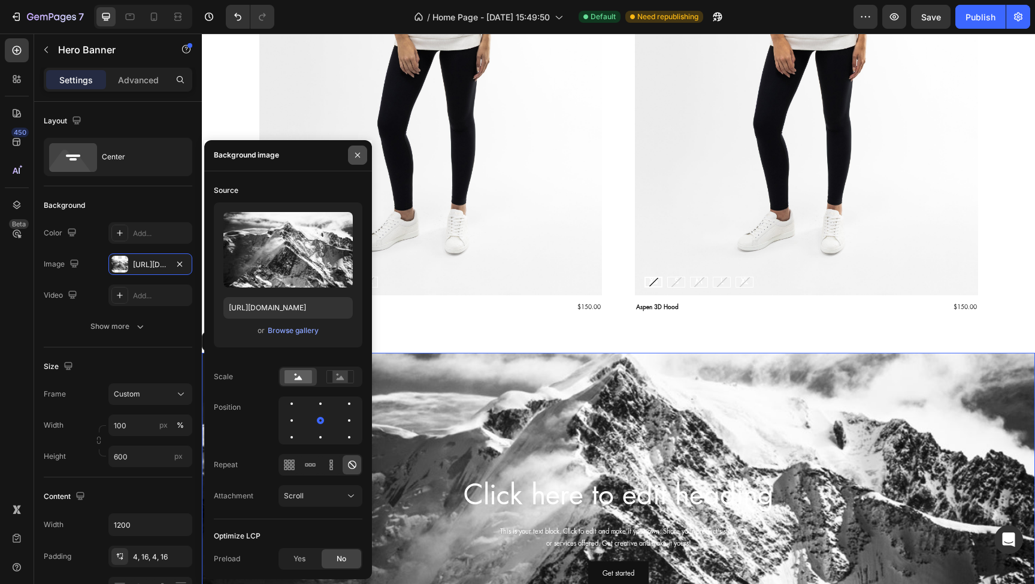
click at [358, 155] on icon "button" at bounding box center [358, 155] width 10 height 10
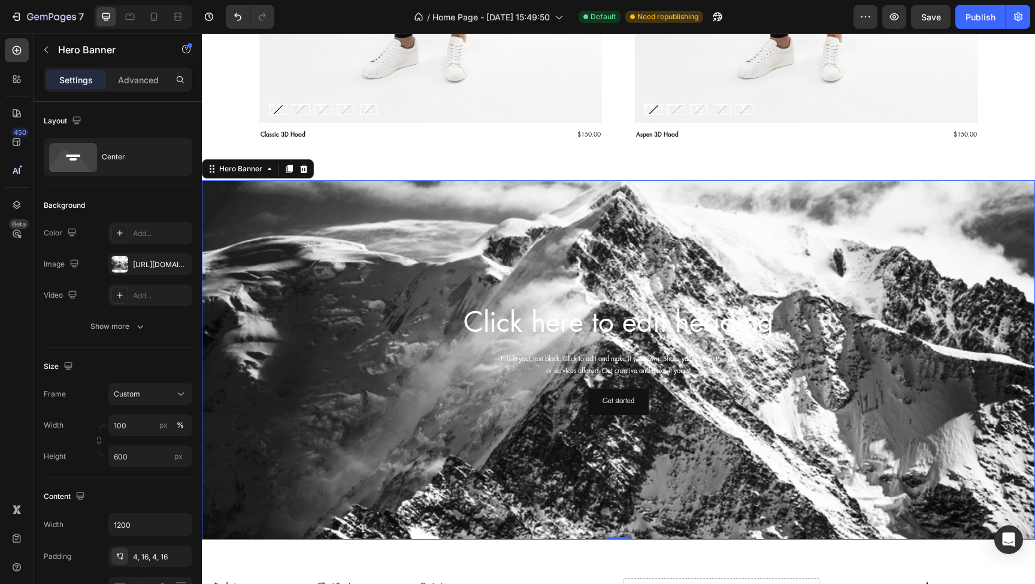
scroll to position [2417, 0]
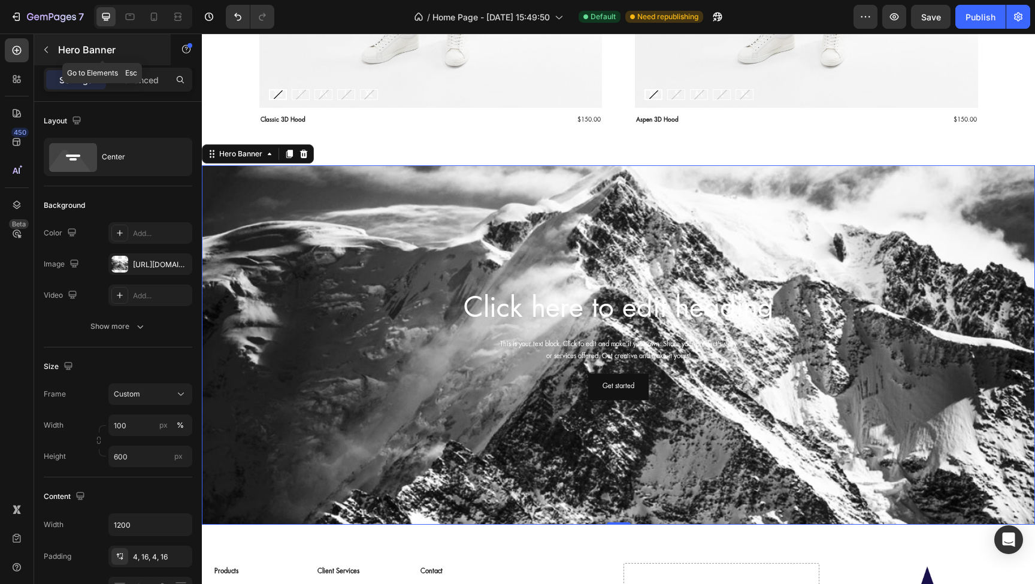
click at [46, 52] on icon "button" at bounding box center [46, 50] width 4 height 7
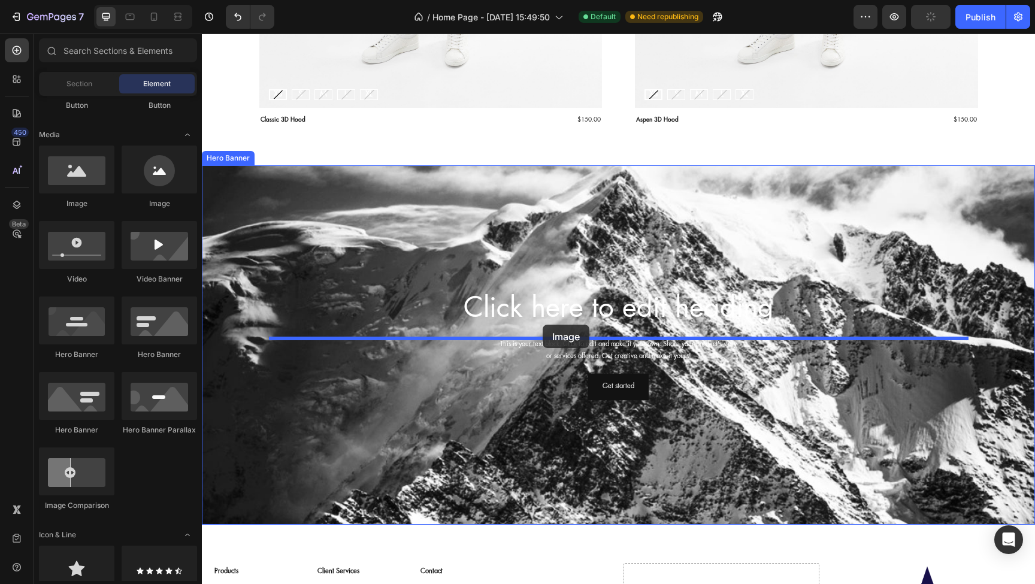
drag, startPoint x: 278, startPoint y: 212, endPoint x: 543, endPoint y: 325, distance: 287.8
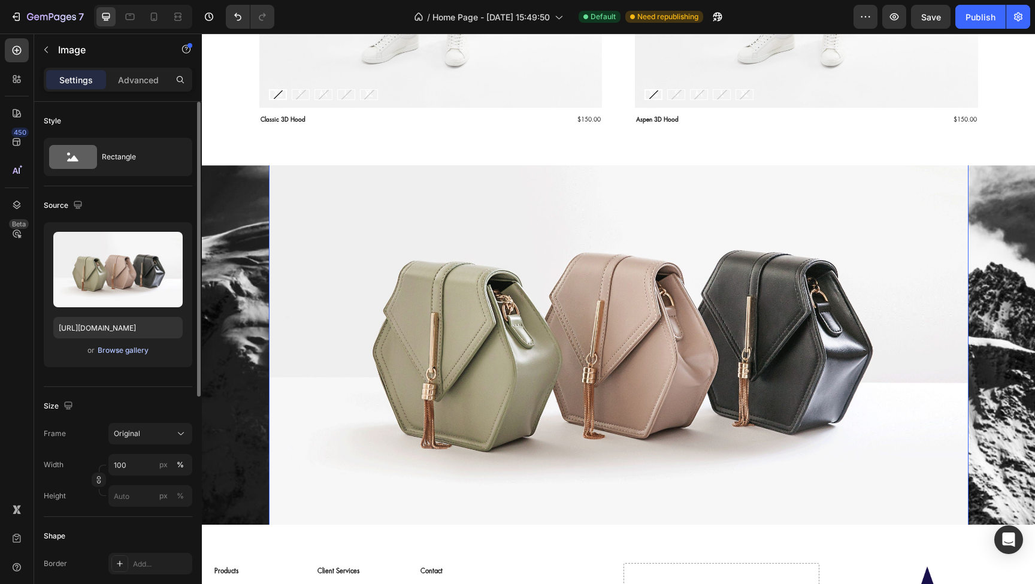
click at [122, 348] on div "Browse gallery" at bounding box center [123, 350] width 51 height 11
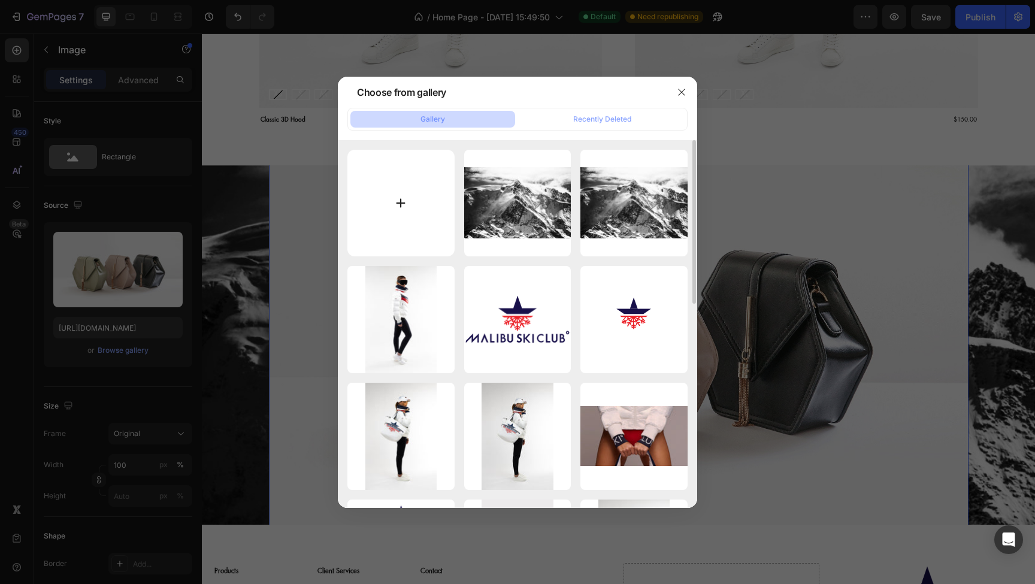
click at [398, 215] on input "file" at bounding box center [401, 203] width 107 height 107
type input "C:\fakepath\Logo_Star_Name_White.png"
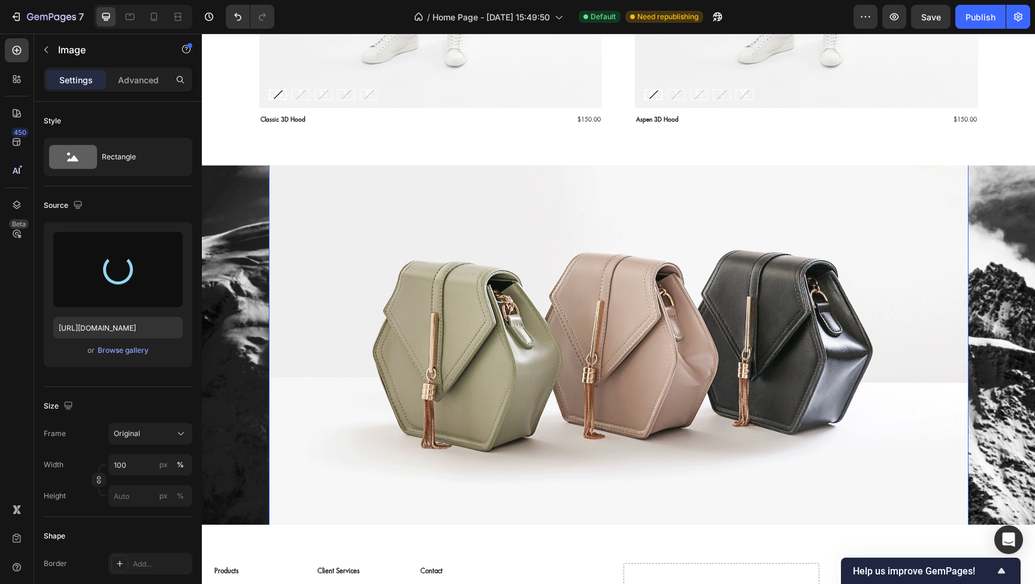
type input "https://cdn.shopify.com/s/files/1/0664/9649/5669/files/gempages_553363445689353…"
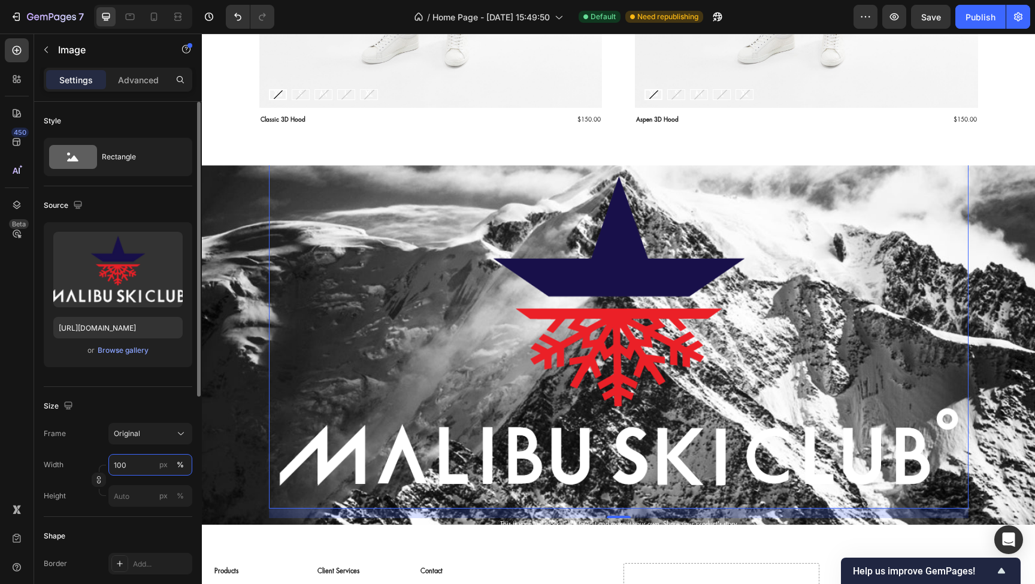
click at [137, 466] on input "100" at bounding box center [150, 465] width 84 height 22
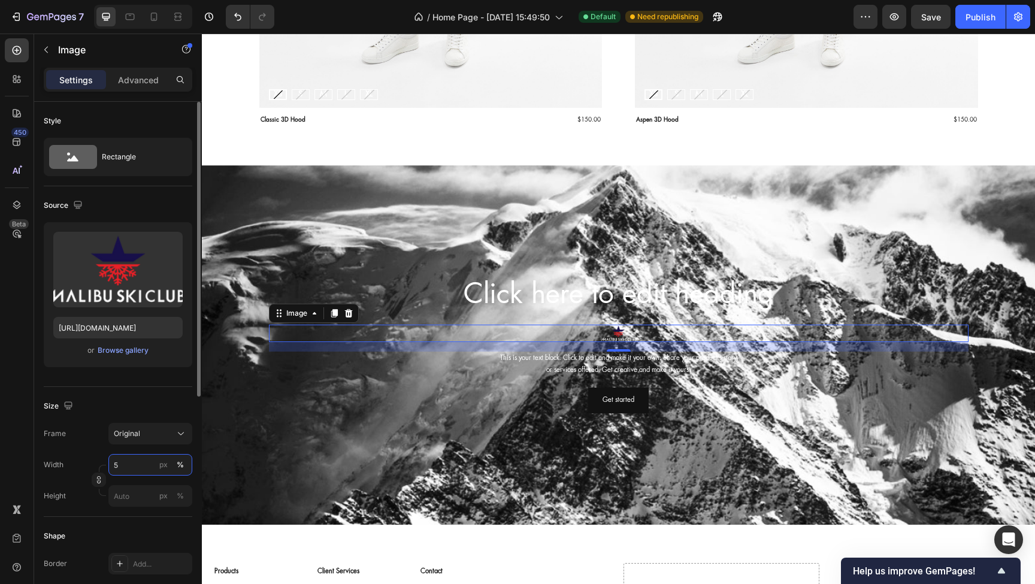
type input "50"
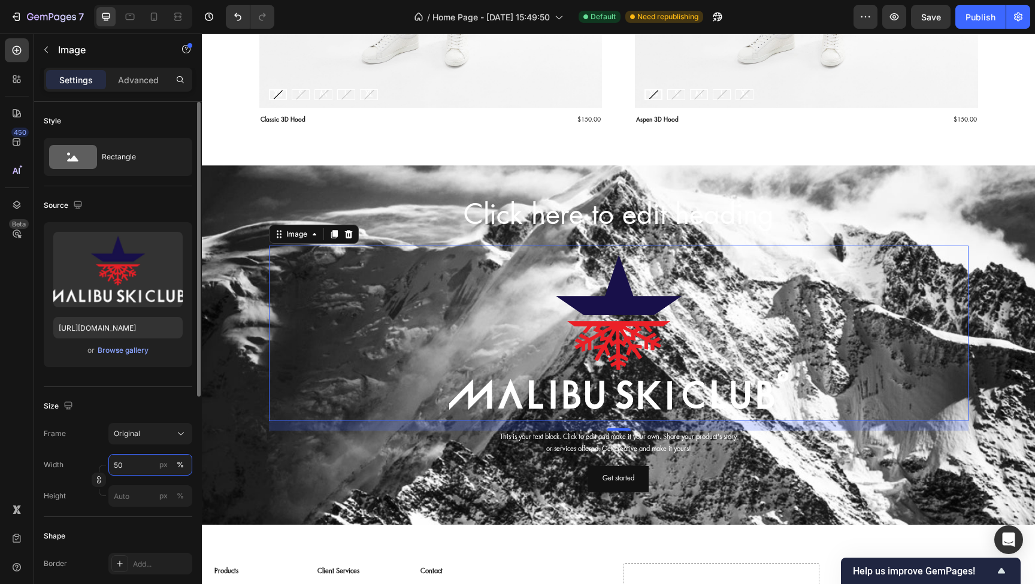
click at [126, 469] on input "50" at bounding box center [150, 465] width 84 height 22
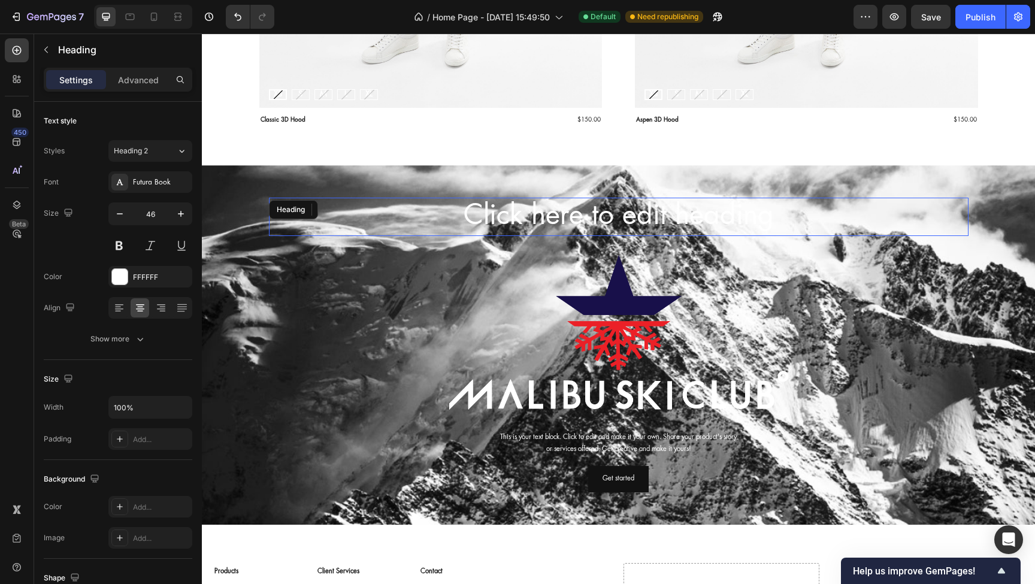
click at [556, 215] on h2 "Click here to edit heading" at bounding box center [619, 217] width 700 height 38
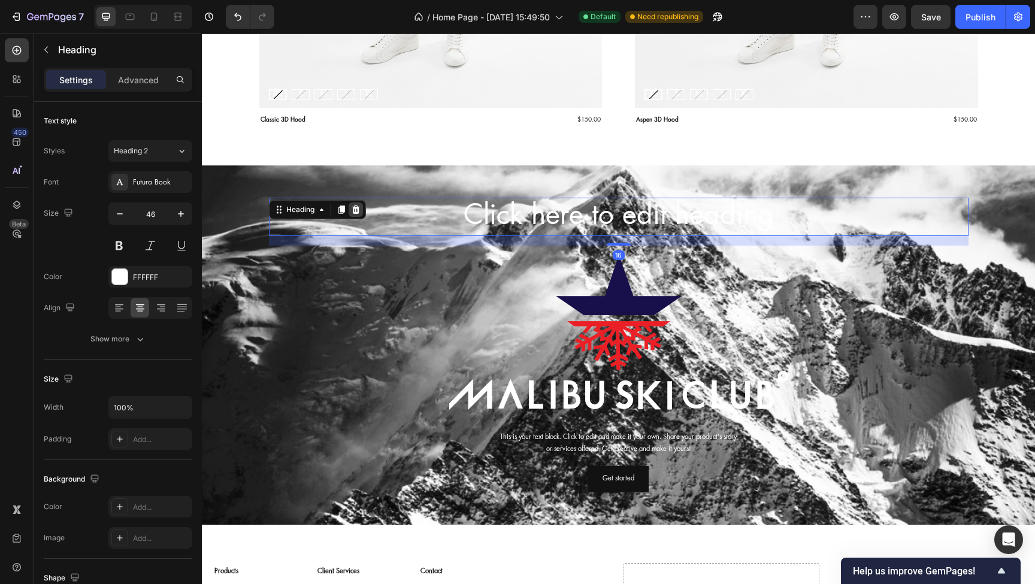
click at [357, 210] on icon at bounding box center [356, 210] width 10 height 10
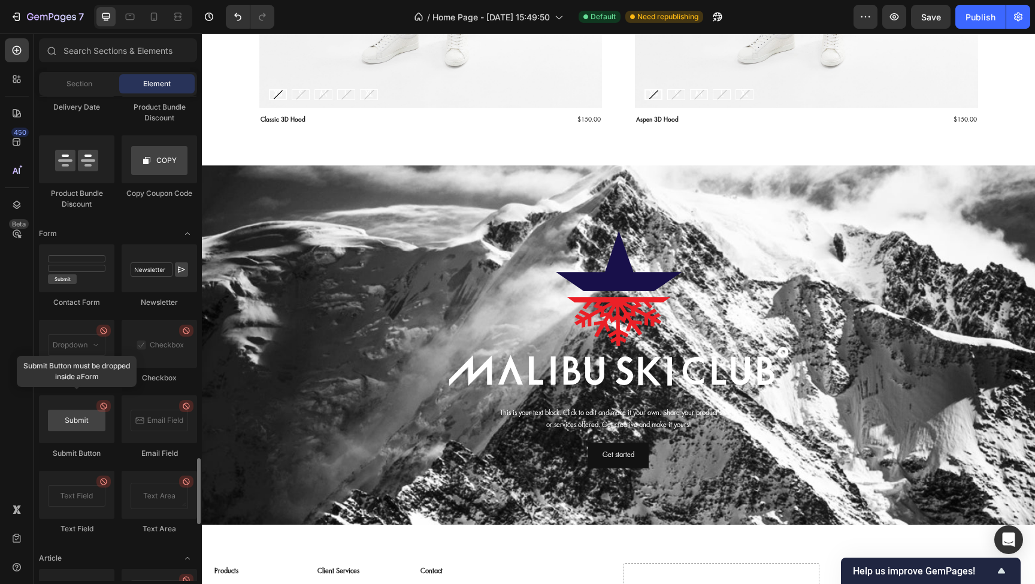
scroll to position [2609, 0]
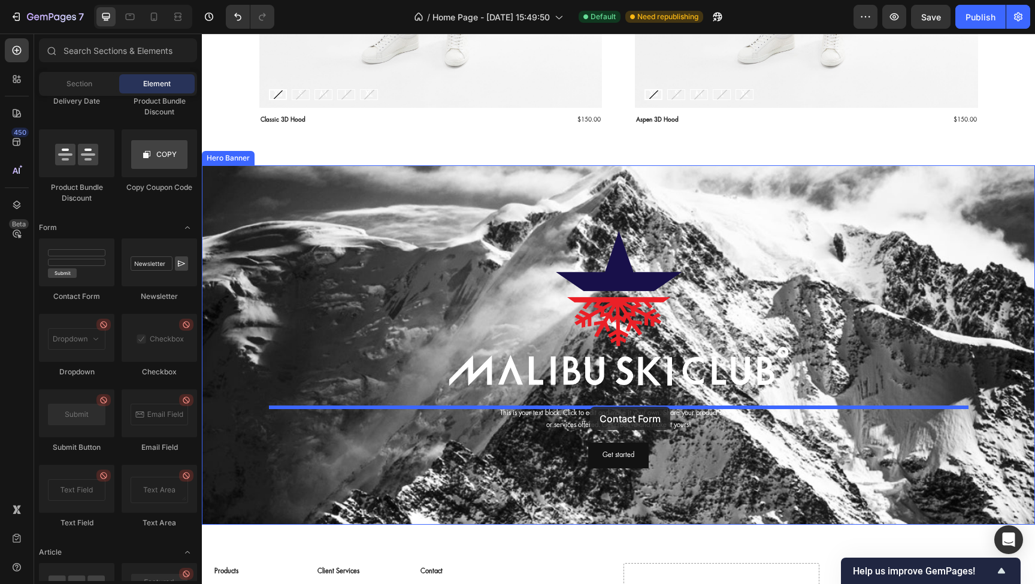
drag, startPoint x: 282, startPoint y: 294, endPoint x: 590, endPoint y: 407, distance: 328.7
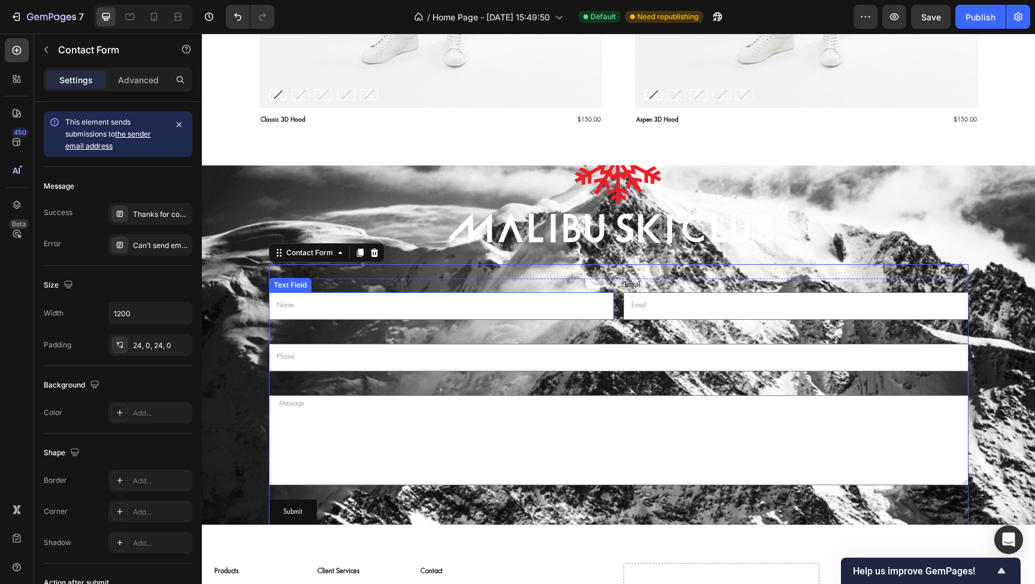
click at [300, 289] on div "Text Field" at bounding box center [290, 285] width 38 height 11
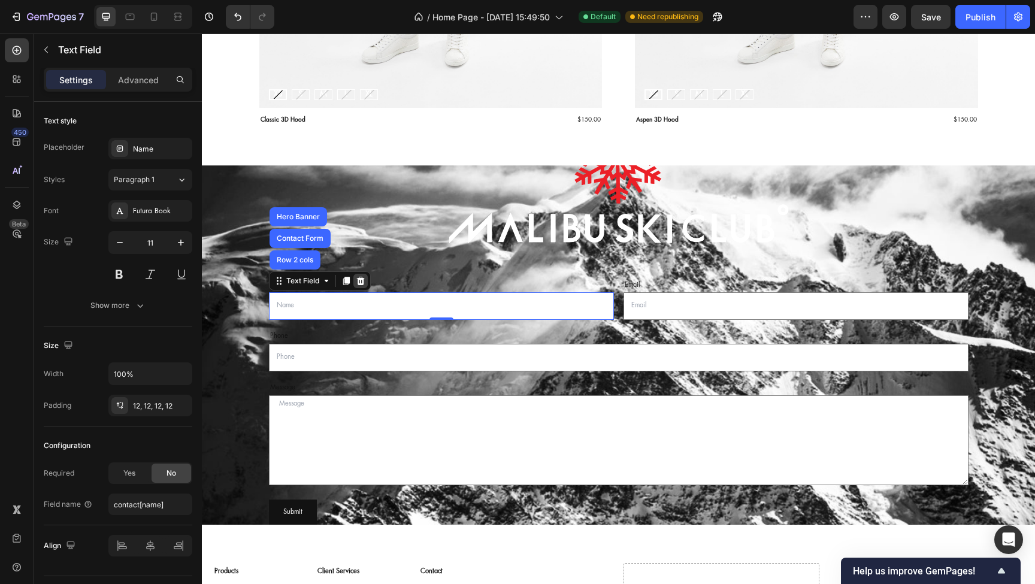
click at [364, 282] on icon at bounding box center [361, 281] width 8 height 8
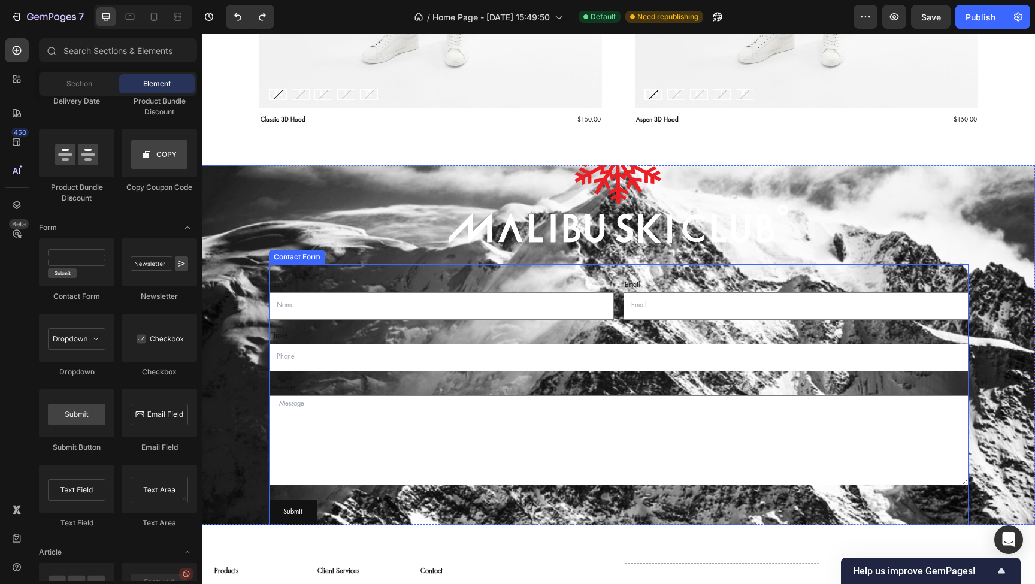
click at [298, 259] on div "Contact Form" at bounding box center [297, 257] width 52 height 11
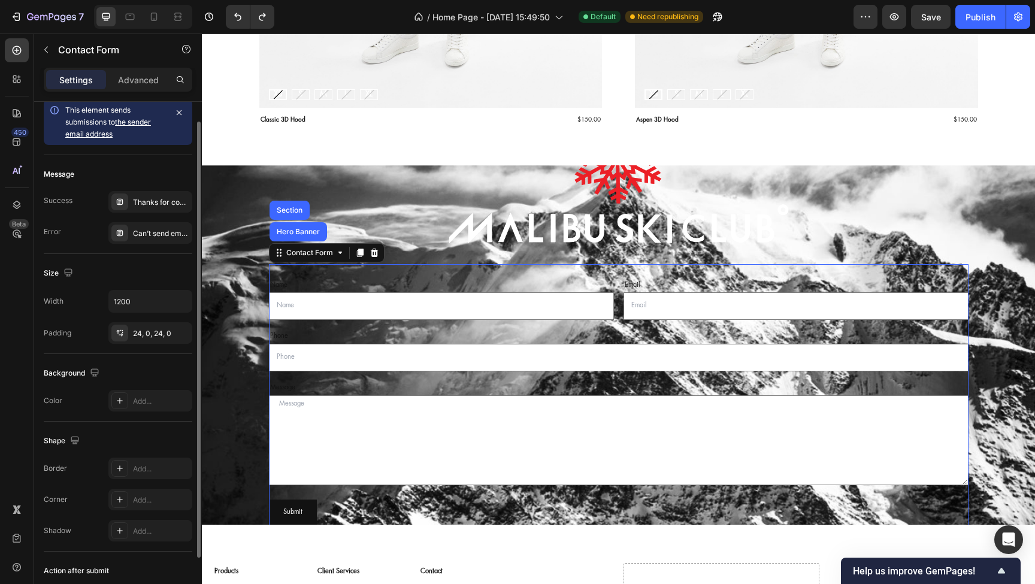
scroll to position [0, 0]
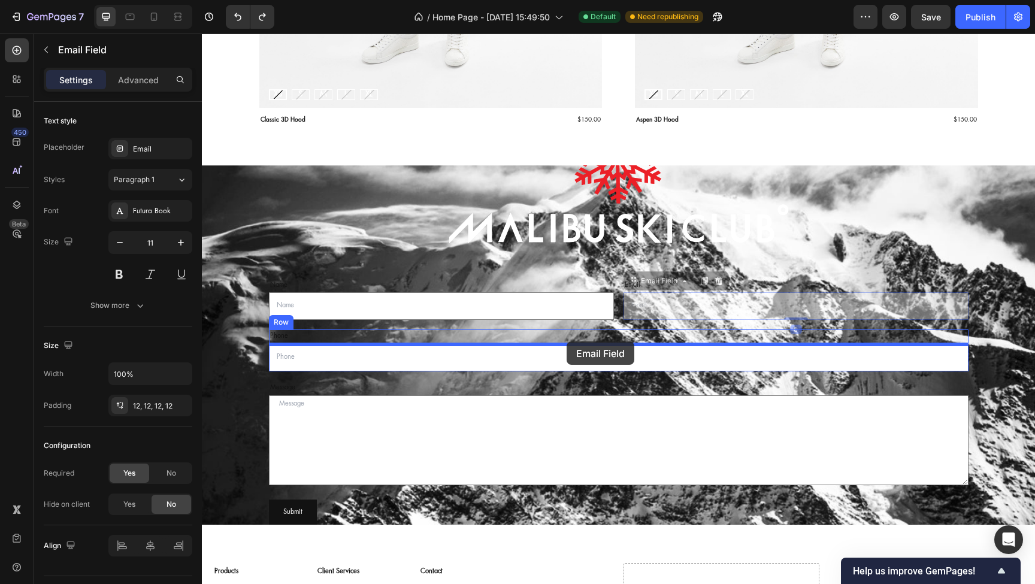
drag, startPoint x: 647, startPoint y: 288, endPoint x: 567, endPoint y: 342, distance: 96.2
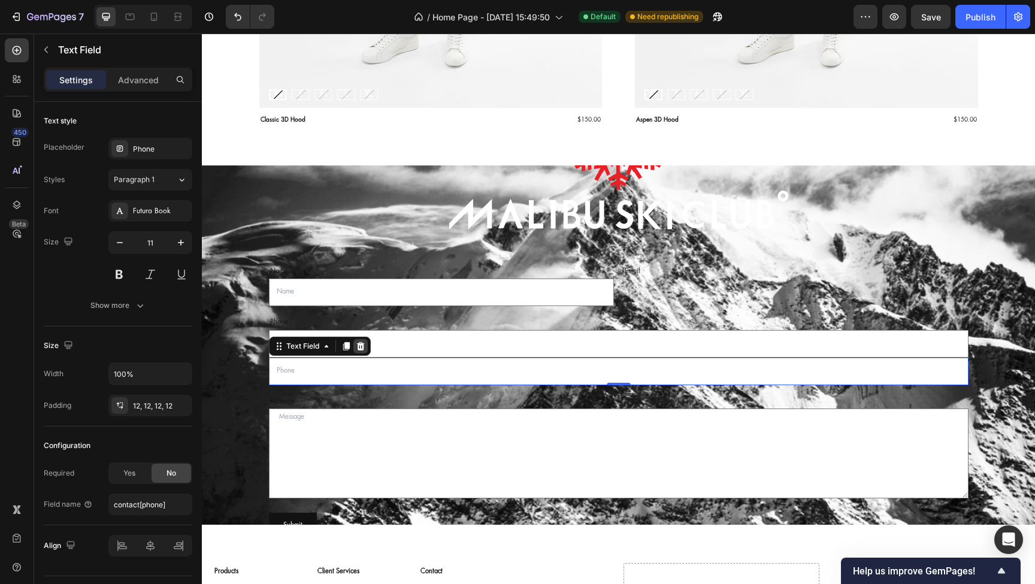
click at [362, 348] on icon at bounding box center [361, 347] width 10 height 10
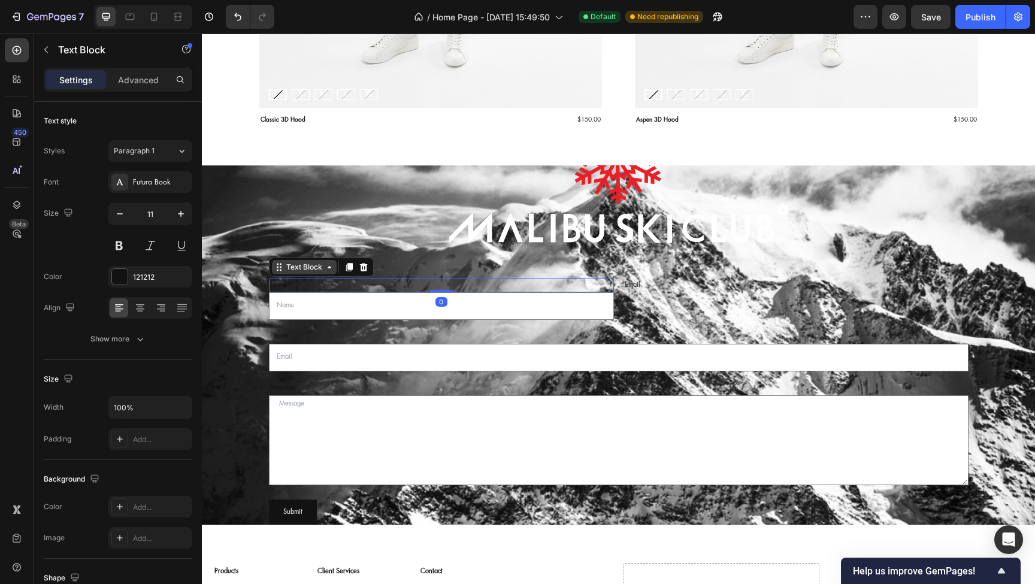
click at [297, 277] on div "Text Block" at bounding box center [321, 267] width 105 height 19
click at [366, 268] on icon at bounding box center [364, 266] width 8 height 8
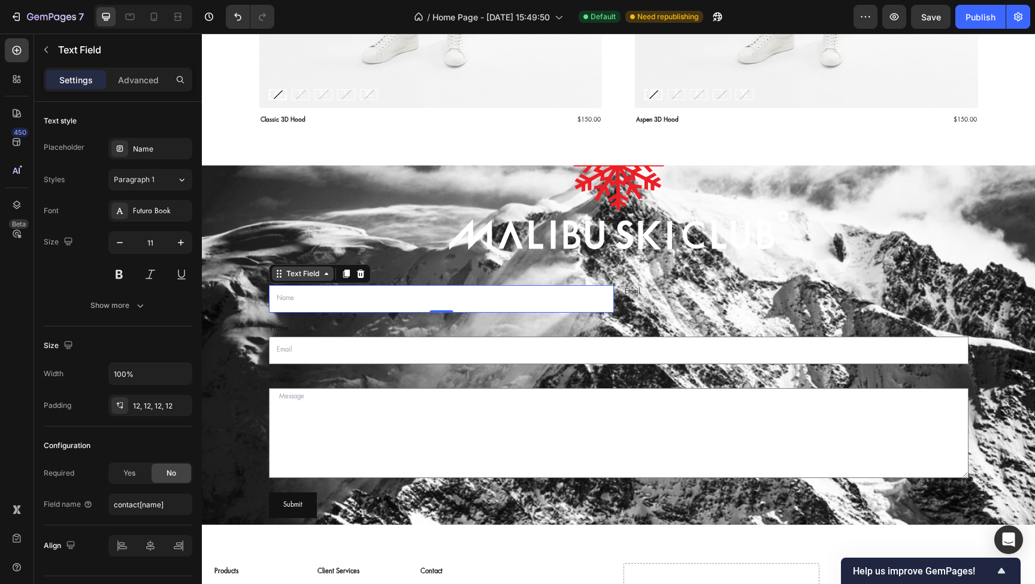
click at [292, 283] on div "Text Field" at bounding box center [320, 273] width 102 height 19
click at [364, 276] on icon at bounding box center [361, 274] width 8 height 8
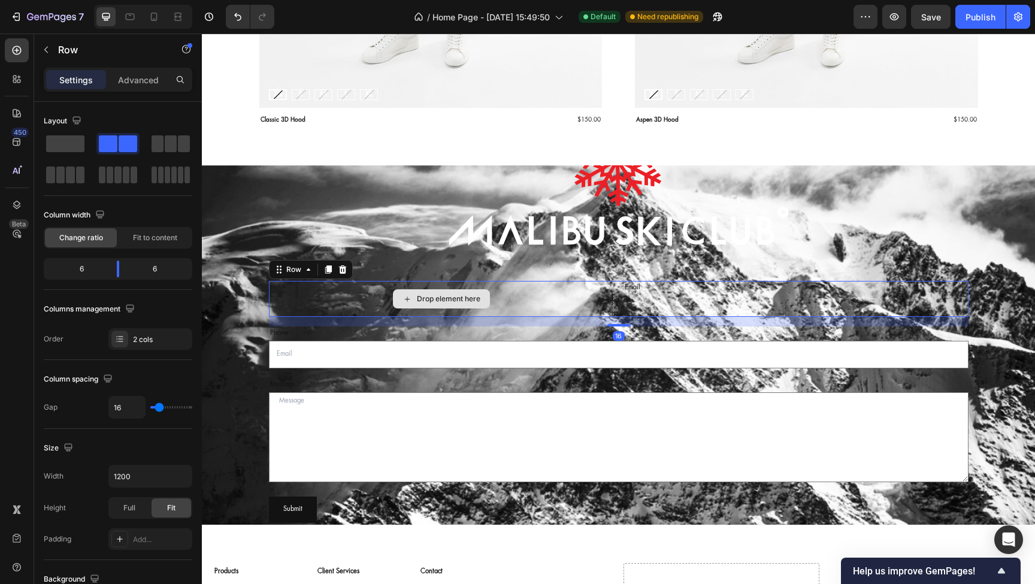
click at [366, 298] on div "Drop element here" at bounding box center [441, 299] width 345 height 36
click at [344, 270] on icon at bounding box center [343, 269] width 8 height 8
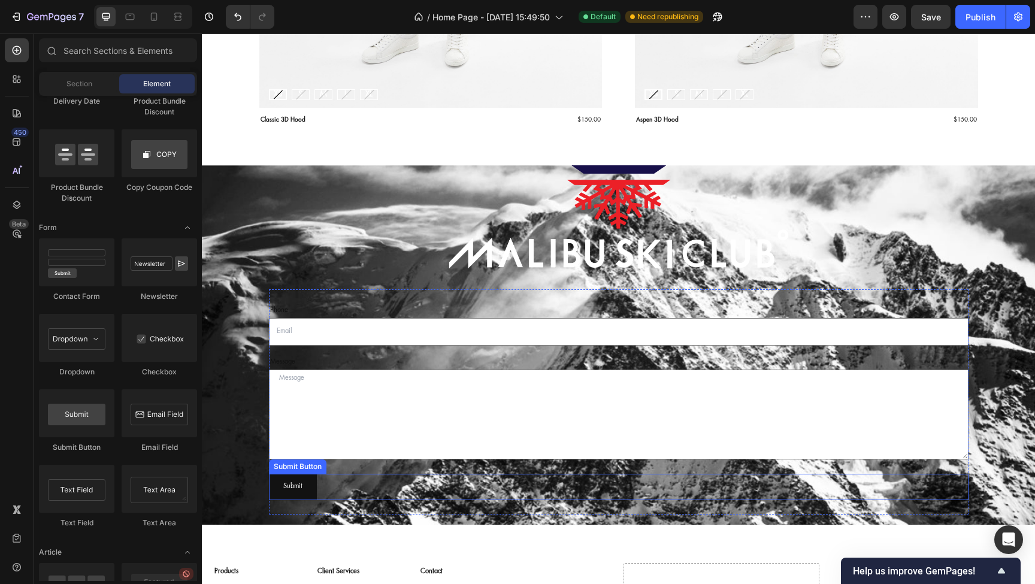
click at [303, 467] on div "Submit Button" at bounding box center [297, 466] width 53 height 11
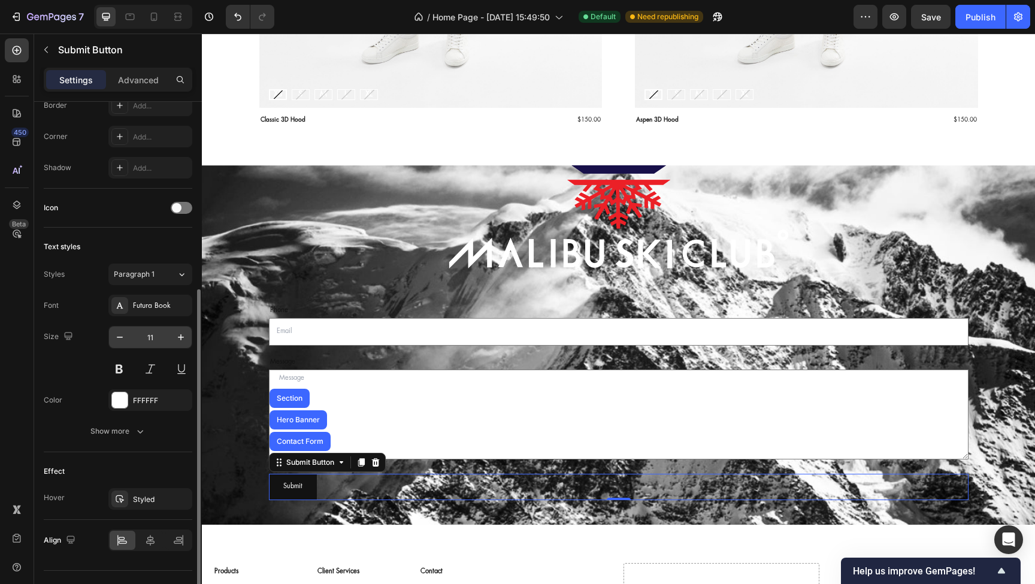
scroll to position [333, 0]
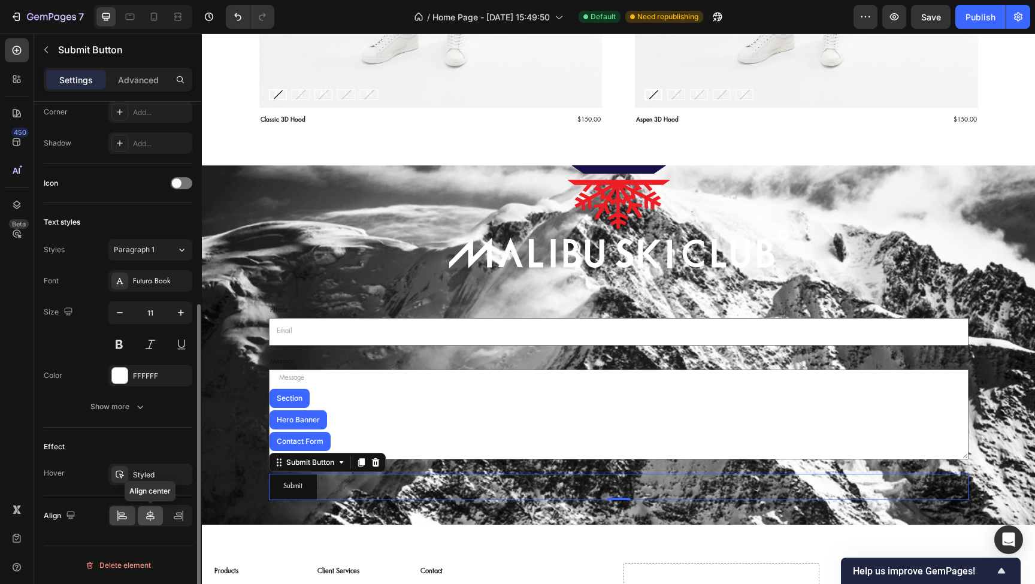
click at [147, 513] on icon at bounding box center [150, 516] width 12 height 12
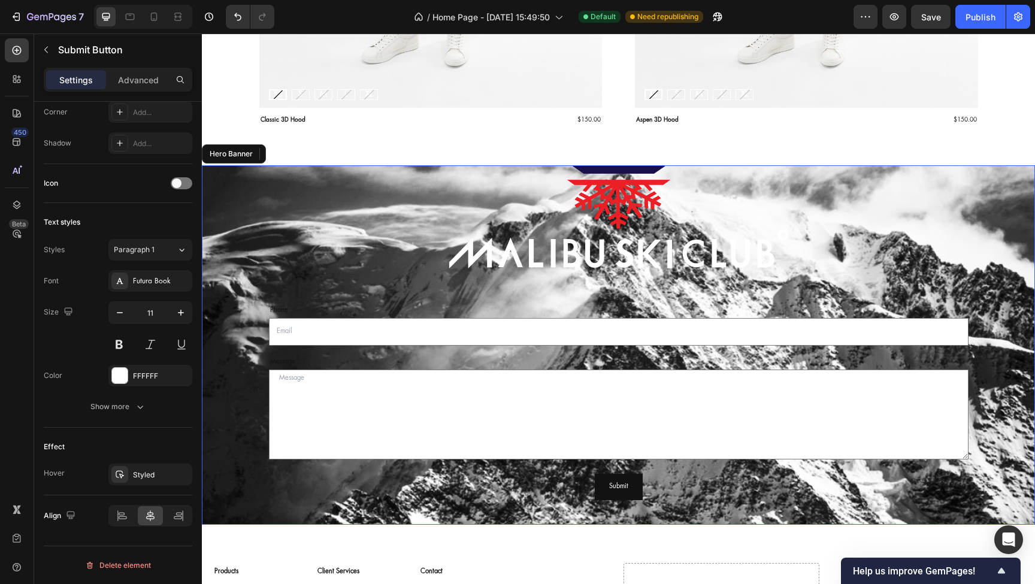
click at [232, 449] on div "Background Image" at bounding box center [618, 345] width 833 height 360
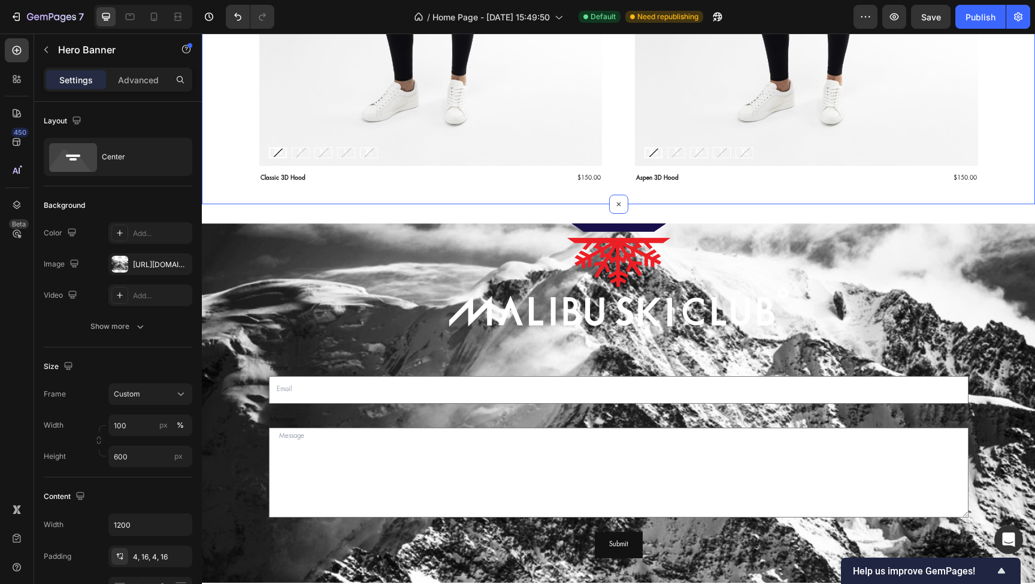
scroll to position [2360, 0]
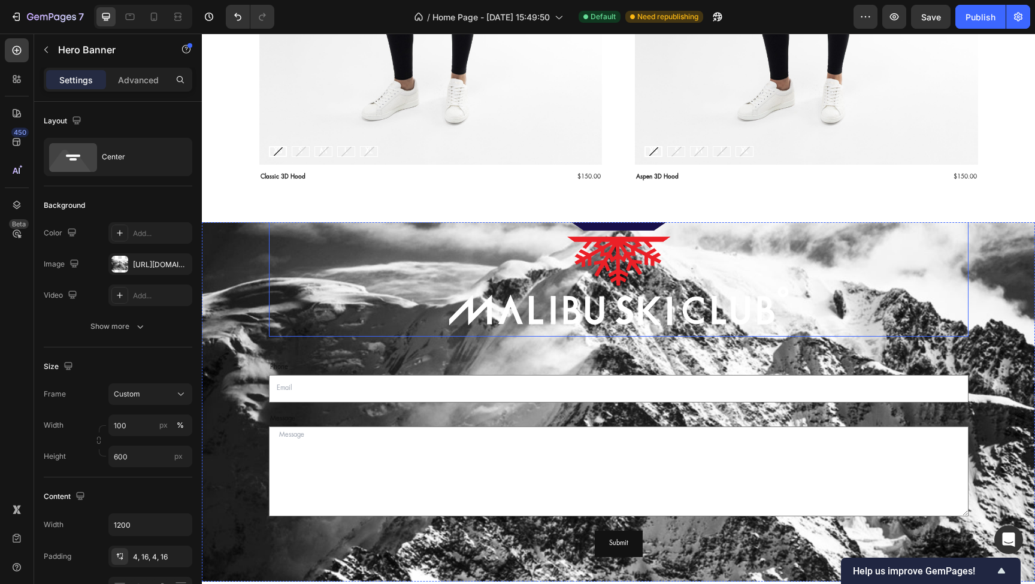
click at [645, 278] on img at bounding box center [619, 249] width 350 height 176
click at [250, 292] on div "Background Image" at bounding box center [618, 402] width 833 height 360
click at [524, 255] on img at bounding box center [619, 249] width 350 height 176
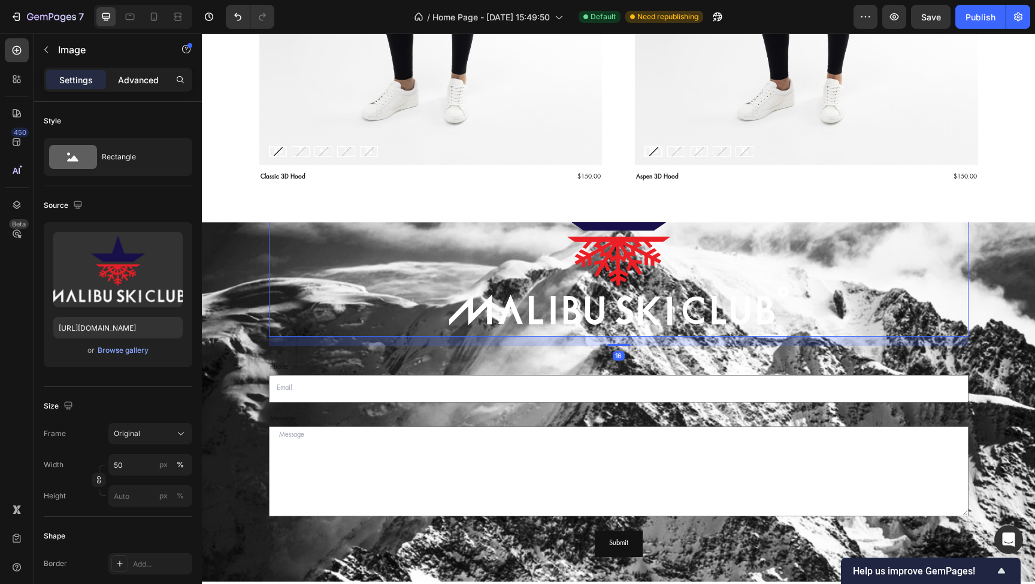
click at [122, 84] on p "Advanced" at bounding box center [138, 80] width 41 height 13
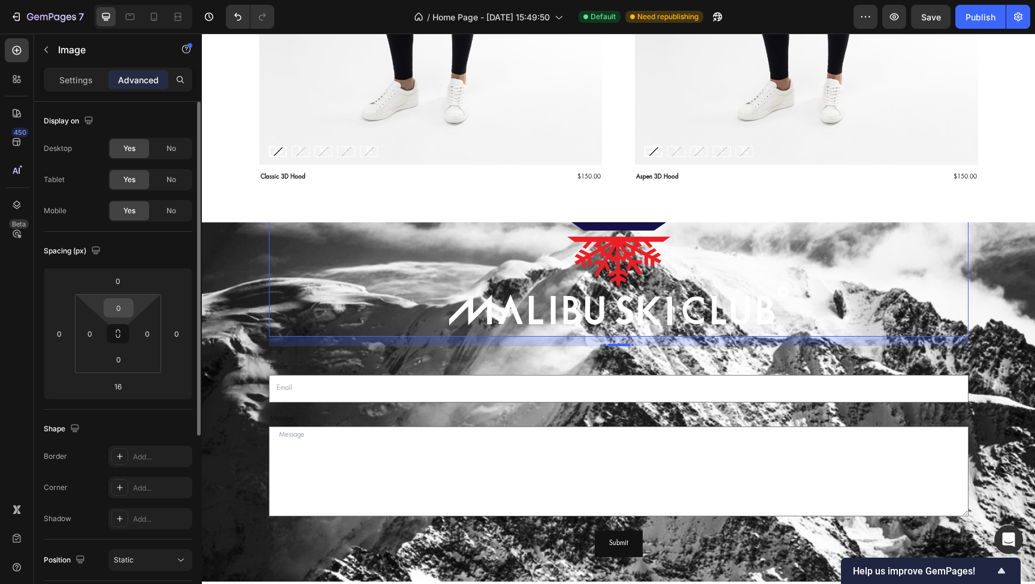
click at [126, 309] on input "0" at bounding box center [119, 308] width 24 height 18
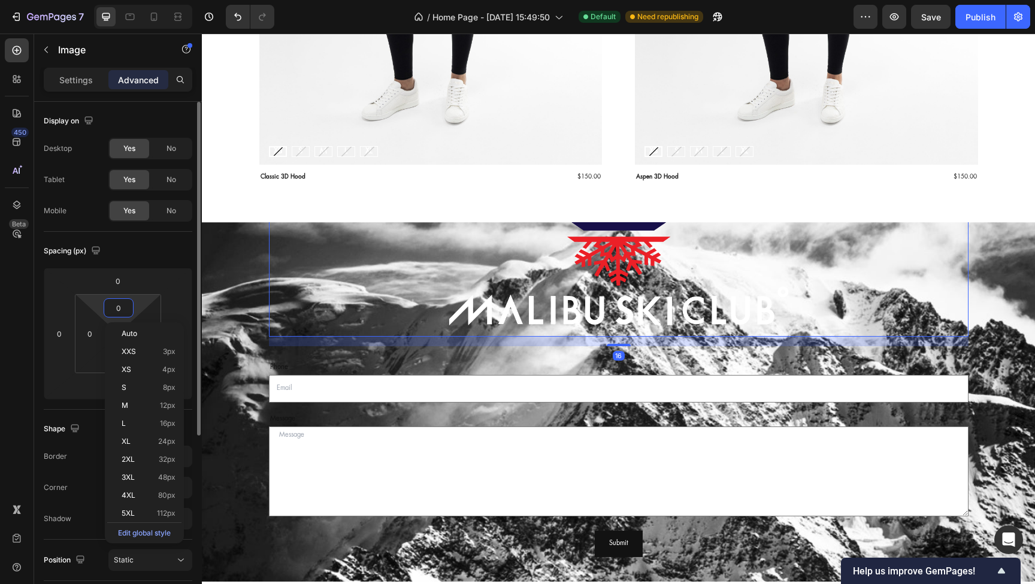
click at [126, 309] on input "0" at bounding box center [119, 308] width 24 height 18
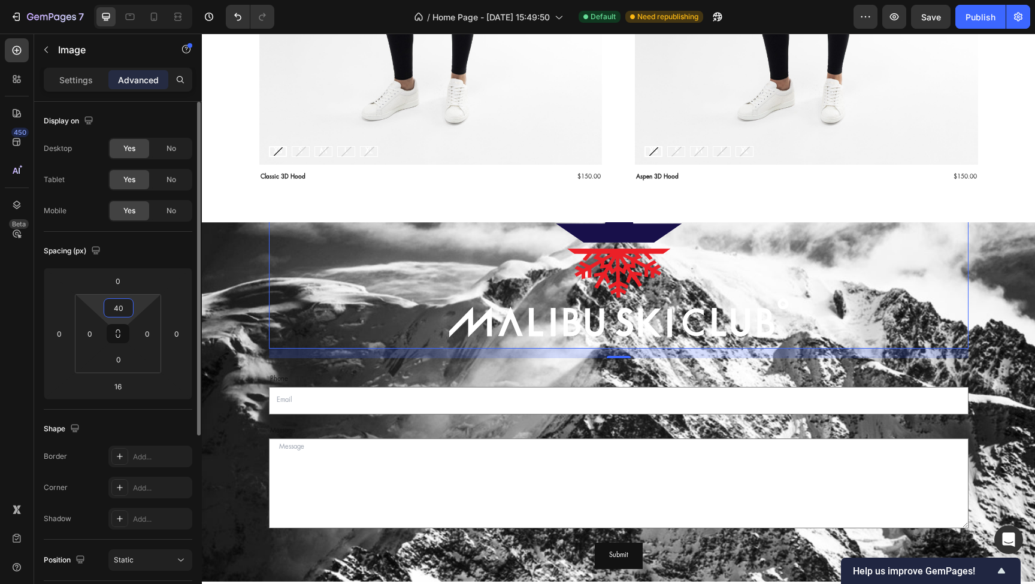
type input "4"
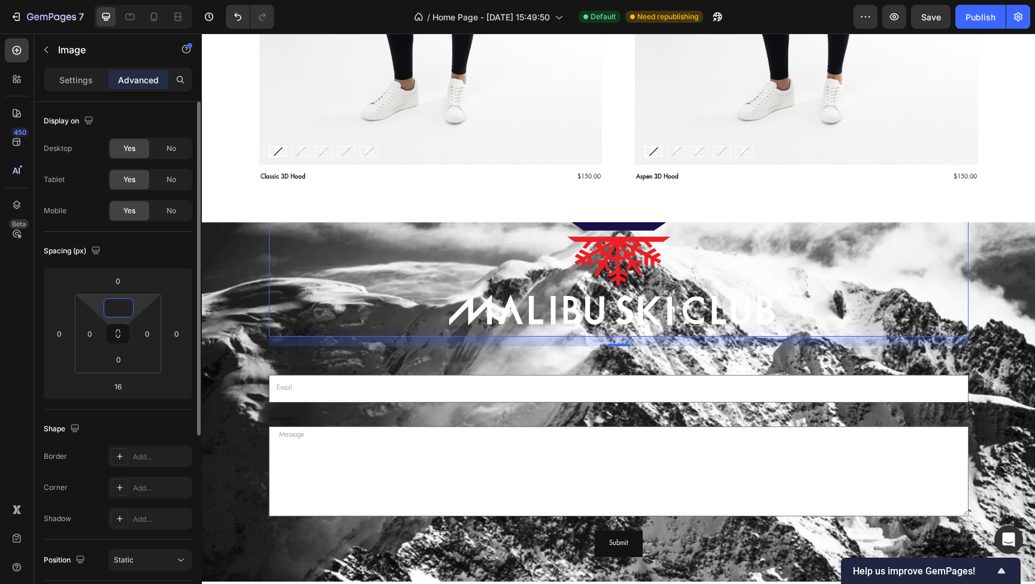
type input "0"
click at [125, 283] on input "0" at bounding box center [118, 281] width 24 height 18
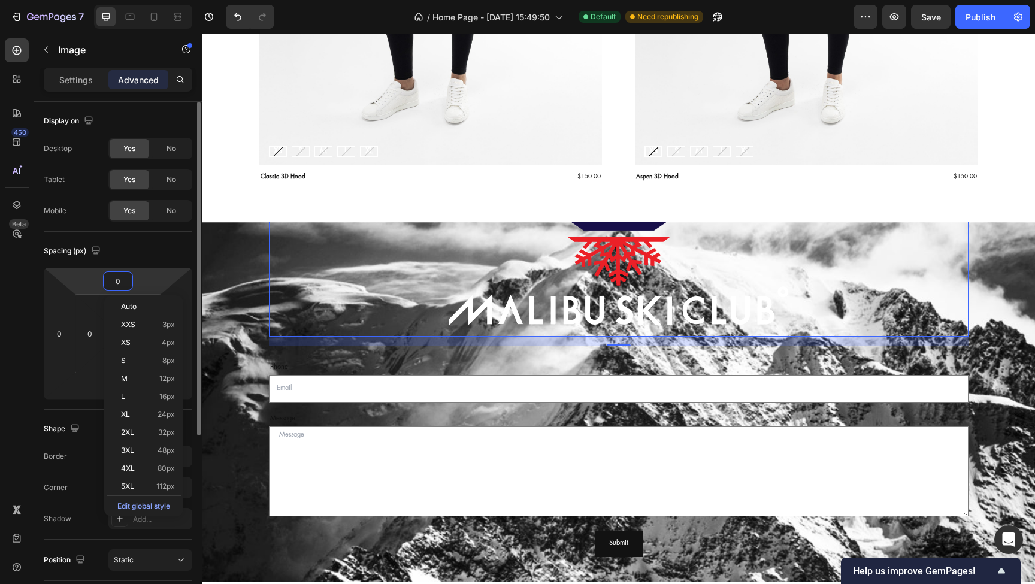
click at [125, 283] on input "0" at bounding box center [118, 281] width 24 height 18
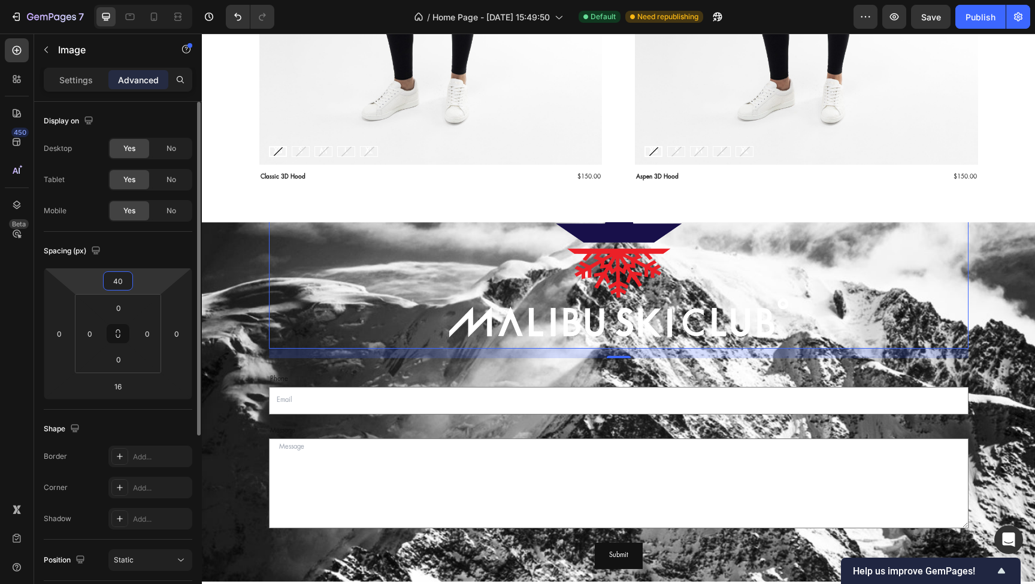
click at [123, 283] on input "40" at bounding box center [118, 281] width 24 height 18
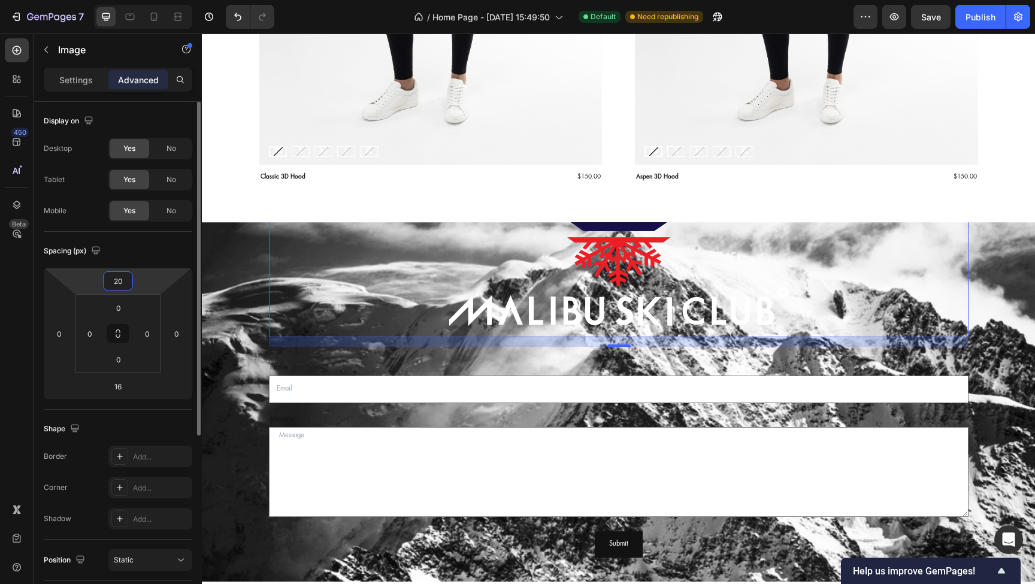
type input "200"
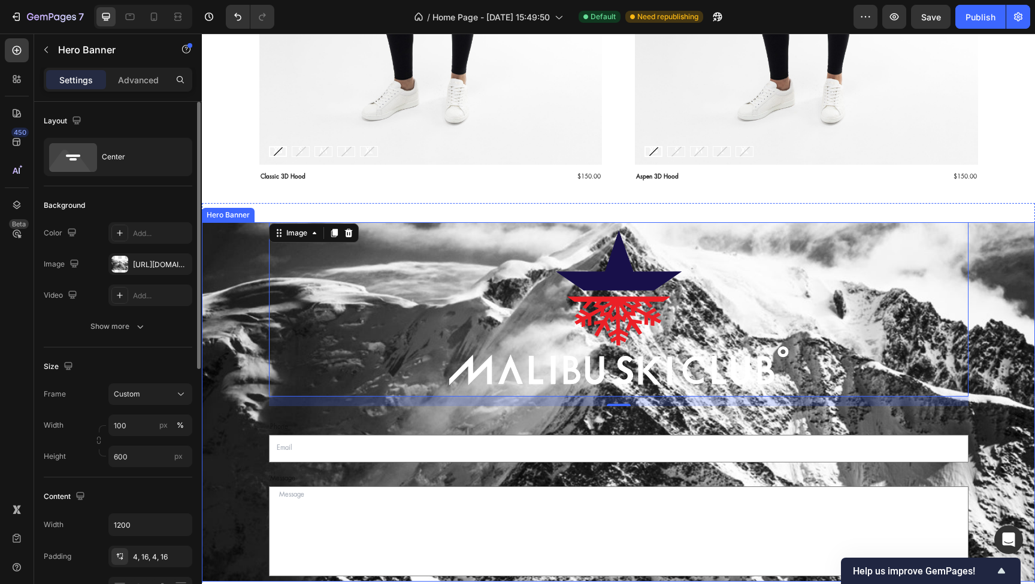
click at [249, 332] on div "Background Image" at bounding box center [618, 402] width 833 height 360
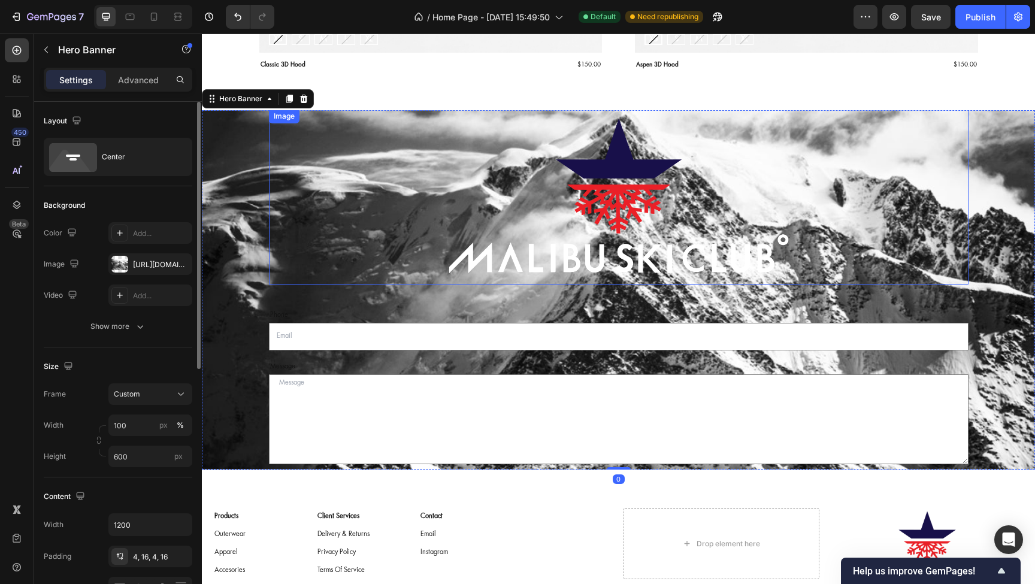
scroll to position [2484, 0]
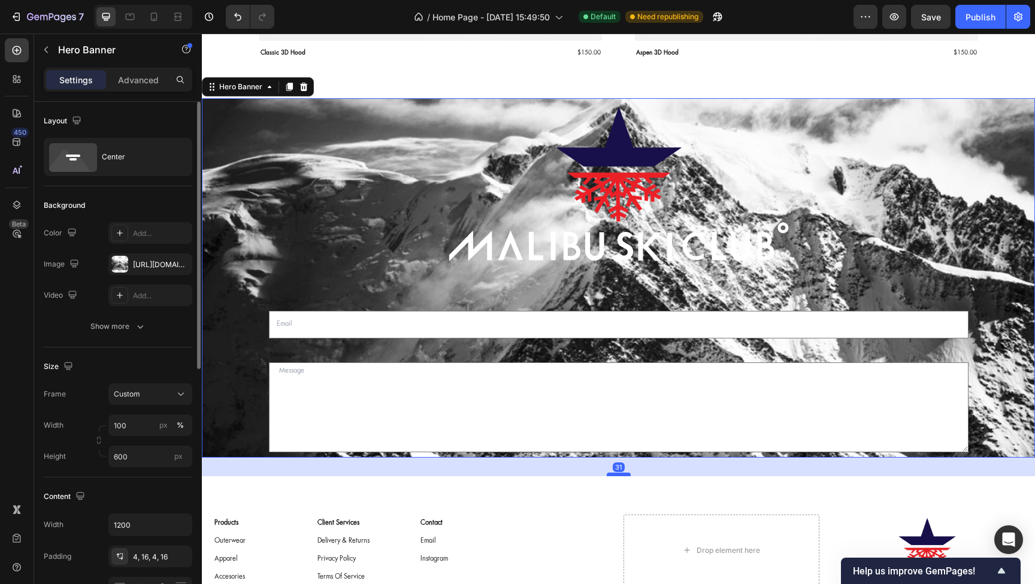
drag, startPoint x: 618, startPoint y: 457, endPoint x: 620, endPoint y: 475, distance: 18.6
click at [620, 475] on div at bounding box center [619, 475] width 24 height 4
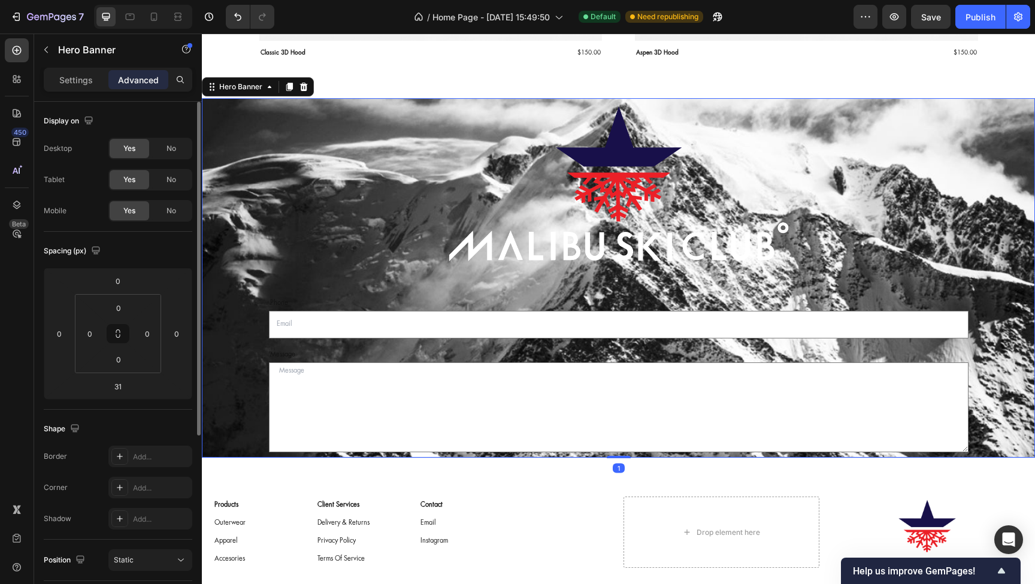
drag, startPoint x: 620, startPoint y: 473, endPoint x: 619, endPoint y: 455, distance: 18.0
type input "1"
click at [619, 455] on div "Image Phone Text Block Email Field Row Message Text Block Text Area Row Submit …" at bounding box center [618, 278] width 833 height 360
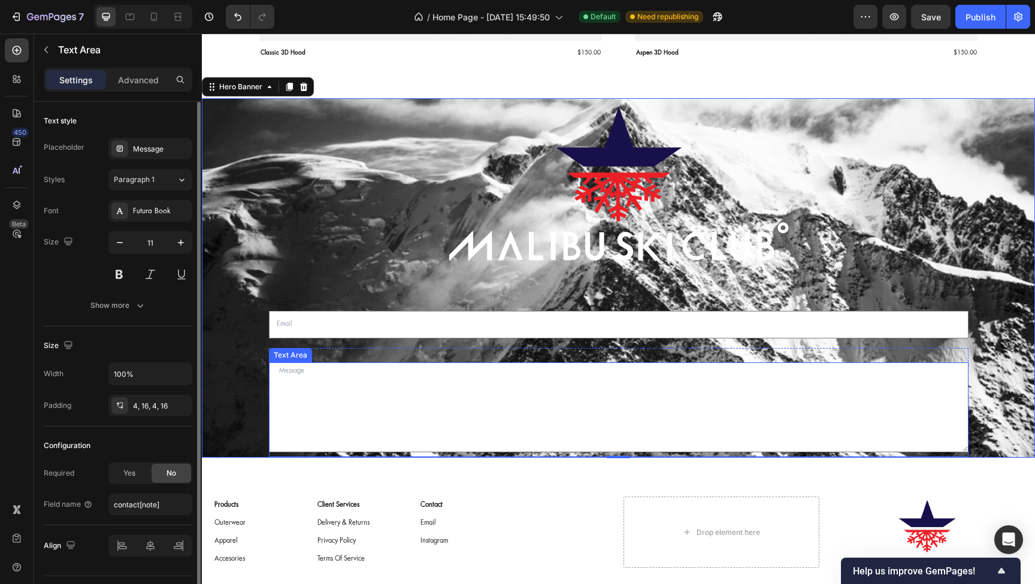
click at [626, 426] on textarea at bounding box center [619, 408] width 700 height 90
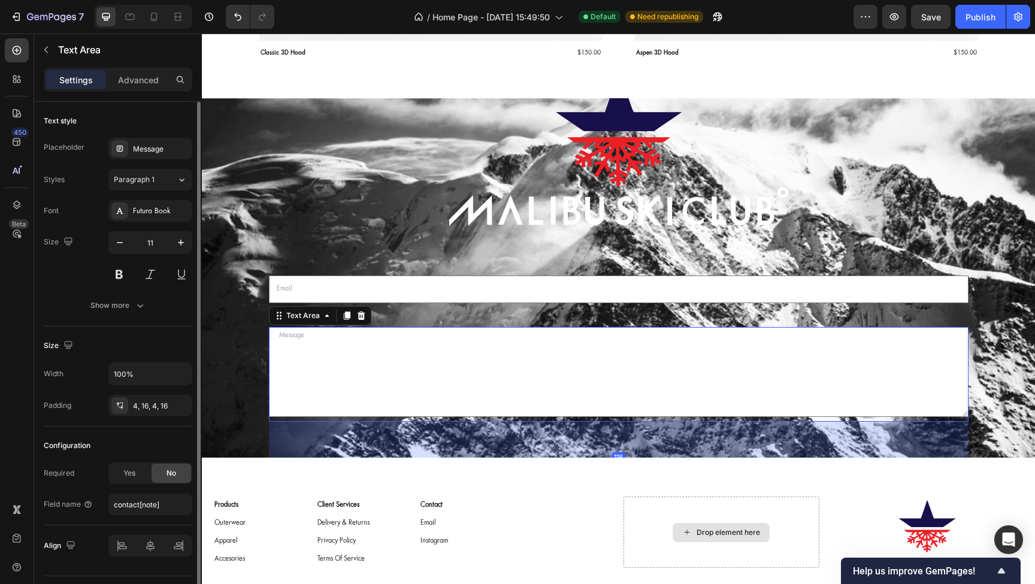
drag, startPoint x: 621, startPoint y: 456, endPoint x: 627, endPoint y: 527, distance: 71.0
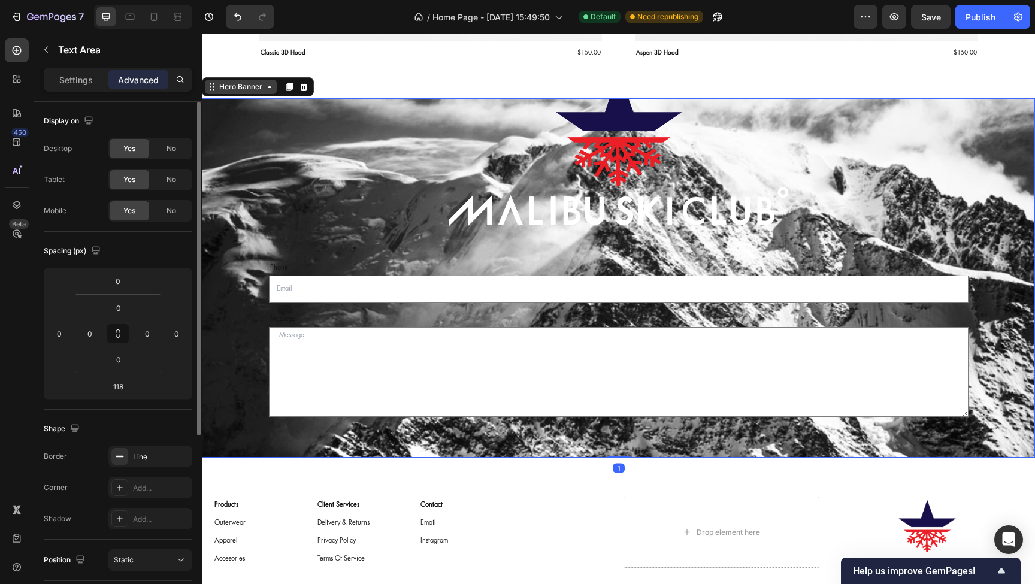
click at [234, 94] on div "Hero Banner" at bounding box center [241, 87] width 72 height 14
click at [125, 310] on input "0" at bounding box center [119, 308] width 24 height 18
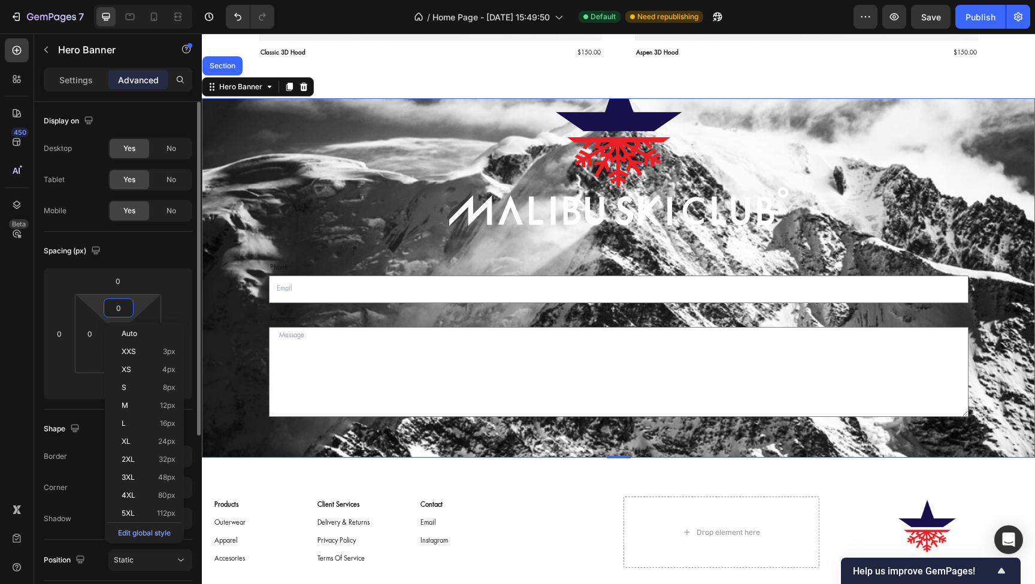
click at [125, 310] on input "0" at bounding box center [119, 308] width 24 height 18
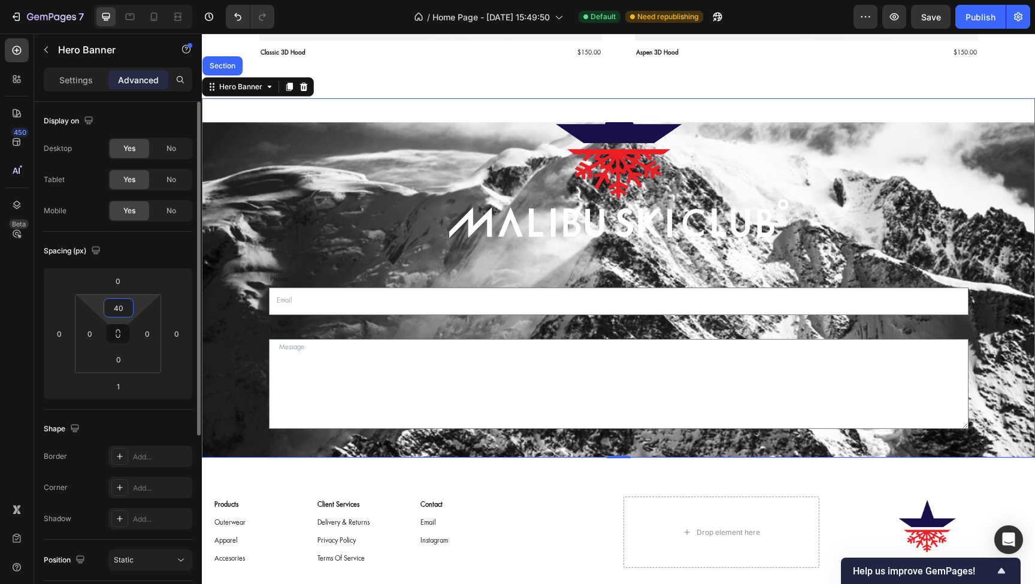
type input "4"
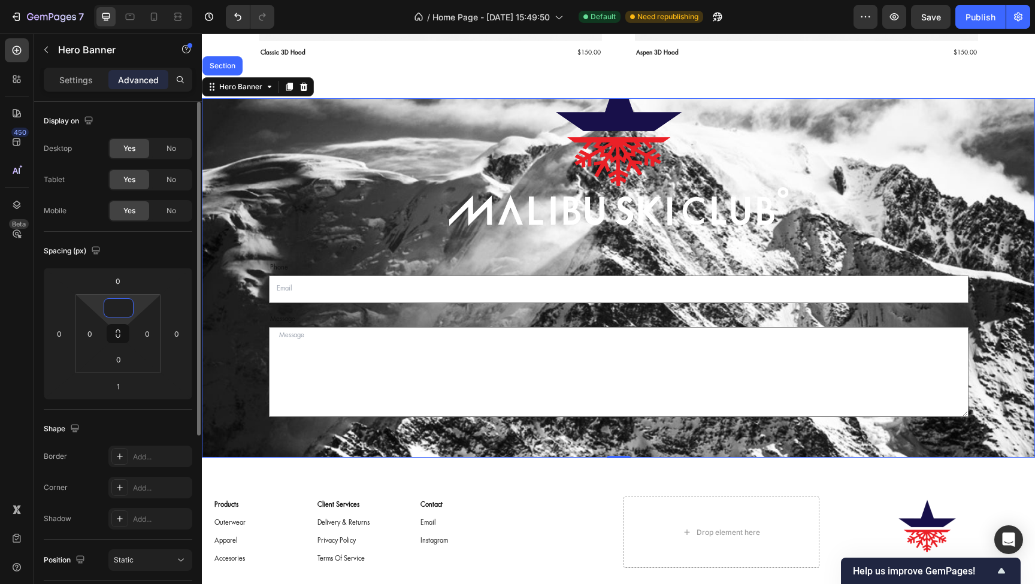
type input "0"
click at [87, 83] on p "Settings" at bounding box center [76, 80] width 34 height 13
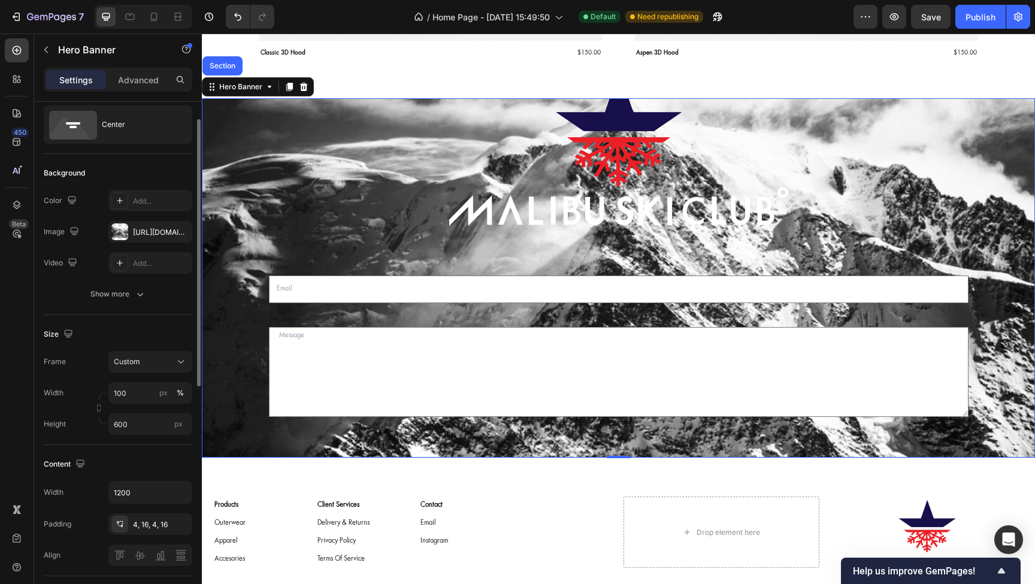
scroll to position [33, 0]
click at [134, 359] on span "Custom" at bounding box center [127, 361] width 26 height 11
click at [134, 393] on span "As banner source" at bounding box center [142, 390] width 59 height 11
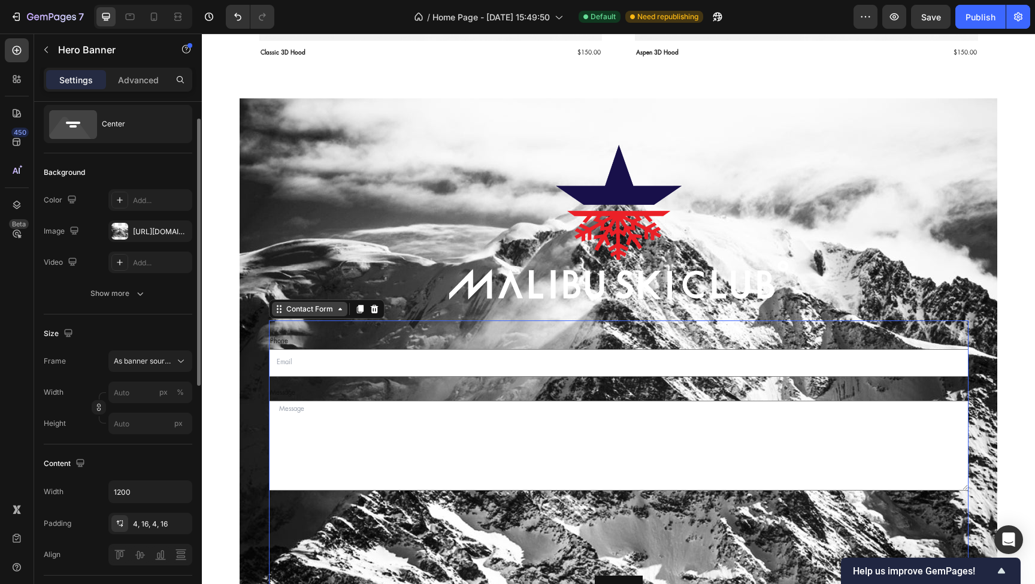
click at [309, 316] on div "Contact Form" at bounding box center [309, 309] width 75 height 14
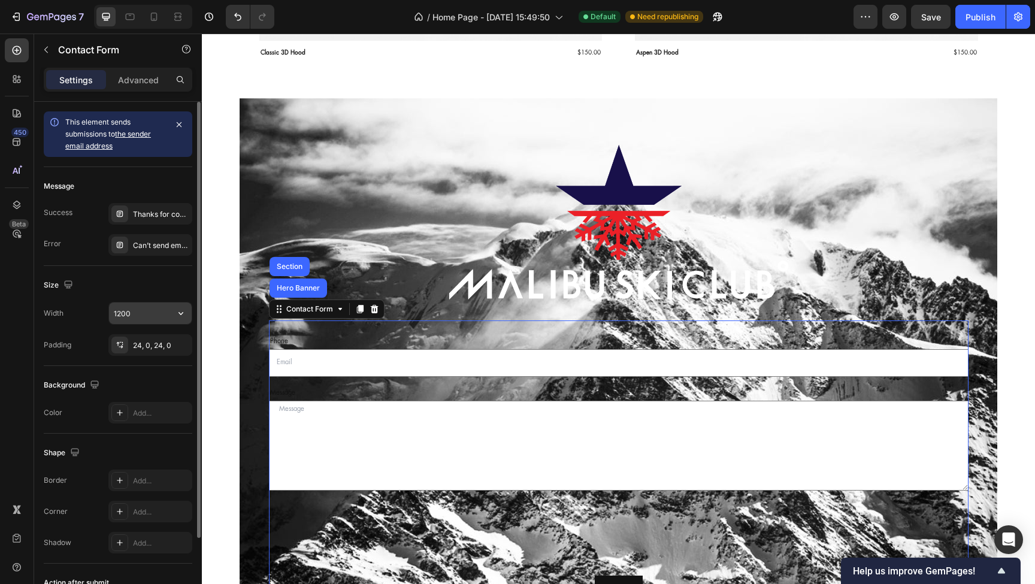
click at [143, 316] on input "1200" at bounding box center [150, 314] width 83 height 22
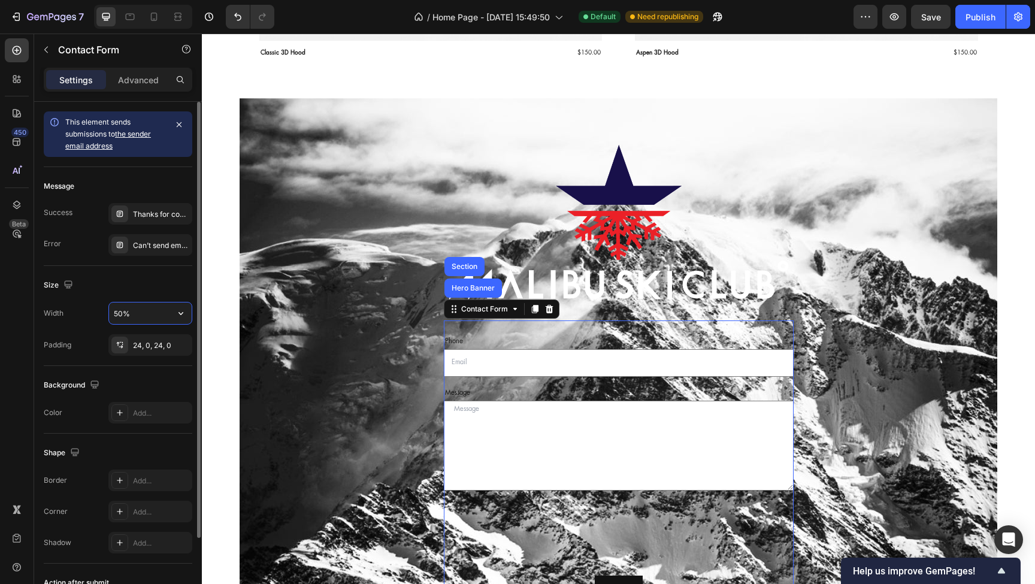
click at [116, 311] on input "50%" at bounding box center [150, 314] width 83 height 22
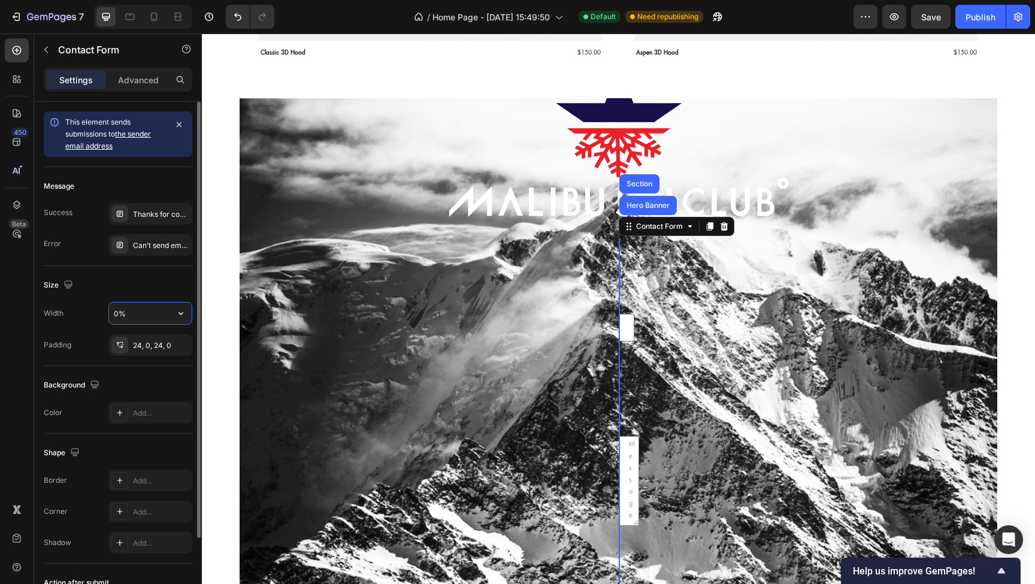
type input "60%"
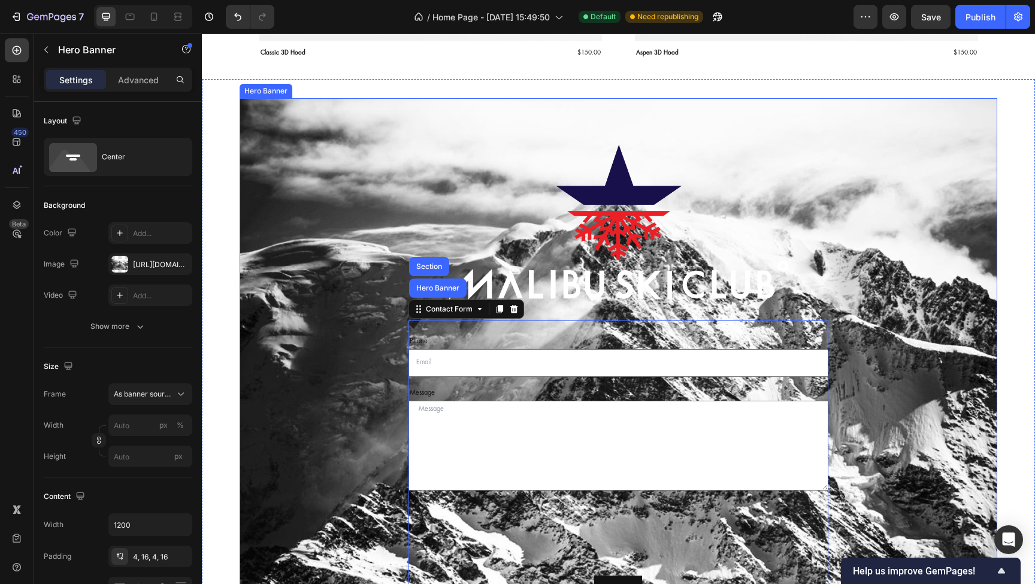
click at [294, 327] on div "Image Phone Text Block Email Field Row Message Text Block Text Area Row Submit …" at bounding box center [619, 352] width 700 height 672
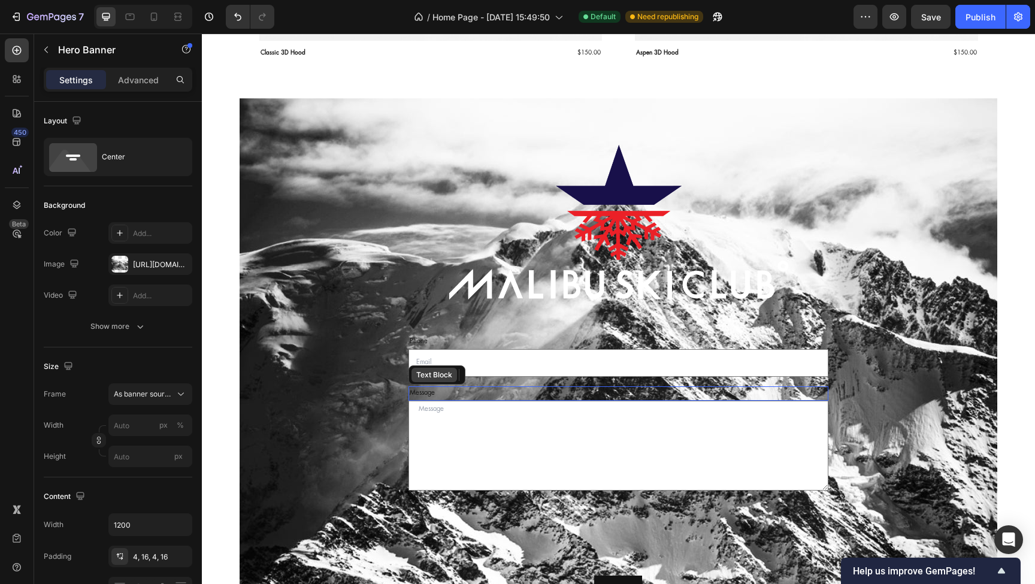
click at [421, 381] on div "Text Block" at bounding box center [435, 375] width 46 height 14
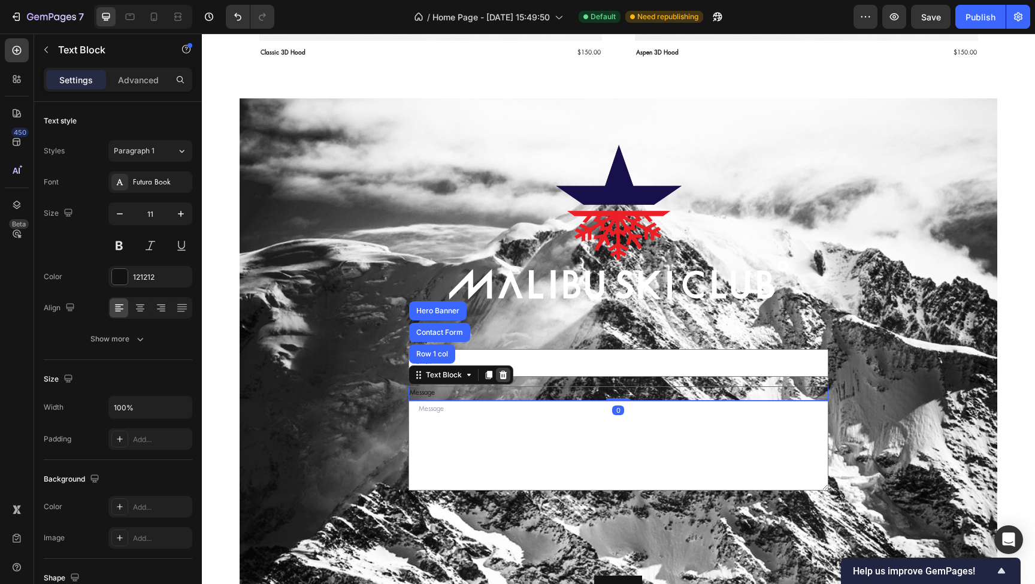
click at [501, 376] on icon at bounding box center [504, 375] width 8 height 8
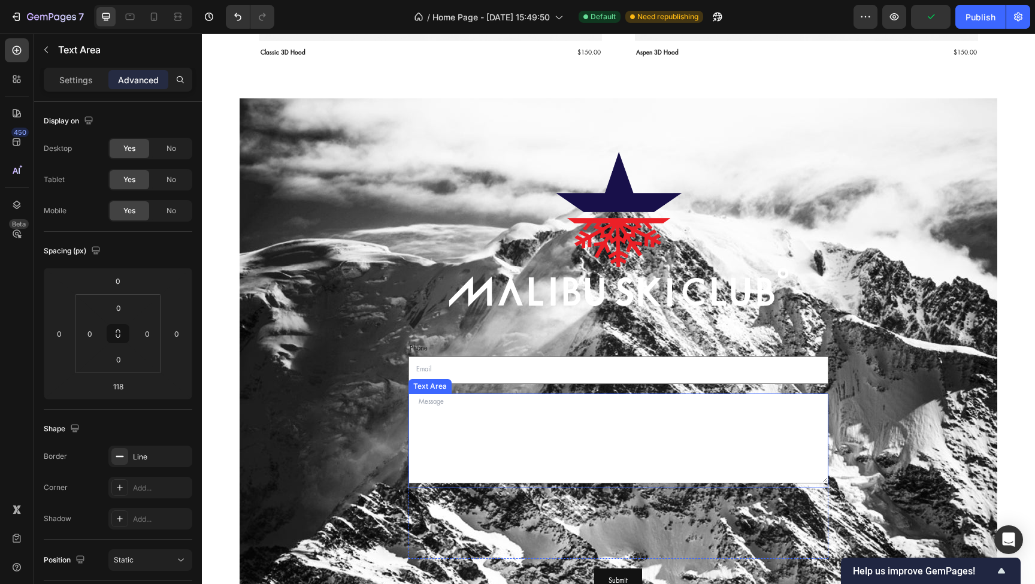
click at [435, 389] on div "Text Area" at bounding box center [430, 386] width 38 height 11
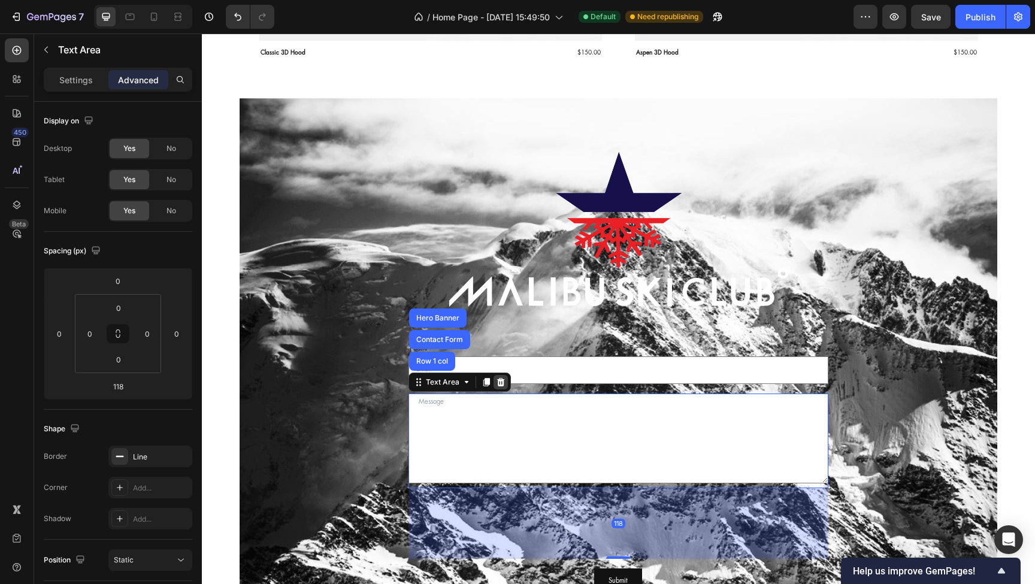
click at [503, 382] on icon at bounding box center [501, 382] width 8 height 8
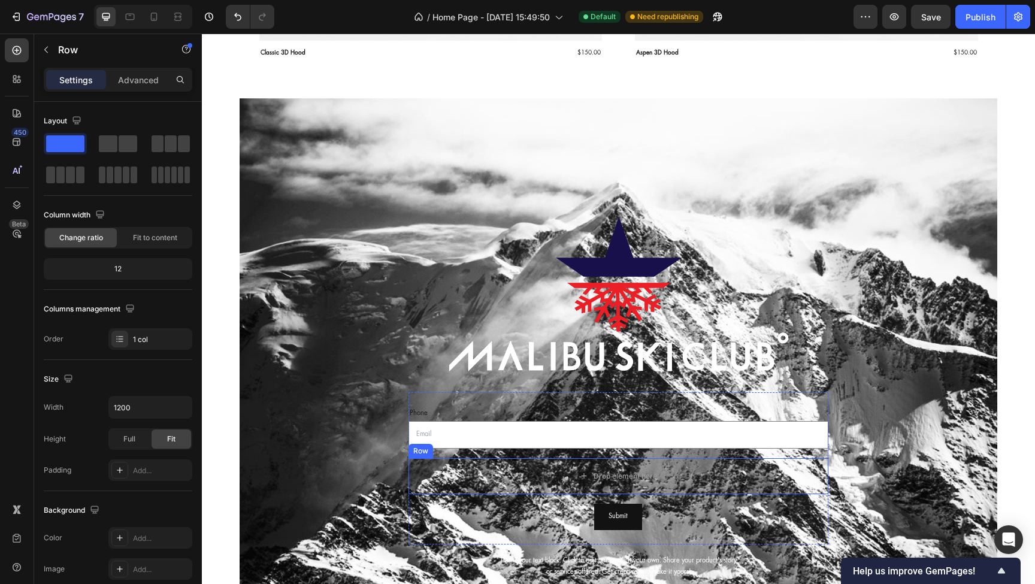
click at [424, 452] on div "Row" at bounding box center [421, 451] width 20 height 11
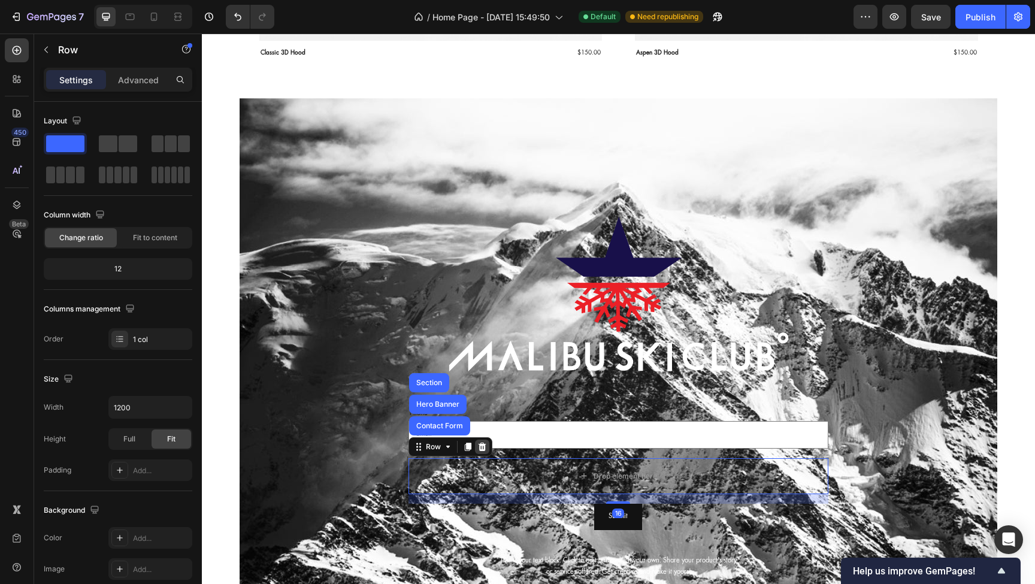
click at [482, 448] on icon at bounding box center [483, 447] width 8 height 8
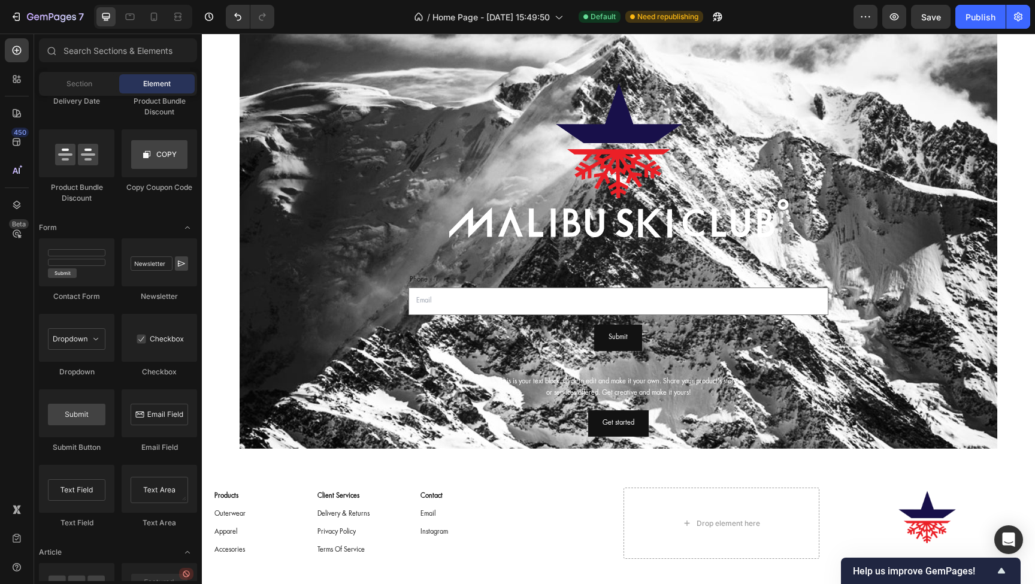
scroll to position [2641, 0]
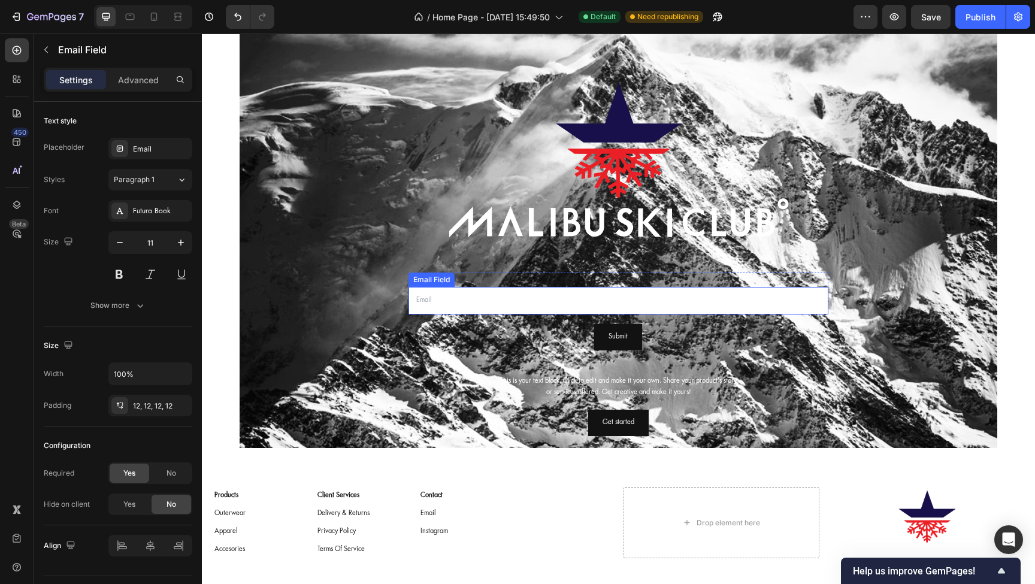
click at [437, 282] on div "Email Field" at bounding box center [431, 279] width 41 height 11
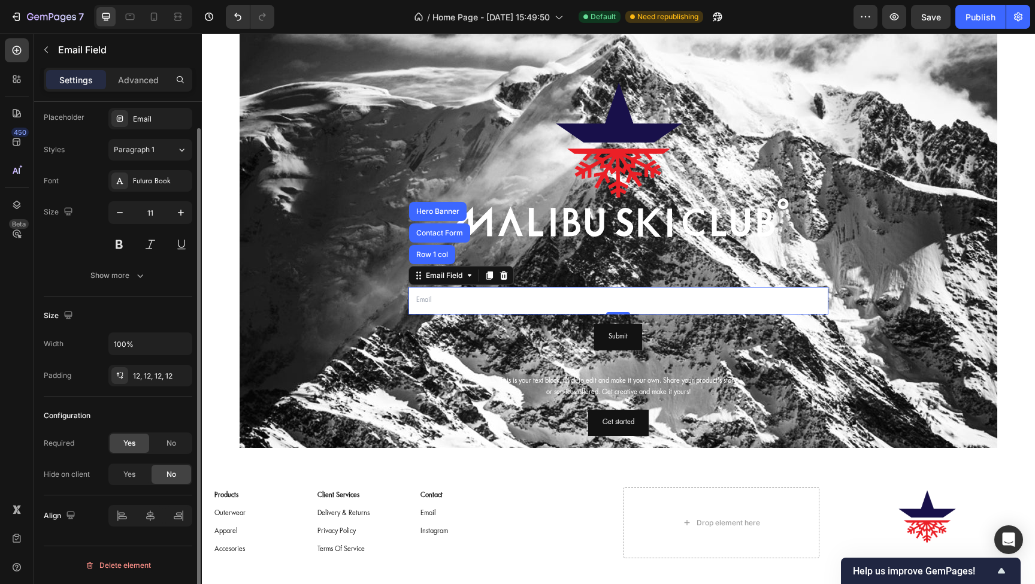
scroll to position [0, 0]
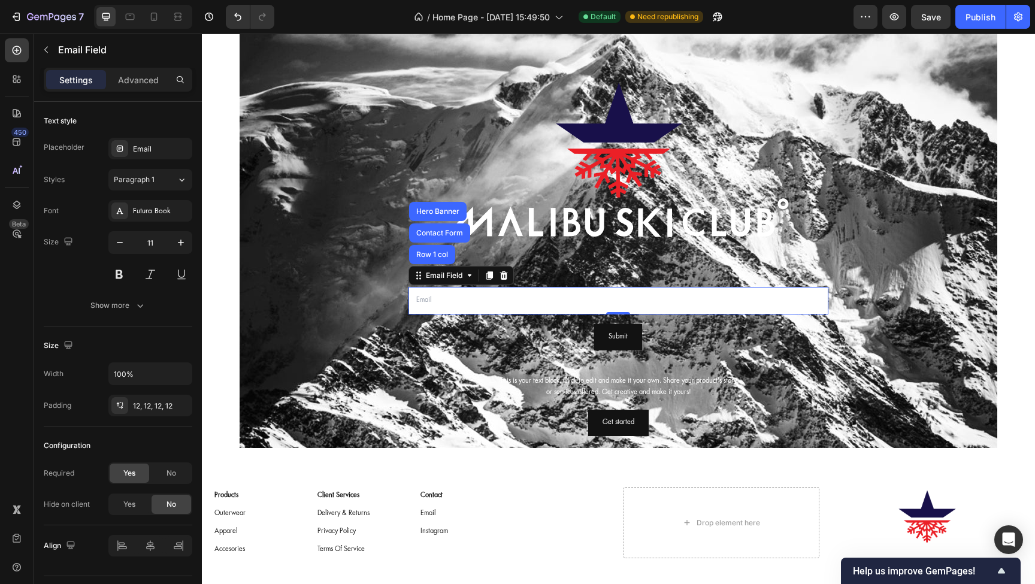
click at [453, 301] on input "email" at bounding box center [619, 301] width 420 height 28
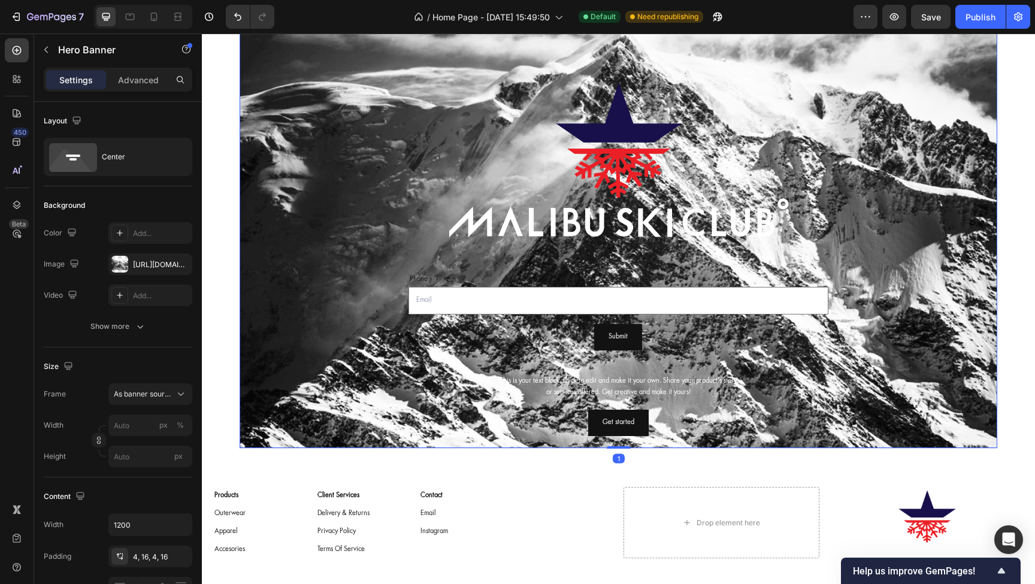
click at [377, 318] on div "Image Phone Text Block Email Field Row Submit Submit Button Contact Form This i…" at bounding box center [619, 194] width 700 height 483
click at [424, 266] on div "Text Block" at bounding box center [431, 265] width 41 height 11
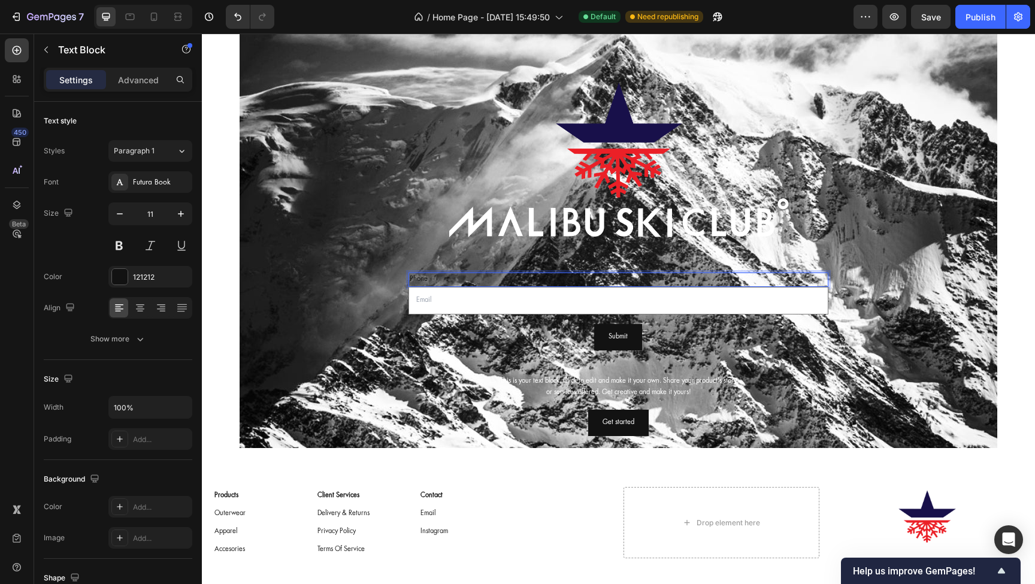
click at [421, 281] on p "Phone" at bounding box center [619, 280] width 418 height 12
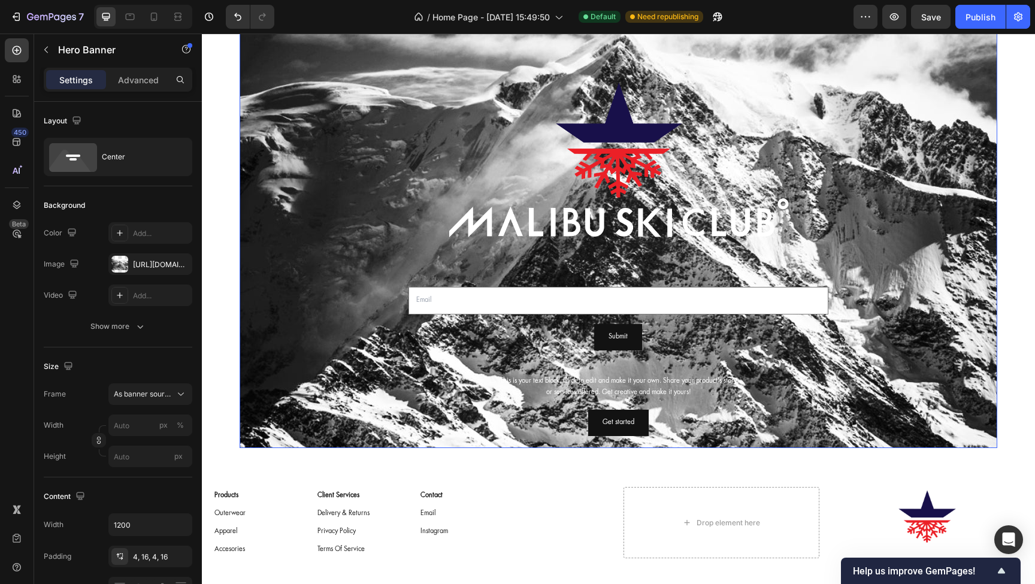
click at [383, 261] on div "Image Text Block Row 1 col Contact Form Hero Banner 0 Email Field Row Submit Su…" at bounding box center [619, 194] width 700 height 483
click at [434, 285] on div "Email Field" at bounding box center [432, 280] width 46 height 14
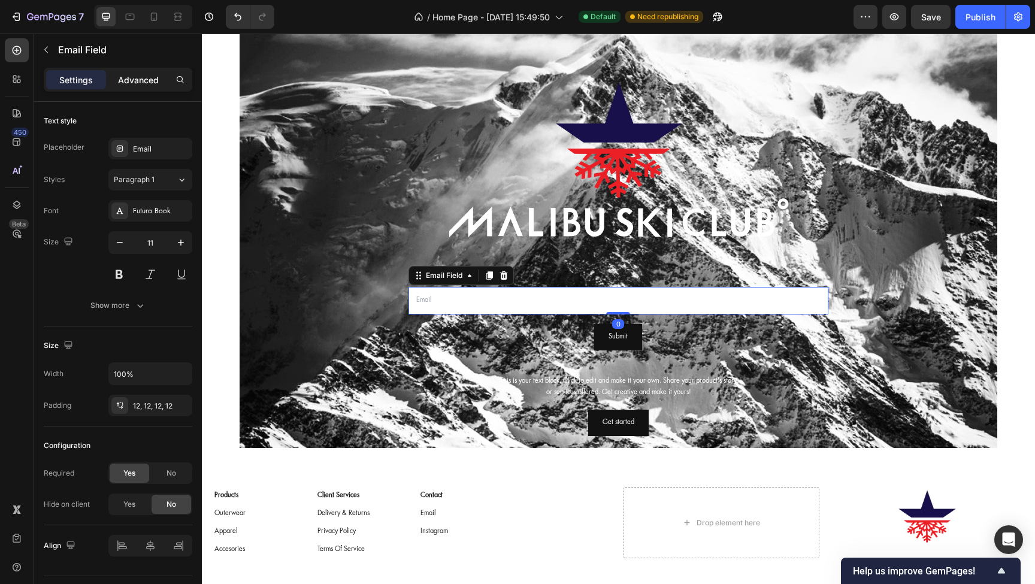
click at [140, 84] on p "Advanced" at bounding box center [138, 80] width 41 height 13
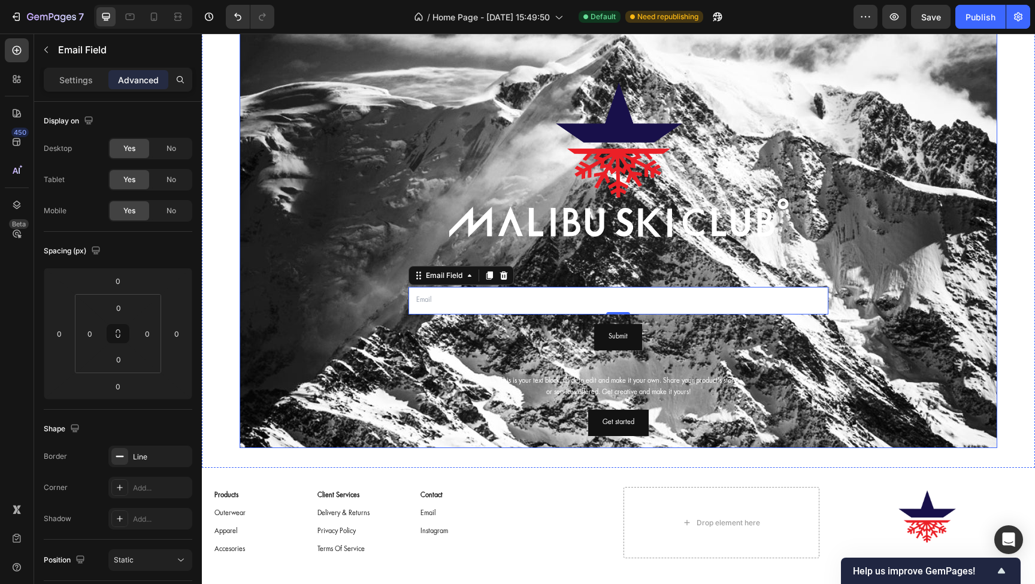
click at [339, 265] on div "Image Text Block Email Field 0 Row Submit Submit Button Contact Form This is yo…" at bounding box center [619, 194] width 700 height 483
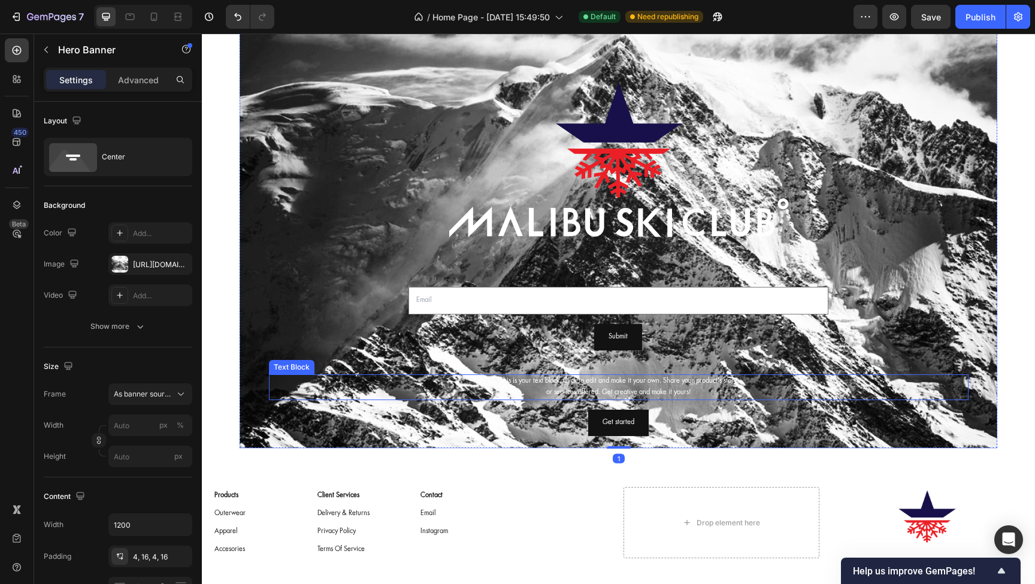
click at [576, 388] on div "This is your text block. Click to edit and make it your own. Share your product…" at bounding box center [619, 387] width 700 height 26
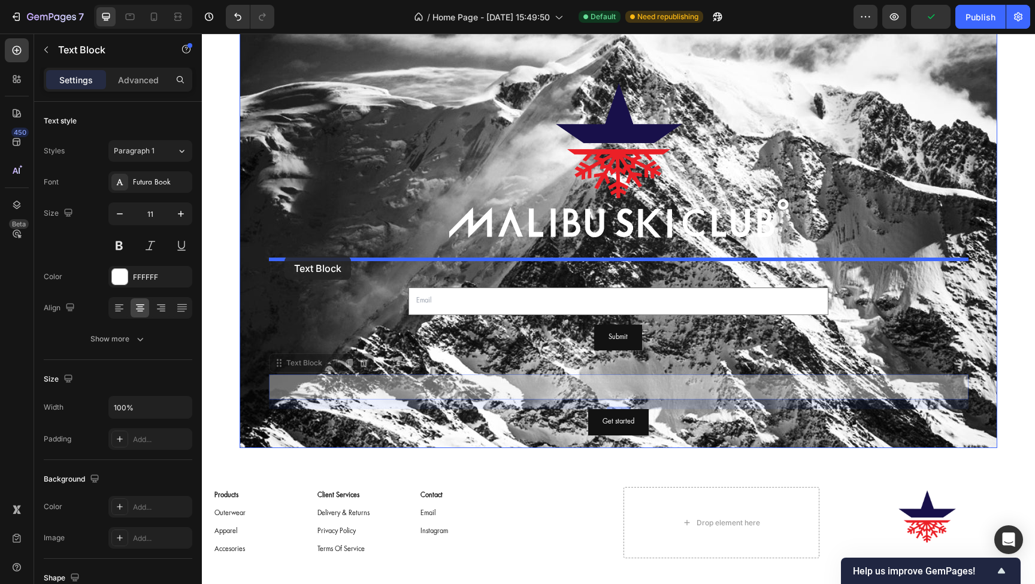
drag, startPoint x: 277, startPoint y: 364, endPoint x: 285, endPoint y: 258, distance: 106.9
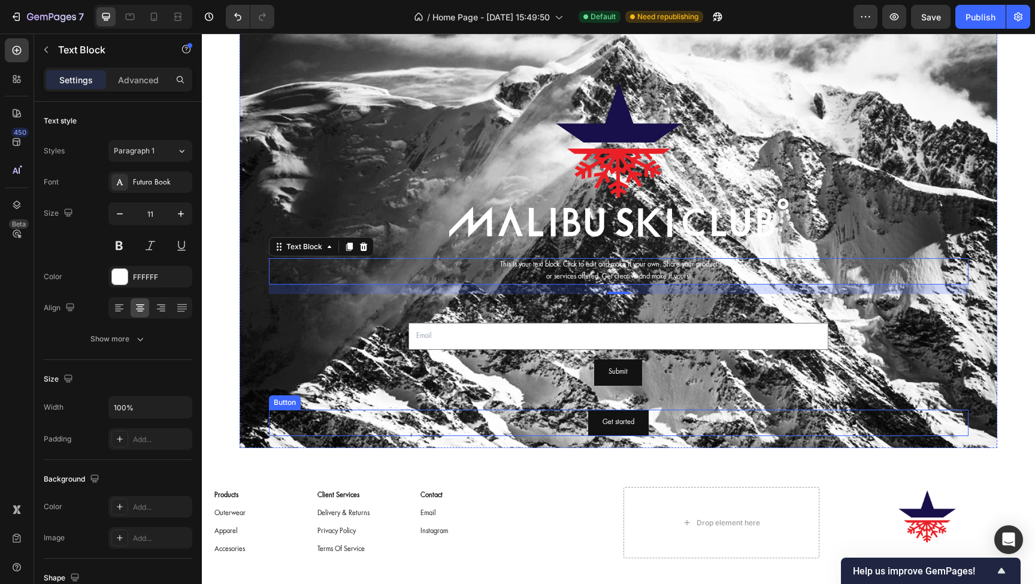
click at [555, 424] on div "Get started Button" at bounding box center [619, 423] width 700 height 26
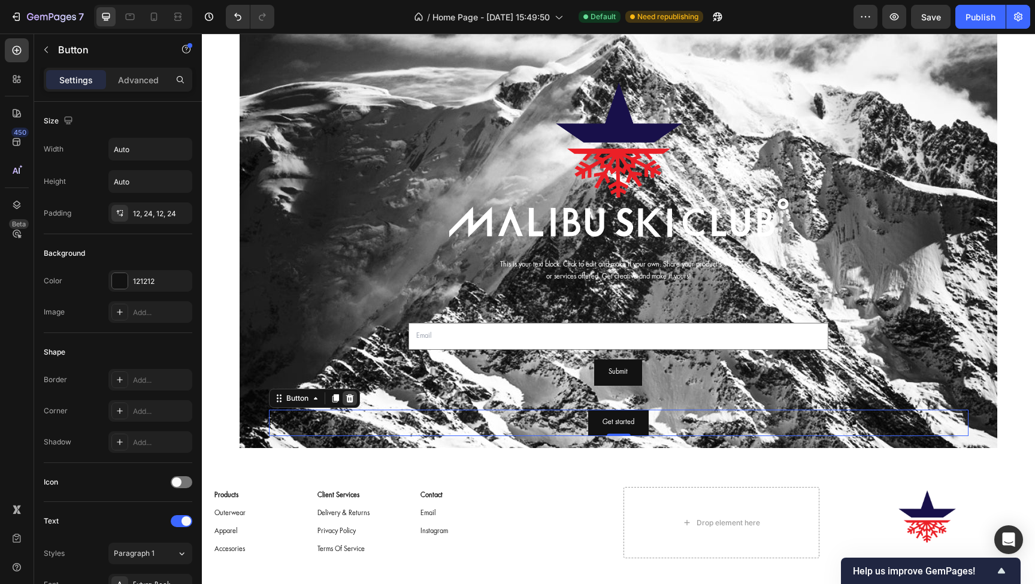
click at [352, 398] on icon at bounding box center [350, 398] width 8 height 8
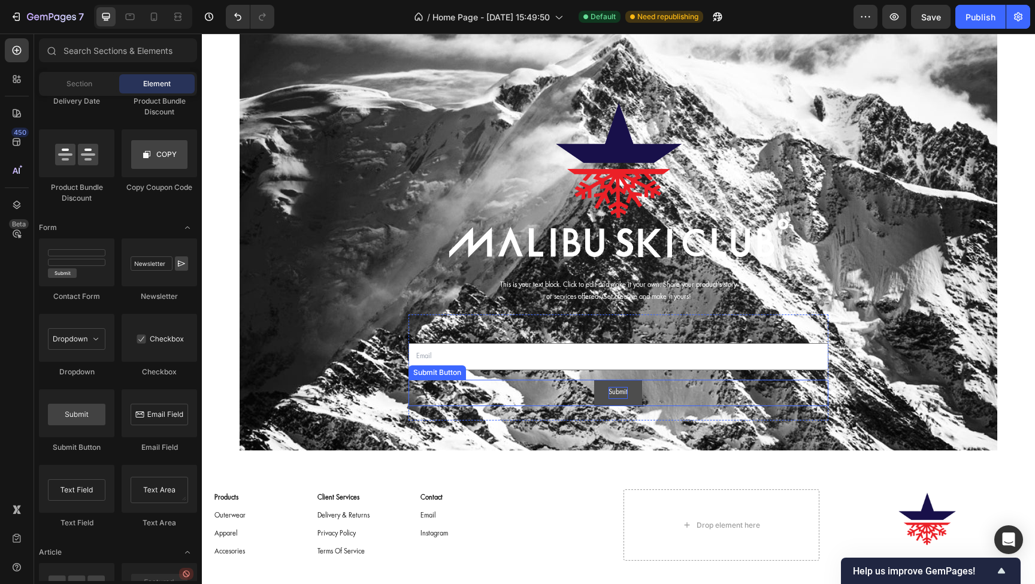
scroll to position [2638, 0]
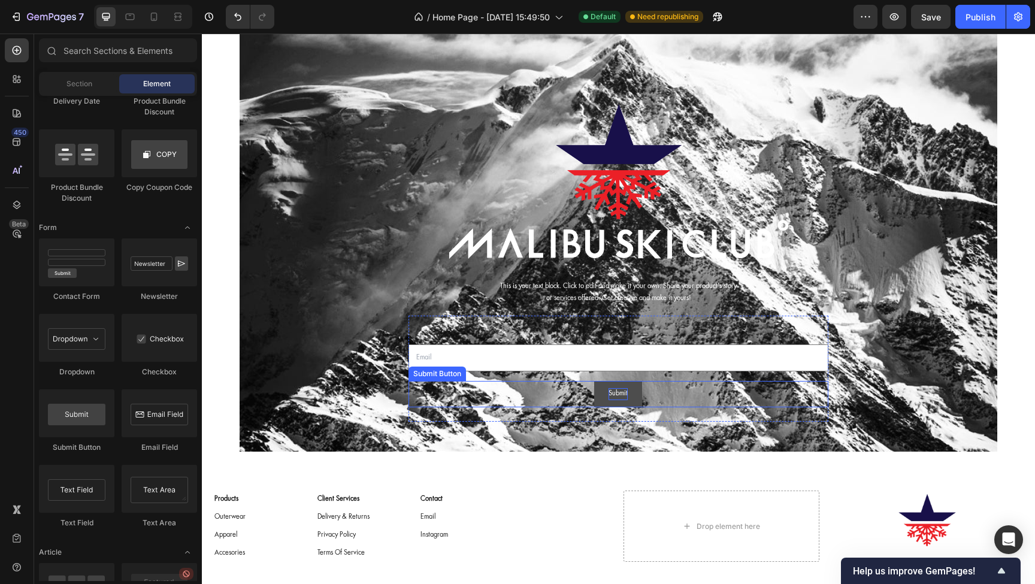
click at [616, 388] on div "Submit" at bounding box center [618, 394] width 19 height 12
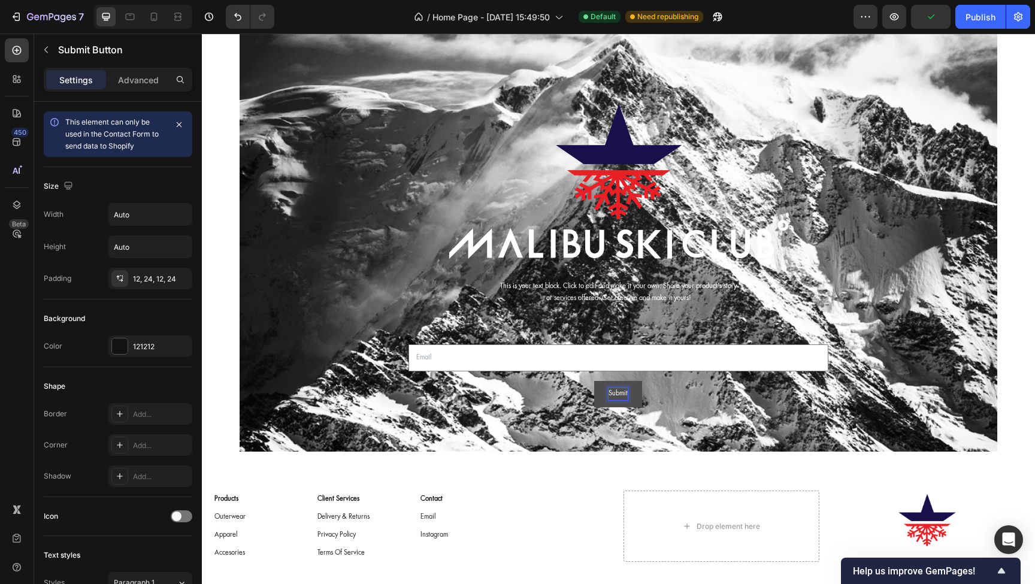
click at [616, 388] on div "Submit" at bounding box center [618, 394] width 19 height 12
click at [616, 388] on p "Submit" at bounding box center [618, 394] width 19 height 12
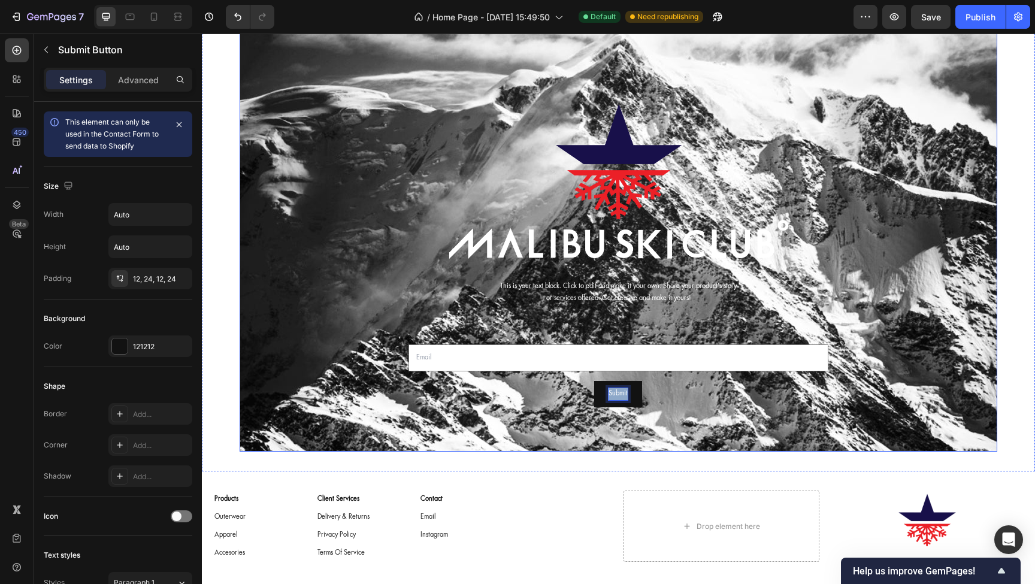
click at [404, 425] on div "Background Image" at bounding box center [619, 198] width 758 height 507
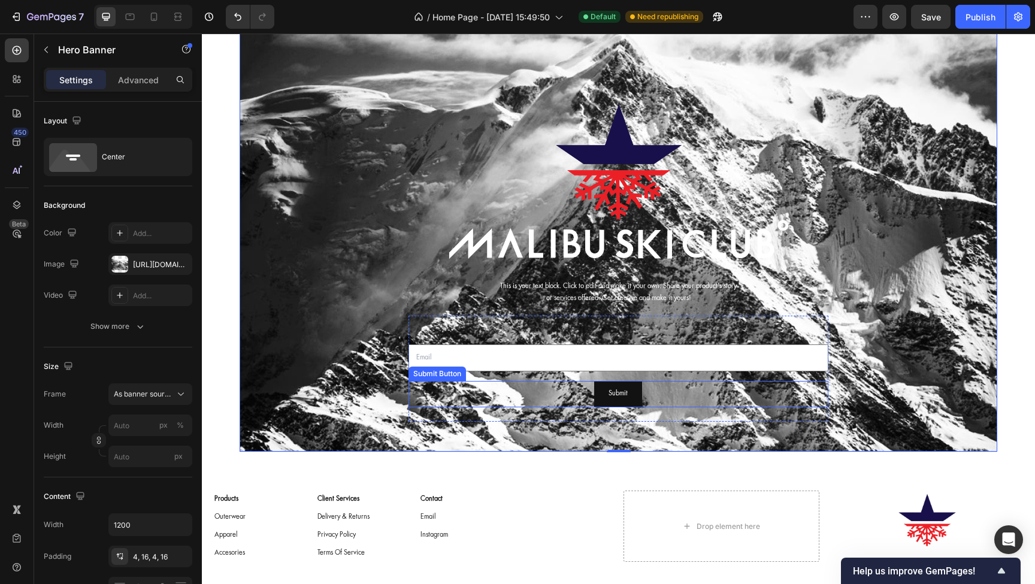
click at [443, 376] on div "Submit Button" at bounding box center [437, 374] width 53 height 11
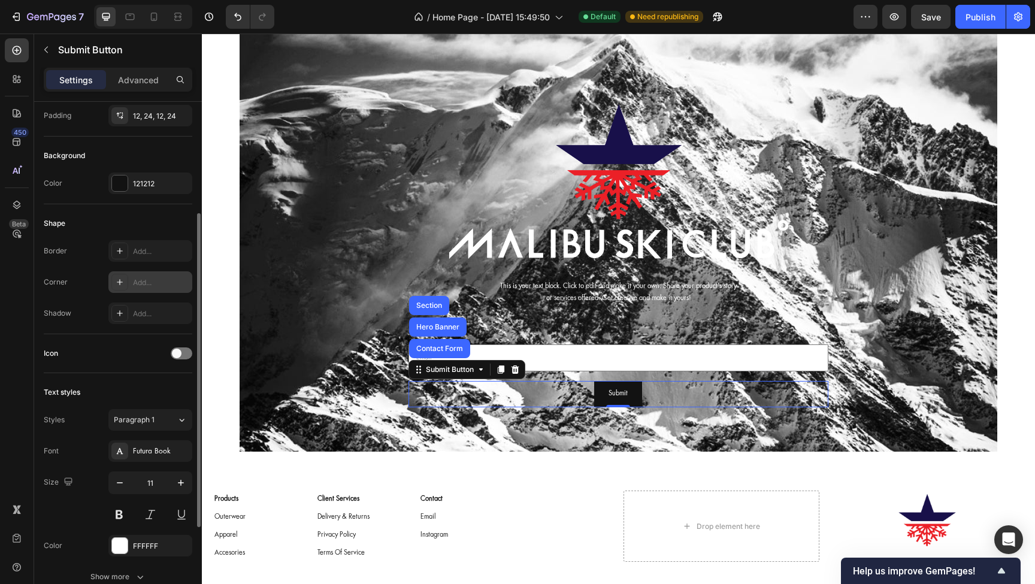
scroll to position [174, 0]
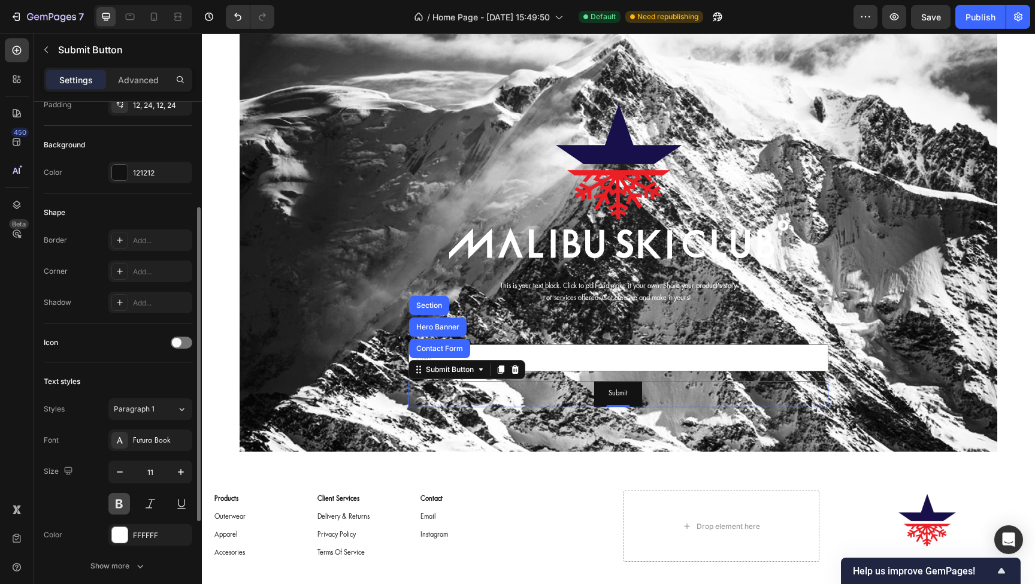
click at [117, 503] on button at bounding box center [119, 504] width 22 height 22
click at [593, 356] on input "email" at bounding box center [619, 359] width 420 height 28
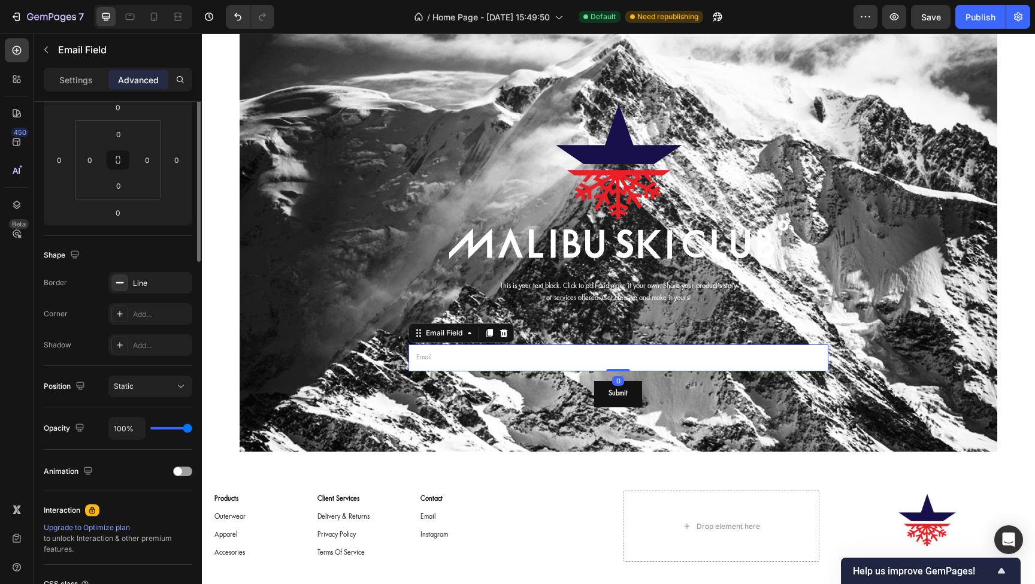
scroll to position [0, 0]
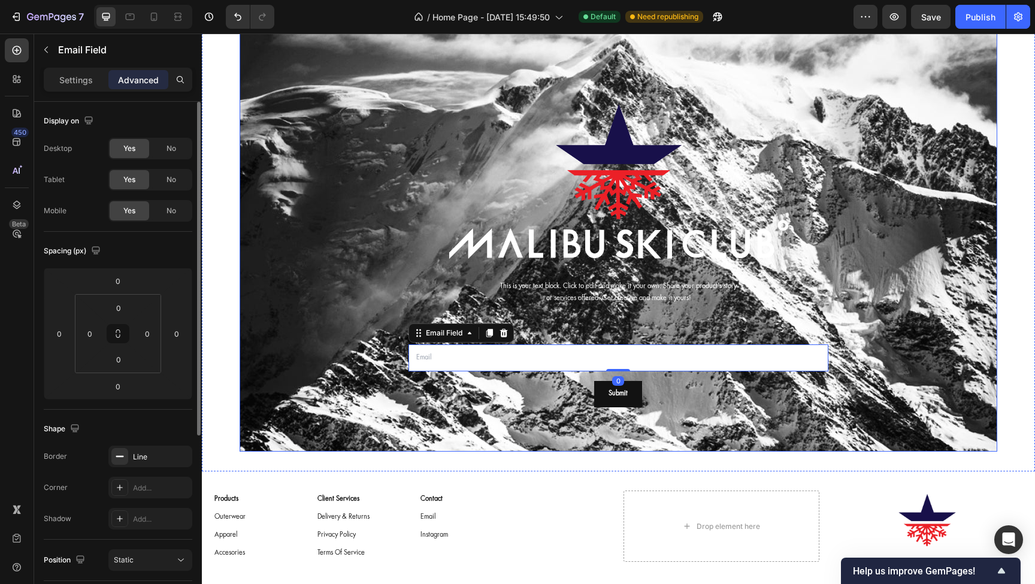
click at [332, 348] on div "Image This is your text block. Click to edit and make it your own. Share your p…" at bounding box center [619, 198] width 700 height 447
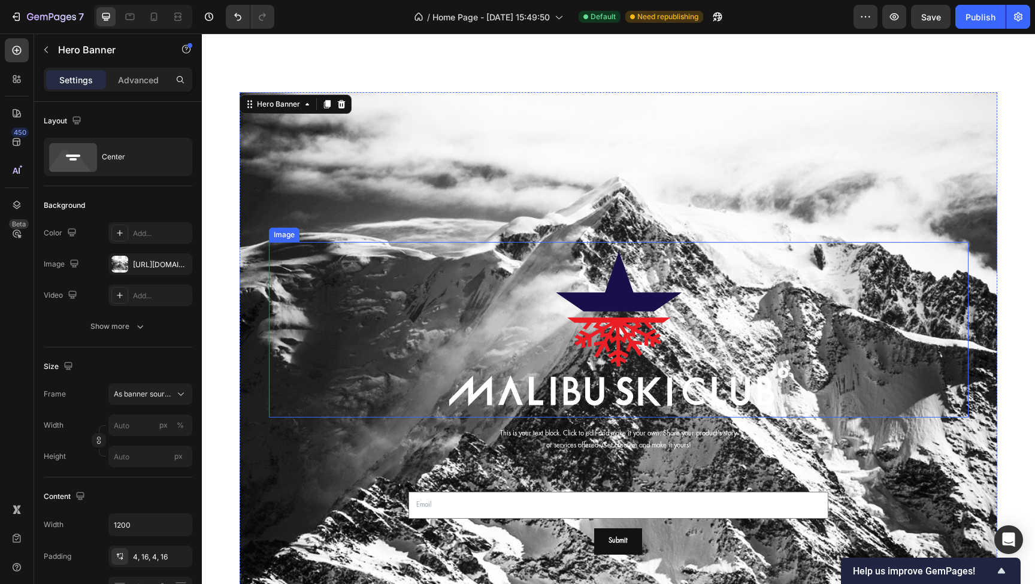
scroll to position [2481, 0]
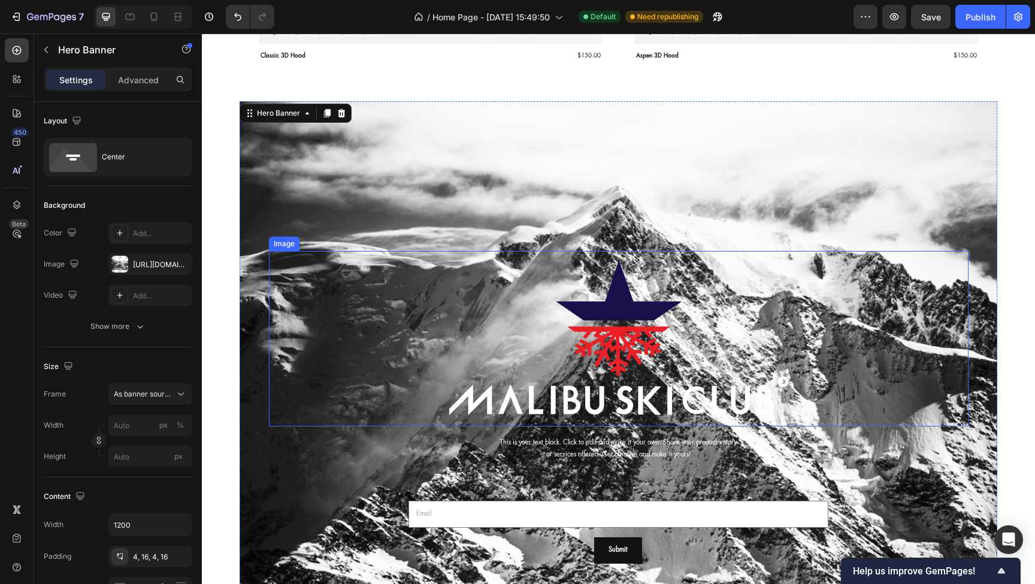
click at [651, 290] on img at bounding box center [619, 339] width 350 height 176
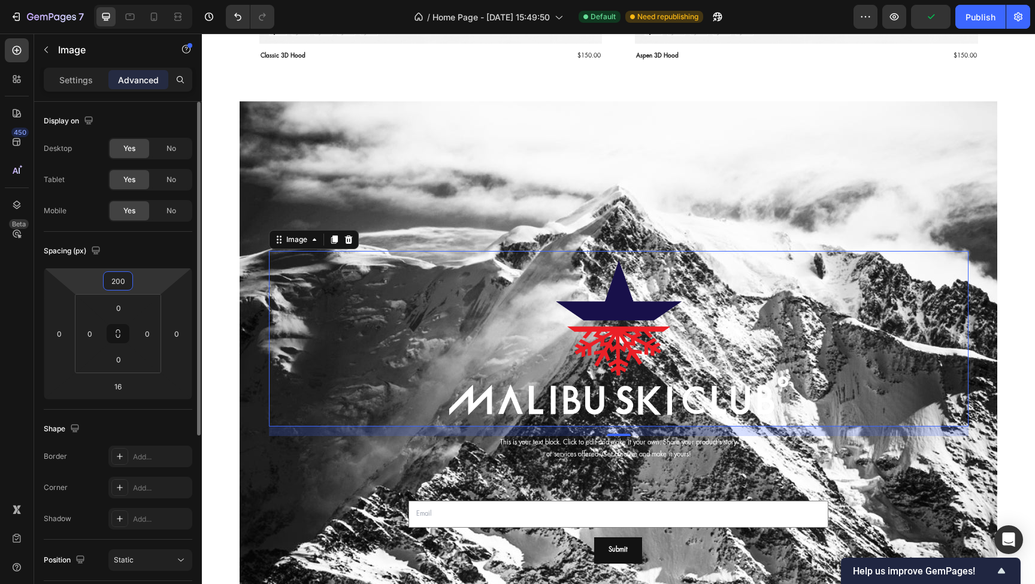
click at [123, 283] on input "200" at bounding box center [118, 281] width 24 height 18
type input "1"
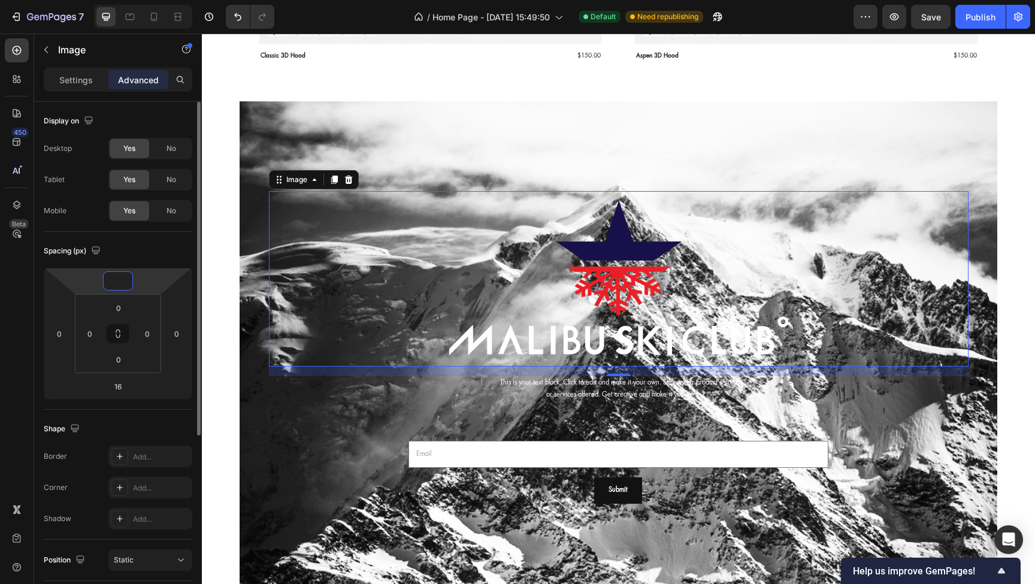
type input "1"
type input "0"
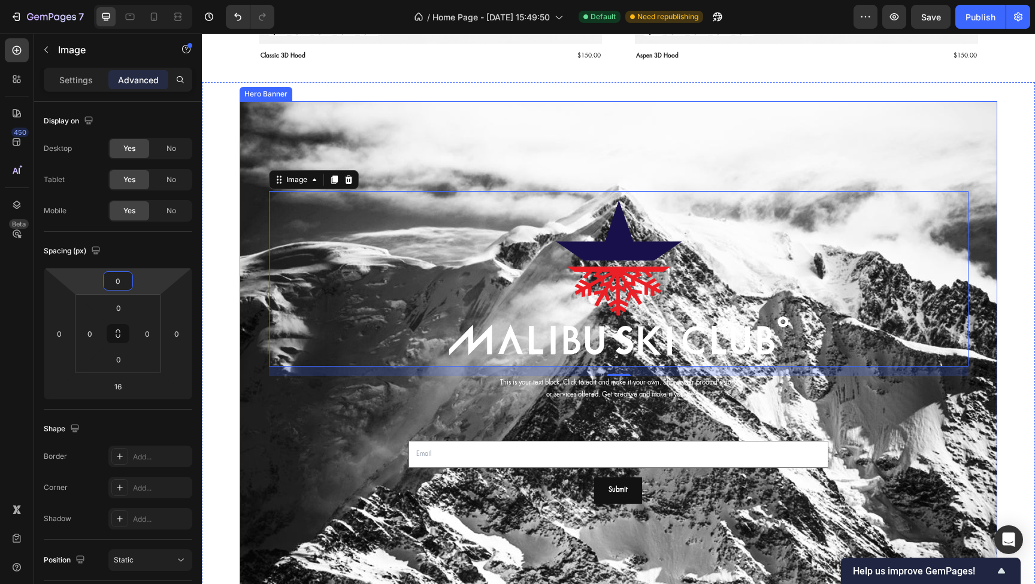
click at [407, 147] on div "Background Image" at bounding box center [619, 354] width 758 height 507
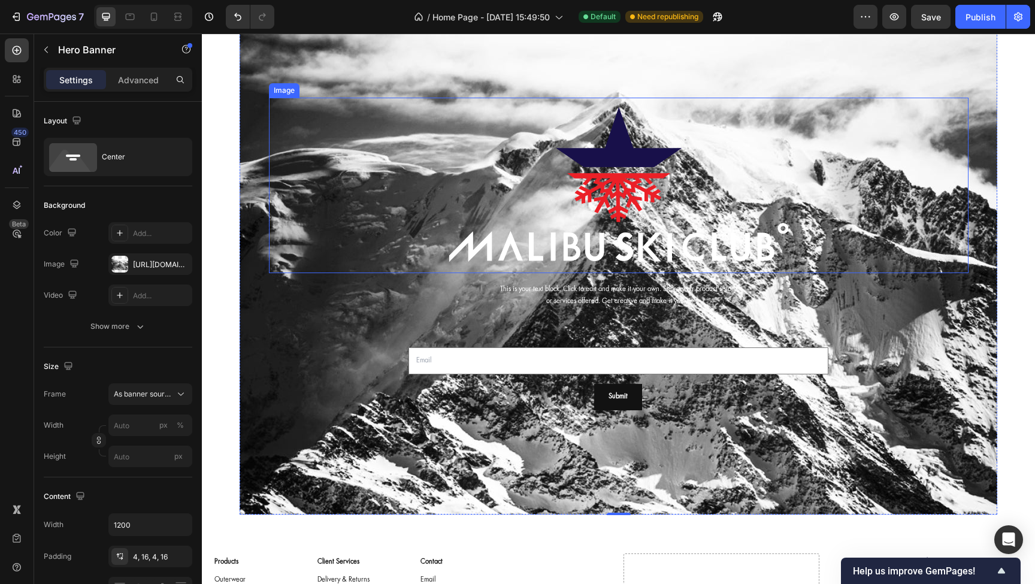
scroll to position [2575, 0]
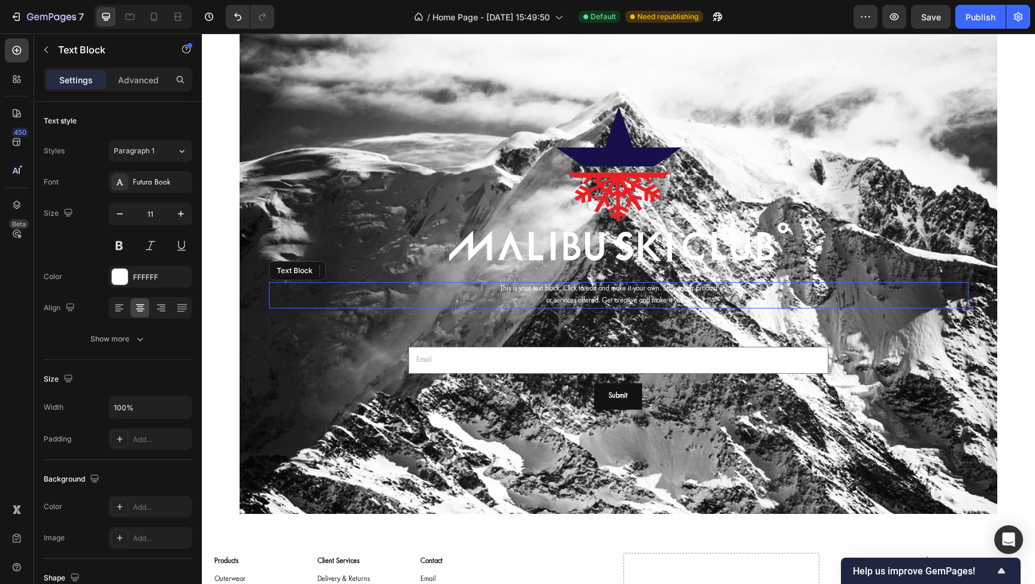
click at [597, 299] on div "This is your text block. Click to edit and make it your own. Share your product…" at bounding box center [619, 295] width 700 height 26
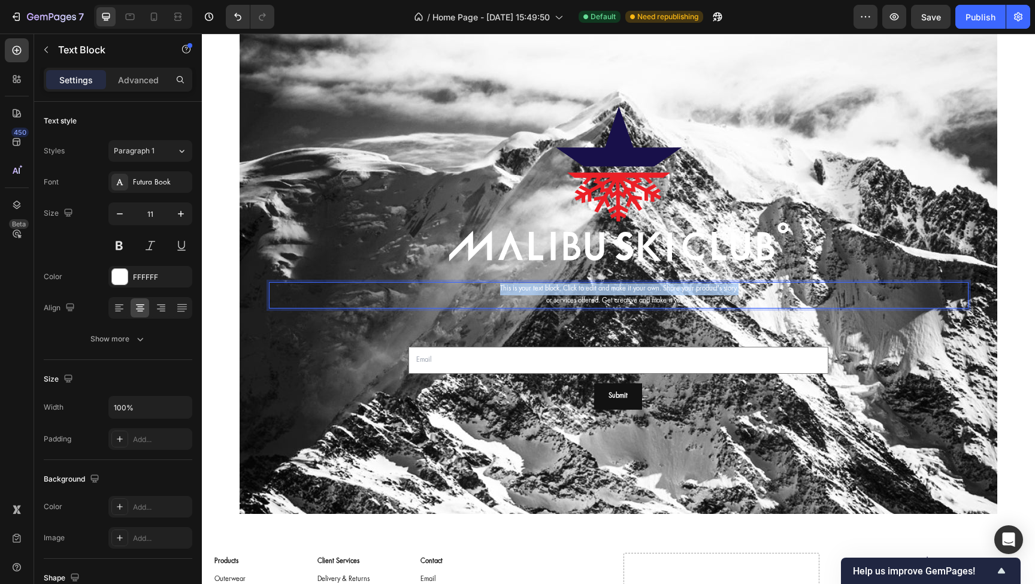
click at [597, 290] on p "This is your text block. Click to edit and make it your own. Share your product…" at bounding box center [618, 295] width 697 height 24
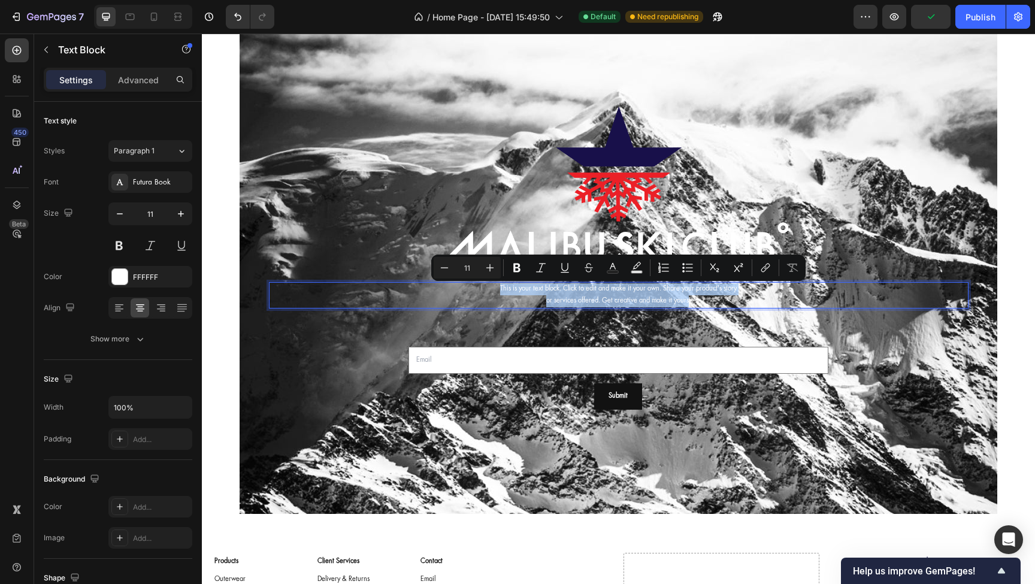
drag, startPoint x: 691, startPoint y: 299, endPoint x: 487, endPoint y: 285, distance: 204.2
click at [487, 285] on p "This is your text block. Click to edit and make it your own. Share your product…" at bounding box center [618, 295] width 697 height 24
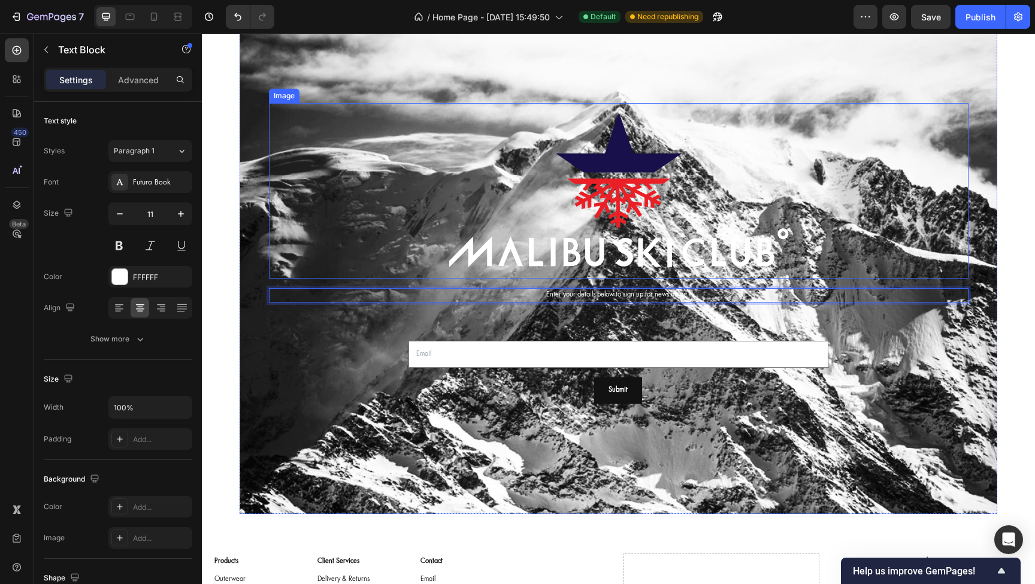
click at [424, 274] on div at bounding box center [619, 191] width 700 height 176
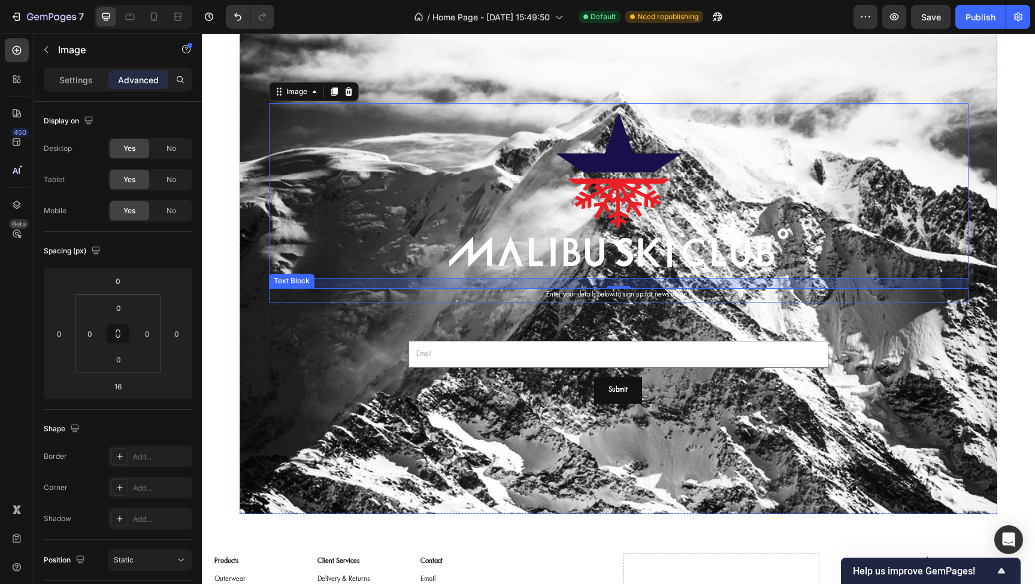
click at [581, 297] on p "Enter your details below to sign up for news about !" at bounding box center [618, 295] width 697 height 12
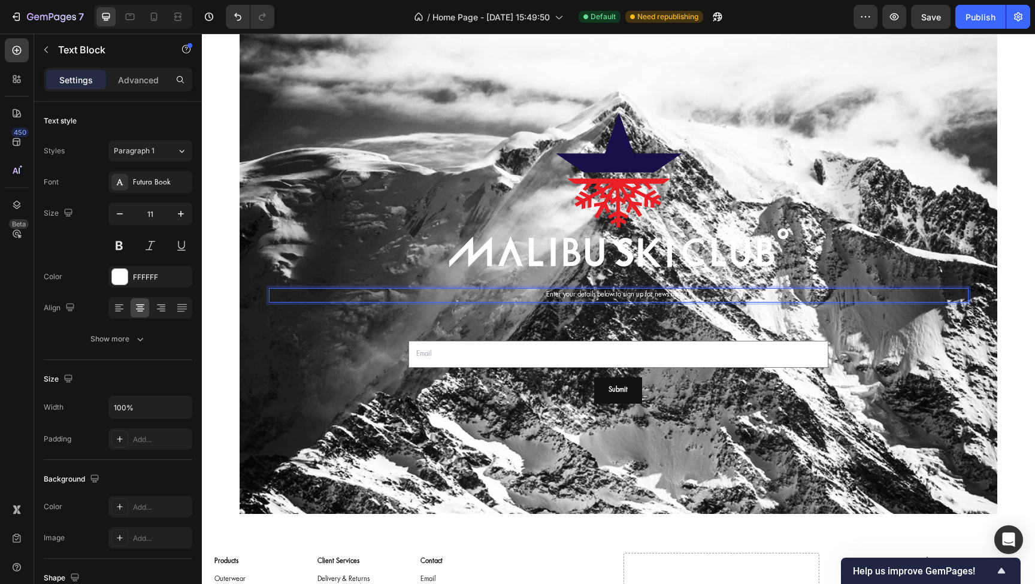
click at [581, 297] on p "Enter your details below to sign up for news about !" at bounding box center [618, 295] width 697 height 12
click at [597, 291] on p "Stay informed. Join our news list." at bounding box center [618, 295] width 697 height 12
click at [522, 290] on p "Stay informed. Join our news list." at bounding box center [618, 295] width 697 height 12
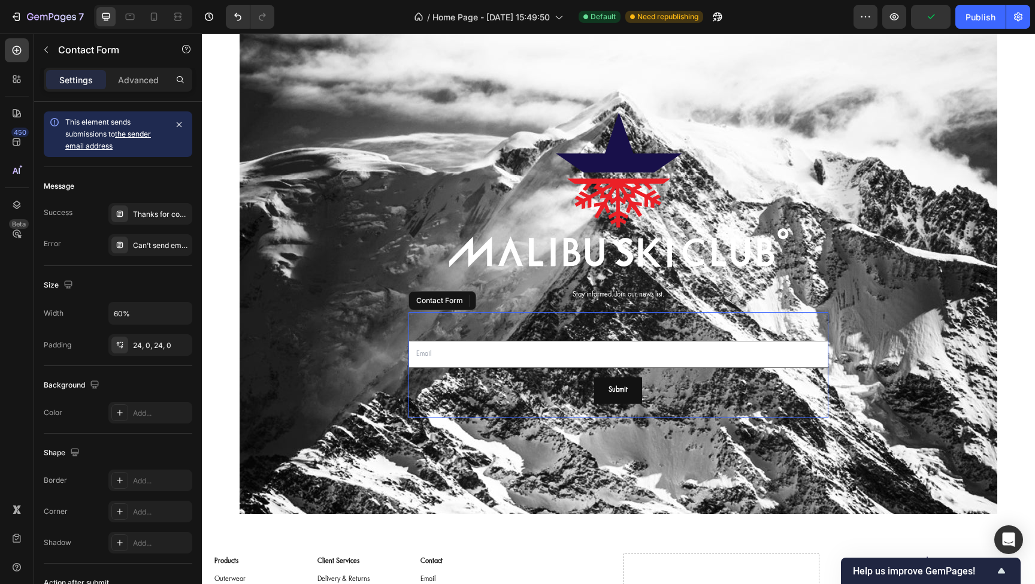
click at [516, 315] on div "Text Block Email Field Row Submit Submit Button Contact Form" at bounding box center [619, 365] width 420 height 106
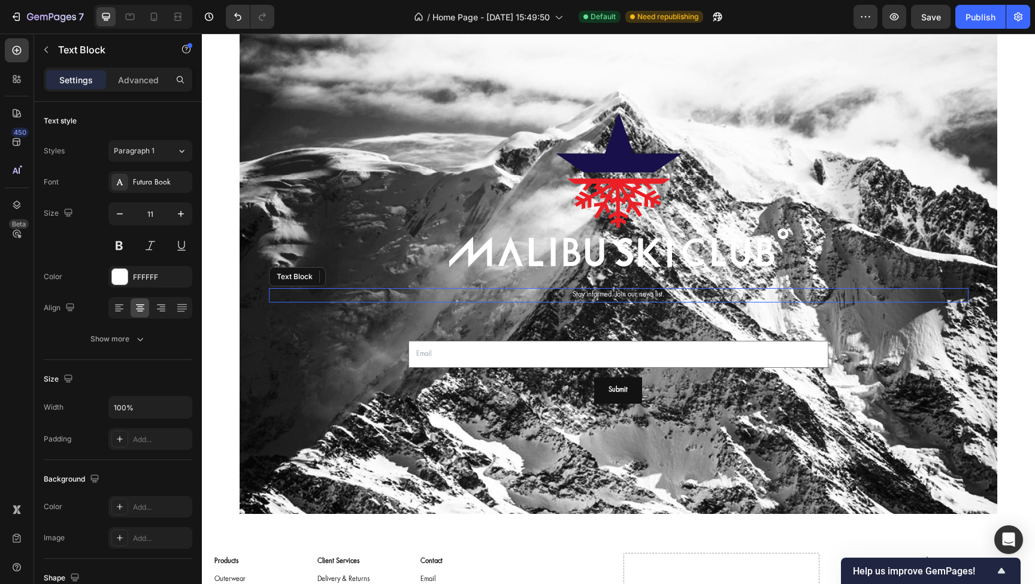
click at [584, 297] on p "Stay informed. Join our news list." at bounding box center [618, 295] width 697 height 12
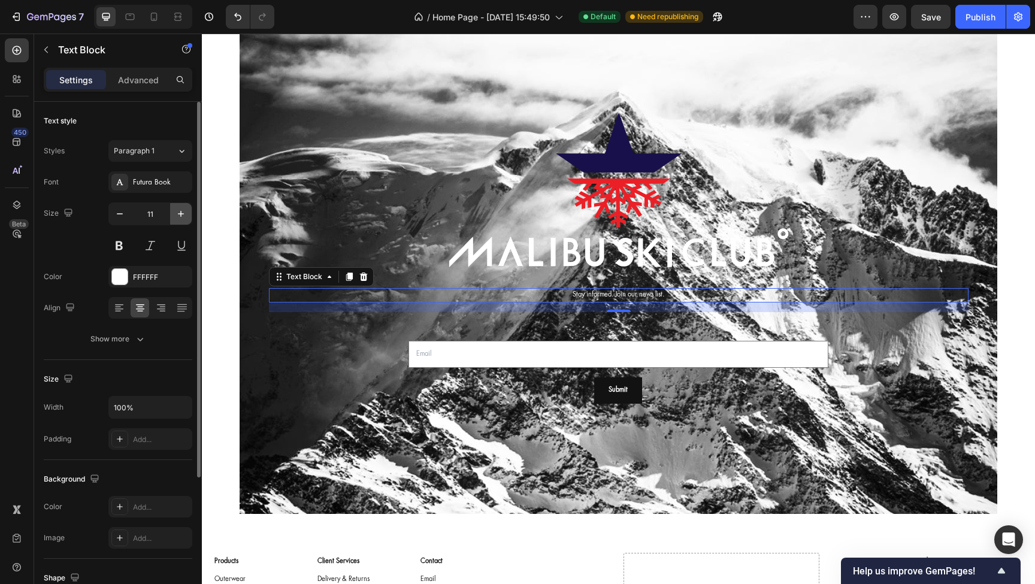
click at [180, 212] on icon "button" at bounding box center [181, 214] width 12 height 12
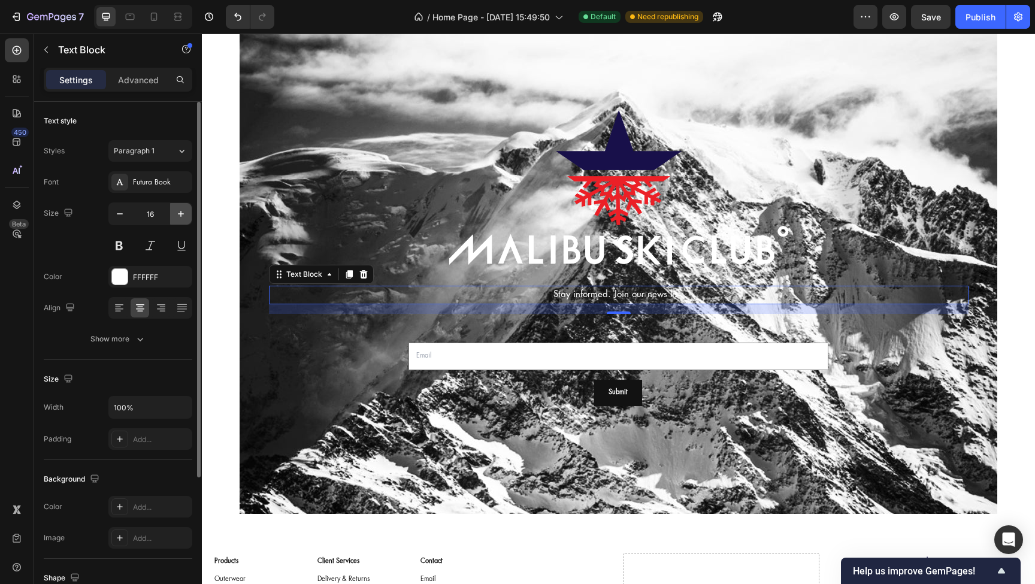
click at [180, 212] on icon "button" at bounding box center [181, 214] width 12 height 12
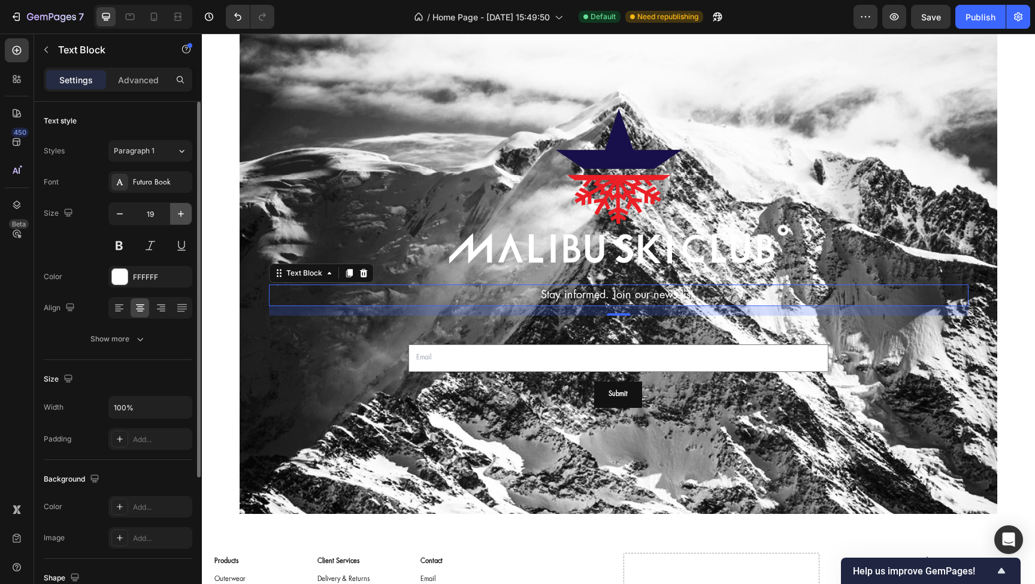
click at [180, 212] on icon "button" at bounding box center [181, 214] width 12 height 12
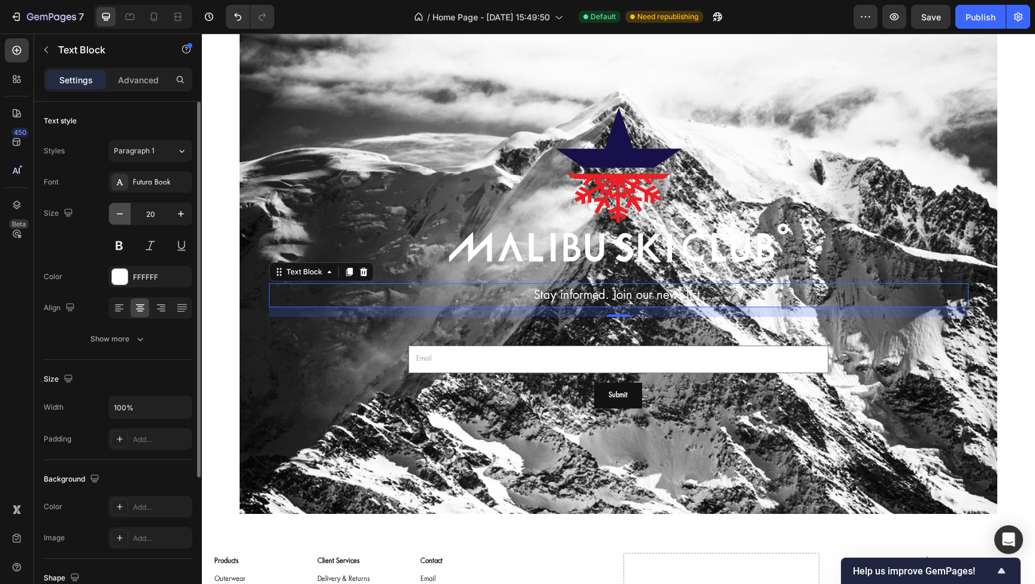
click at [120, 214] on icon "button" at bounding box center [120, 213] width 6 height 1
type input "17"
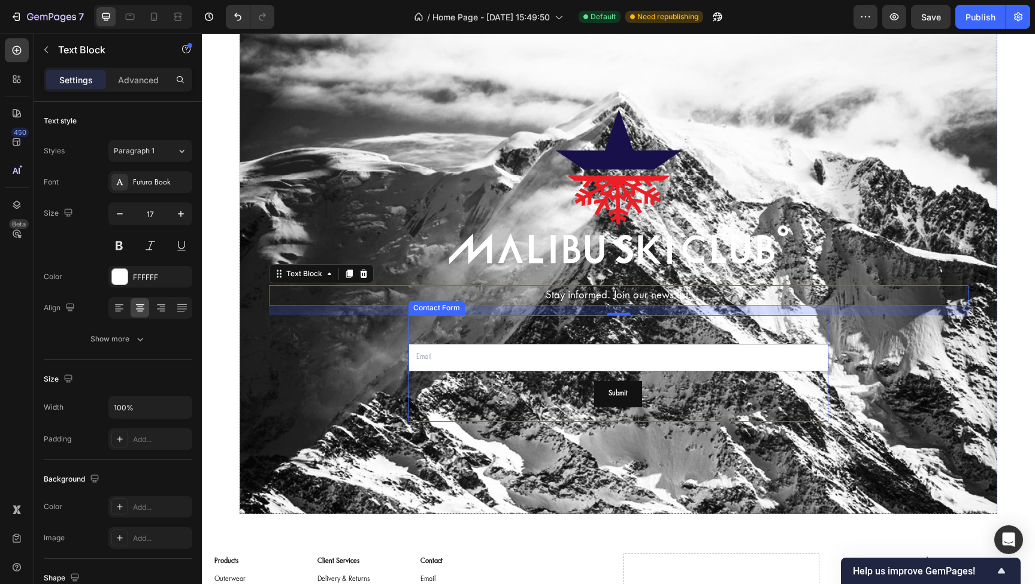
click at [436, 312] on div "Contact Form" at bounding box center [437, 308] width 56 height 14
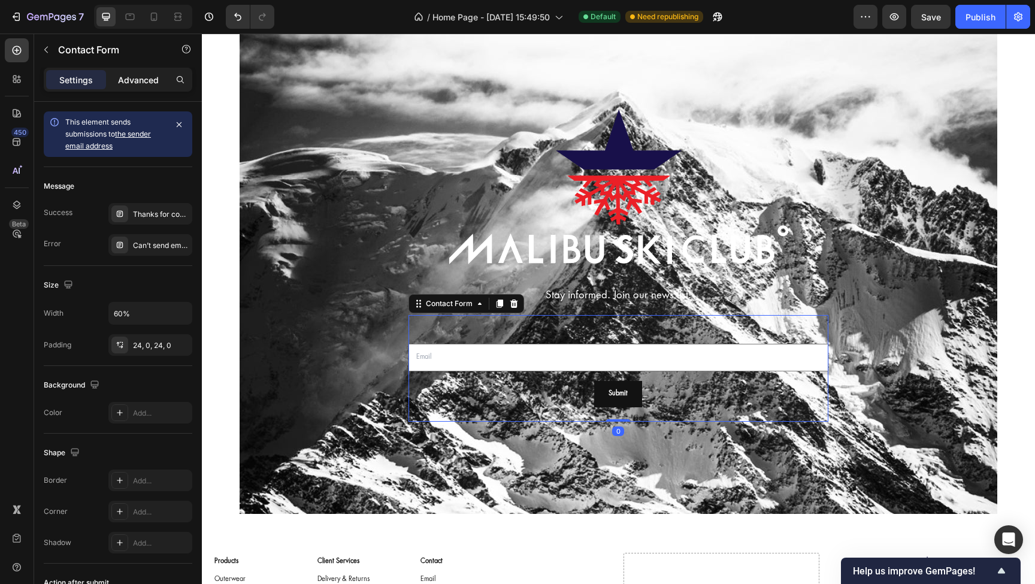
click at [138, 81] on p "Advanced" at bounding box center [138, 80] width 41 height 13
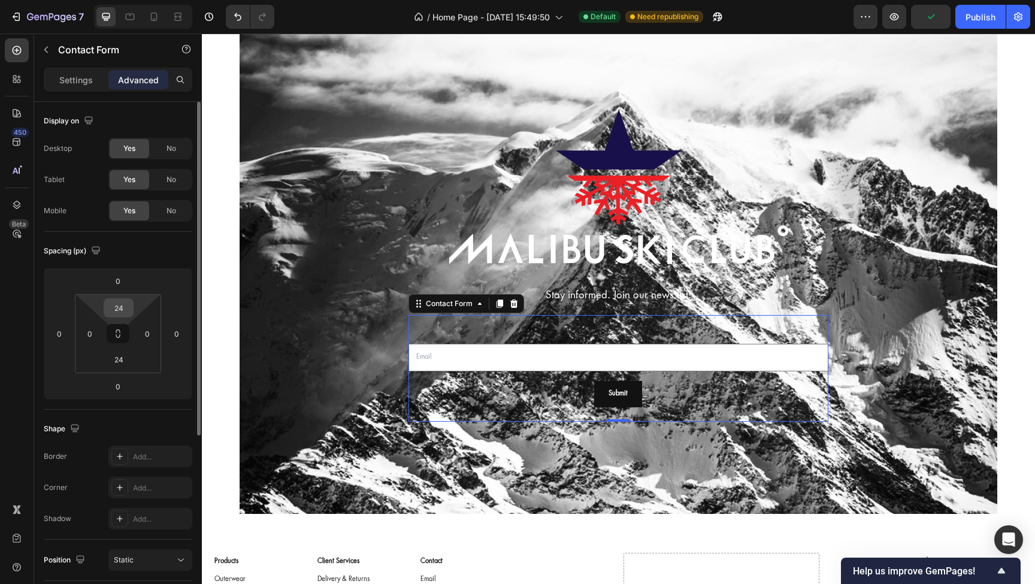
click at [130, 308] on input "24" at bounding box center [119, 308] width 24 height 18
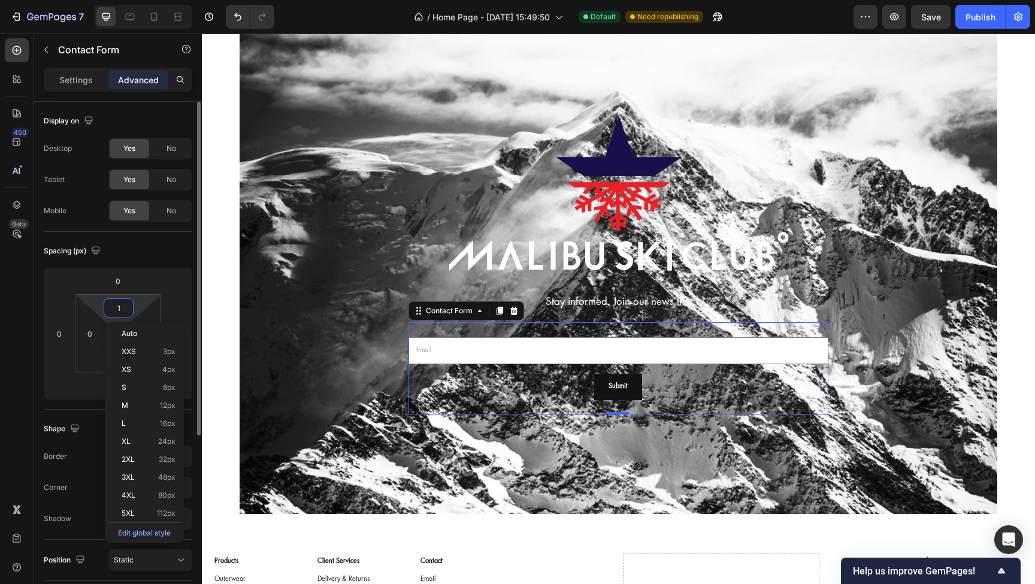
type input "0"
click at [313, 276] on div at bounding box center [619, 195] width 700 height 176
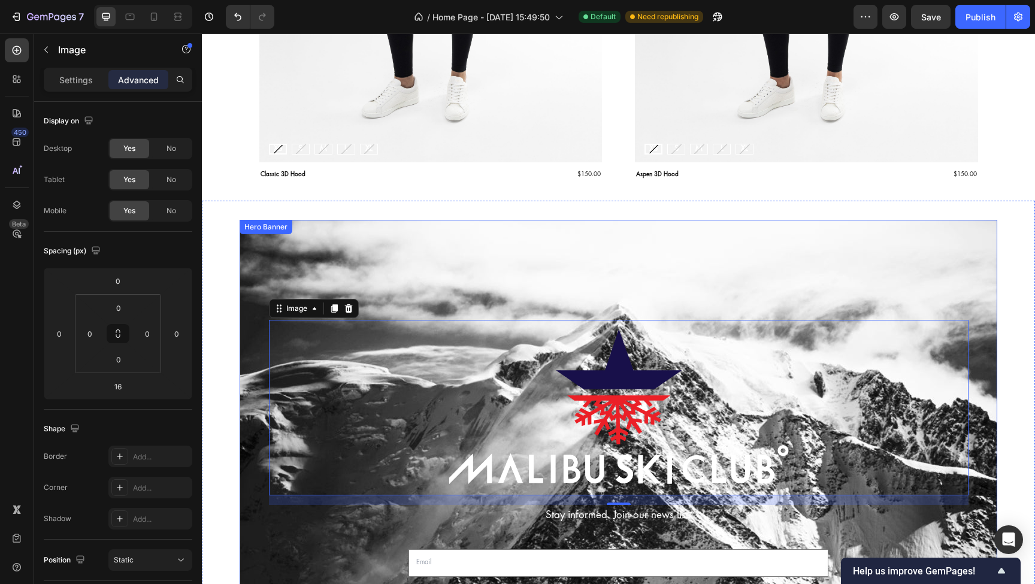
scroll to position [2255, 0]
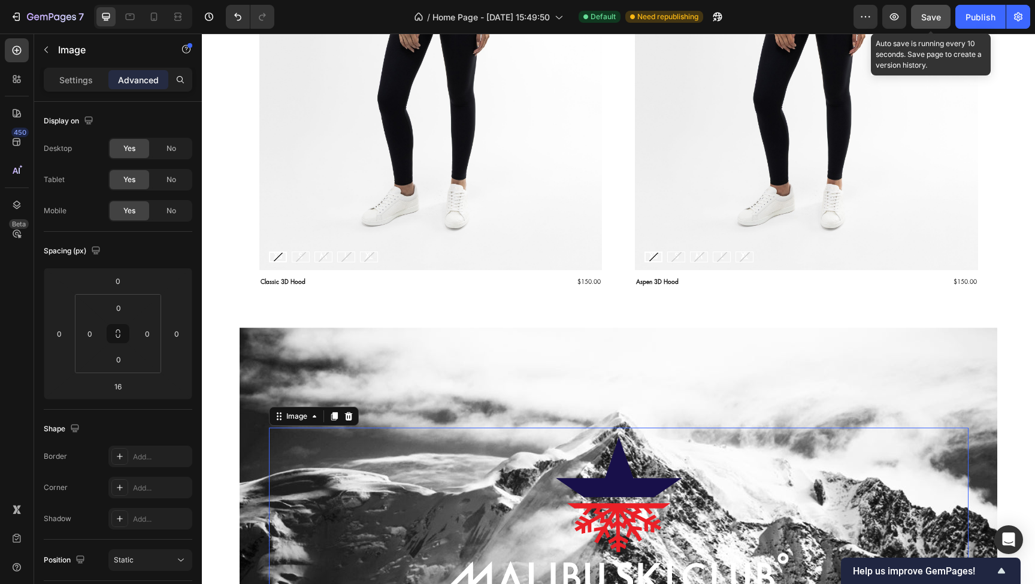
click at [938, 20] on span "Save" at bounding box center [932, 17] width 20 height 10
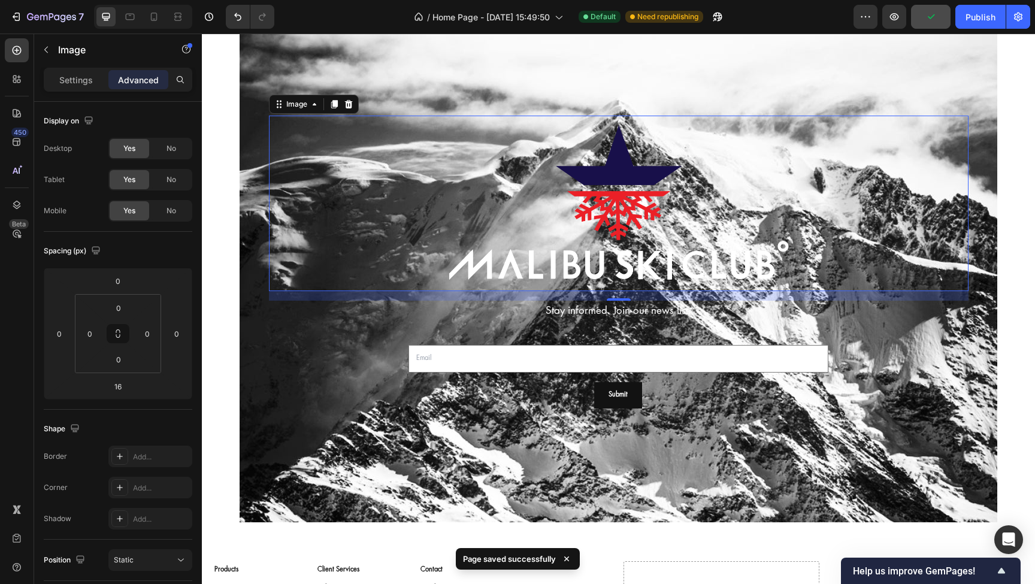
scroll to position [2574, 0]
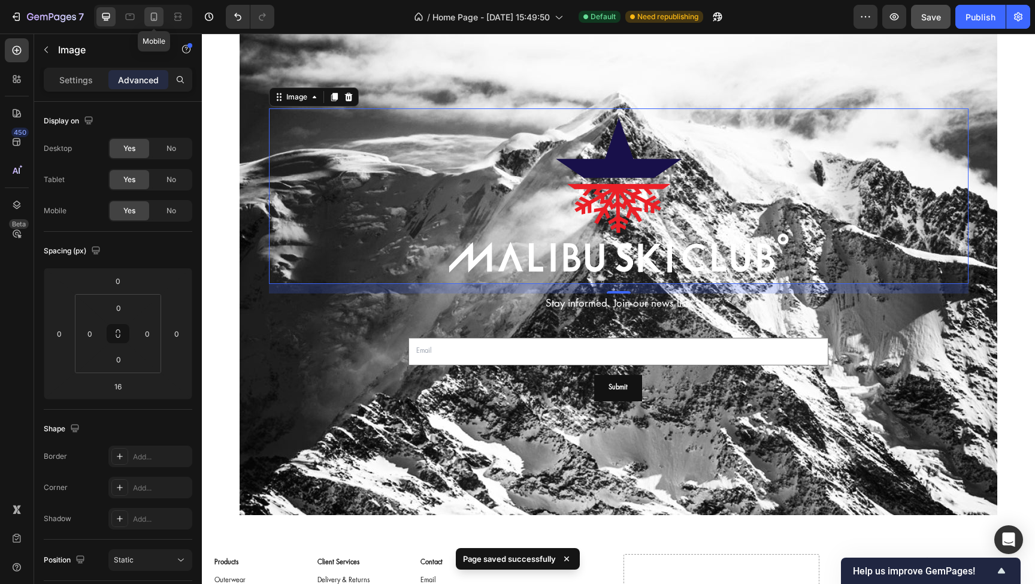
click at [155, 20] on icon at bounding box center [154, 17] width 12 height 12
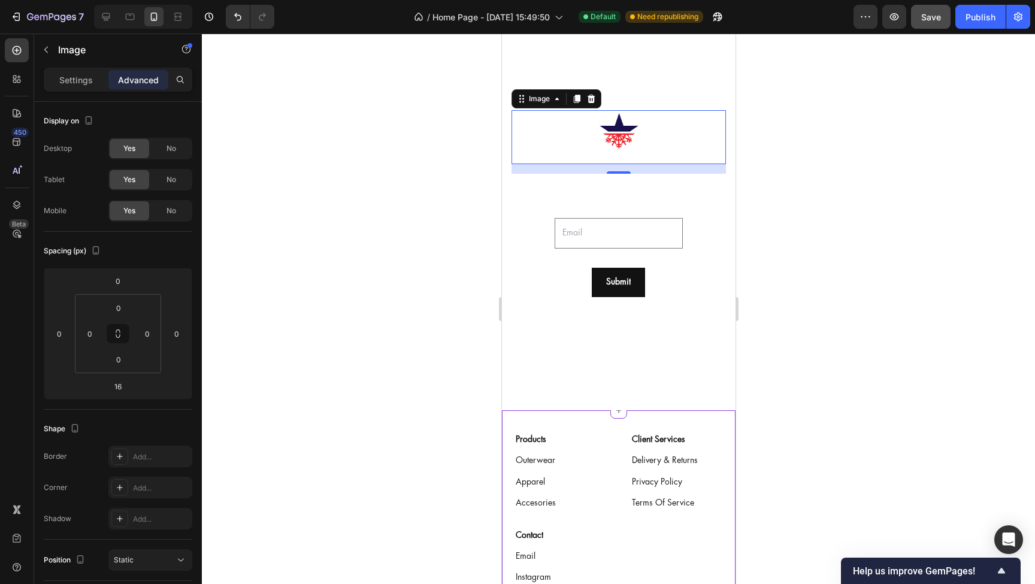
scroll to position [2110, 0]
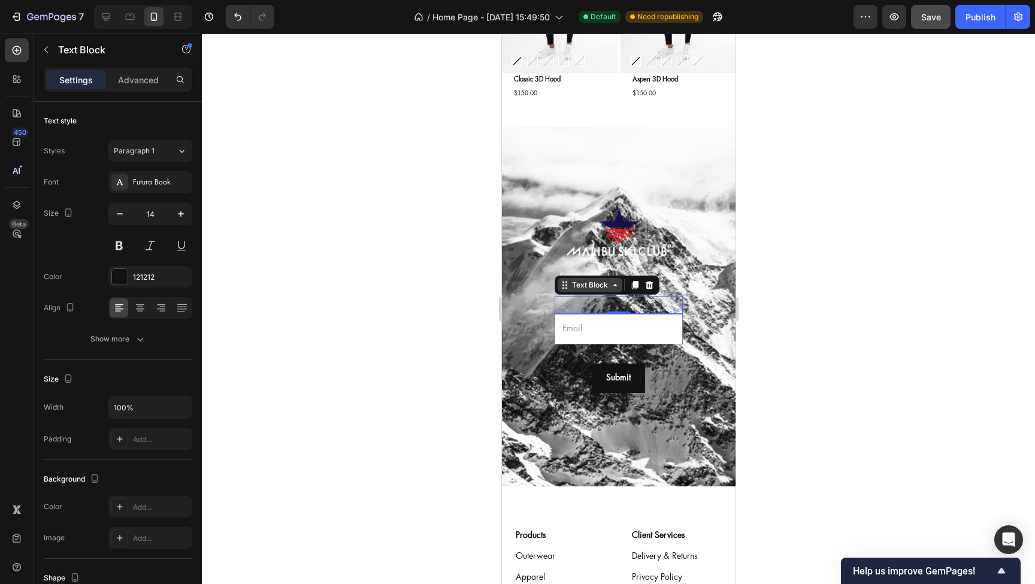
click at [575, 291] on div "Text Block" at bounding box center [589, 285] width 65 height 14
click at [569, 305] on div "Email Field" at bounding box center [577, 306] width 41 height 11
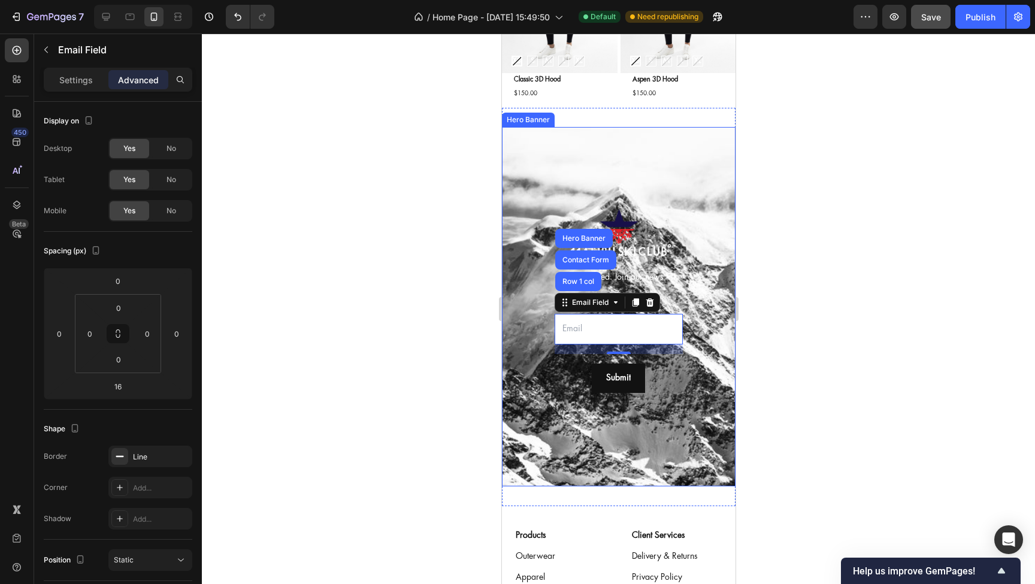
click at [442, 283] on div at bounding box center [618, 309] width 833 height 551
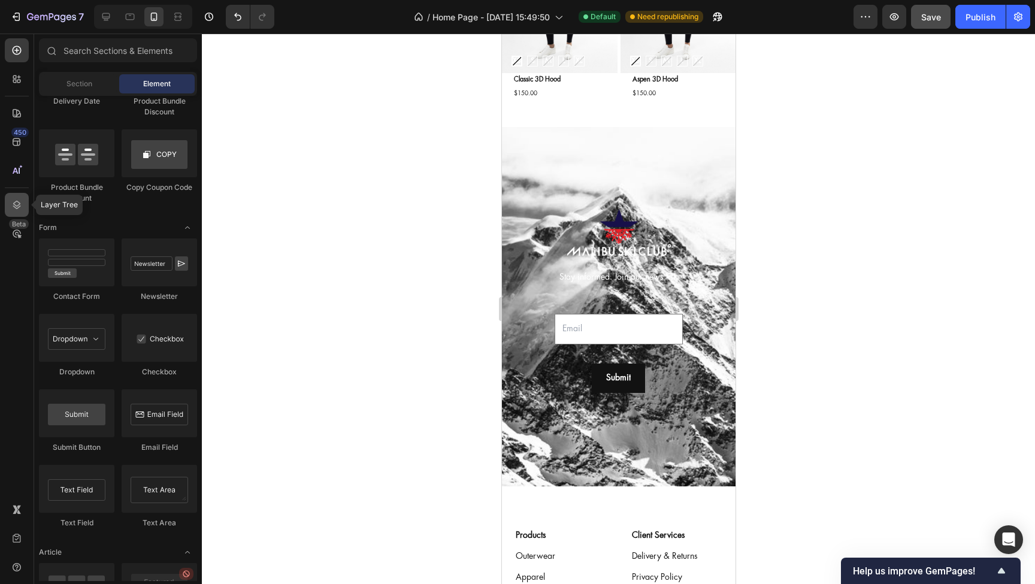
click at [14, 206] on icon at bounding box center [17, 205] width 12 height 12
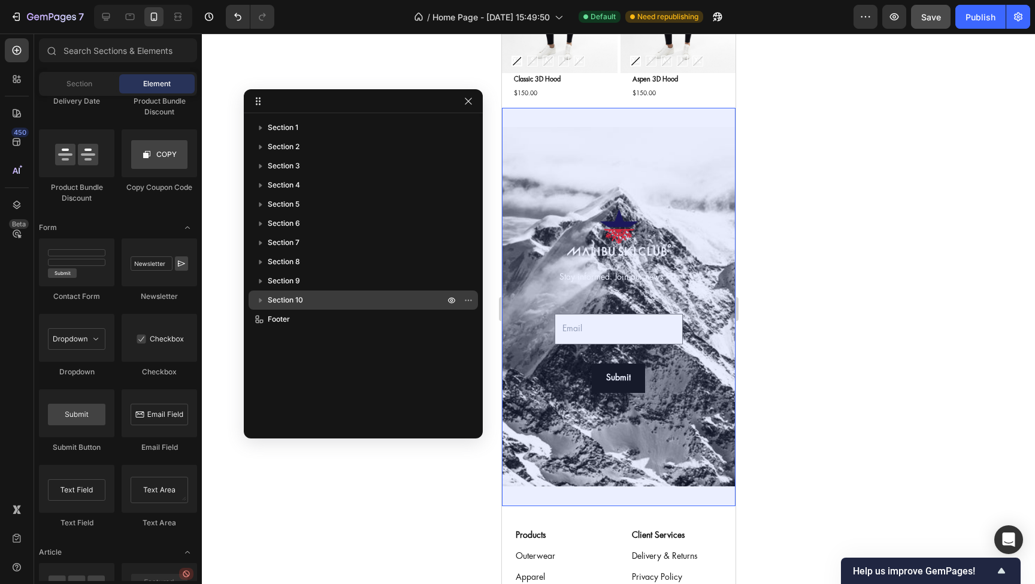
click at [259, 301] on icon "button" at bounding box center [261, 300] width 12 height 12
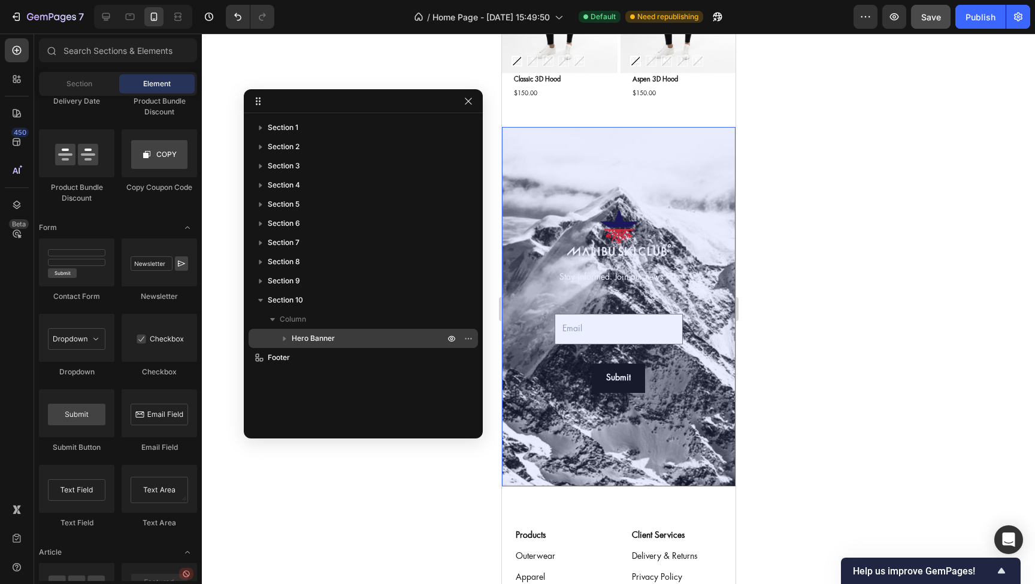
click at [288, 339] on icon "button" at bounding box center [285, 339] width 12 height 12
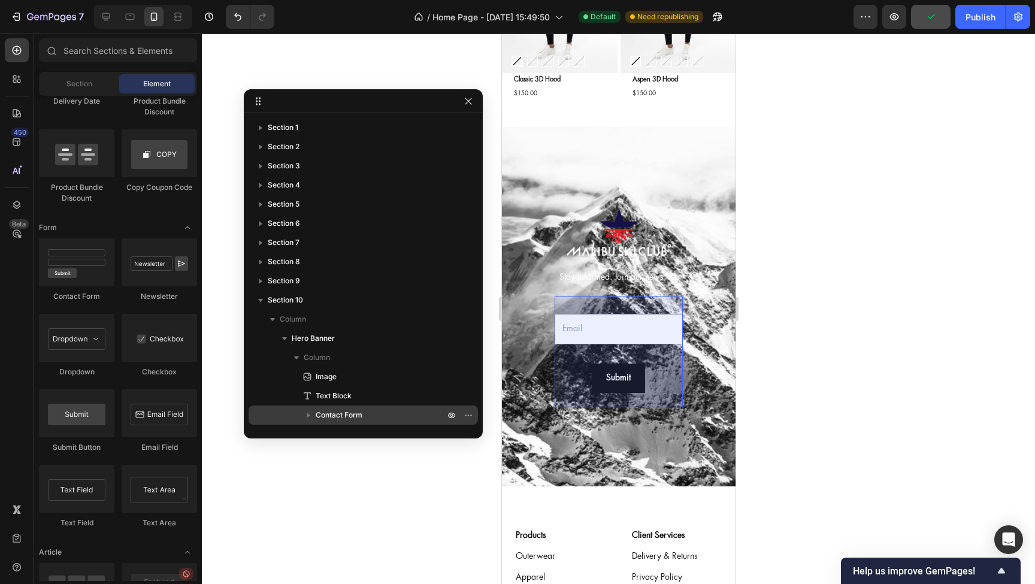
click at [318, 409] on span "Contact Form" at bounding box center [339, 415] width 47 height 12
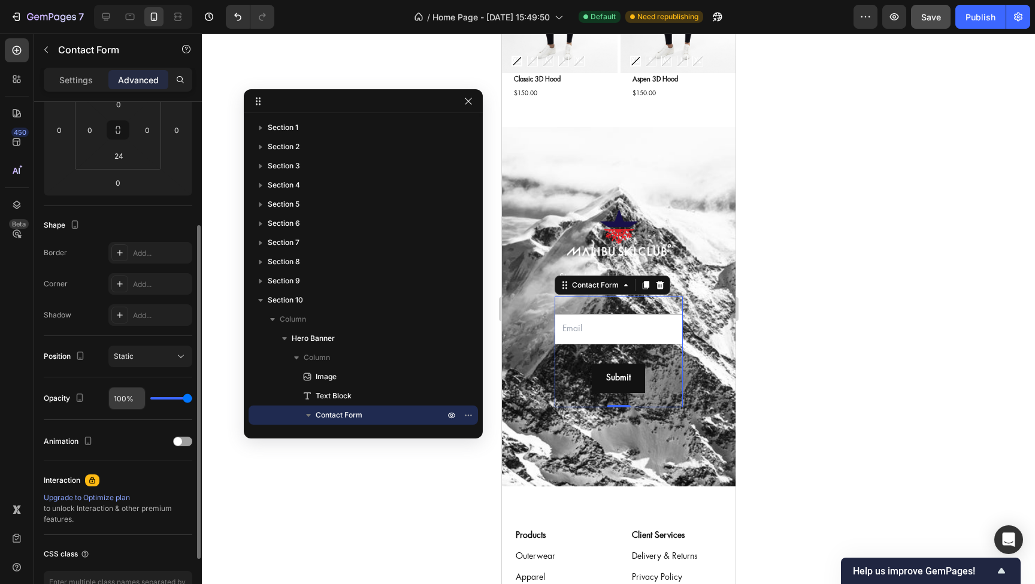
scroll to position [0, 0]
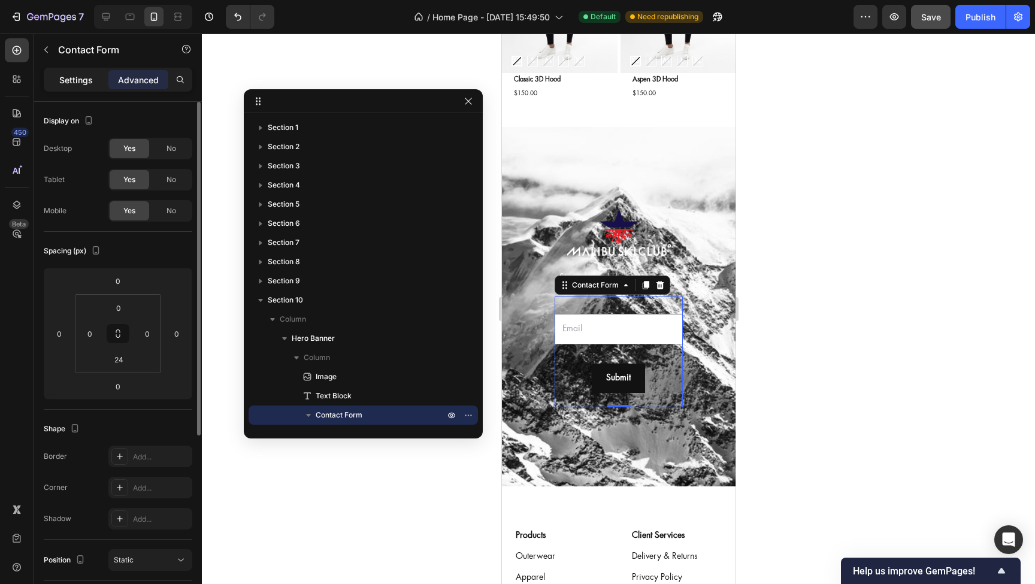
click at [81, 80] on p "Settings" at bounding box center [76, 80] width 34 height 13
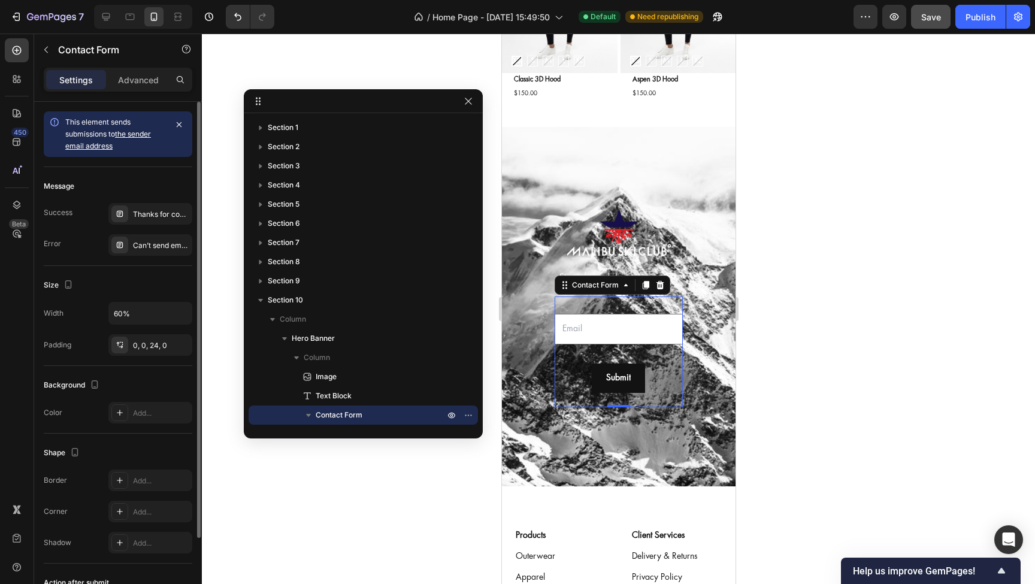
scroll to position [95, 0]
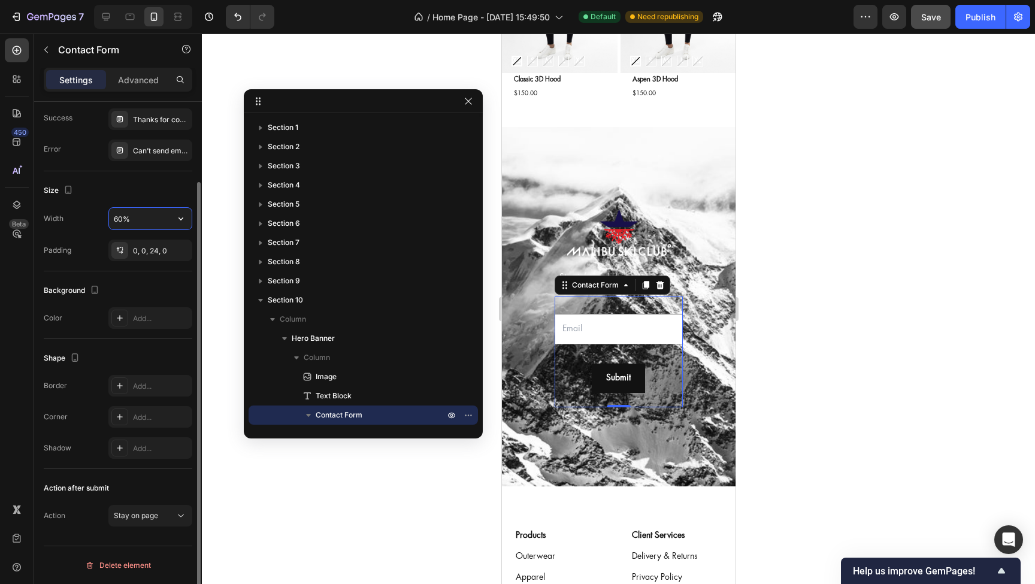
click at [120, 217] on input "60%" at bounding box center [150, 219] width 83 height 22
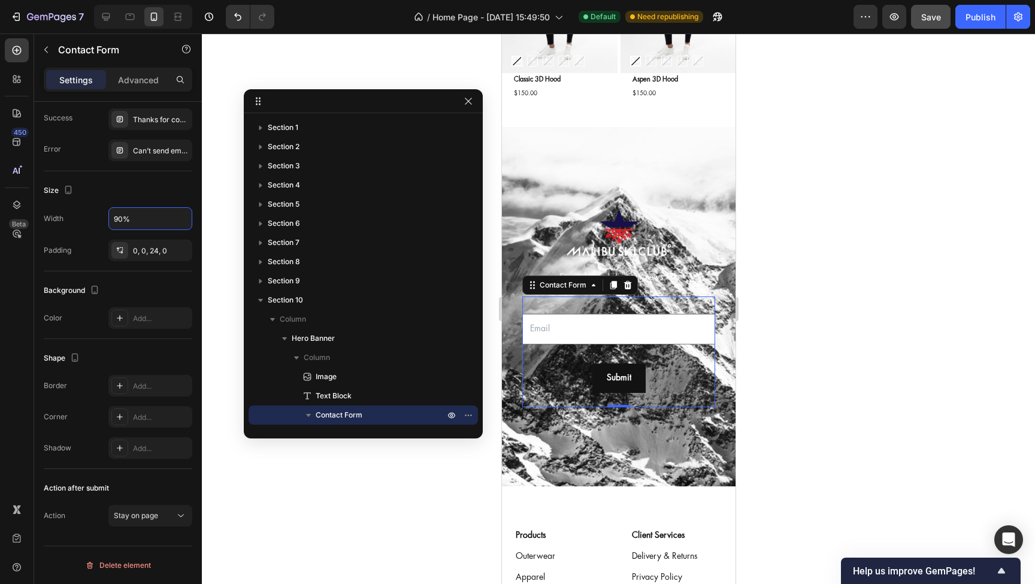
type input "90%"
click at [376, 70] on div at bounding box center [618, 309] width 833 height 551
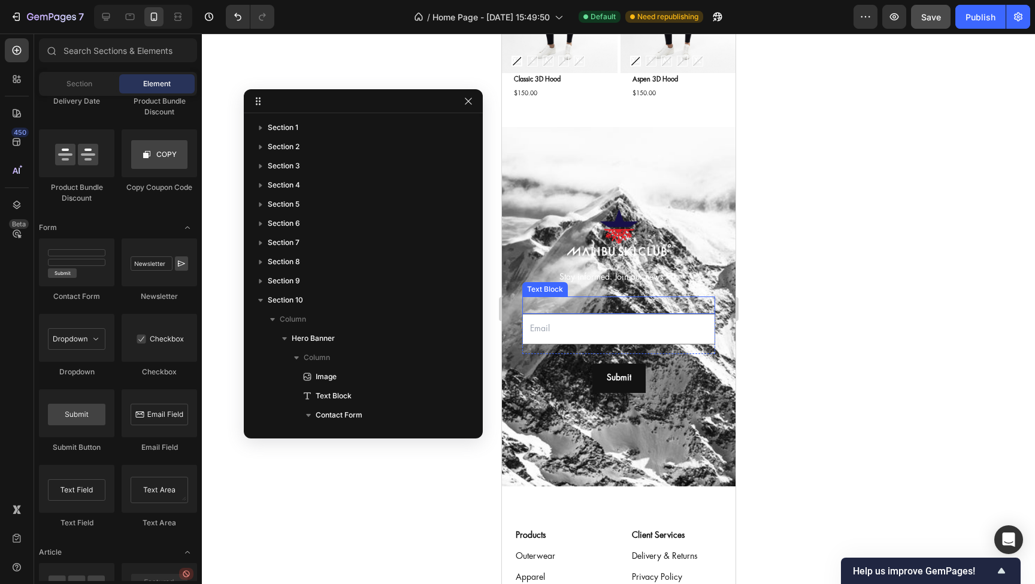
click at [548, 290] on div "Text Block" at bounding box center [544, 289] width 41 height 11
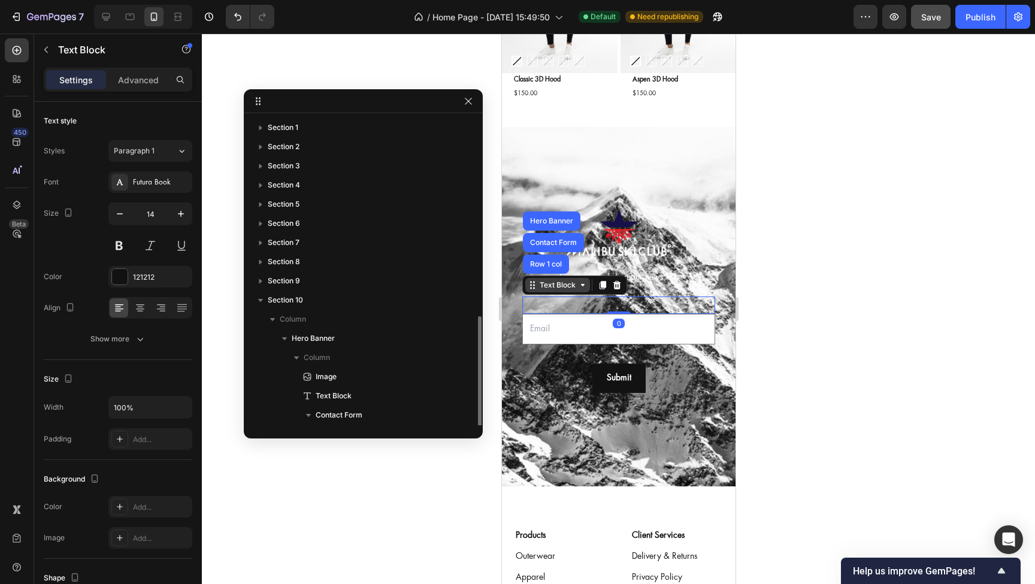
scroll to position [114, 0]
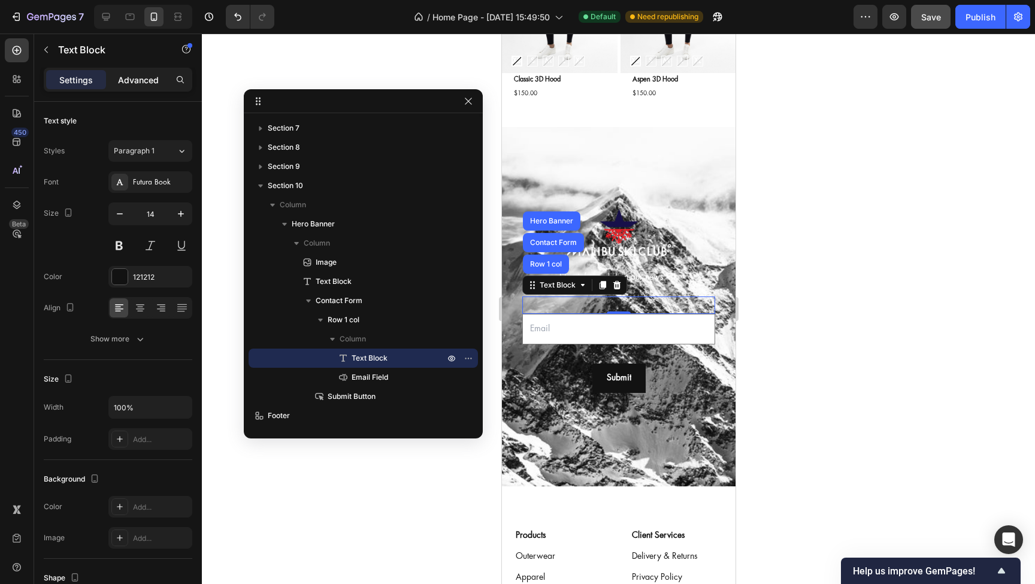
click at [155, 83] on p "Advanced" at bounding box center [138, 80] width 41 height 13
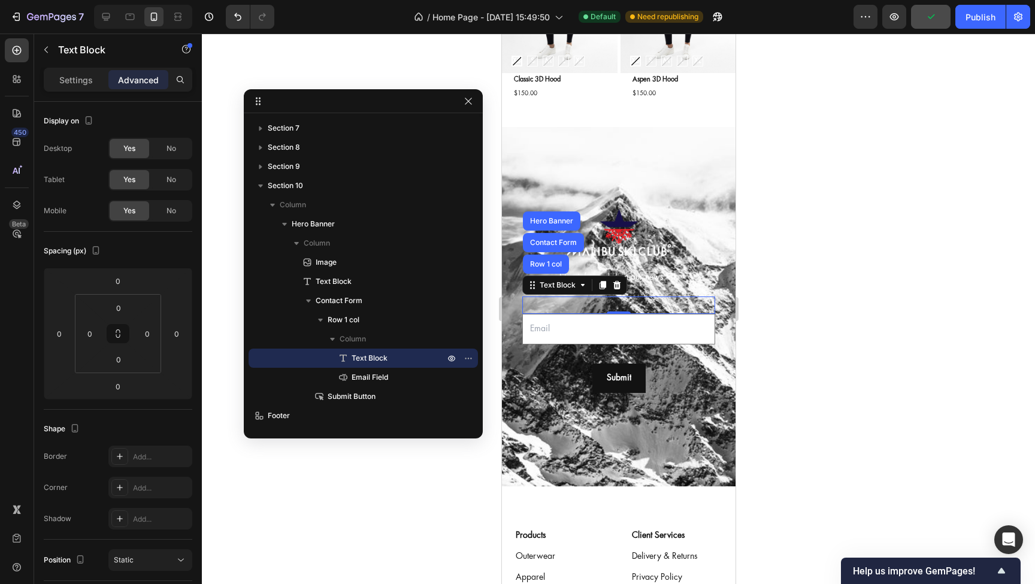
click at [787, 226] on div at bounding box center [618, 309] width 833 height 551
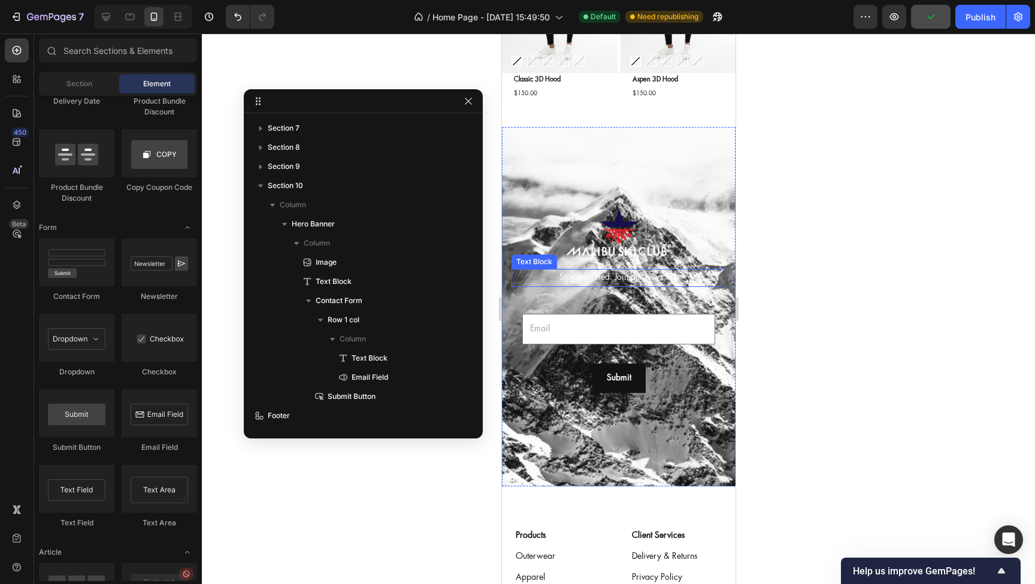
click at [652, 279] on p "Stay informed. Join our news list." at bounding box center [618, 277] width 212 height 15
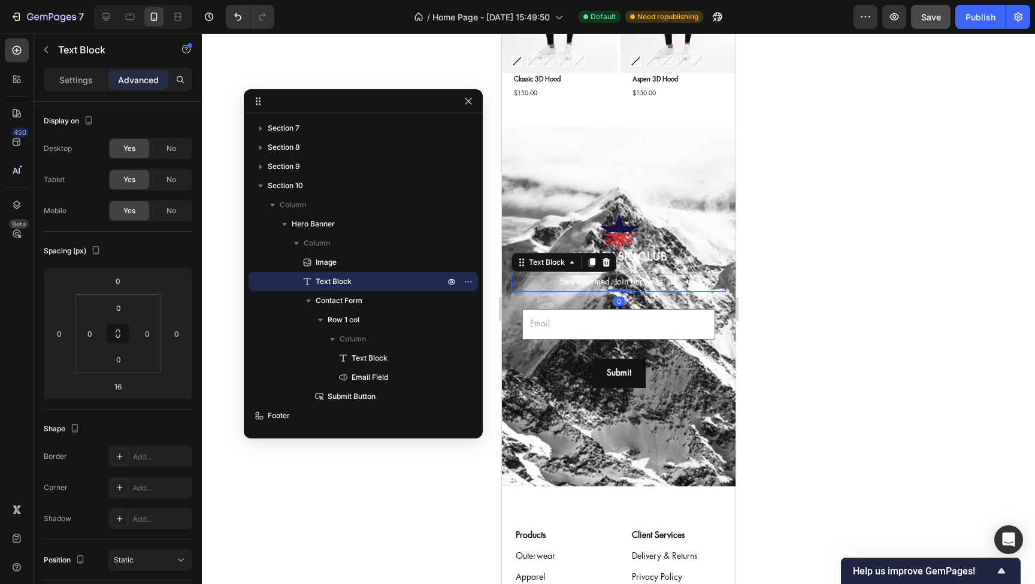
drag, startPoint x: 621, startPoint y: 294, endPoint x: 620, endPoint y: 279, distance: 15.0
type input "0"
click at [620, 279] on div "Stay informed. Join our news list. Text Block 0" at bounding box center [618, 282] width 215 height 17
click at [907, 290] on div at bounding box center [618, 309] width 833 height 551
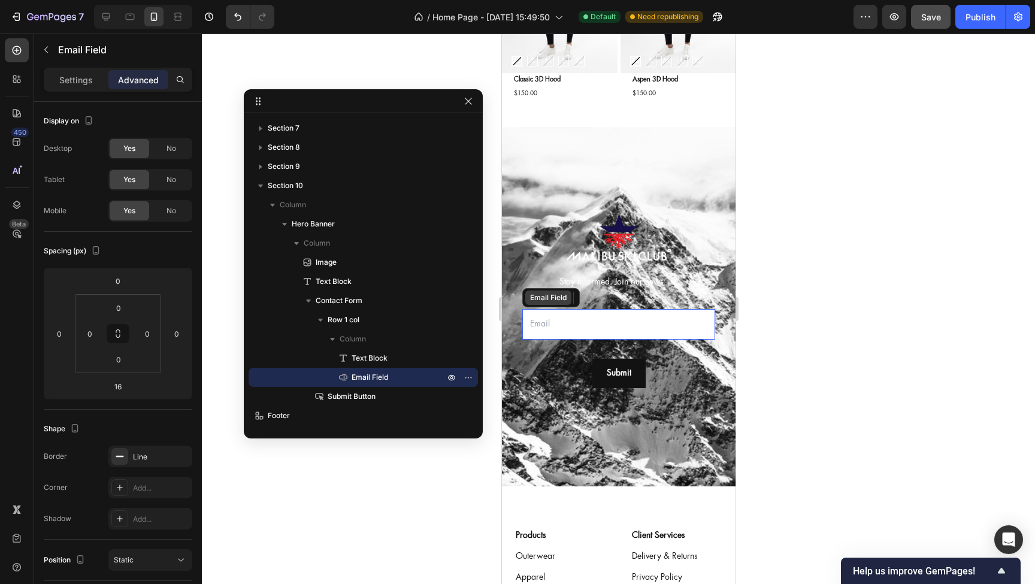
click at [554, 305] on div "Email Field" at bounding box center [551, 297] width 58 height 19
click at [648, 297] on p "Rich Text Editor. Editing area: main" at bounding box center [618, 300] width 191 height 15
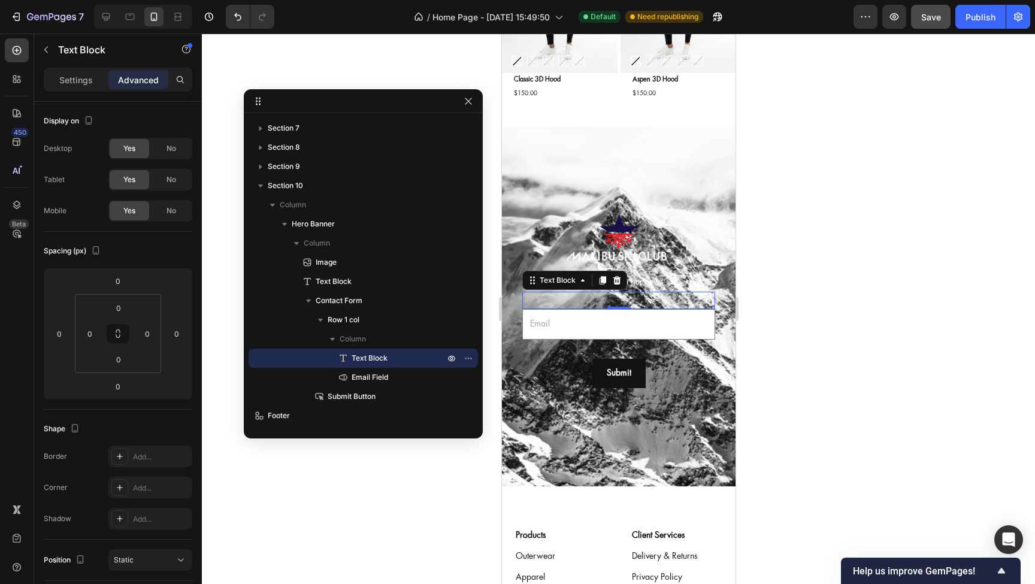
click at [890, 294] on div at bounding box center [618, 309] width 833 height 551
click at [546, 283] on div "Text Block" at bounding box center [547, 280] width 41 height 11
click at [941, 324] on div at bounding box center [618, 309] width 833 height 551
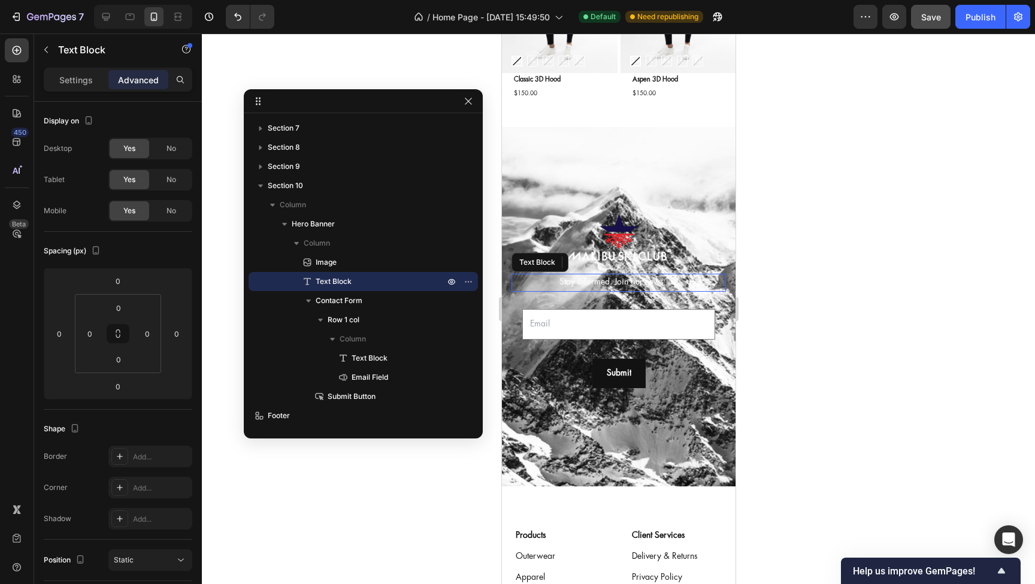
click at [610, 281] on p "Stay informed. Join our news list." at bounding box center [618, 282] width 212 height 15
click at [606, 282] on p "Stay informed. Join our news list." at bounding box center [618, 282] width 212 height 15
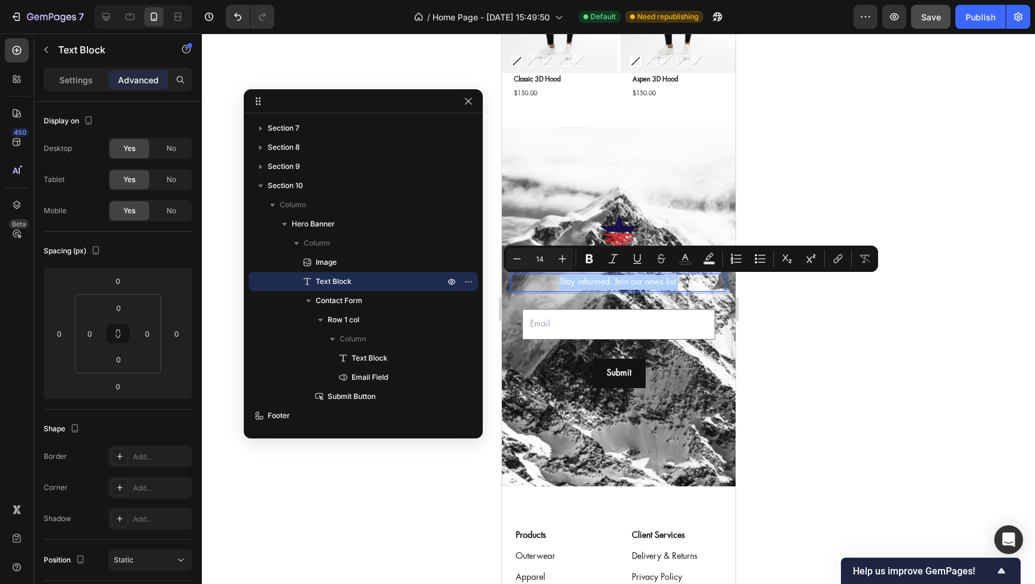
click at [847, 337] on div at bounding box center [618, 309] width 833 height 551
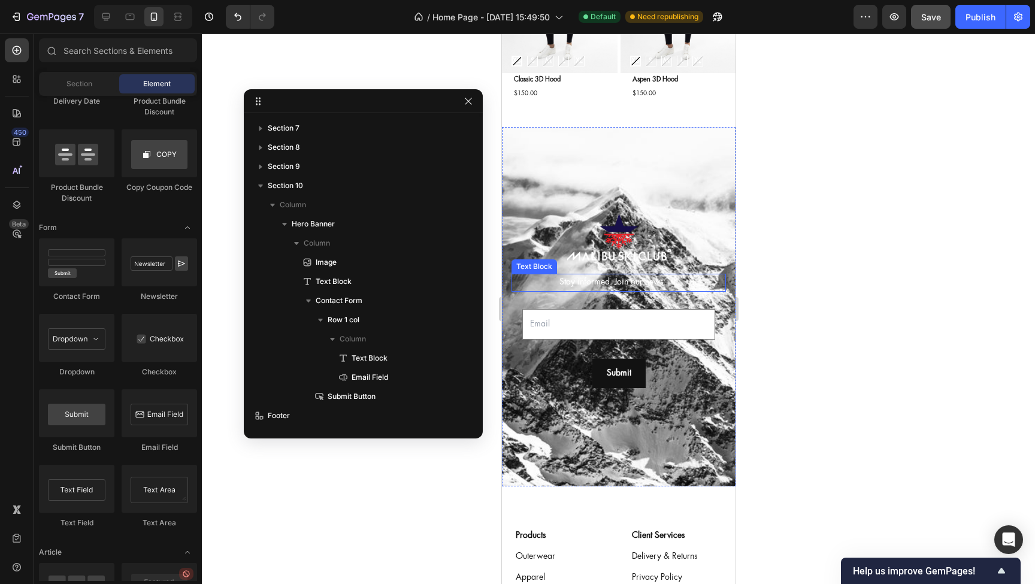
click at [530, 268] on div "Text Block" at bounding box center [534, 266] width 41 height 11
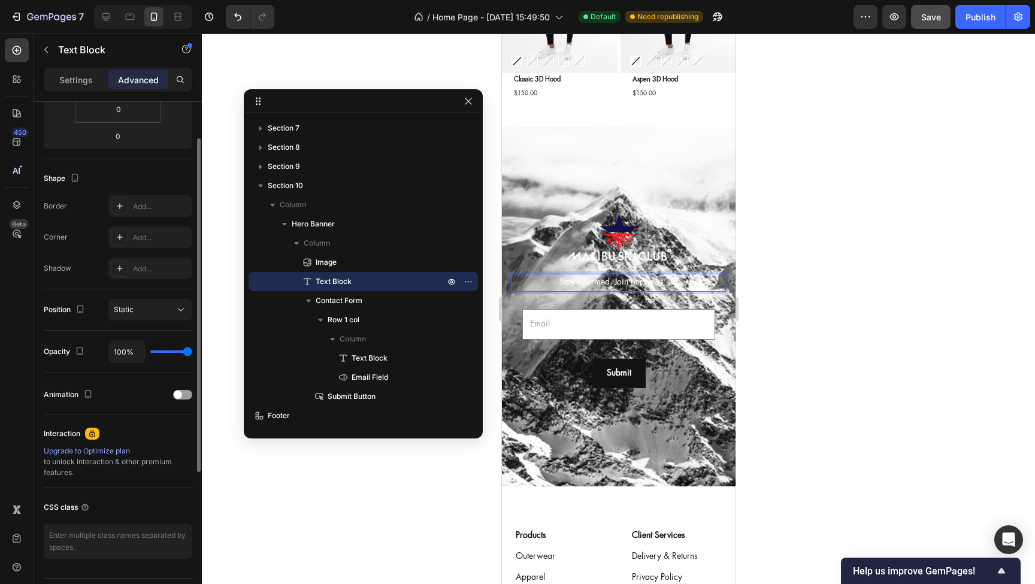
scroll to position [0, 0]
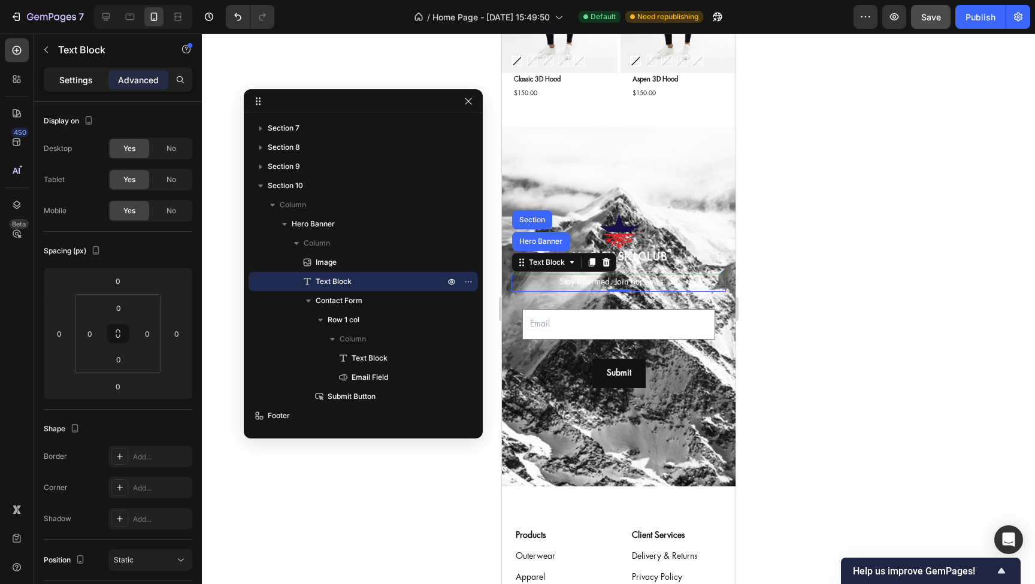
click at [84, 88] on div "Settings" at bounding box center [76, 79] width 60 height 19
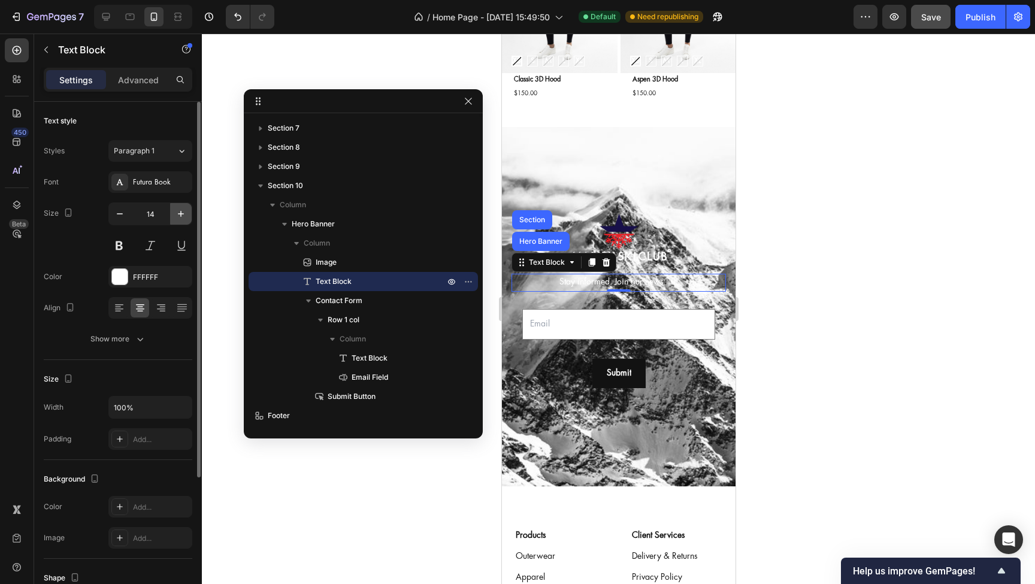
click at [180, 210] on icon "button" at bounding box center [181, 214] width 12 height 12
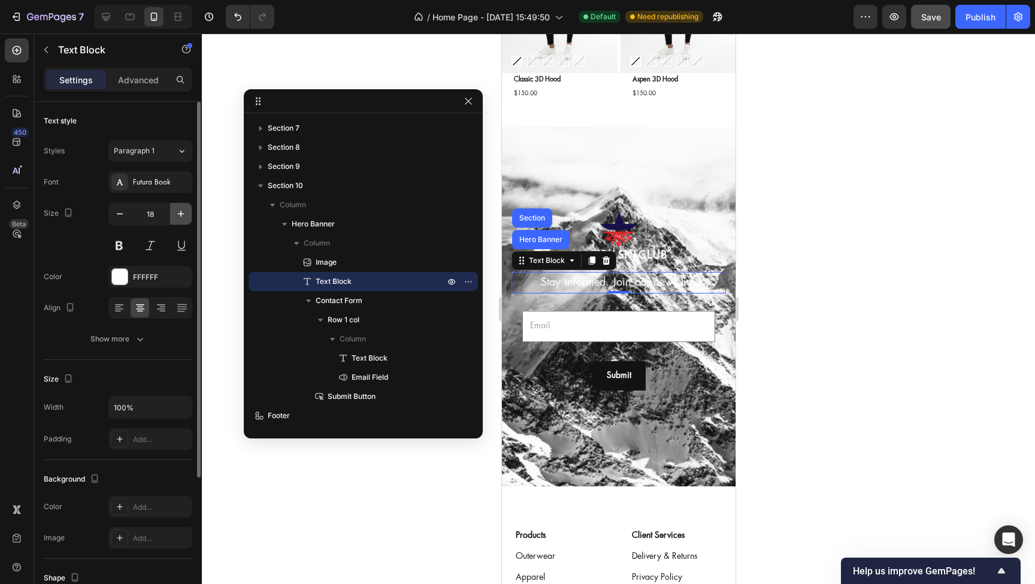
type input "19"
click at [899, 275] on div at bounding box center [618, 309] width 833 height 551
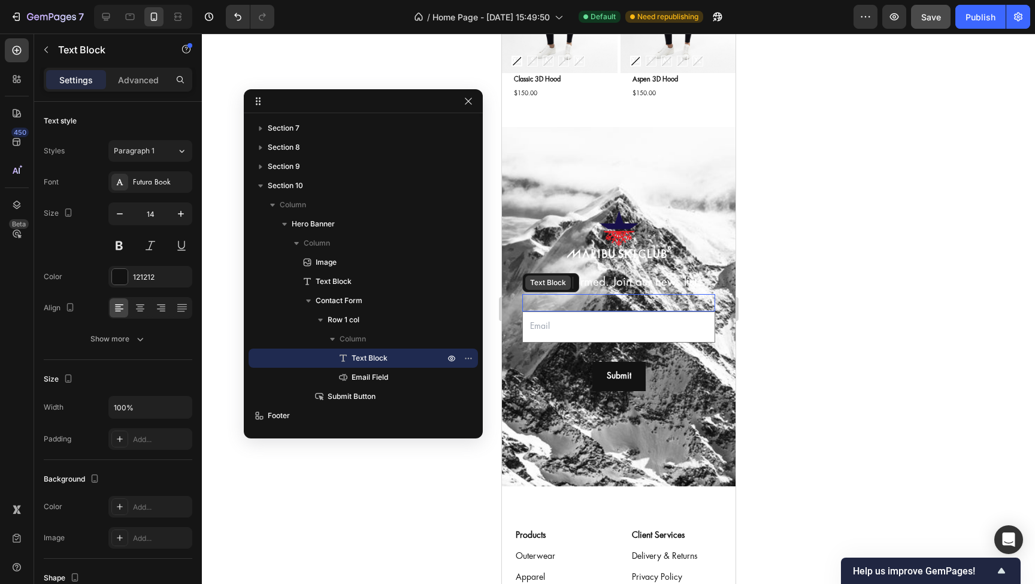
click at [547, 287] on div "Text Block" at bounding box center [547, 282] width 41 height 11
click at [584, 303] on div "Rich Text Editor. Editing area: main" at bounding box center [618, 302] width 193 height 17
click at [859, 312] on div at bounding box center [618, 309] width 833 height 551
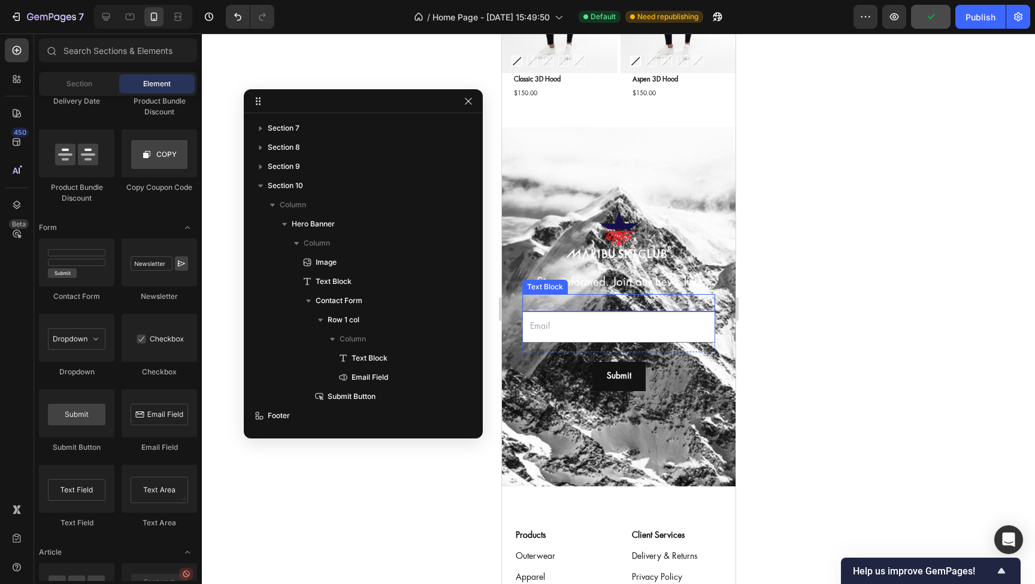
click at [664, 302] on p "Rich Text Editor. Editing area: main" at bounding box center [618, 302] width 191 height 15
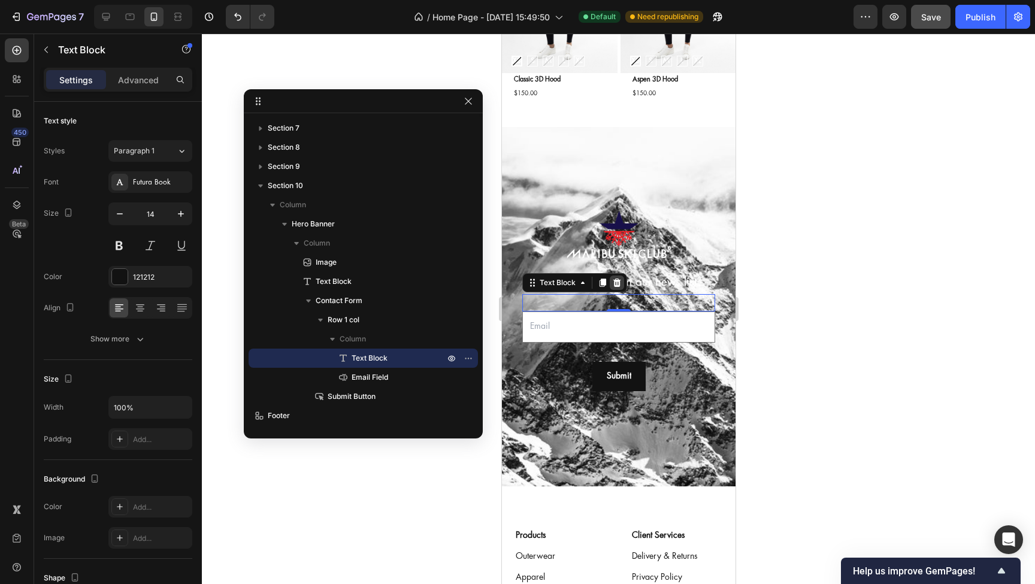
click at [618, 282] on icon at bounding box center [616, 283] width 8 height 8
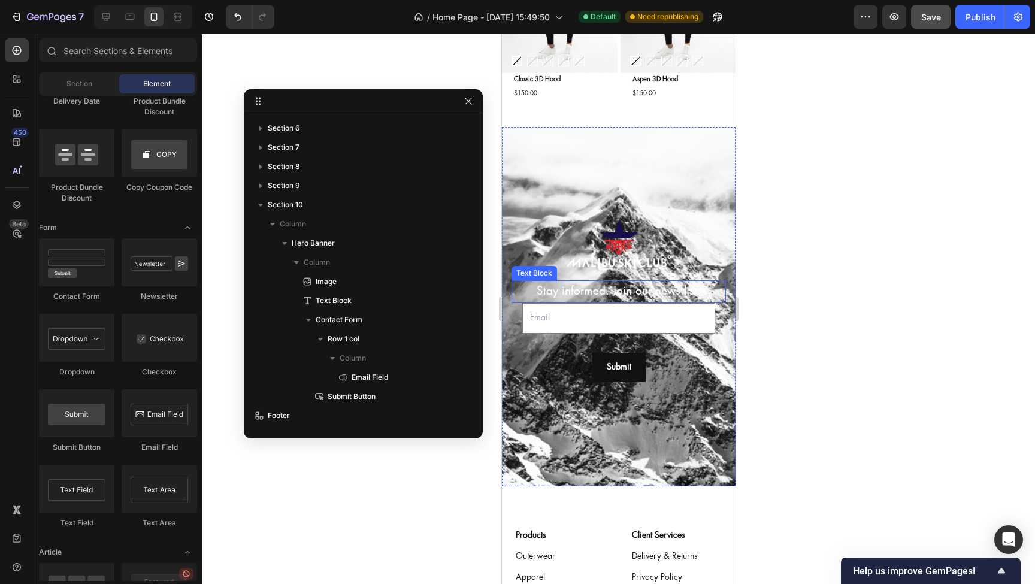
click at [646, 293] on p "Stay informed. Join our news list." at bounding box center [618, 292] width 212 height 20
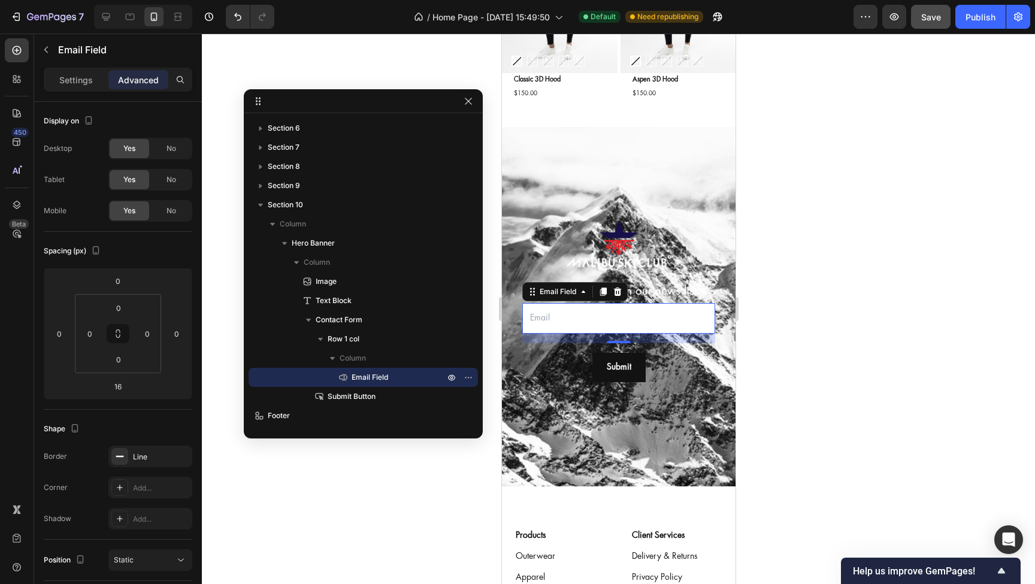
click at [869, 287] on div at bounding box center [618, 309] width 833 height 551
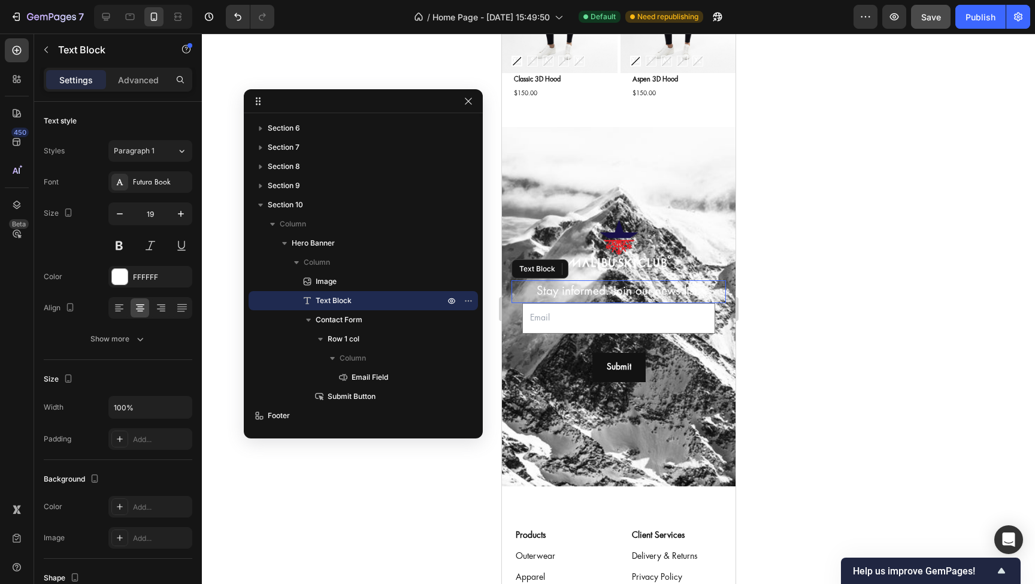
click at [652, 291] on p "Stay informed. Join our news list." at bounding box center [618, 292] width 212 height 20
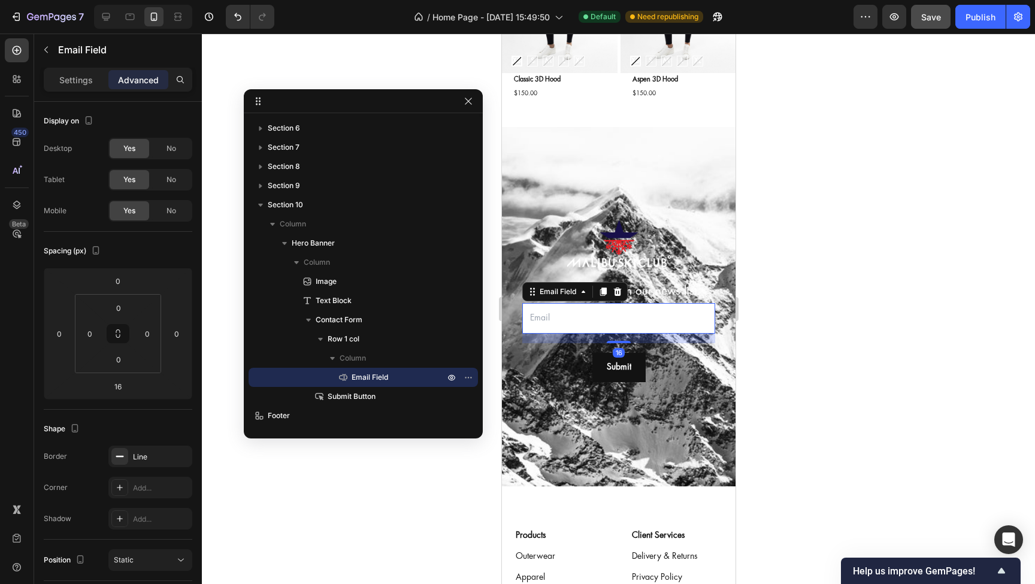
click at [785, 307] on div at bounding box center [618, 309] width 833 height 551
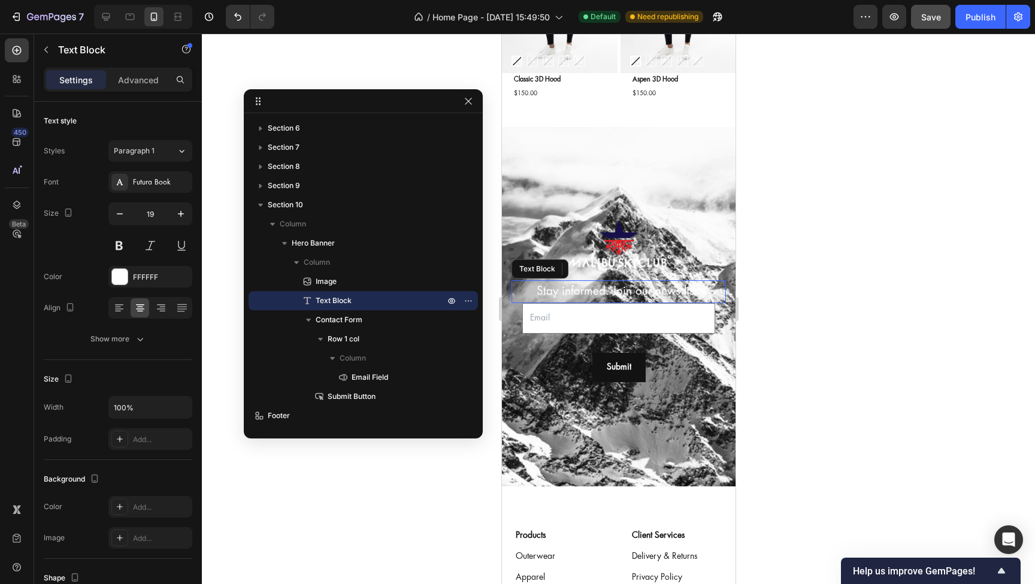
click at [638, 290] on p "Stay informed. Join our news list." at bounding box center [618, 292] width 212 height 20
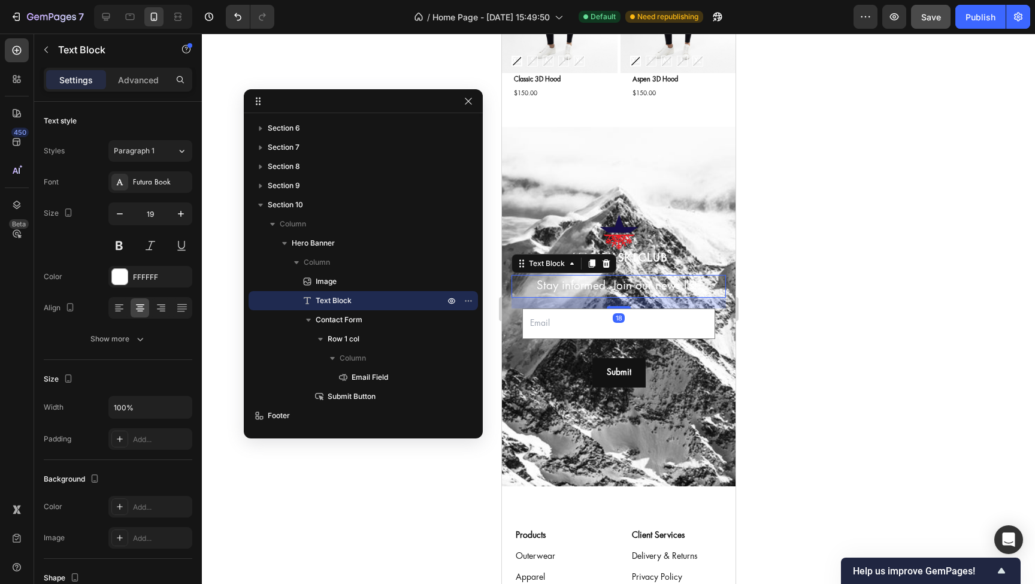
drag, startPoint x: 620, startPoint y: 301, endPoint x: 621, endPoint y: 312, distance: 10.9
click at [621, 312] on div "Image Stay informed. Join our news list. Text Block 18 Email Field Row Submit S…" at bounding box center [618, 307] width 215 height 191
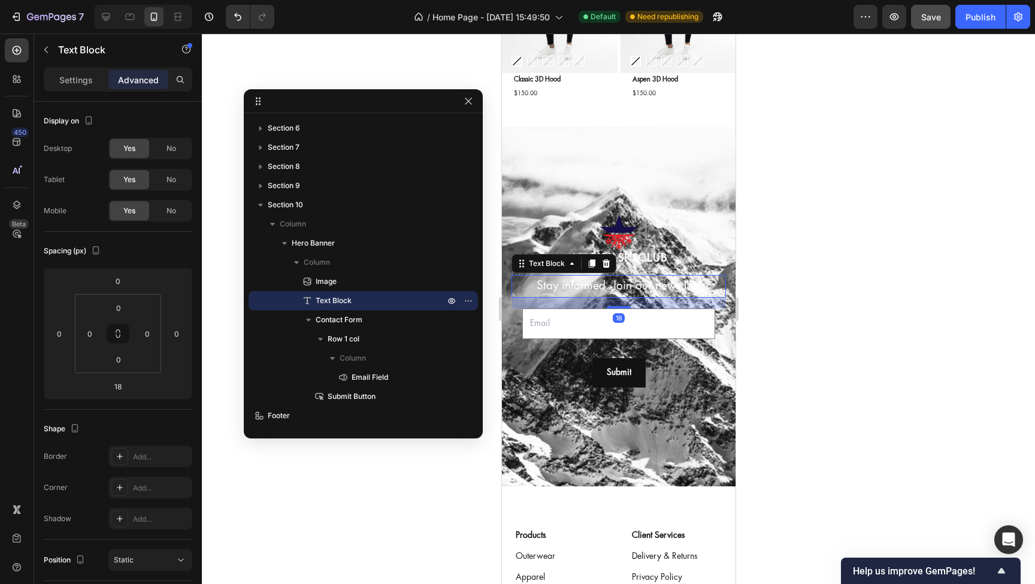
click at [905, 310] on div at bounding box center [618, 309] width 833 height 551
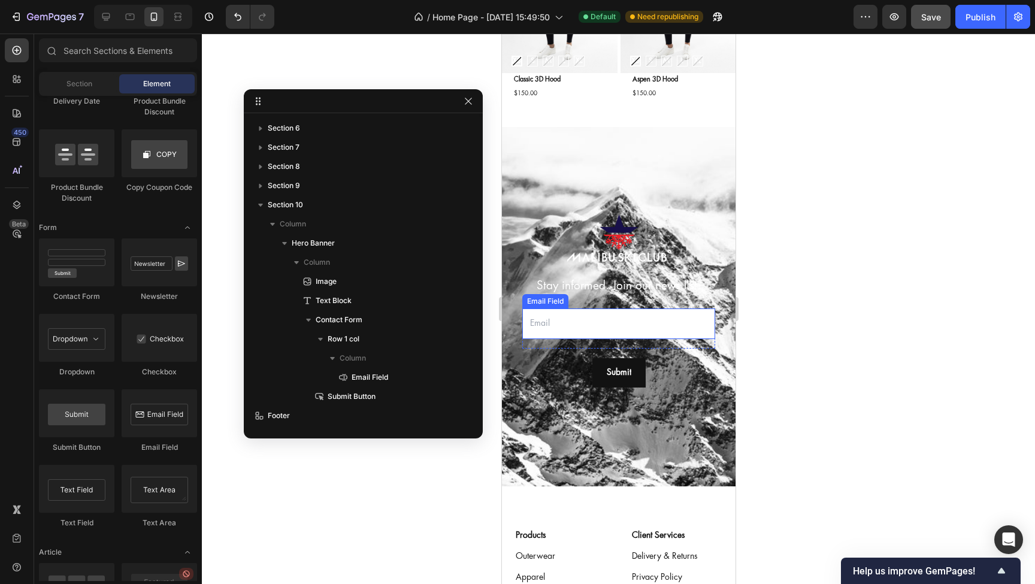
click at [549, 301] on div "Email Field" at bounding box center [544, 301] width 41 height 11
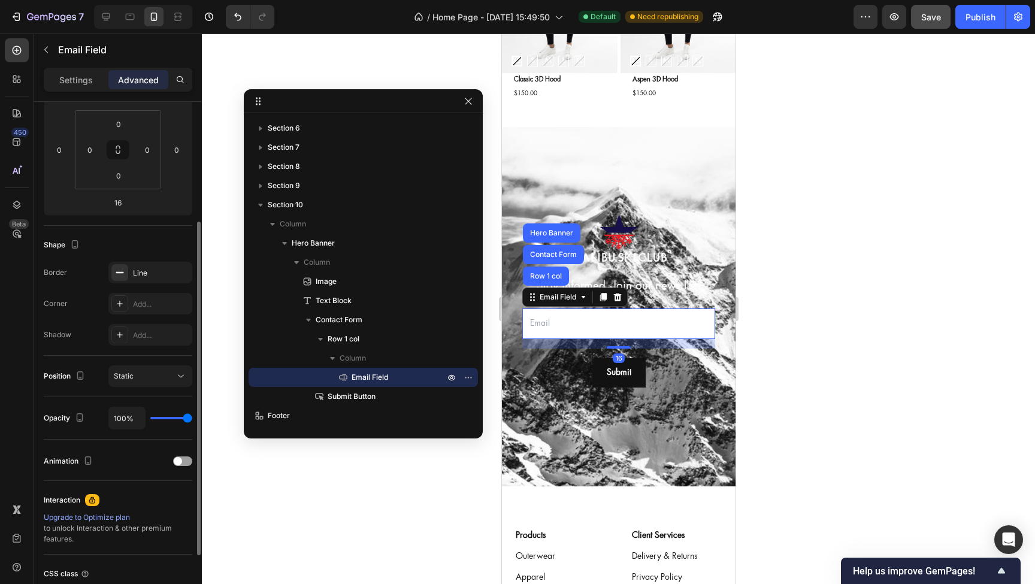
scroll to position [185, 0]
click at [72, 81] on p "Settings" at bounding box center [76, 80] width 34 height 13
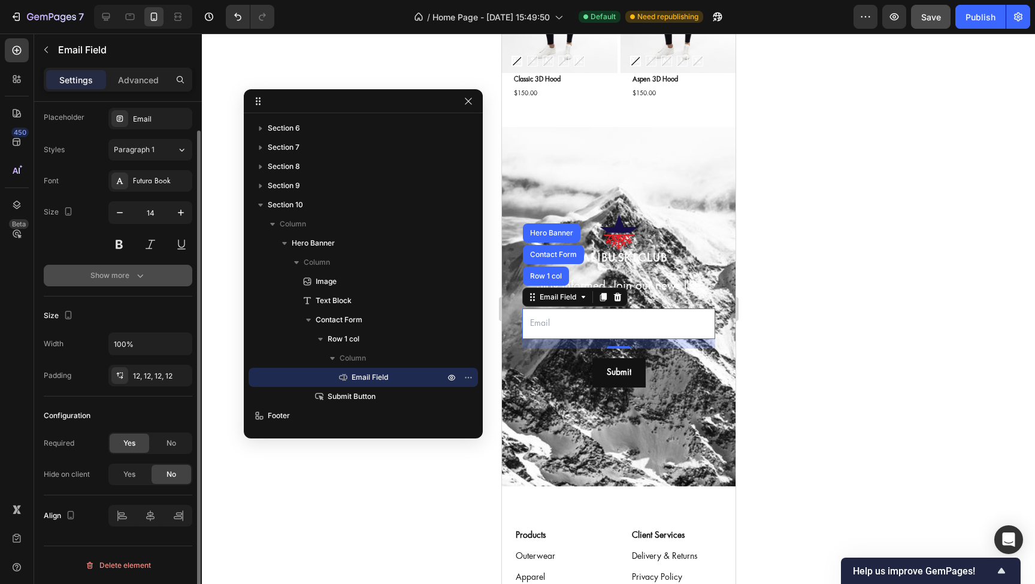
click at [131, 273] on div "Show more" at bounding box center [118, 276] width 56 height 12
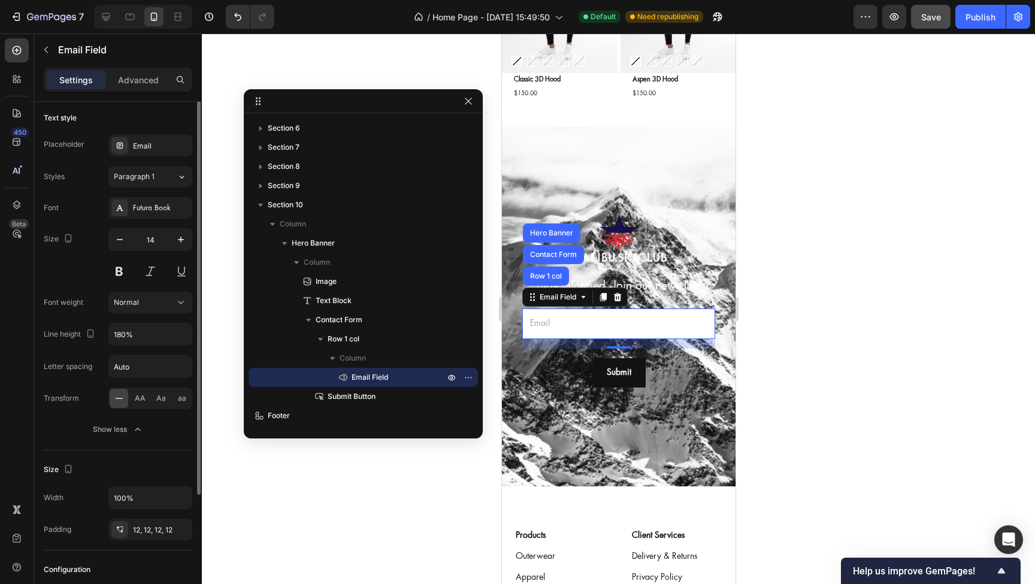
scroll to position [0, 0]
click at [856, 336] on div at bounding box center [618, 309] width 833 height 551
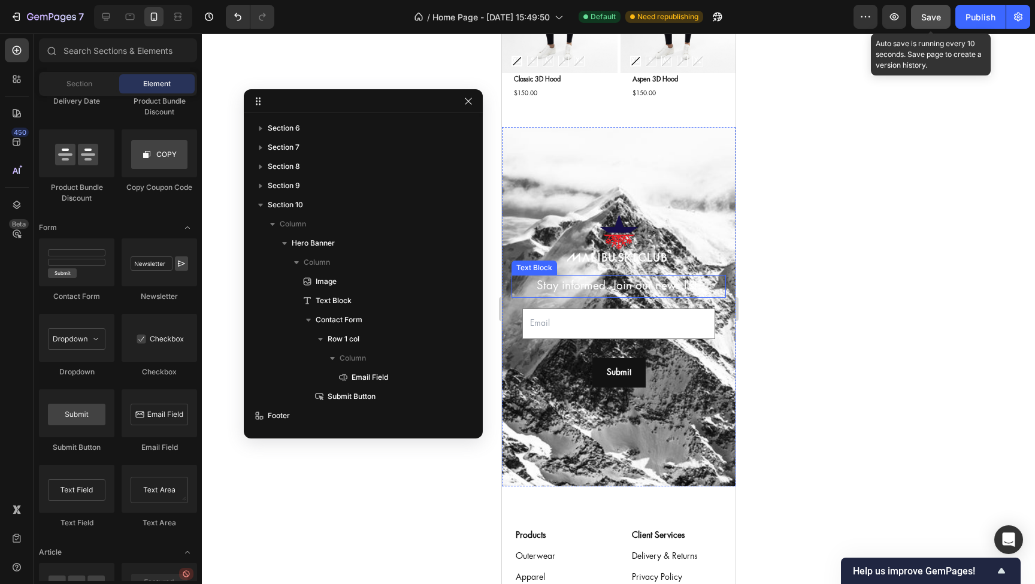
click at [930, 19] on span "Save" at bounding box center [932, 17] width 20 height 10
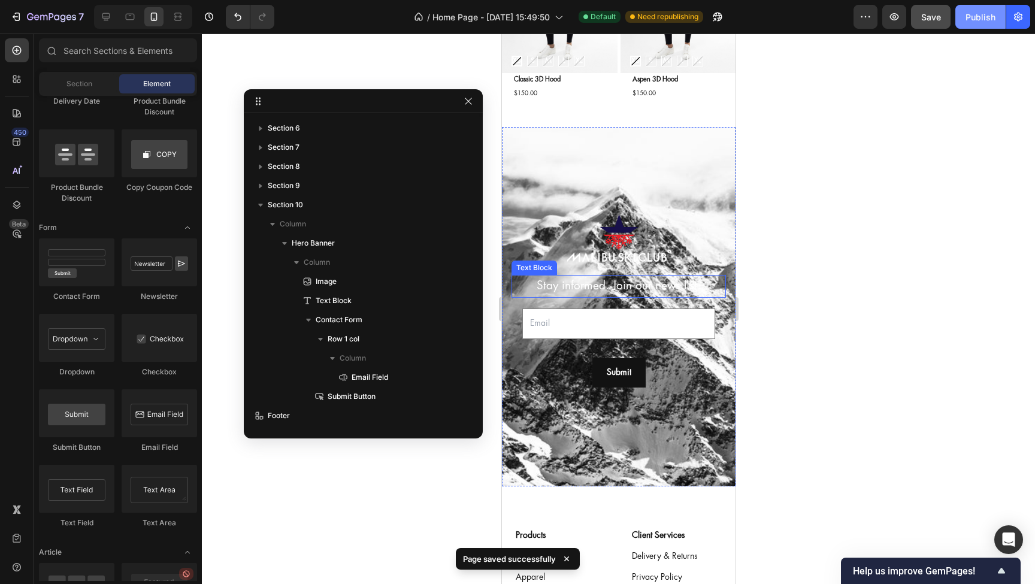
click at [984, 19] on div "Publish" at bounding box center [981, 17] width 30 height 13
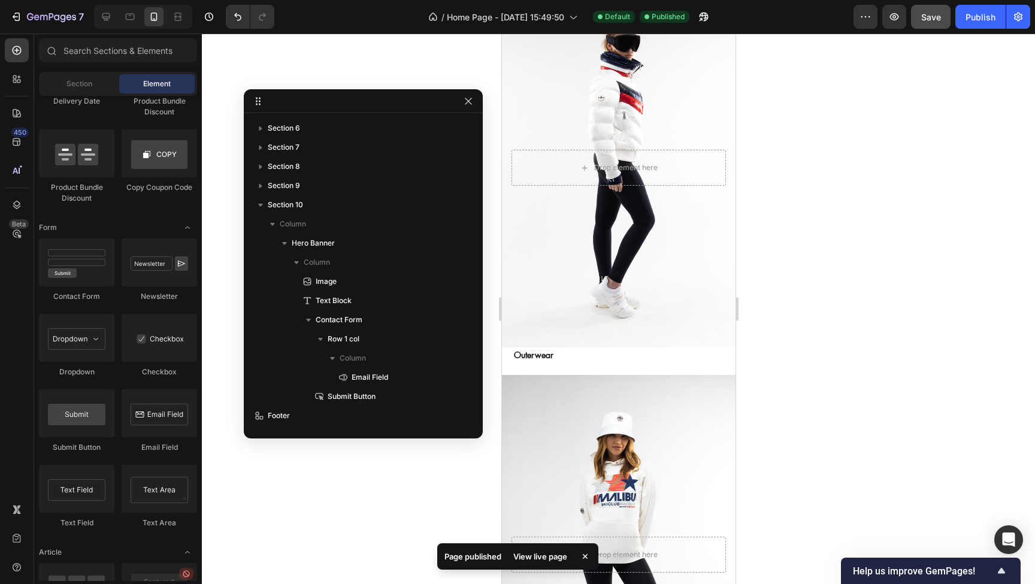
scroll to position [1617, 0]
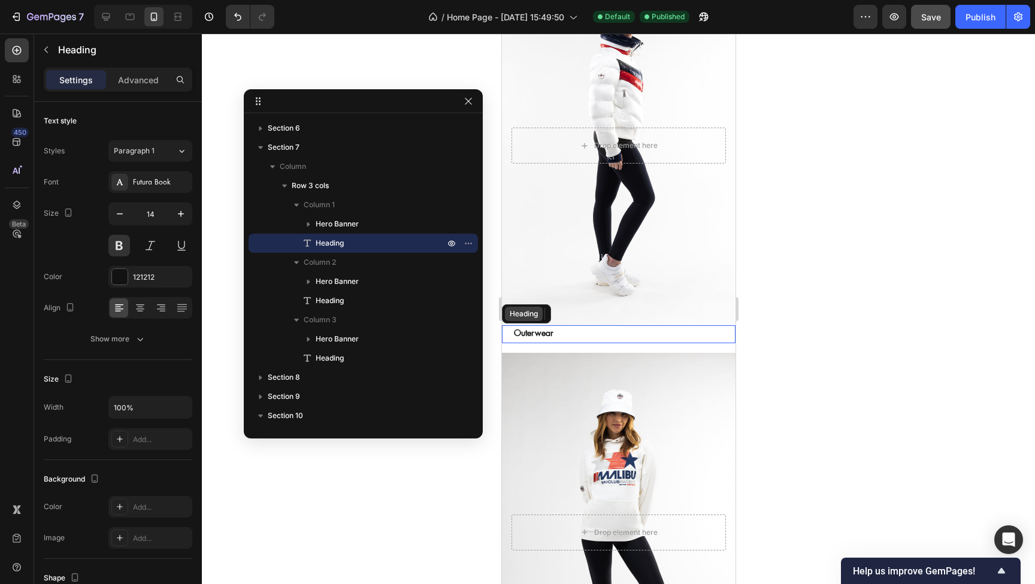
click at [525, 323] on div "Heading" at bounding box center [526, 313] width 49 height 19
click at [622, 309] on div "Background Image" at bounding box center [619, 146] width 234 height 360
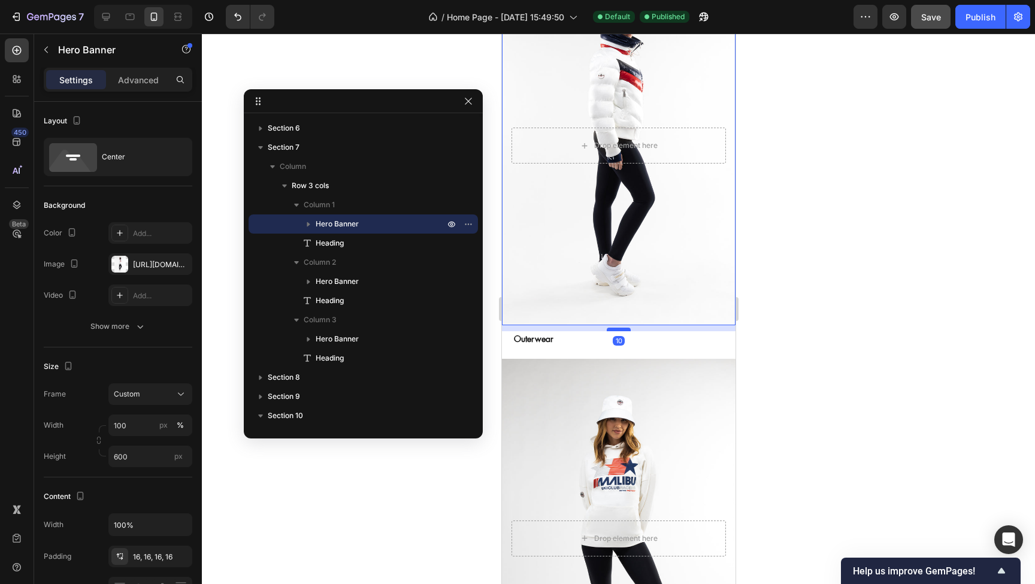
click at [617, 330] on div at bounding box center [618, 330] width 24 height 4
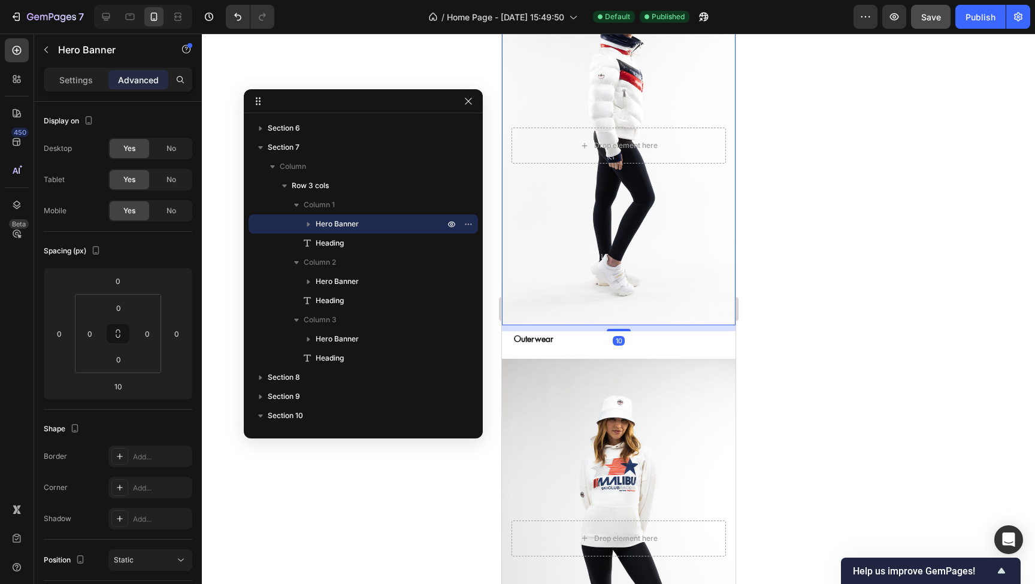
click at [848, 351] on div at bounding box center [618, 309] width 833 height 551
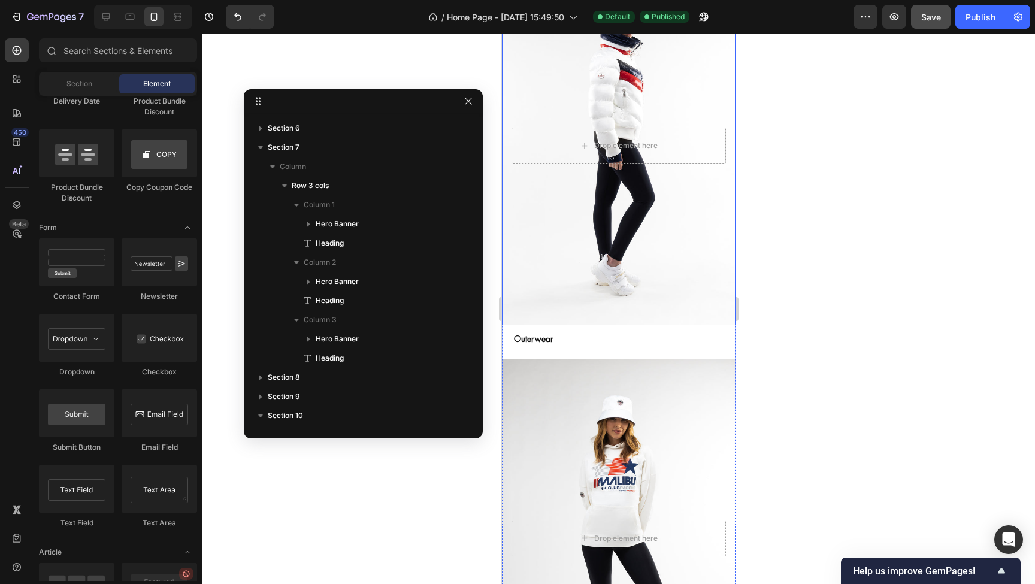
click at [624, 313] on div "Background Image" at bounding box center [619, 146] width 234 height 360
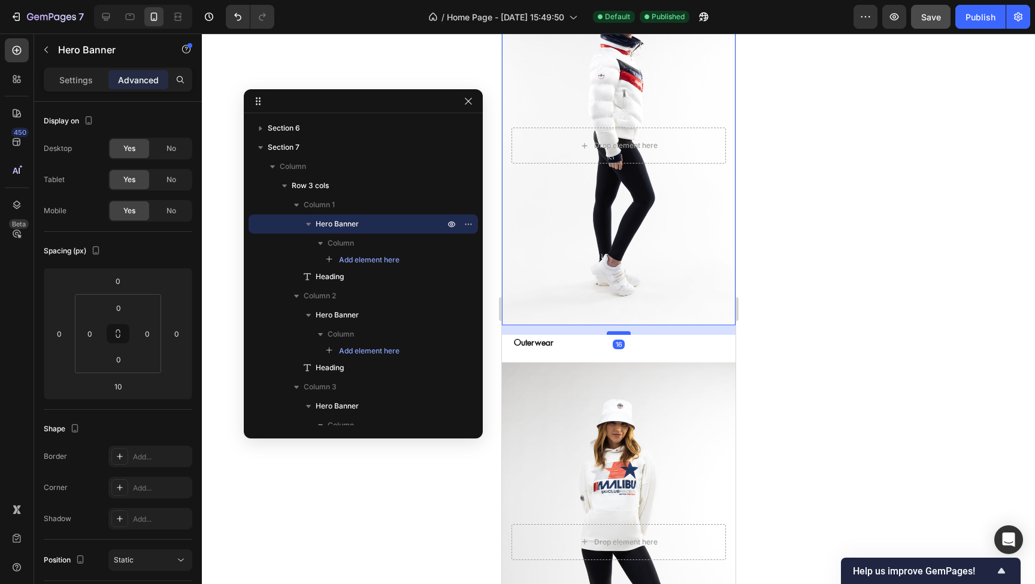
type input "16"
click at [621, 333] on div at bounding box center [618, 333] width 24 height 4
click at [854, 343] on div at bounding box center [618, 309] width 833 height 551
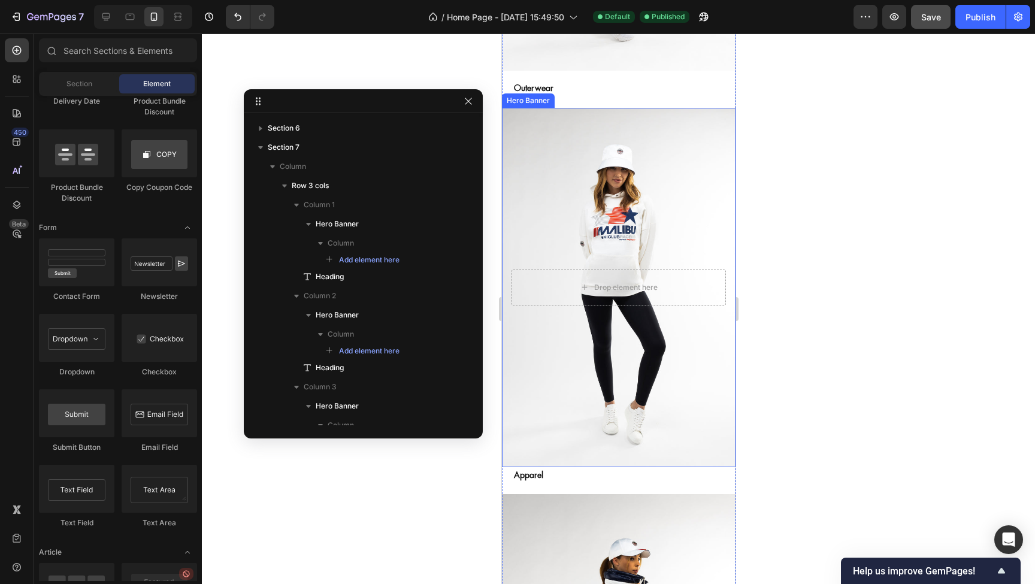
scroll to position [1881, 0]
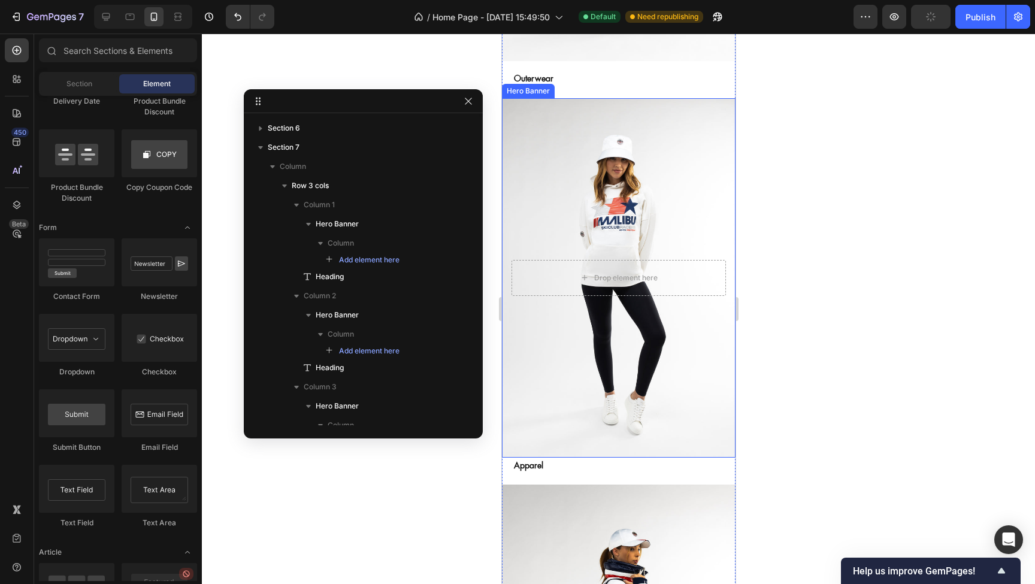
click at [599, 424] on div "Background Image" at bounding box center [619, 278] width 234 height 360
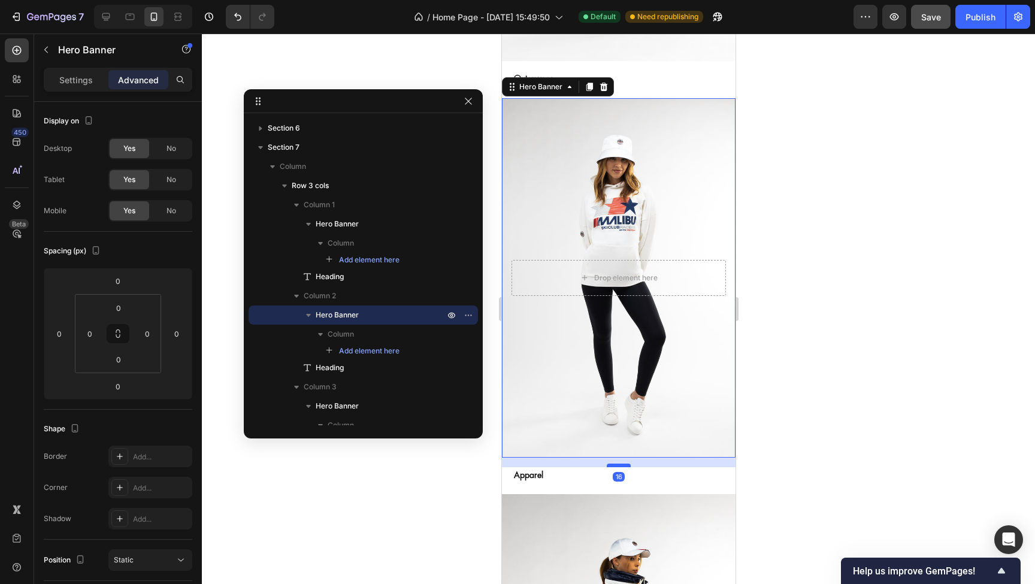
drag, startPoint x: 615, startPoint y: 455, endPoint x: 615, endPoint y: 465, distance: 9.6
click at [615, 465] on div at bounding box center [618, 466] width 24 height 4
type input "16"
click at [830, 477] on div at bounding box center [618, 309] width 833 height 551
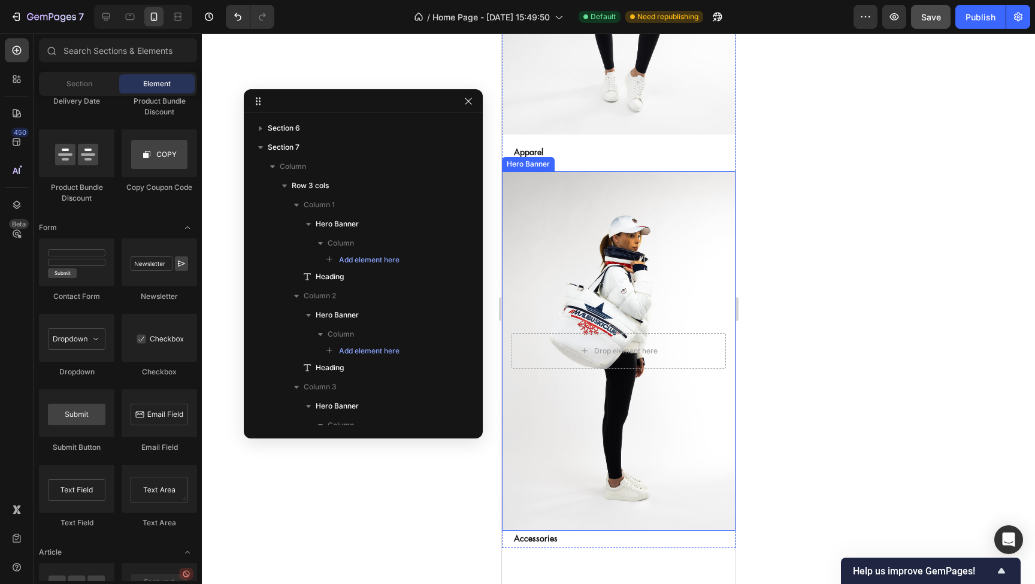
click at [629, 410] on div "Background Image" at bounding box center [619, 351] width 234 height 360
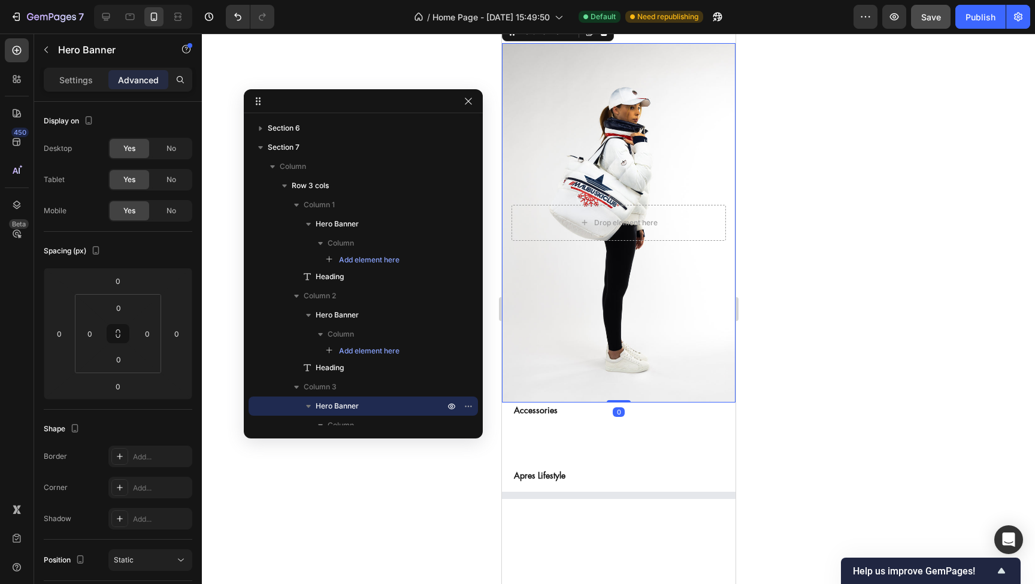
scroll to position [2347, 0]
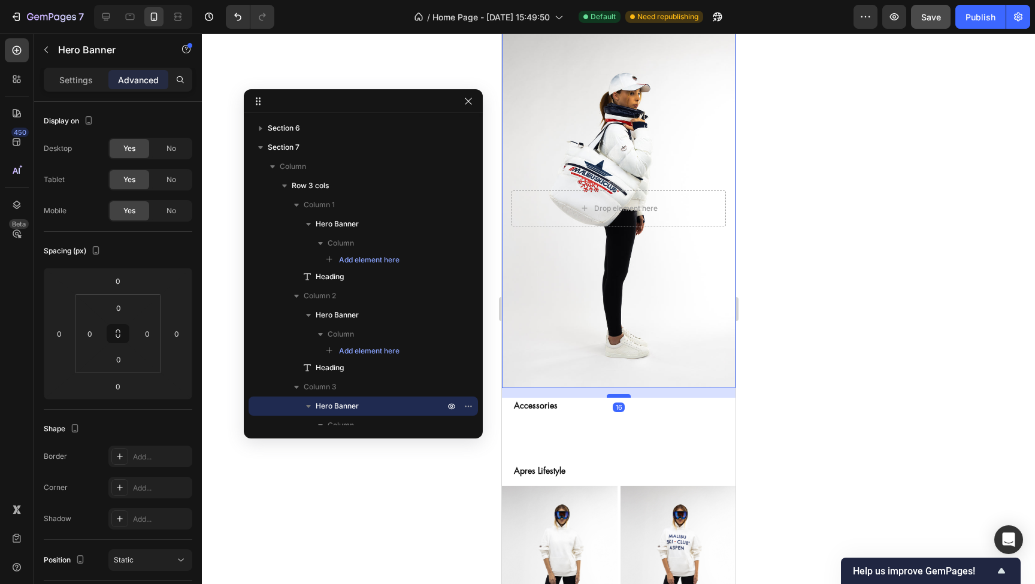
drag, startPoint x: 620, startPoint y: 387, endPoint x: 620, endPoint y: 397, distance: 9.6
type input "16"
click at [620, 397] on div at bounding box center [618, 396] width 24 height 4
click at [898, 402] on div at bounding box center [618, 309] width 833 height 551
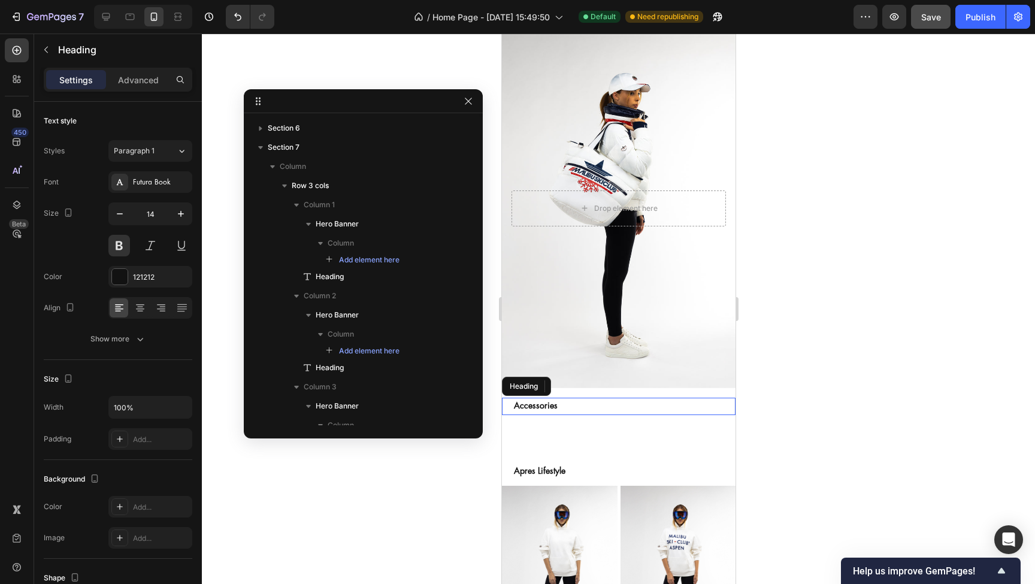
click at [608, 406] on h2 "Accessories" at bounding box center [623, 406] width 223 height 17
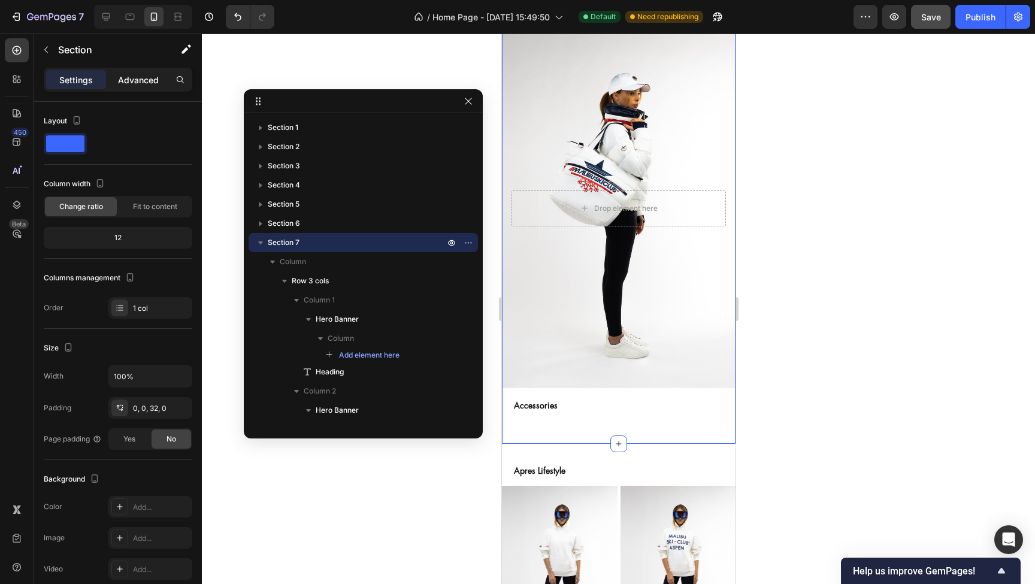
click at [142, 77] on p "Advanced" at bounding box center [138, 80] width 41 height 13
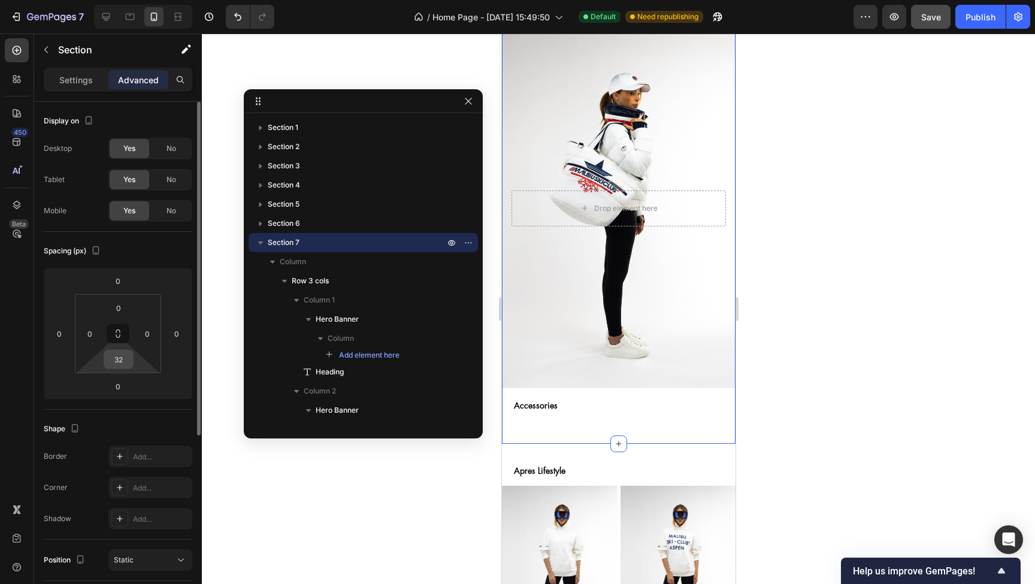
click at [128, 361] on input "32" at bounding box center [119, 360] width 24 height 18
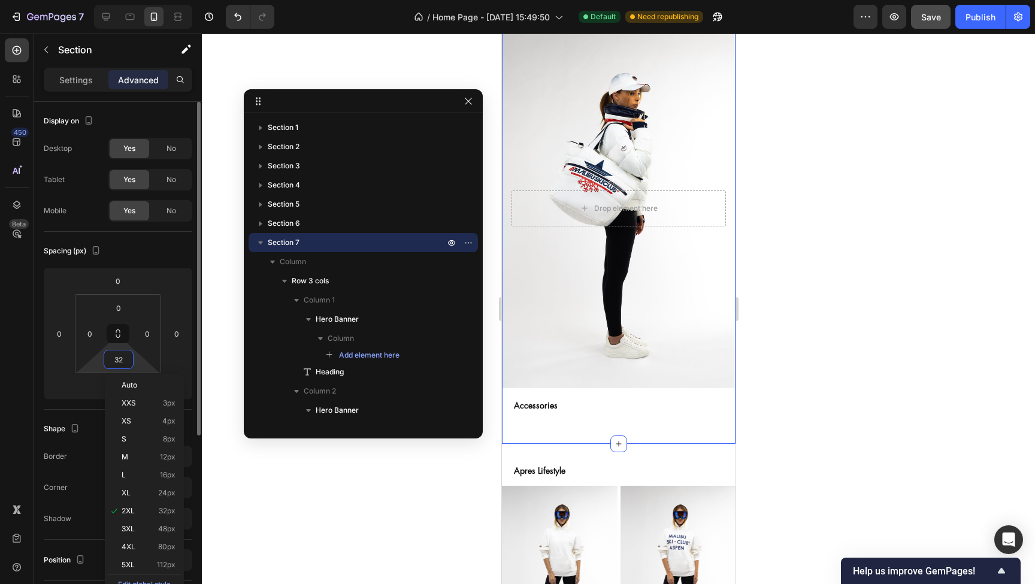
click at [128, 361] on input "32" at bounding box center [119, 360] width 24 height 18
type input "10"
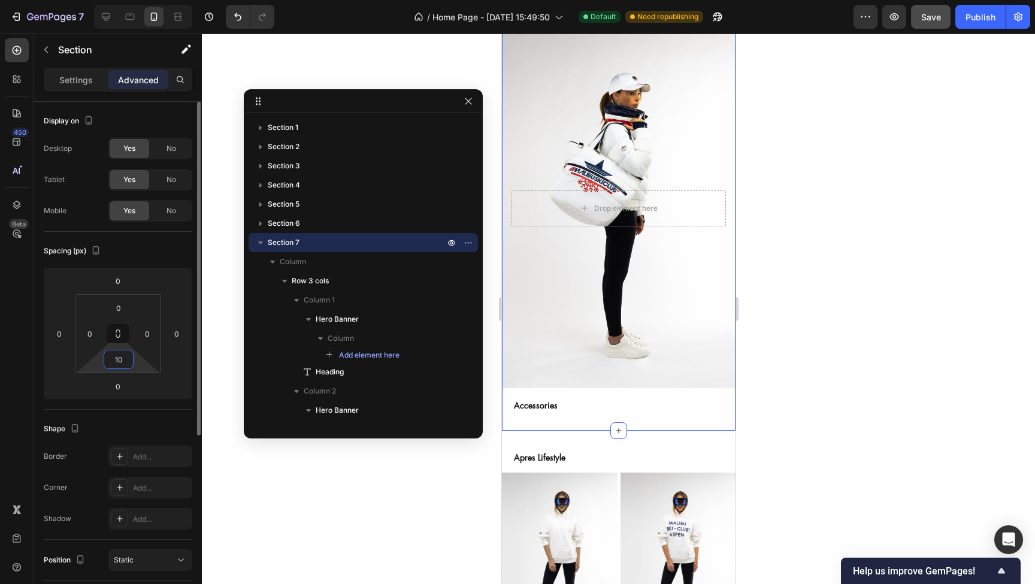
click at [126, 364] on input "10" at bounding box center [119, 360] width 24 height 18
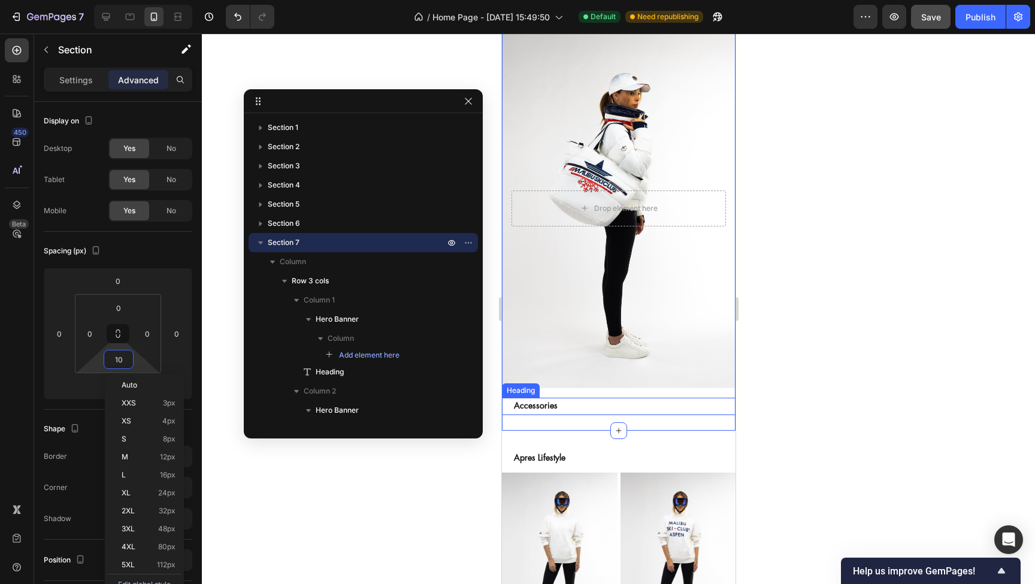
click at [798, 411] on div at bounding box center [618, 309] width 833 height 551
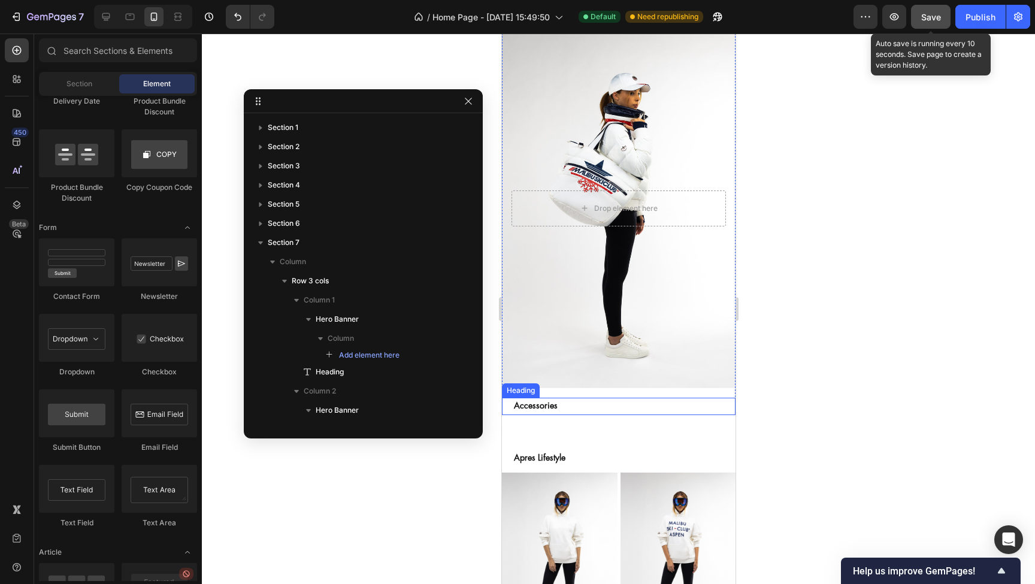
click at [937, 17] on span "Save" at bounding box center [932, 17] width 20 height 10
click at [935, 17] on span "Save" at bounding box center [932, 17] width 20 height 10
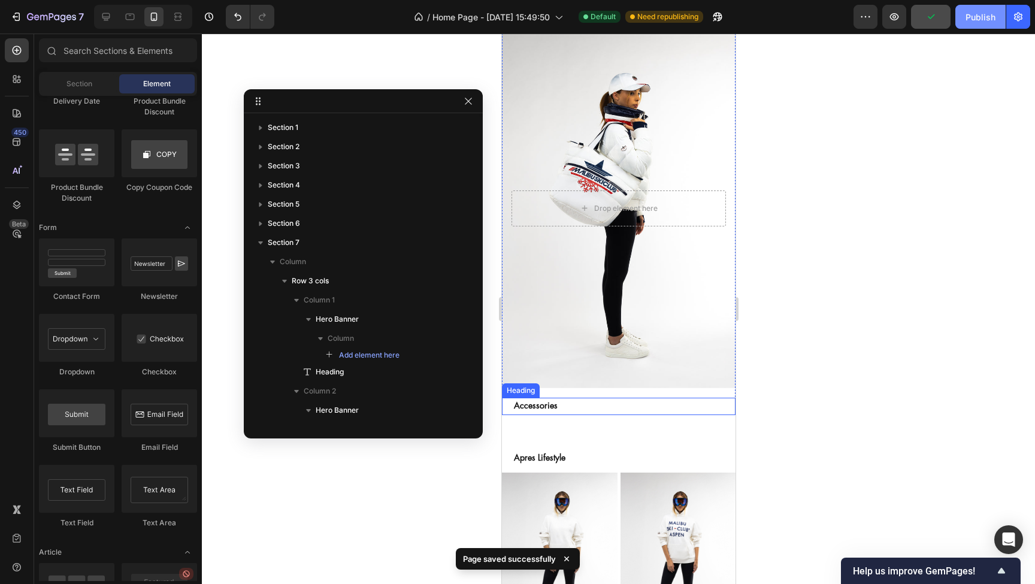
click at [976, 20] on div "Publish" at bounding box center [981, 17] width 30 height 13
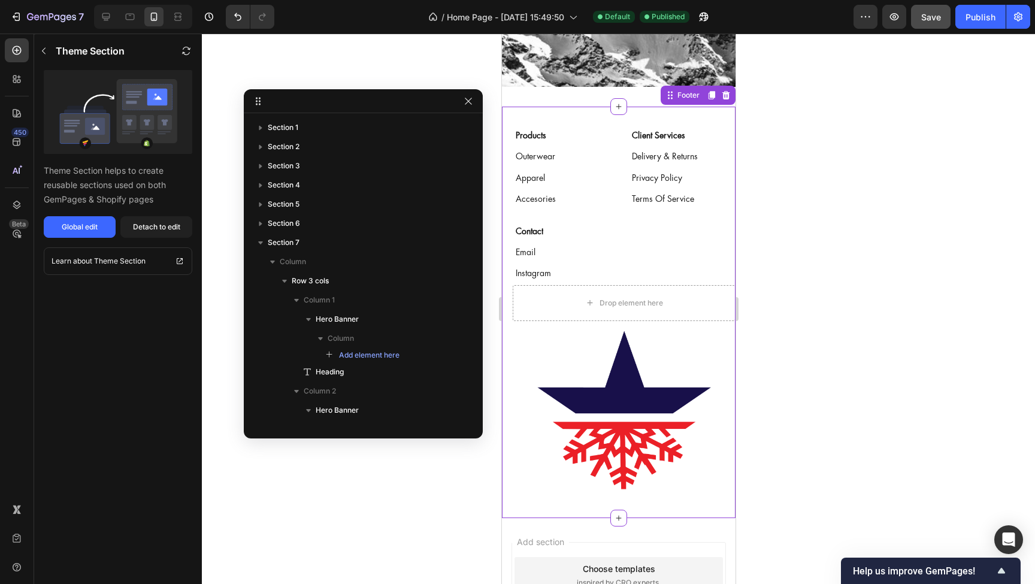
scroll to position [407, 0]
click at [624, 394] on img at bounding box center [623, 410] width 179 height 179
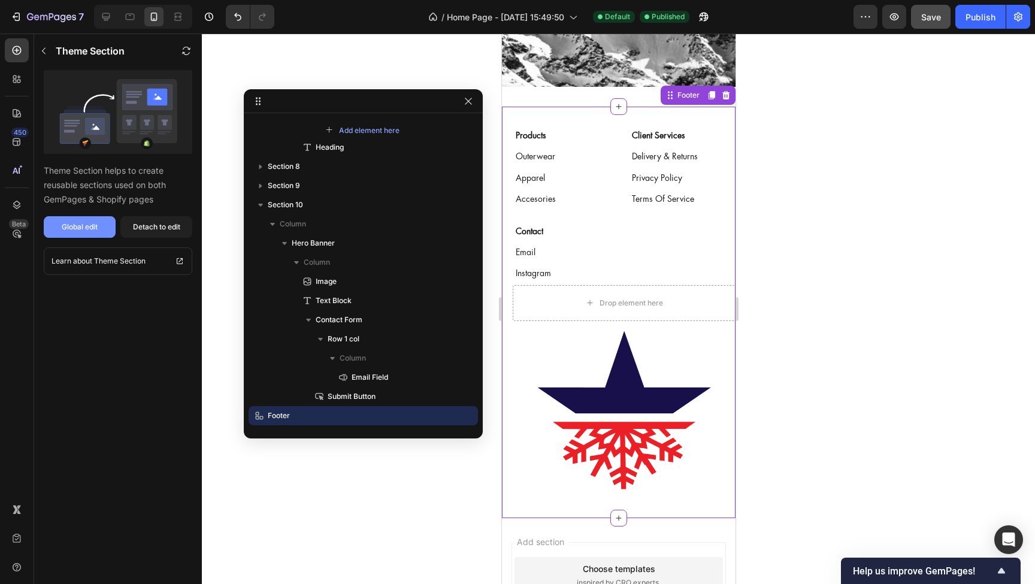
click at [88, 225] on div "Global edit" at bounding box center [80, 227] width 36 height 11
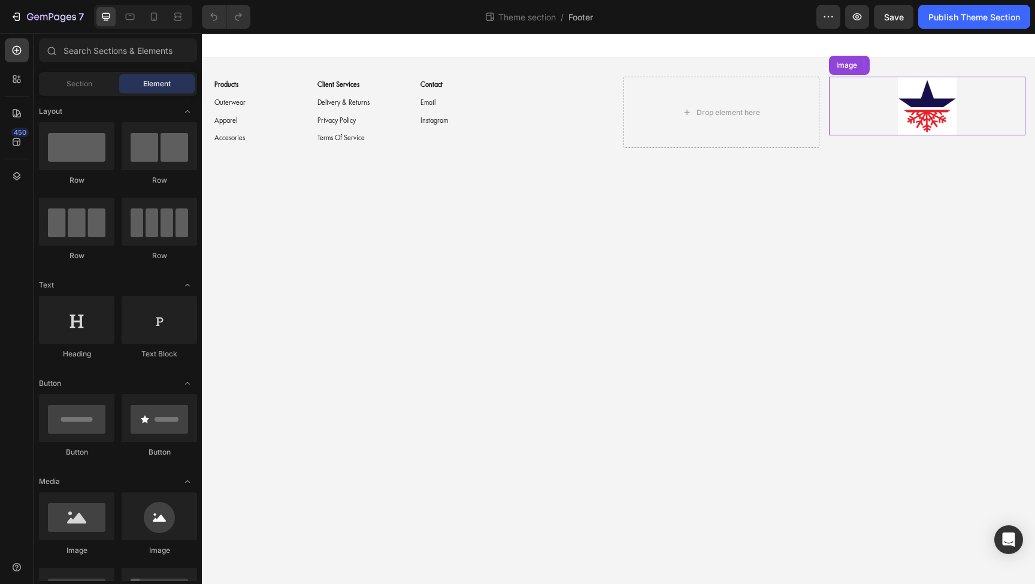
click at [934, 103] on img at bounding box center [927, 106] width 59 height 59
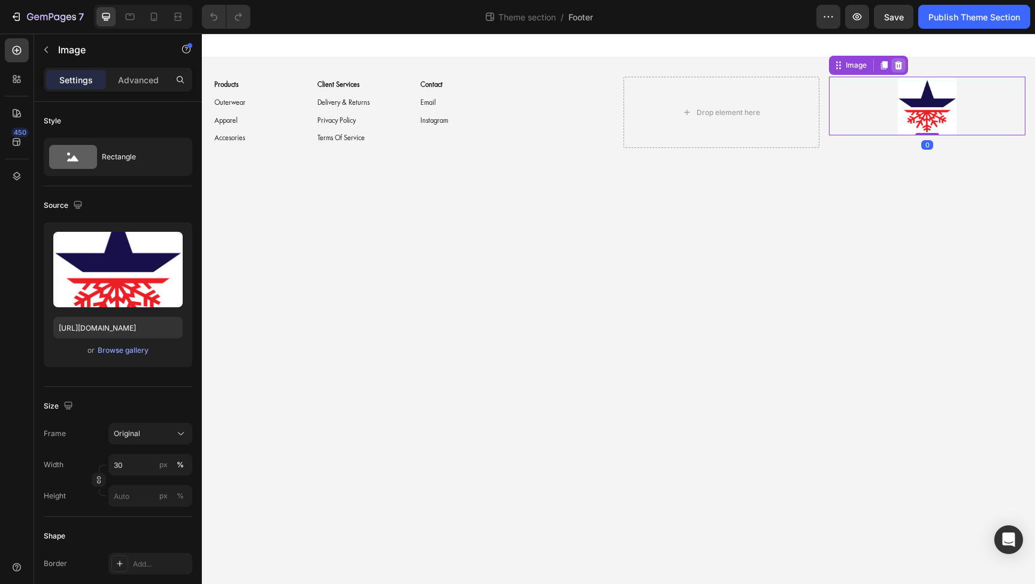
click at [903, 67] on icon at bounding box center [899, 66] width 10 height 10
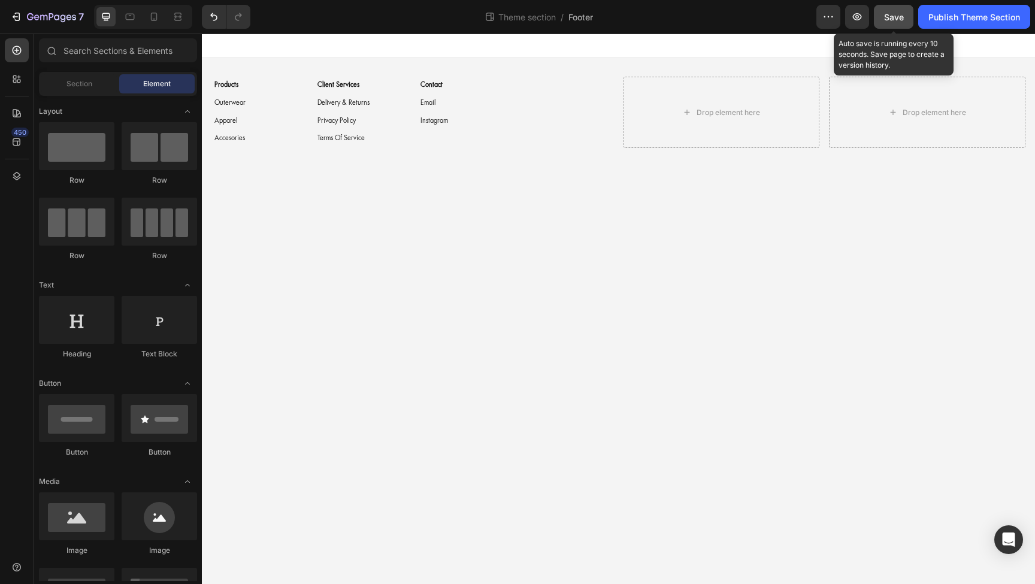
click at [898, 14] on span "Save" at bounding box center [894, 17] width 20 height 10
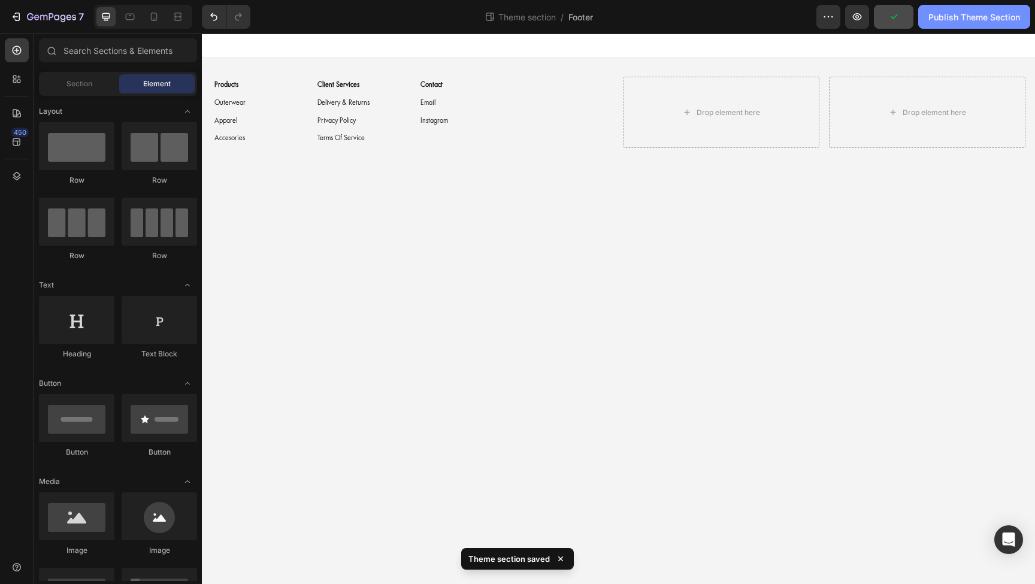
click at [962, 16] on div "Publish Theme Section" at bounding box center [975, 17] width 92 height 13
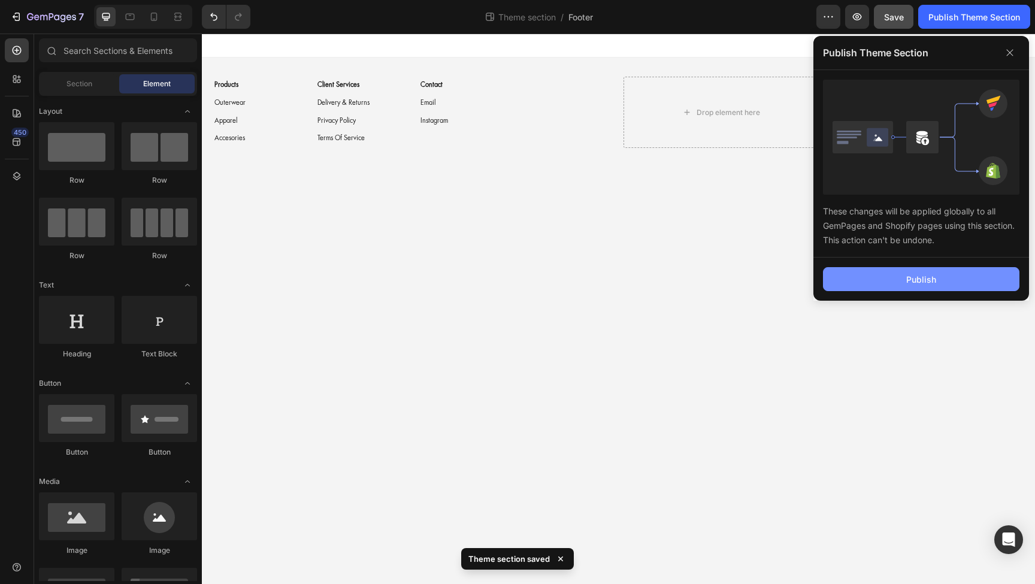
click at [904, 276] on button "Publish" at bounding box center [921, 279] width 197 height 24
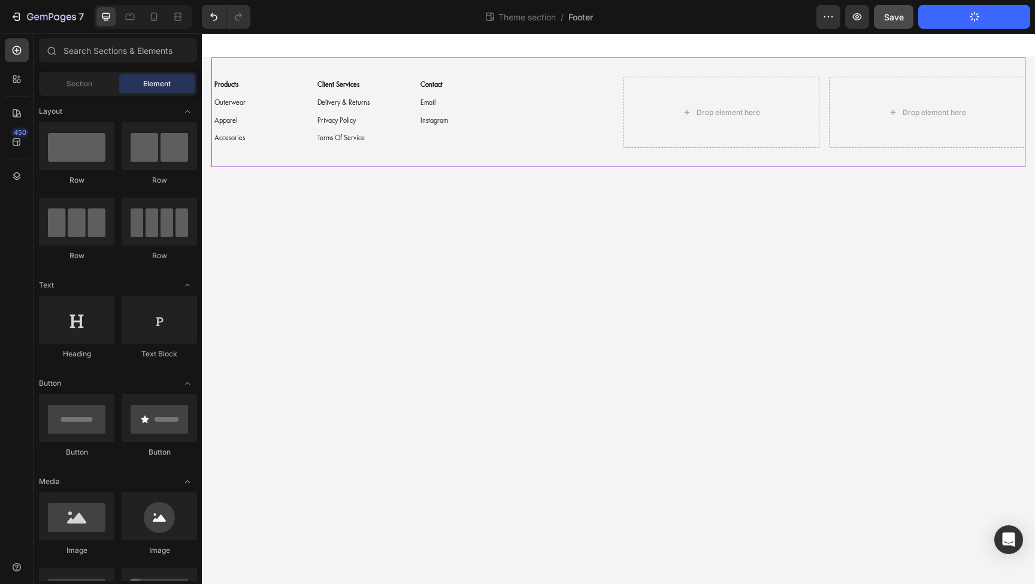
click at [301, 67] on div "Products Button Outerwear Button Apparel Button Accesories Button Client Servic…" at bounding box center [619, 113] width 814 height 110
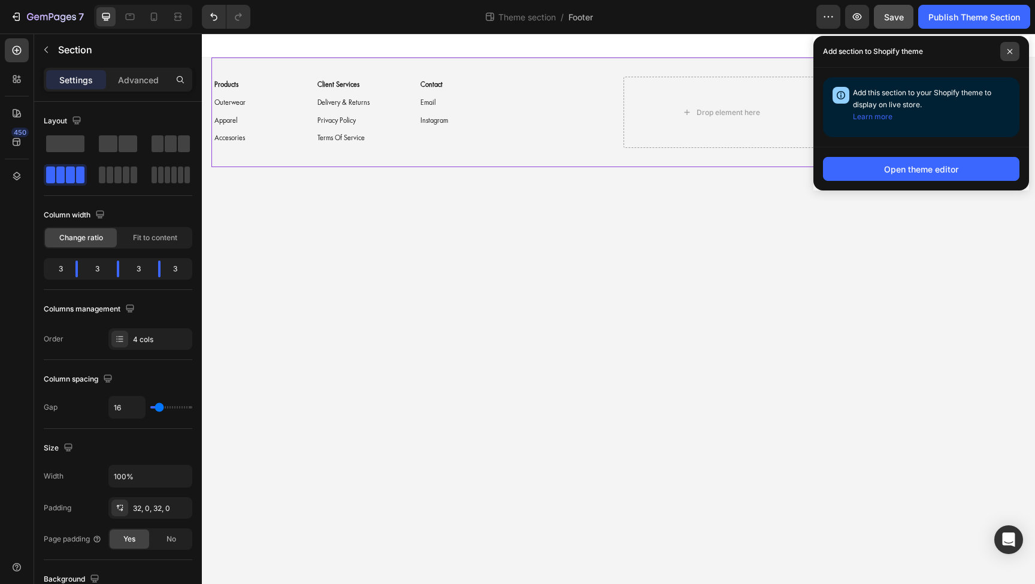
click at [1008, 50] on icon at bounding box center [1010, 52] width 6 height 6
